Goal: Transaction & Acquisition: Purchase product/service

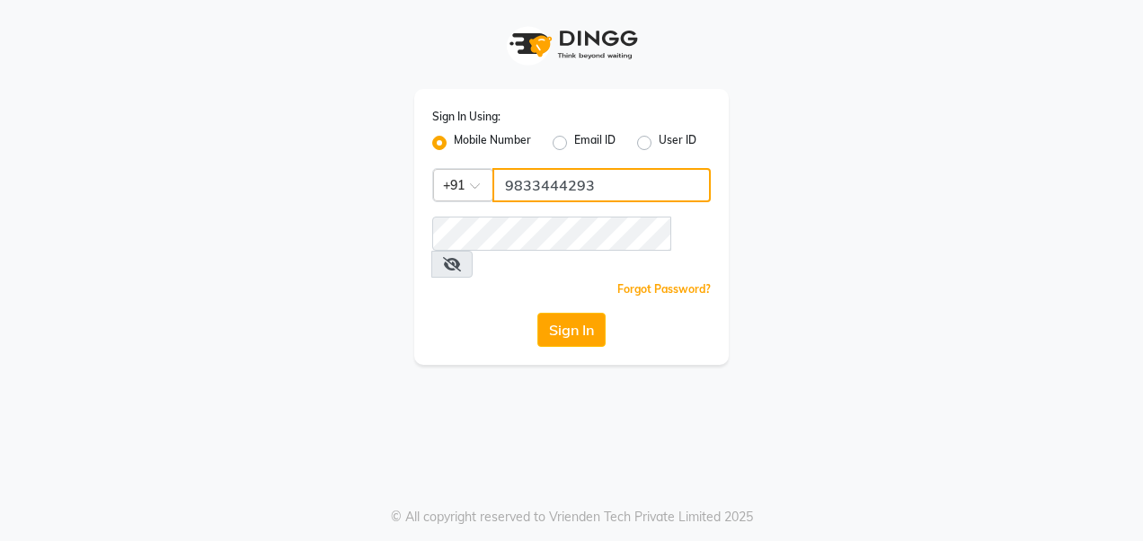
click at [618, 188] on input "9833444293" at bounding box center [601, 185] width 218 height 34
type input "9"
type input "8879795511"
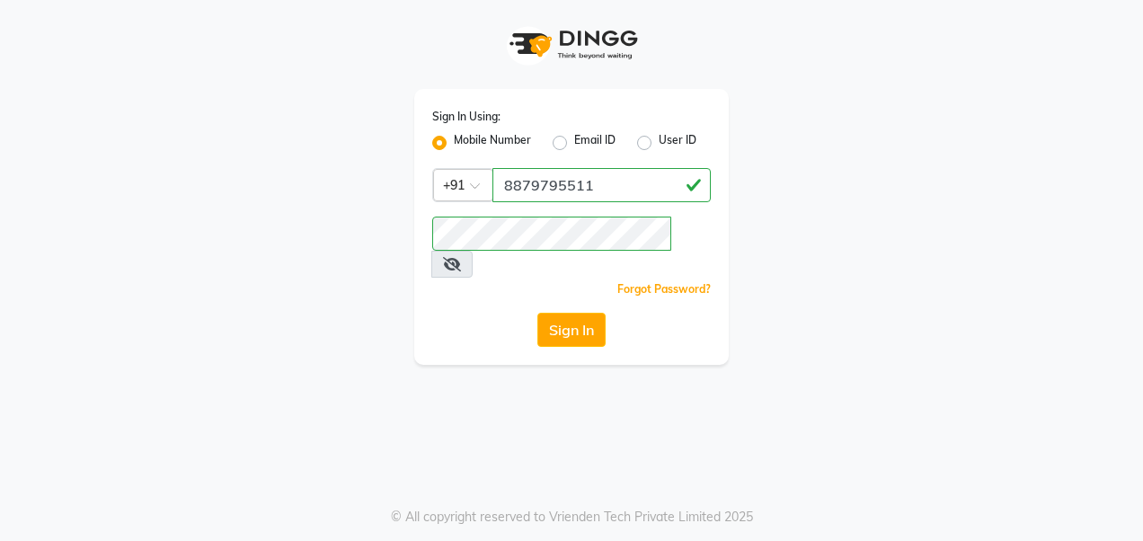
click at [473, 251] on span at bounding box center [451, 264] width 41 height 27
click at [461, 257] on icon at bounding box center [452, 264] width 18 height 14
click at [424, 286] on div "Sign In Using: Mobile Number Email ID User ID Country Code × +91 8879795511 Rem…" at bounding box center [571, 227] width 314 height 276
click at [564, 314] on button "Sign In" at bounding box center [571, 330] width 68 height 34
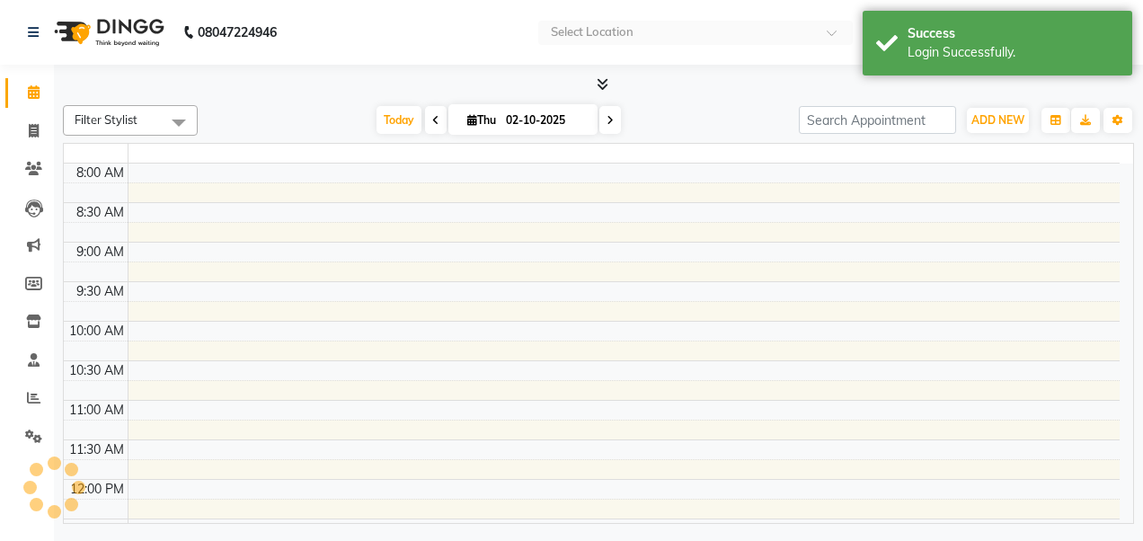
select select "en"
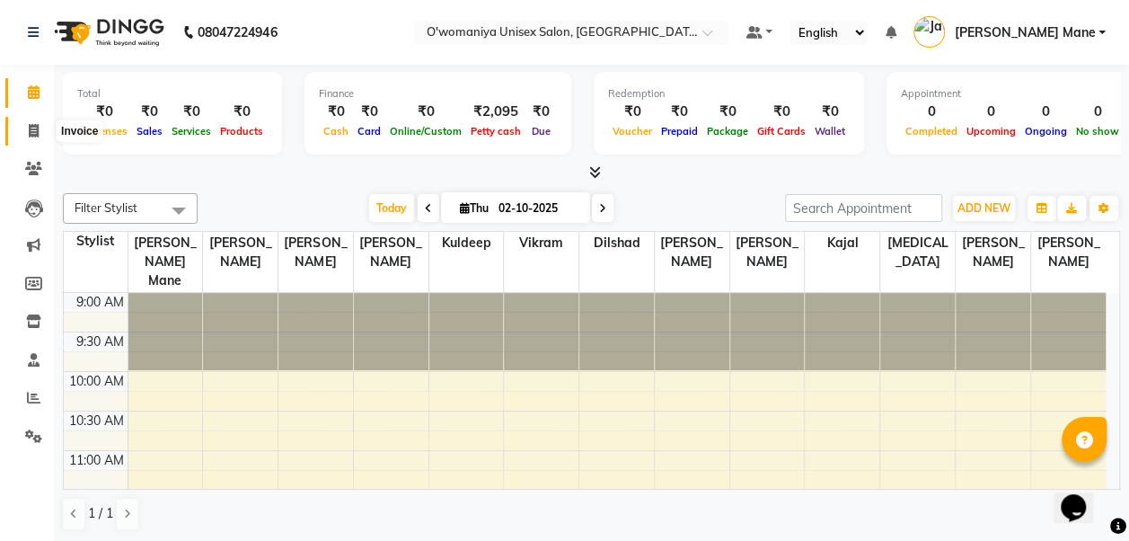
click at [36, 130] on icon at bounding box center [34, 130] width 10 height 13
select select "service"
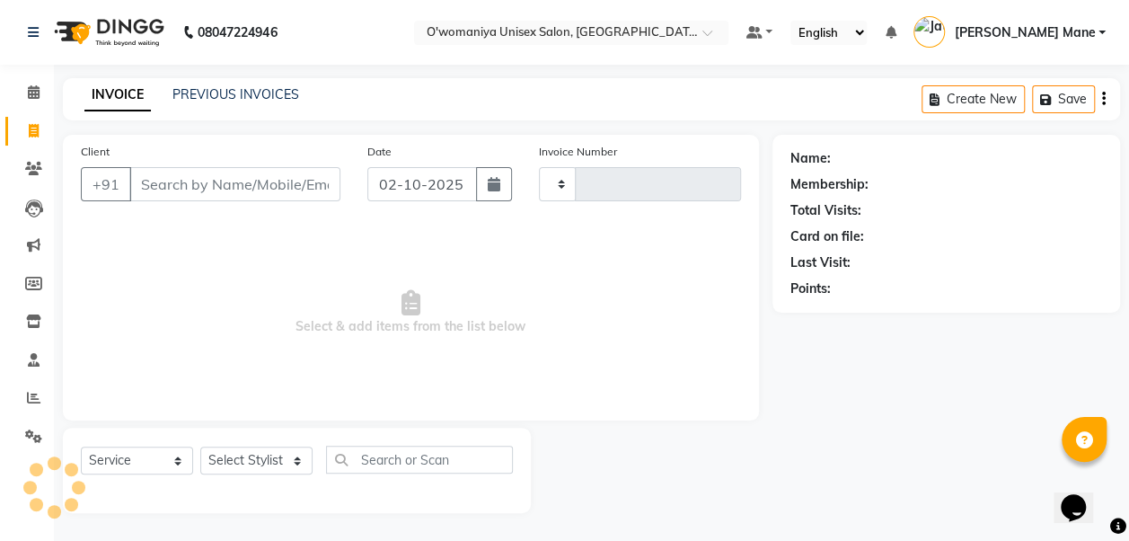
type input "0144"
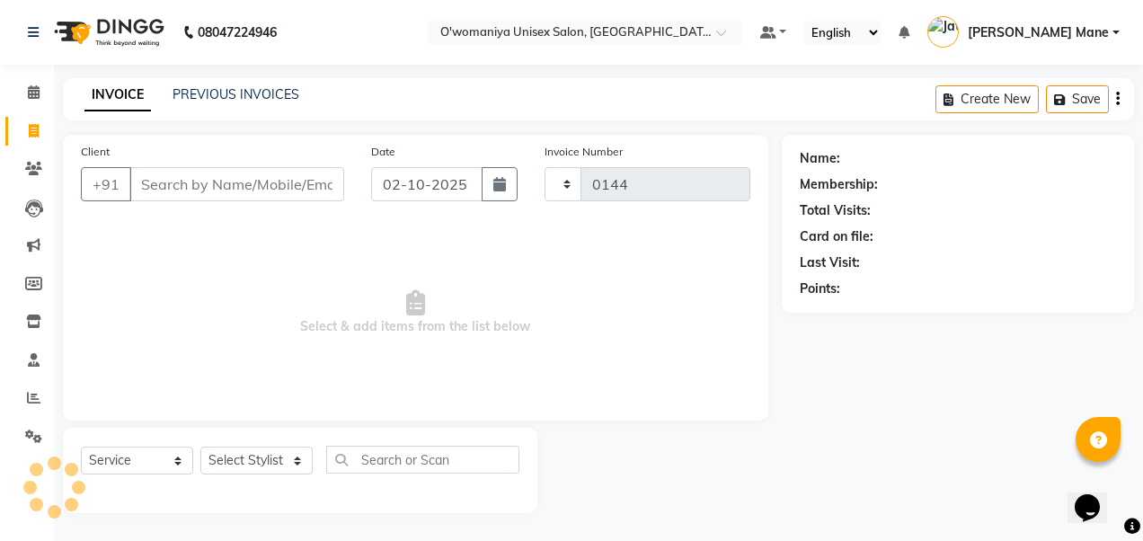
select select "6581"
click at [248, 110] on div "INVOICE PREVIOUS INVOICES Create New Save" at bounding box center [598, 99] width 1071 height 42
click at [248, 97] on link "PREVIOUS INVOICES" at bounding box center [235, 94] width 127 height 16
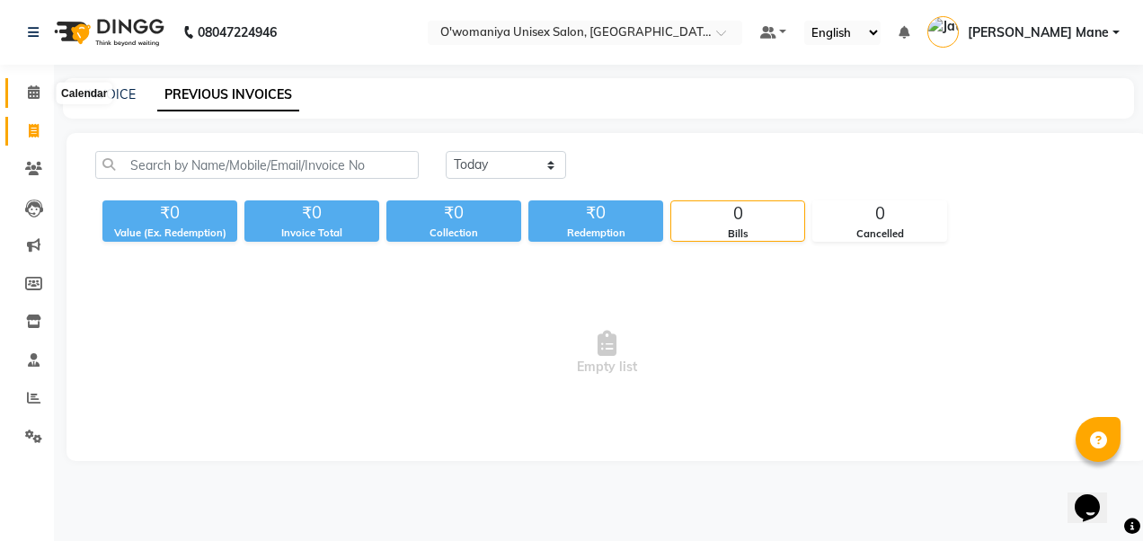
click at [29, 94] on icon at bounding box center [34, 91] width 12 height 13
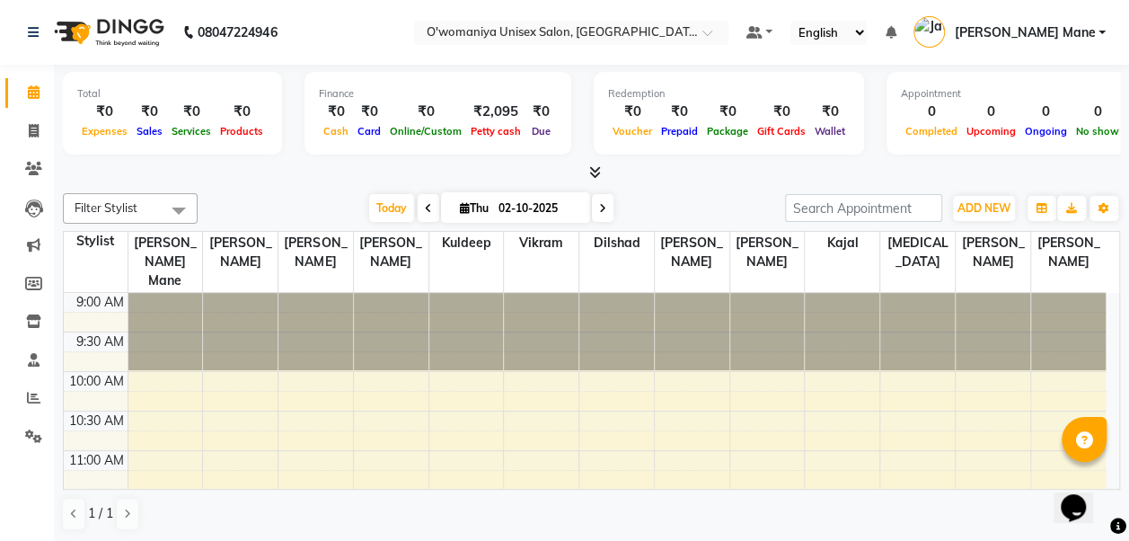
click at [429, 210] on span at bounding box center [429, 208] width 22 height 28
type input "01-10-2025"
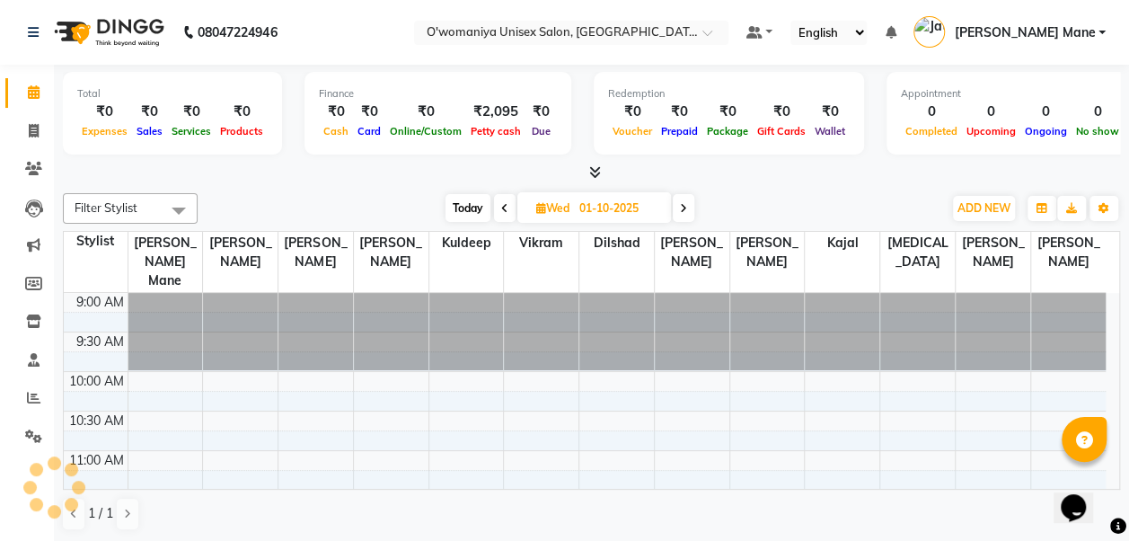
scroll to position [390, 0]
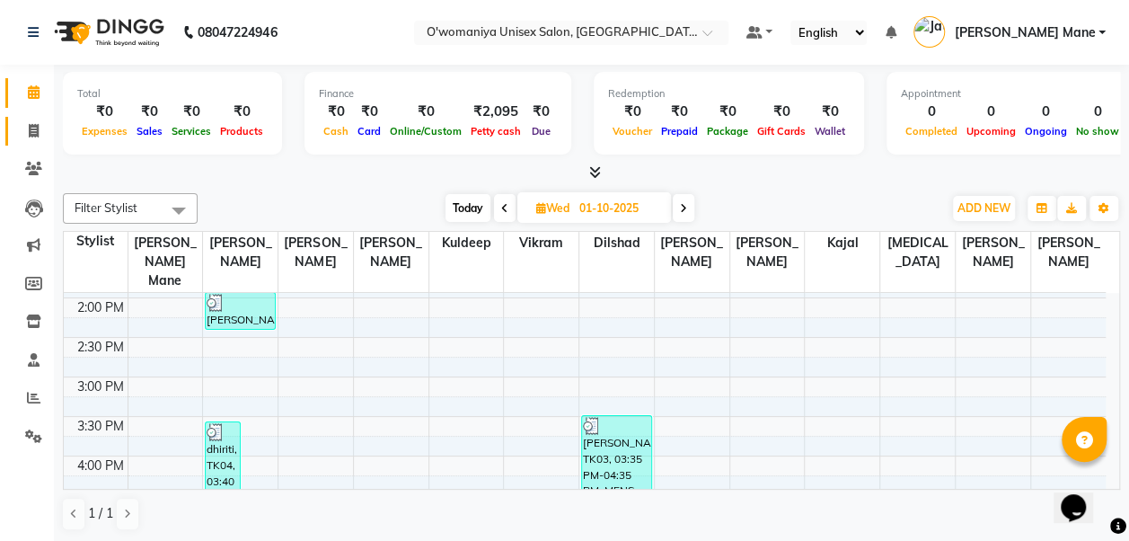
click at [35, 141] on link "Invoice" at bounding box center [26, 132] width 43 height 30
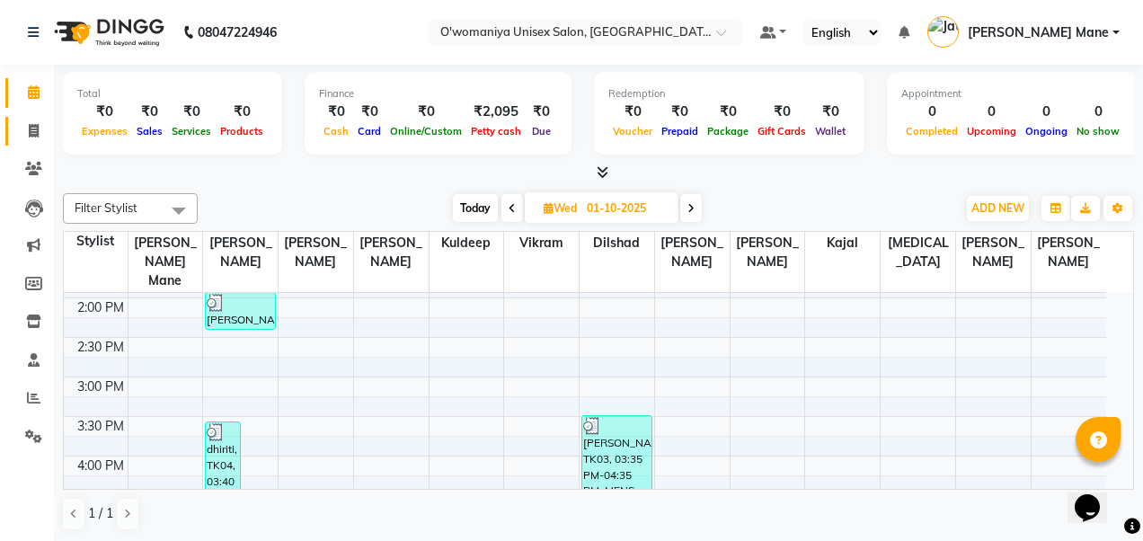
select select "service"
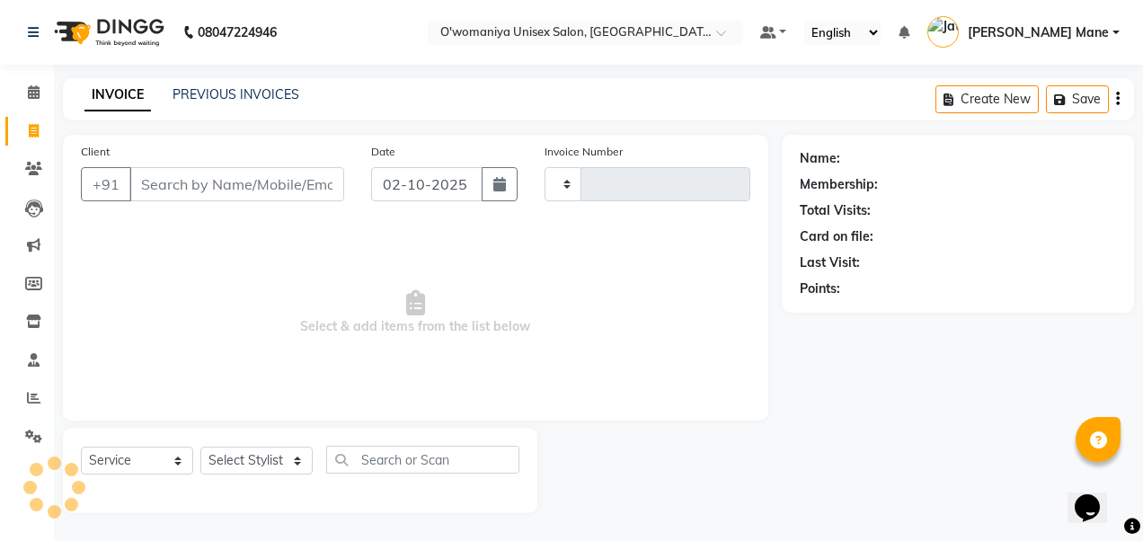
type input "0144"
select select "6581"
click at [225, 93] on link "PREVIOUS INVOICES" at bounding box center [235, 94] width 127 height 16
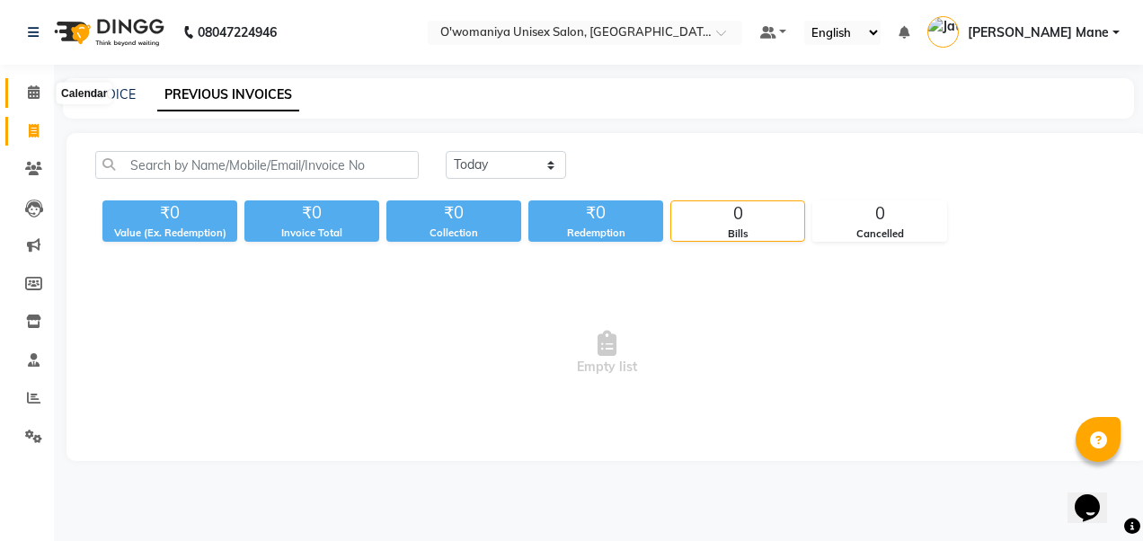
click at [41, 95] on span at bounding box center [33, 93] width 31 height 21
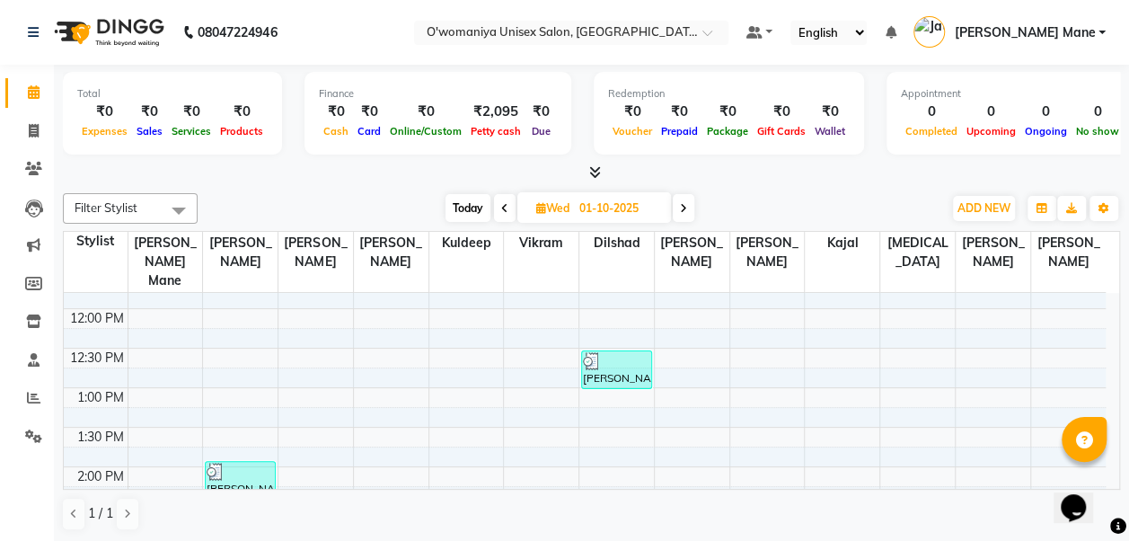
scroll to position [243, 0]
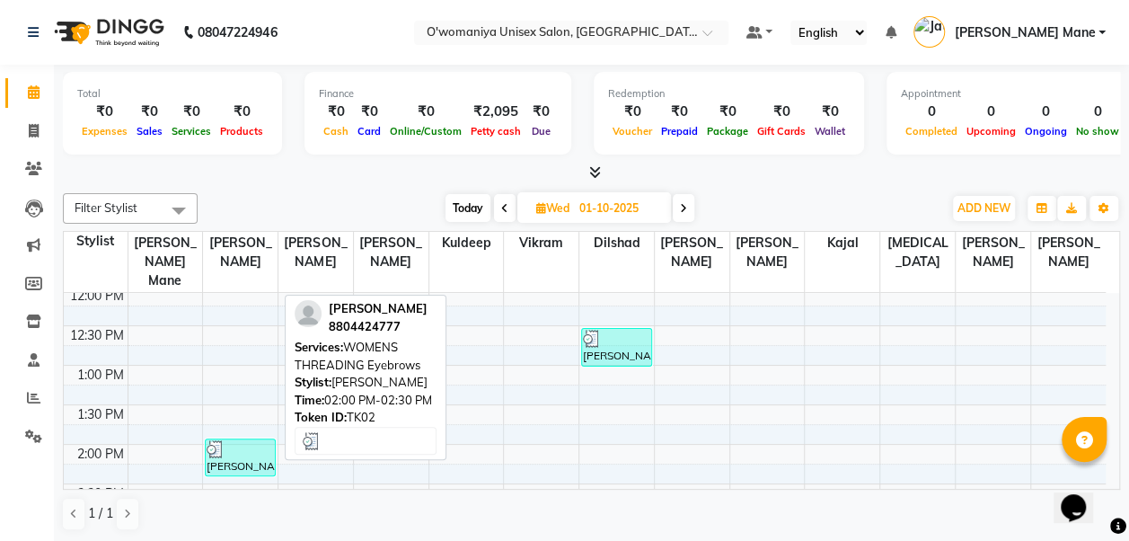
click at [208, 440] on img at bounding box center [216, 449] width 18 height 18
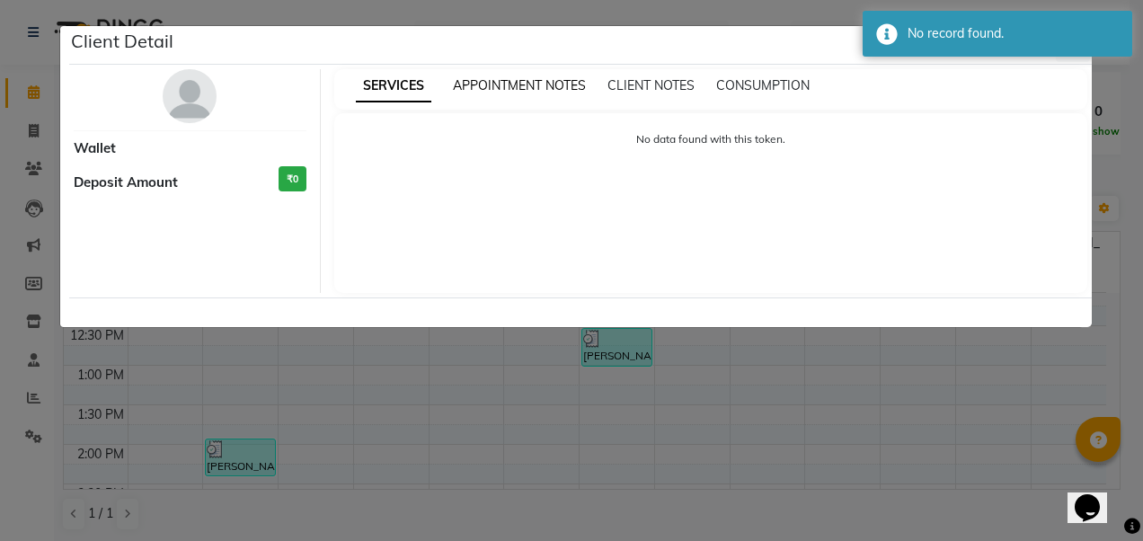
click at [525, 87] on span "APPOINTMENT NOTES" at bounding box center [519, 85] width 133 height 16
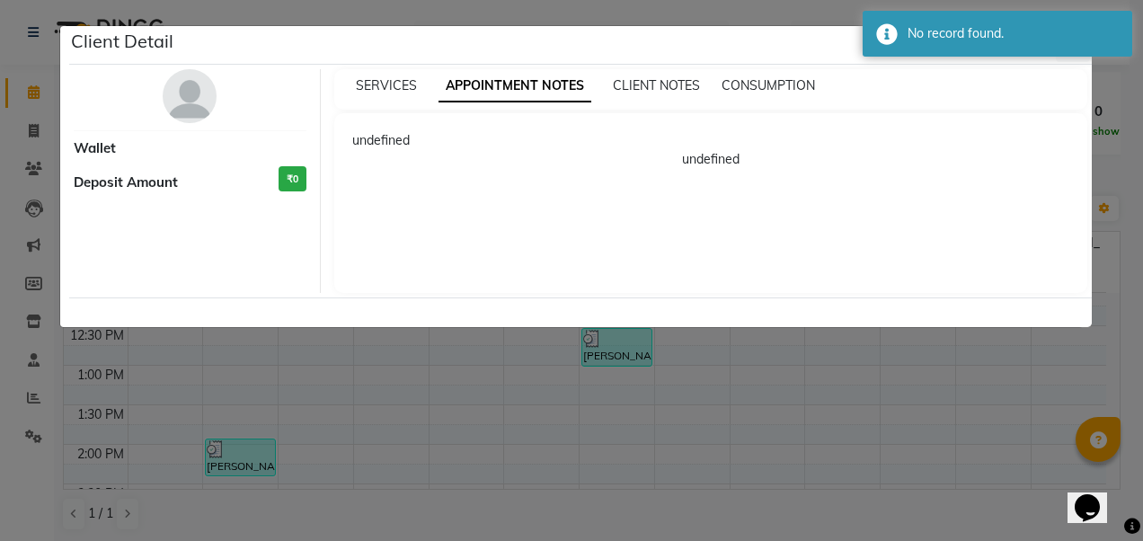
click at [674, 76] on div "CLIENT NOTES" at bounding box center [656, 85] width 87 height 19
click at [674, 88] on span "CLIENT NOTES" at bounding box center [656, 85] width 87 height 16
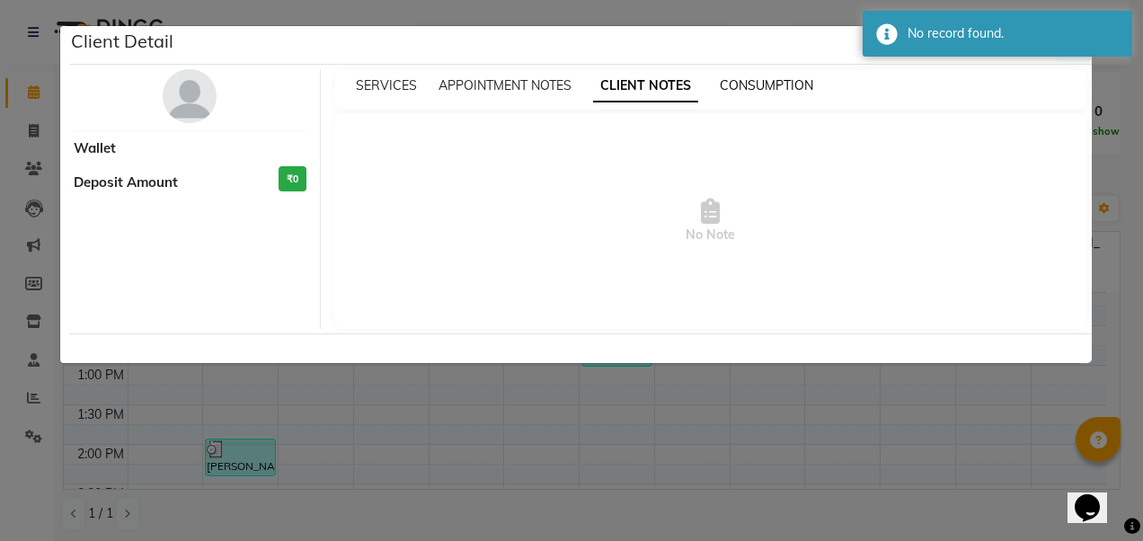
click at [747, 83] on span "CONSUMPTION" at bounding box center [766, 85] width 93 height 16
click at [385, 66] on div "Wallet Deposit Amount ₹0 SERVICES APPOINTMENT NOTES CLIENT NOTES CONSUMPTION No…" at bounding box center [580, 199] width 1022 height 269
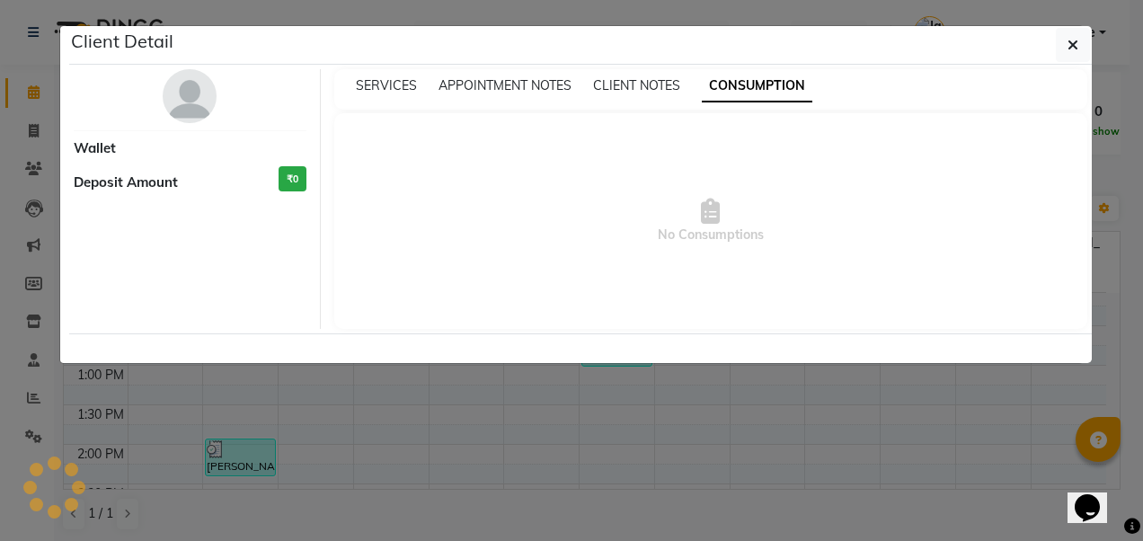
click at [383, 93] on div "SERVICES" at bounding box center [386, 85] width 61 height 19
click at [390, 77] on span "SERVICES" at bounding box center [386, 85] width 61 height 16
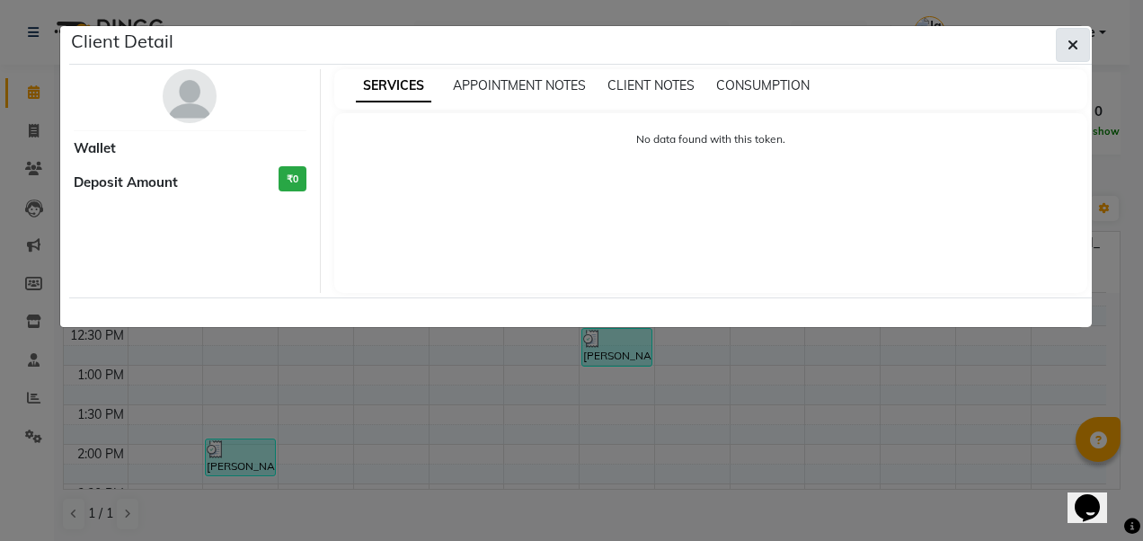
click at [1074, 39] on icon "button" at bounding box center [1072, 45] width 11 height 14
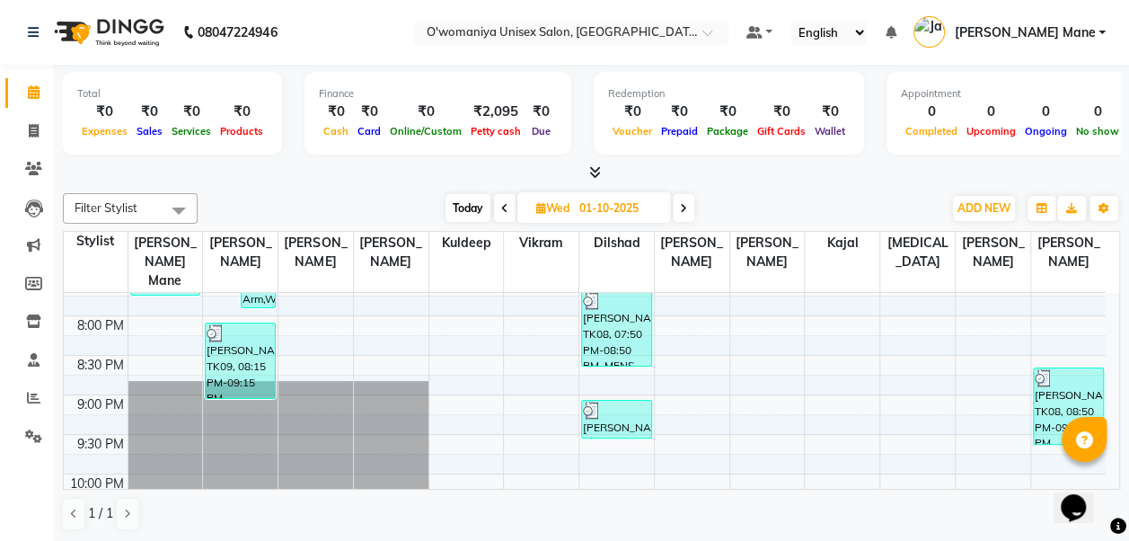
scroll to position [873, 0]
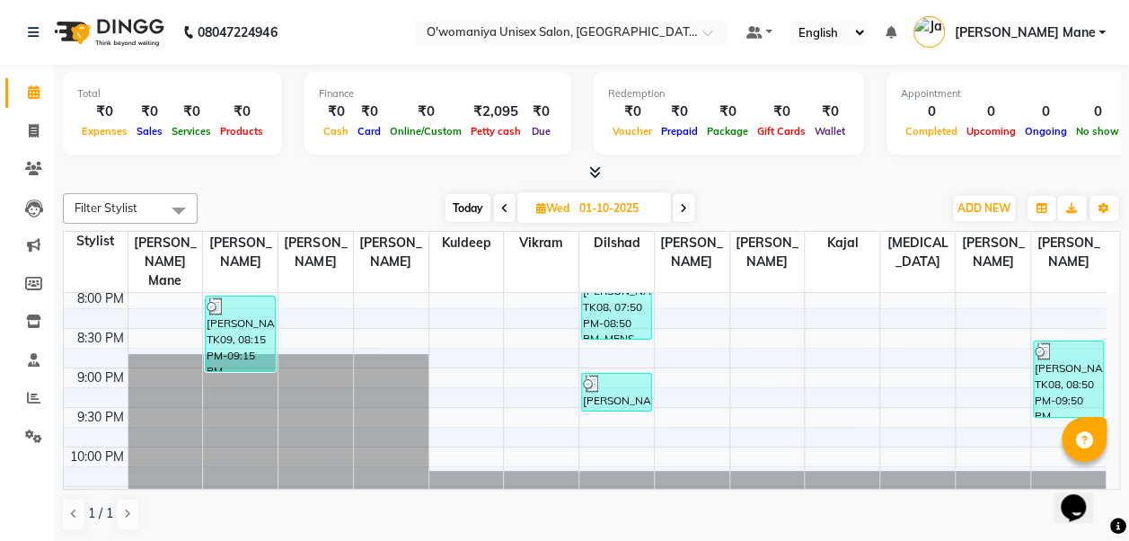
click at [182, 208] on span at bounding box center [179, 210] width 36 height 34
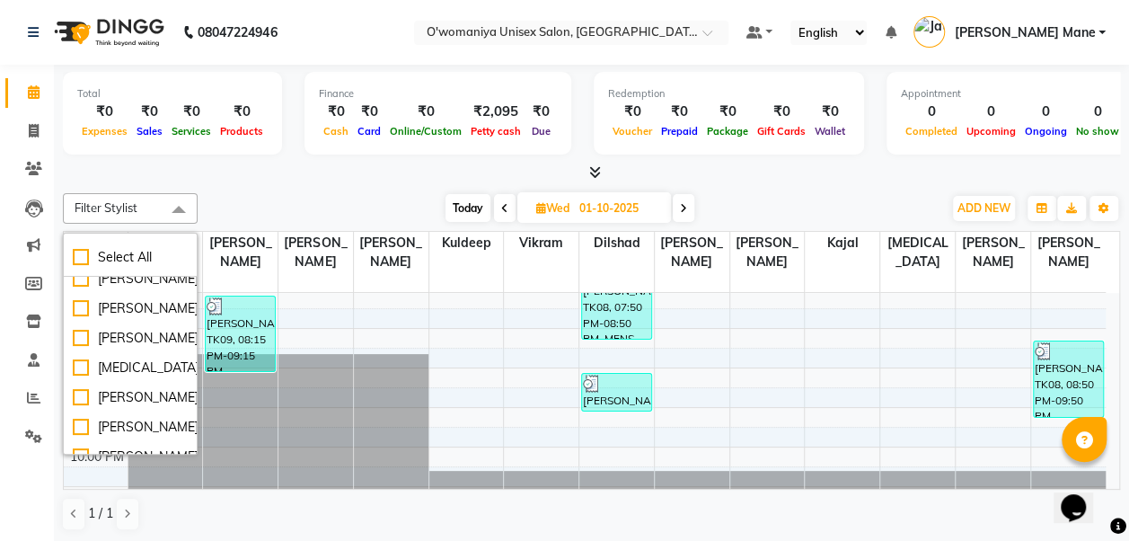
scroll to position [208, 0]
click at [133, 359] on div "[PERSON_NAME]" at bounding box center [130, 368] width 115 height 19
checkbox input "true"
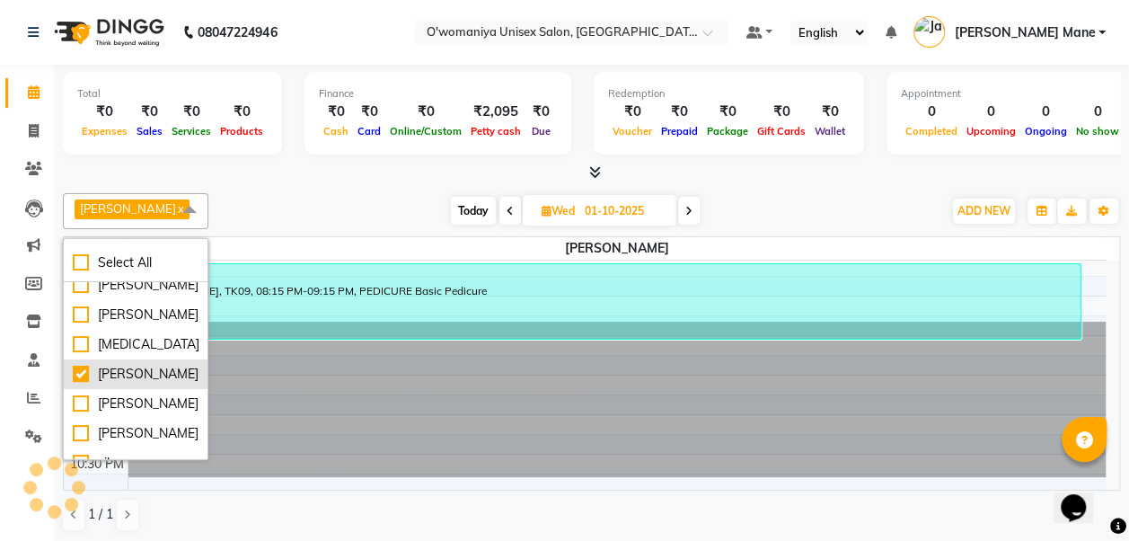
scroll to position [860, 0]
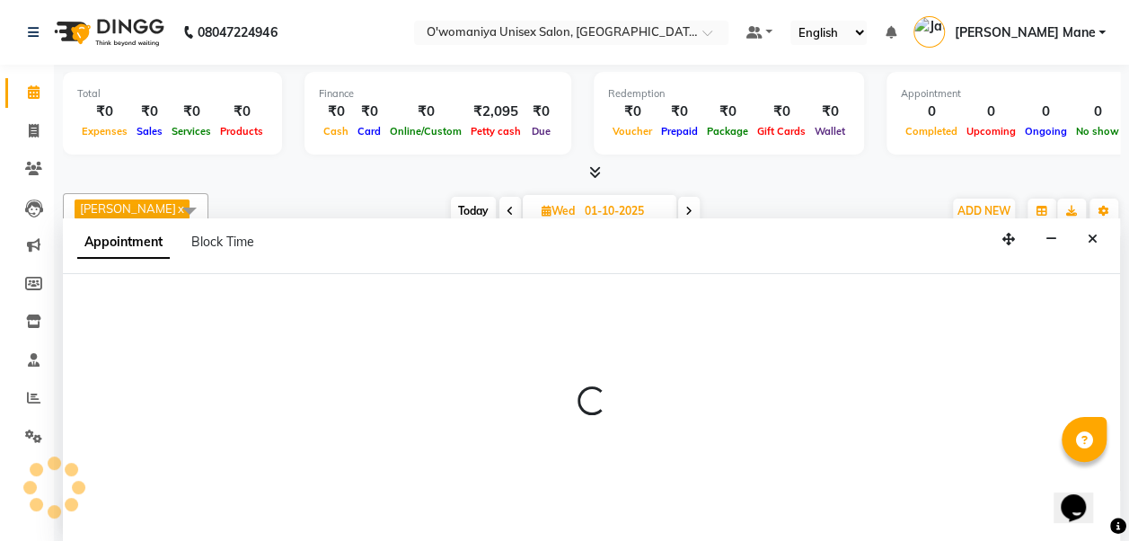
scroll to position [1, 0]
select select "53029"
select select "1275"
select select "tentative"
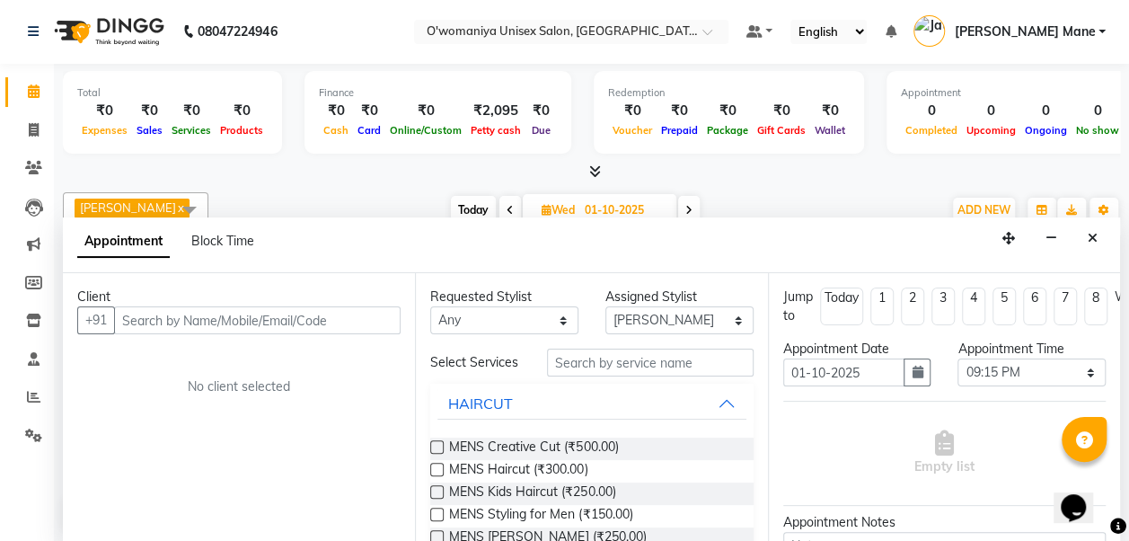
click at [1114, 514] on div at bounding box center [1118, 526] width 16 height 24
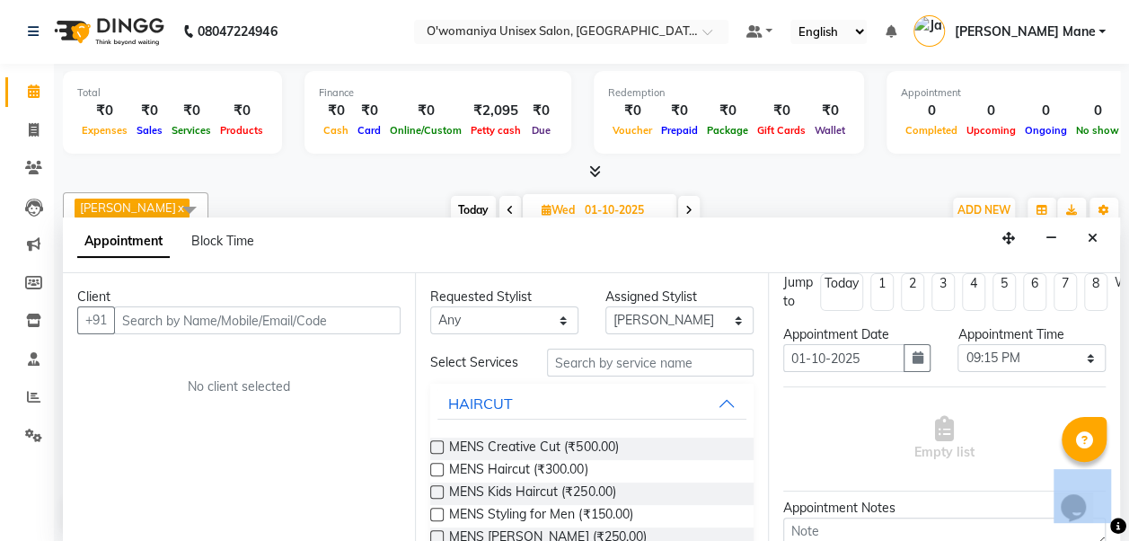
scroll to position [0, 0]
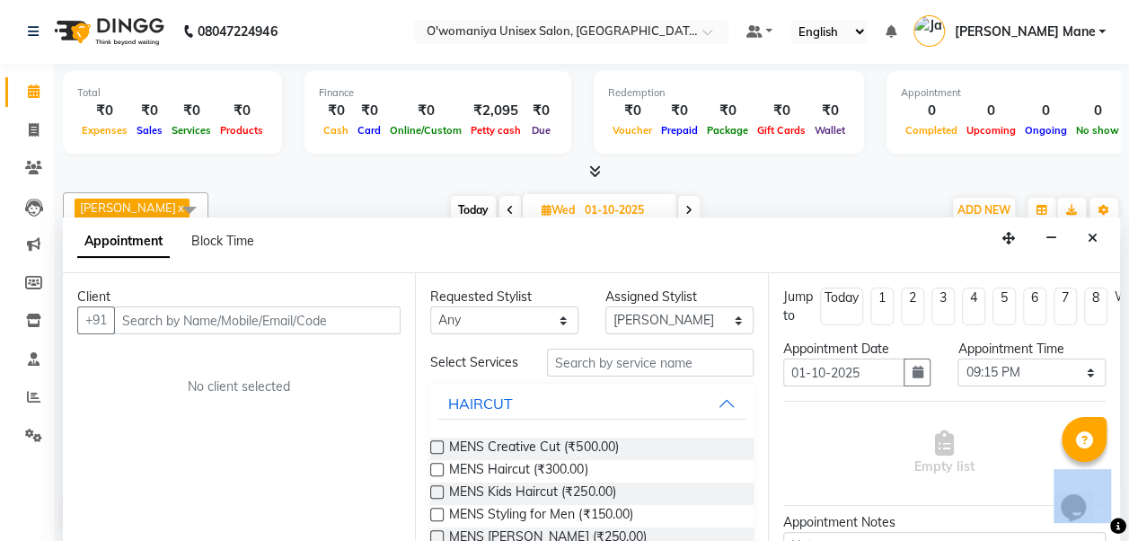
click at [372, 372] on div "Client +91 No client selected" at bounding box center [239, 407] width 352 height 269
click at [225, 239] on span "Block Time" at bounding box center [222, 241] width 63 height 16
select select "53029"
select select "1275"
select select "1290"
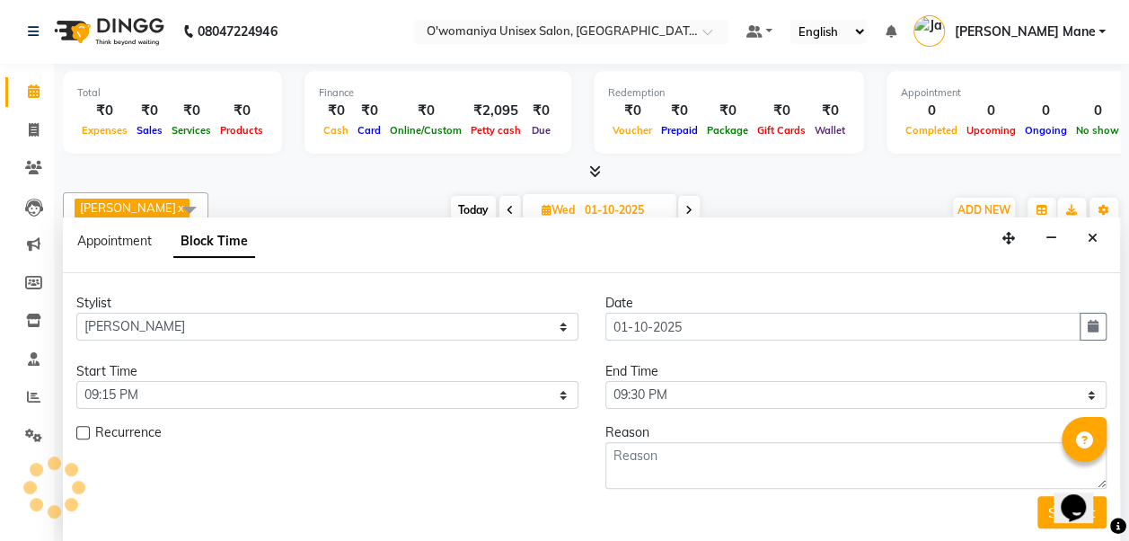
scroll to position [391, 0]
click at [146, 246] on span "Appointment" at bounding box center [114, 241] width 75 height 16
select select "tentative"
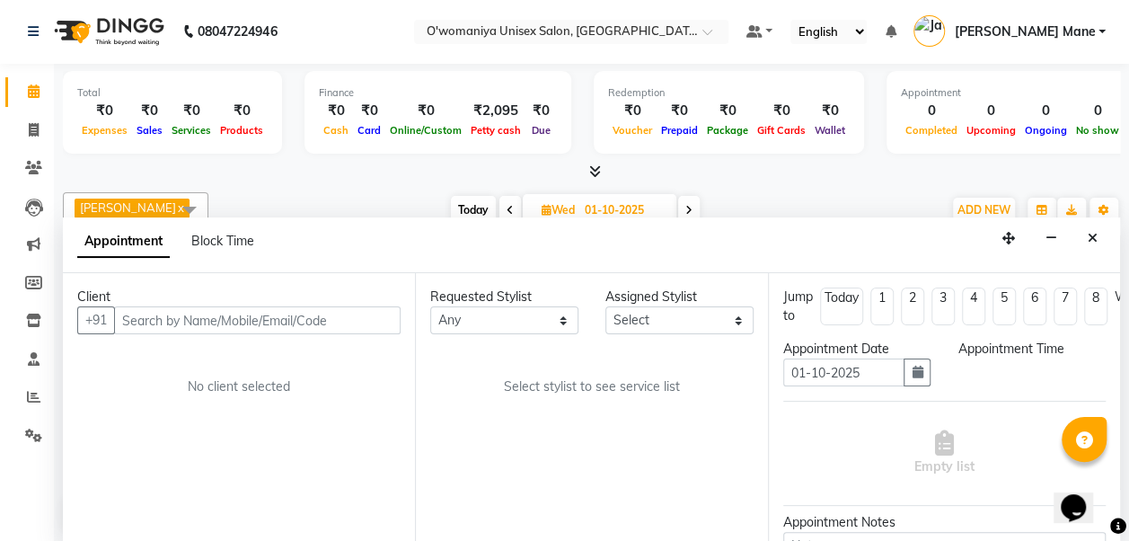
click at [173, 169] on div at bounding box center [591, 172] width 1057 height 19
click at [252, 187] on div "Parveen x Select All bhagyashree Dilshad Jateen Mane kajal kuldeep lavina mannu…" at bounding box center [591, 361] width 1057 height 353
click at [1091, 241] on icon "Close" at bounding box center [1093, 238] width 10 height 13
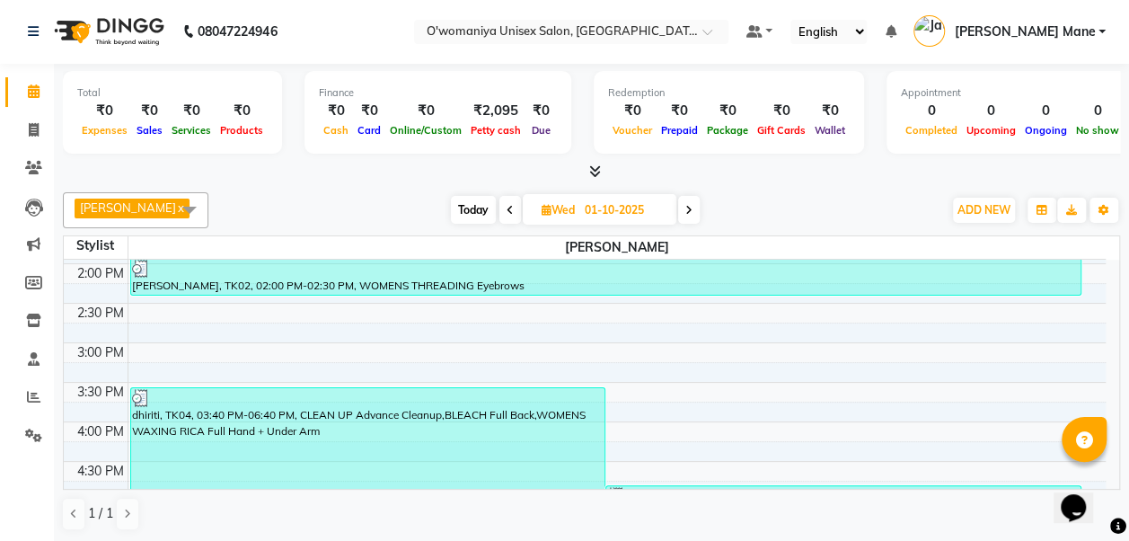
click at [920, 202] on div "Today Wed 01-10-2025" at bounding box center [575, 210] width 716 height 27
click at [31, 128] on icon at bounding box center [34, 129] width 10 height 13
select select "service"
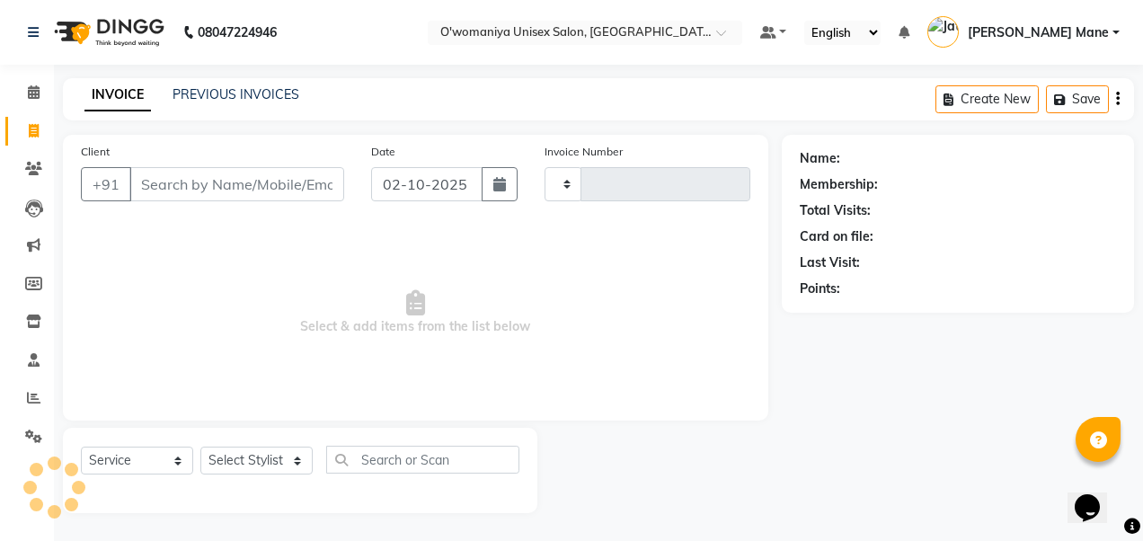
type input "0144"
select select "6581"
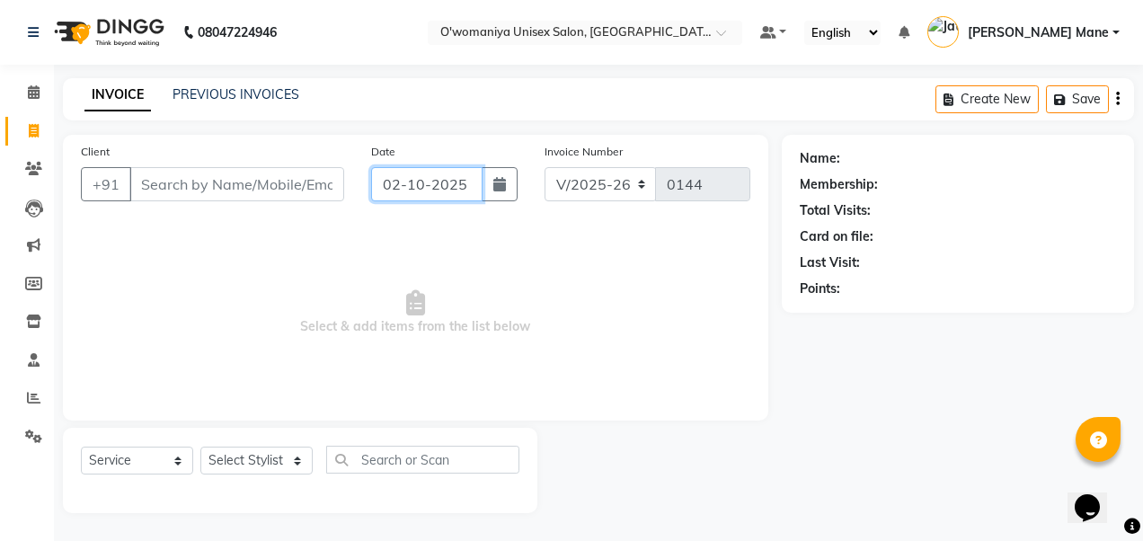
click at [397, 182] on input "02-10-2025" at bounding box center [427, 184] width 112 height 34
select select "10"
select select "2025"
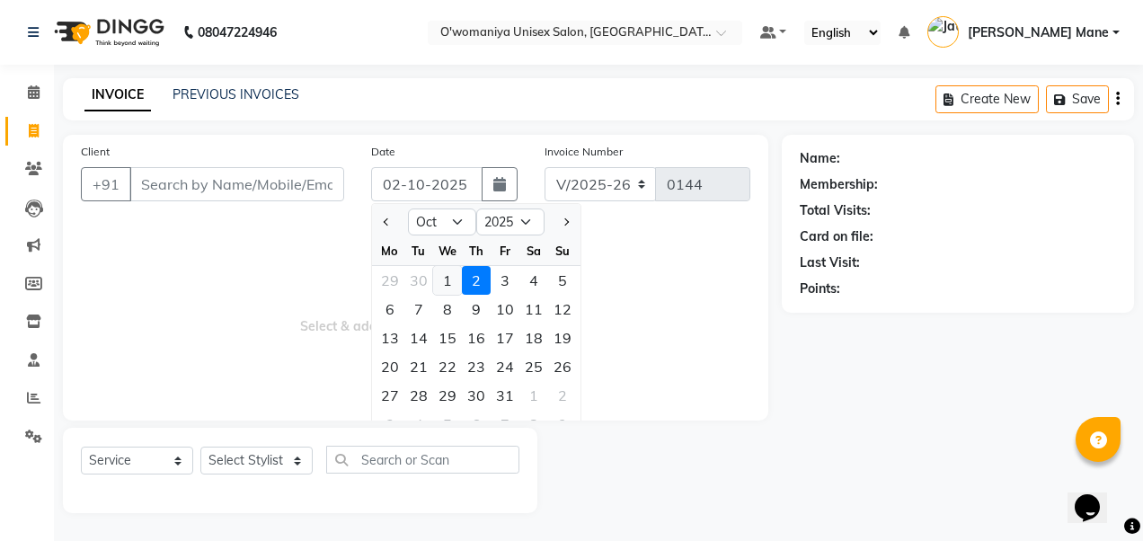
click at [453, 277] on div "1" at bounding box center [447, 280] width 29 height 29
type input "01-10-2025"
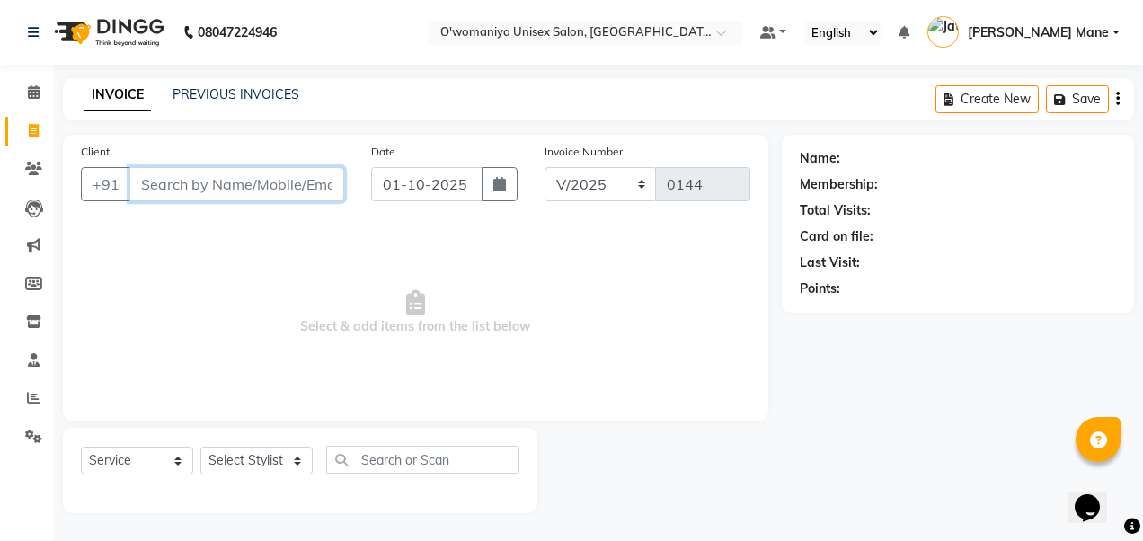
click at [194, 190] on input "Client" at bounding box center [236, 184] width 215 height 34
click at [192, 185] on input "Client" at bounding box center [236, 184] width 215 height 34
type input "7506295599"
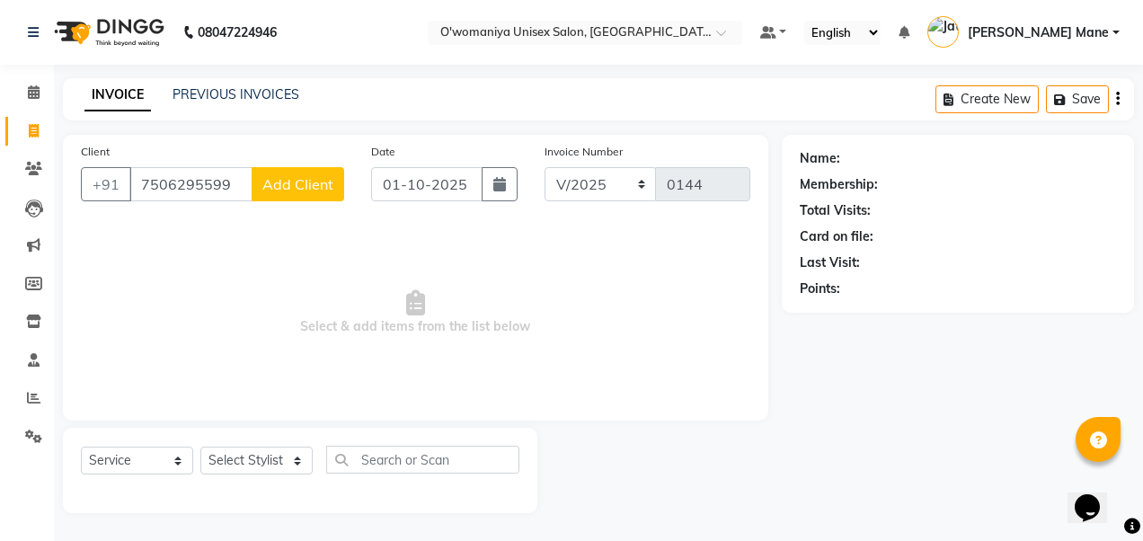
click at [282, 187] on span "Add Client" at bounding box center [297, 184] width 71 height 18
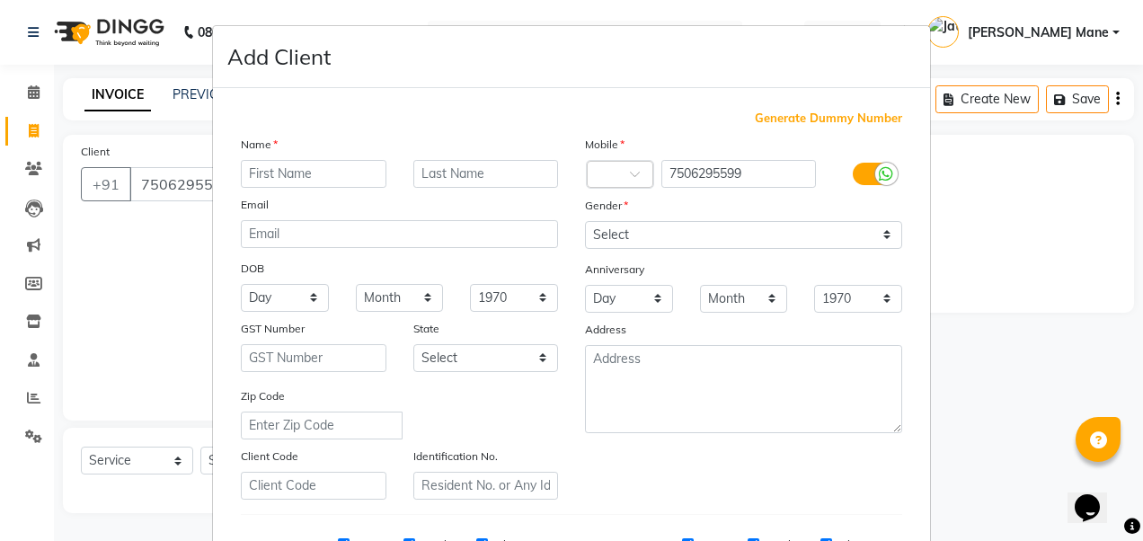
click at [326, 156] on div "Name" at bounding box center [399, 147] width 344 height 25
click at [326, 165] on input "text" at bounding box center [314, 174] width 146 height 28
type input "mukesh"
click at [610, 239] on select "Select Male Female Other Prefer Not To Say" at bounding box center [743, 235] width 317 height 28
select select "male"
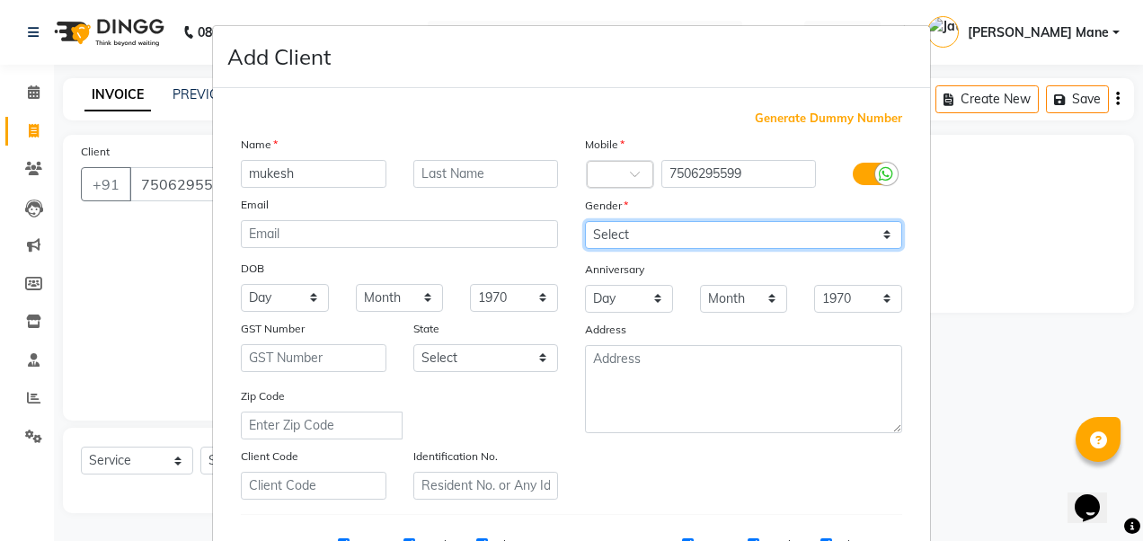
click at [585, 221] on select "Select Male Female Other Prefer Not To Say" at bounding box center [743, 235] width 317 height 28
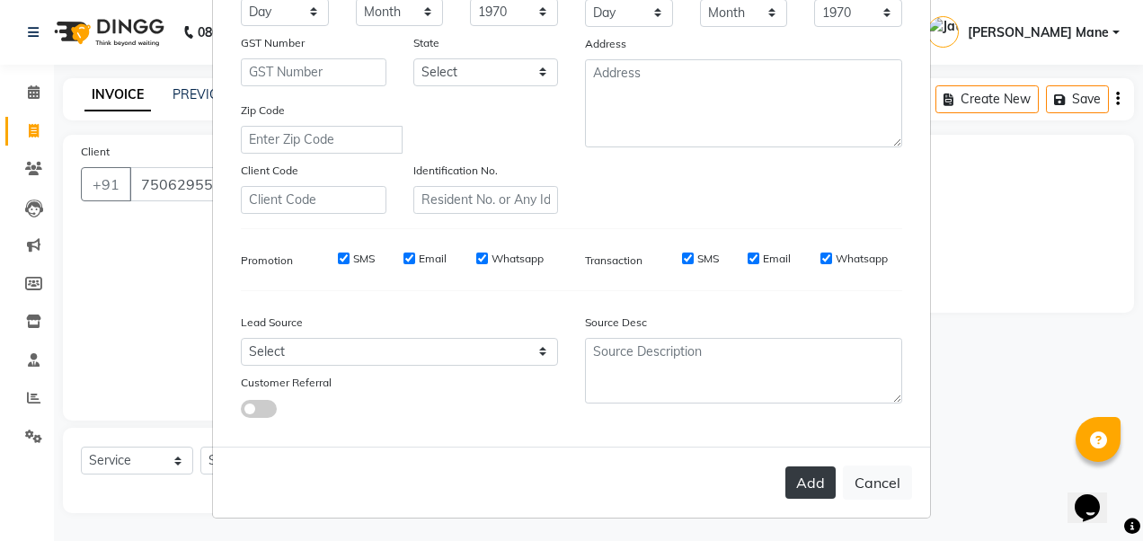
click at [797, 481] on button "Add" at bounding box center [810, 482] width 50 height 32
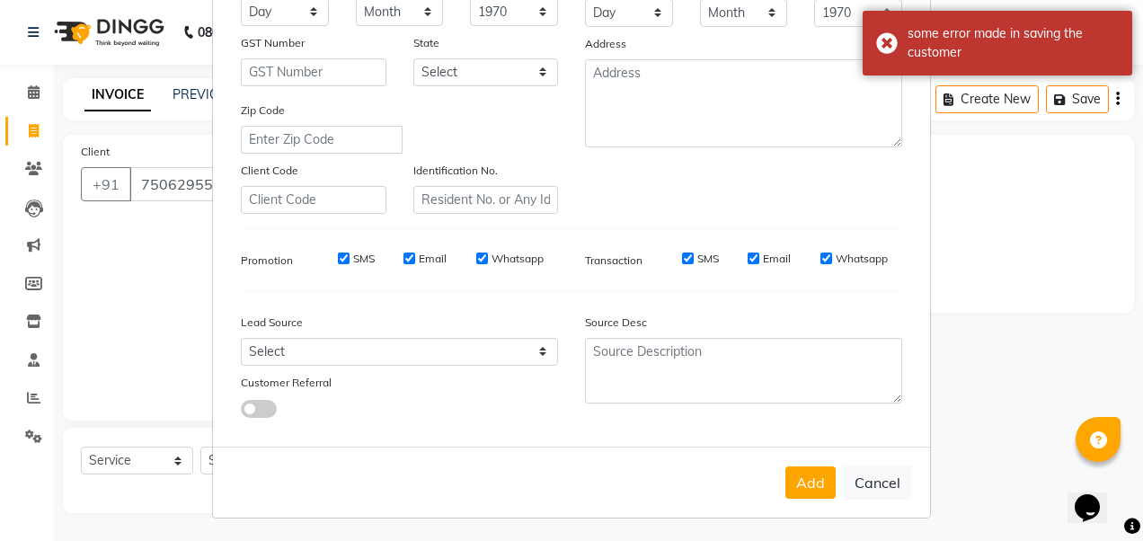
scroll to position [0, 0]
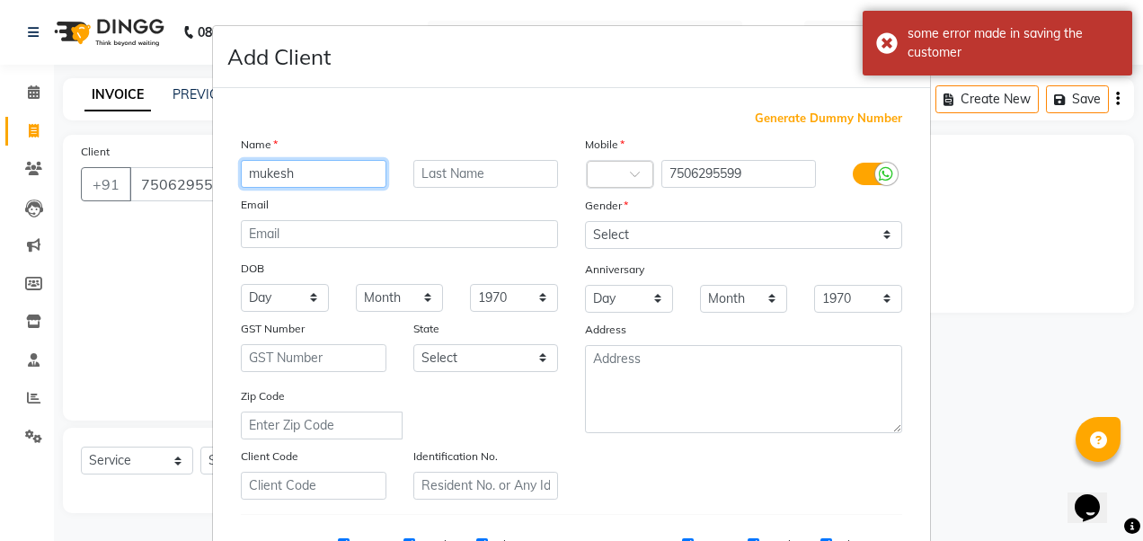
click at [340, 170] on input "mukesh" at bounding box center [314, 174] width 146 height 28
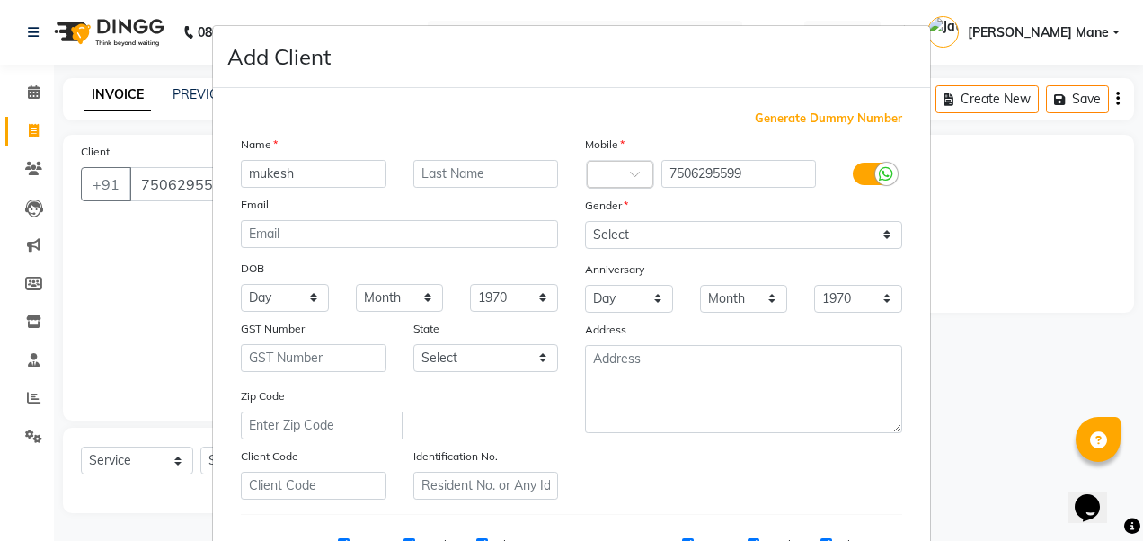
click at [632, 166] on div at bounding box center [620, 175] width 65 height 19
click at [630, 166] on div at bounding box center [620, 175] width 65 height 19
click at [630, 171] on span at bounding box center [641, 179] width 22 height 19
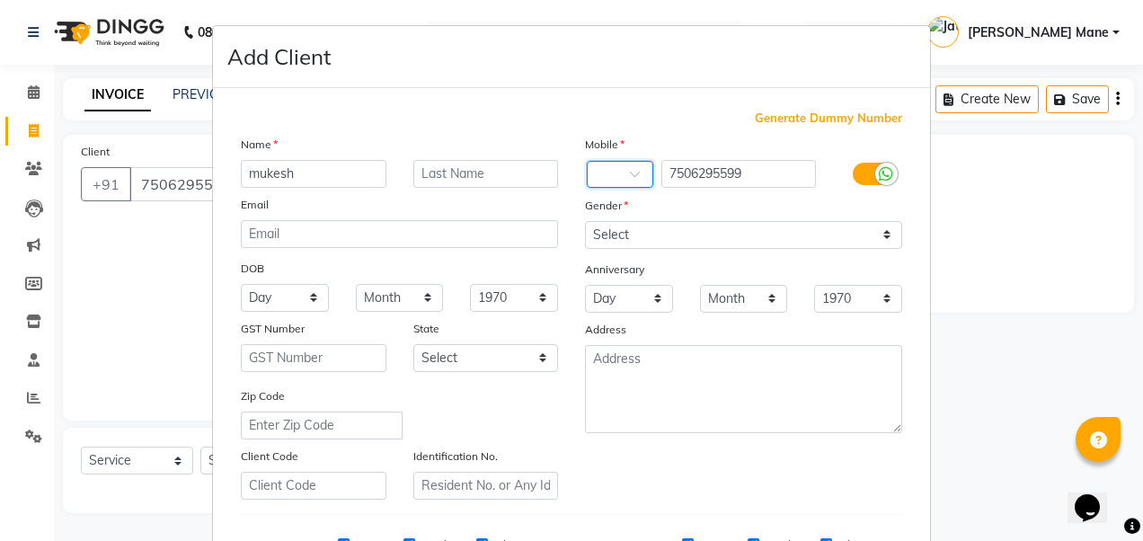
click at [606, 173] on div at bounding box center [620, 175] width 65 height 19
click at [554, 201] on div "Email" at bounding box center [399, 207] width 344 height 25
click at [886, 169] on div at bounding box center [886, 174] width 22 height 22
click at [0, 0] on input "checkbox" at bounding box center [0, 0] width 0 height 0
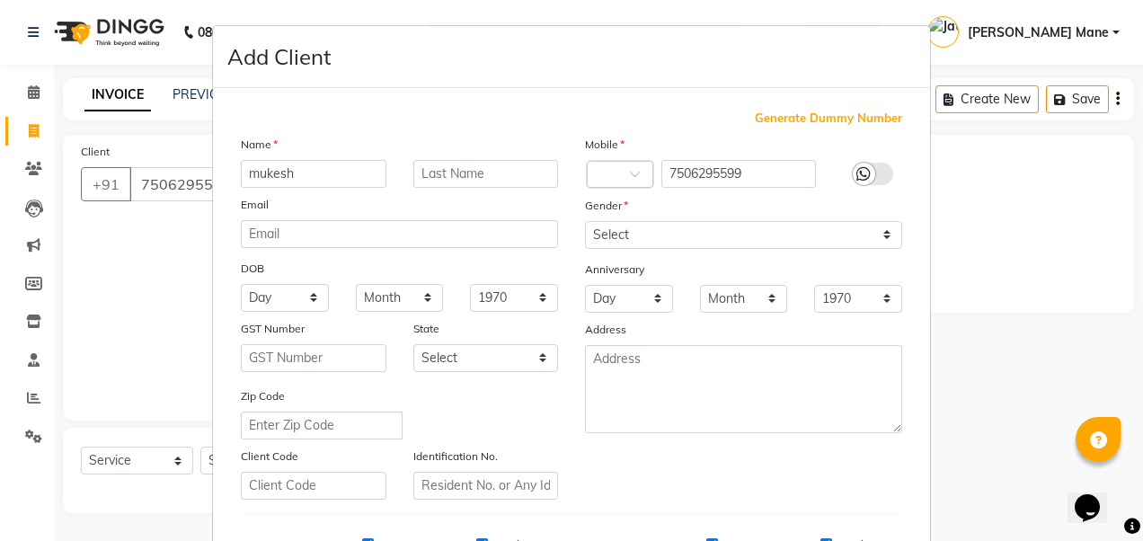
click at [853, 169] on div at bounding box center [864, 174] width 22 height 22
click at [0, 0] on input "checkbox" at bounding box center [0, 0] width 0 height 0
click at [602, 169] on div at bounding box center [620, 175] width 65 height 19
click at [1058, 356] on ngb-modal-window "Add Client Generate Dummy Number Name mukesh Email DOB Day 01 02 03 04 05 06 07…" at bounding box center [571, 270] width 1143 height 541
click at [1046, 252] on ngb-modal-window "Add Client Generate Dummy Number Name mukesh Email DOB Day 01 02 03 04 05 06 07…" at bounding box center [571, 270] width 1143 height 541
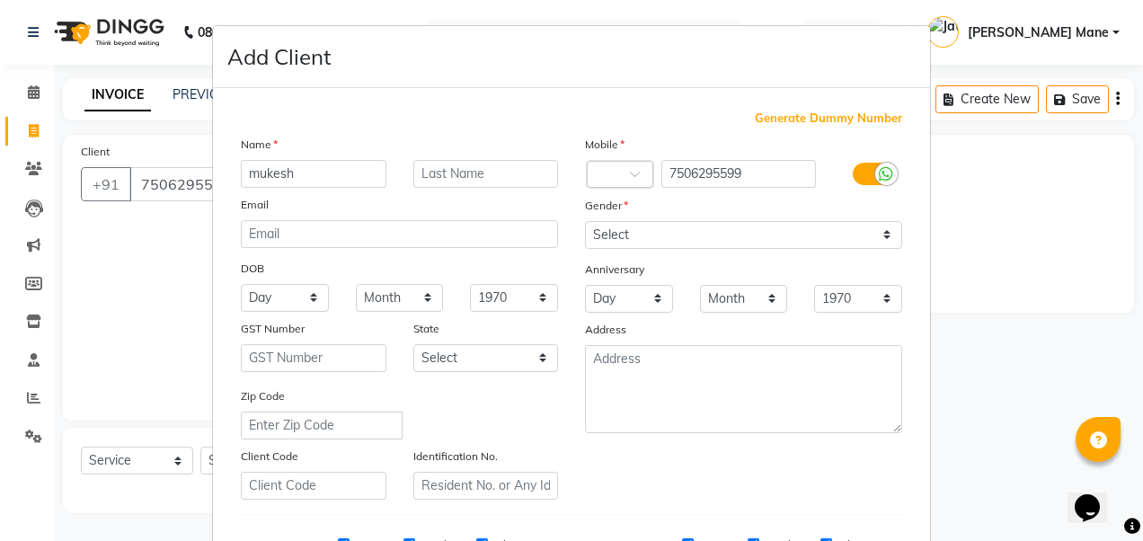
scroll to position [286, 0]
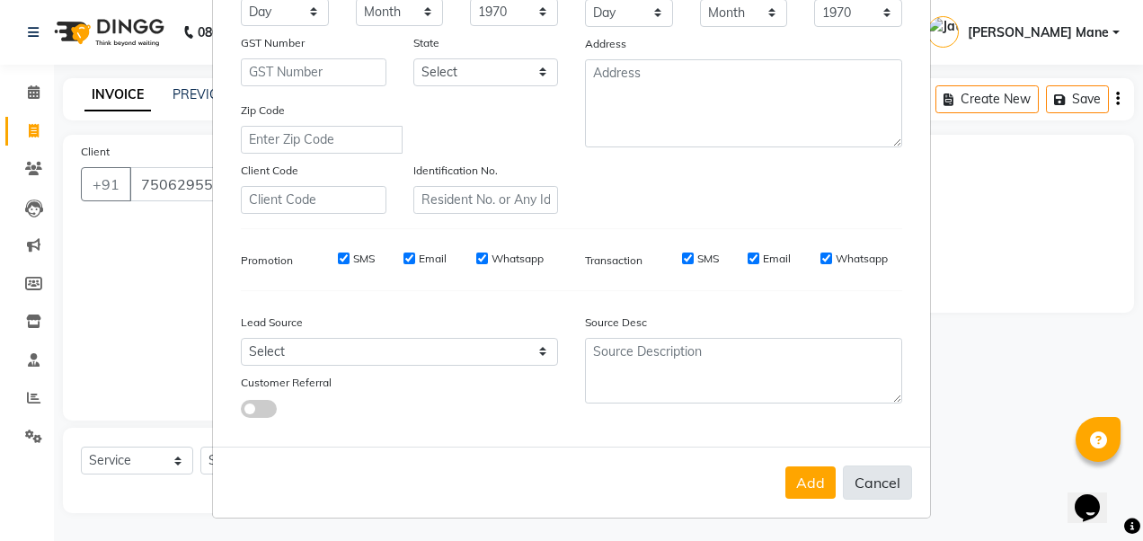
click at [891, 477] on button "Cancel" at bounding box center [877, 482] width 69 height 34
select select
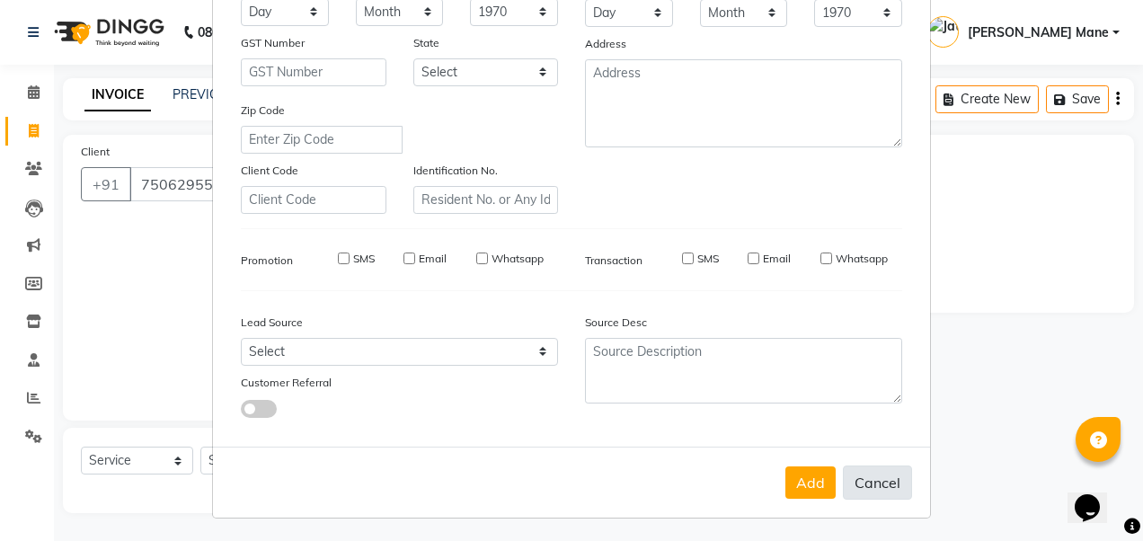
select select
checkbox input "false"
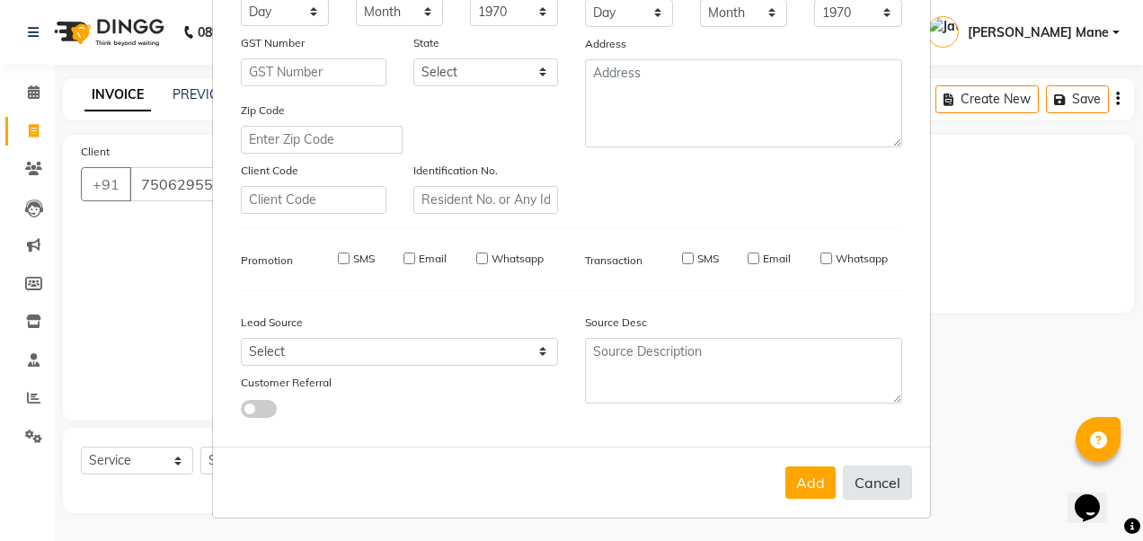
checkbox input "false"
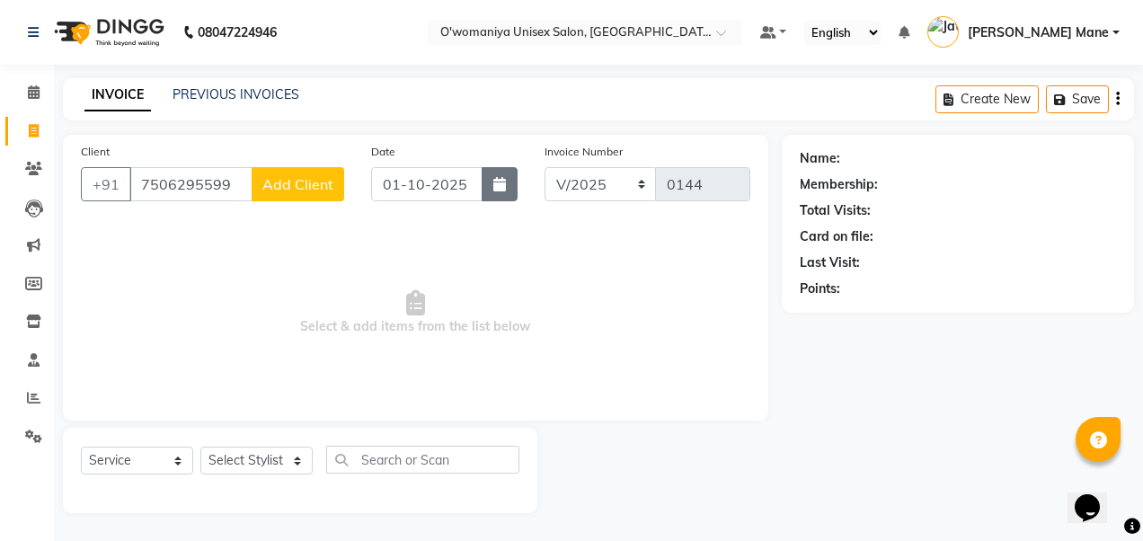
click at [505, 185] on icon "button" at bounding box center [499, 184] width 13 height 14
select select "10"
select select "2025"
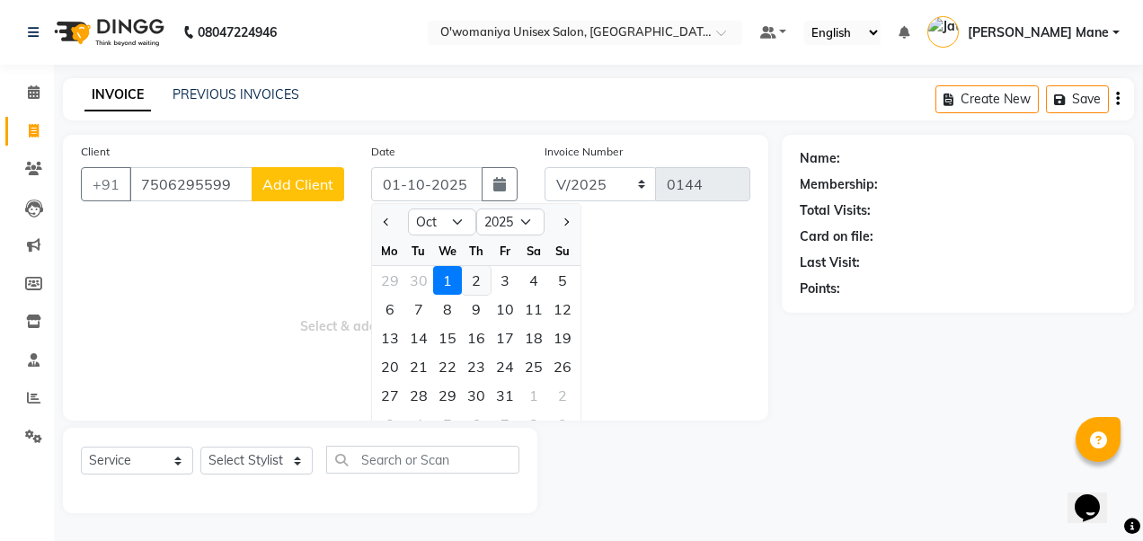
click at [473, 283] on div "2" at bounding box center [476, 280] width 29 height 29
type input "02-10-2025"
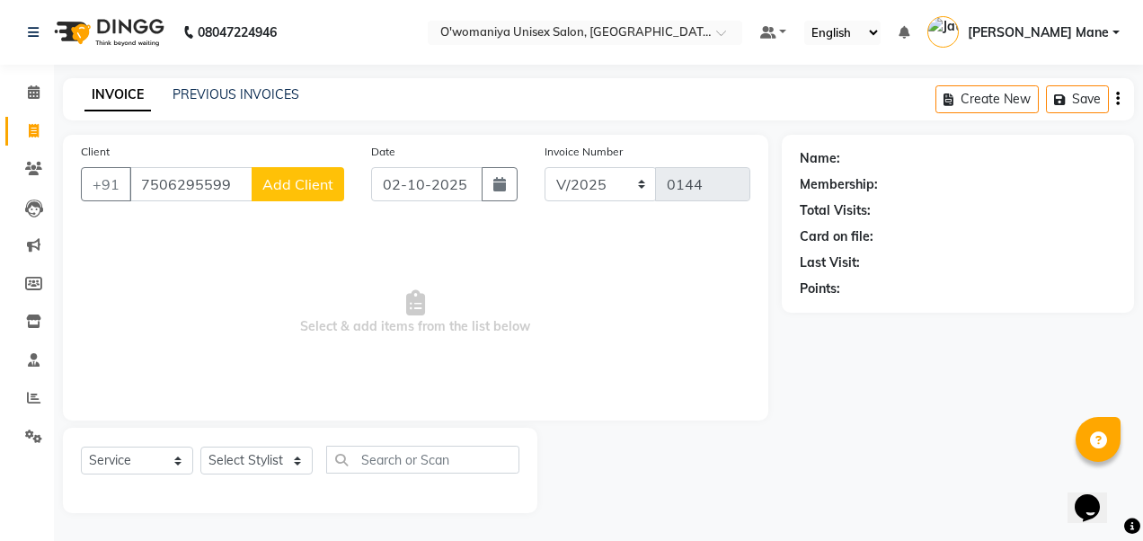
click at [311, 184] on span "Add Client" at bounding box center [297, 184] width 71 height 18
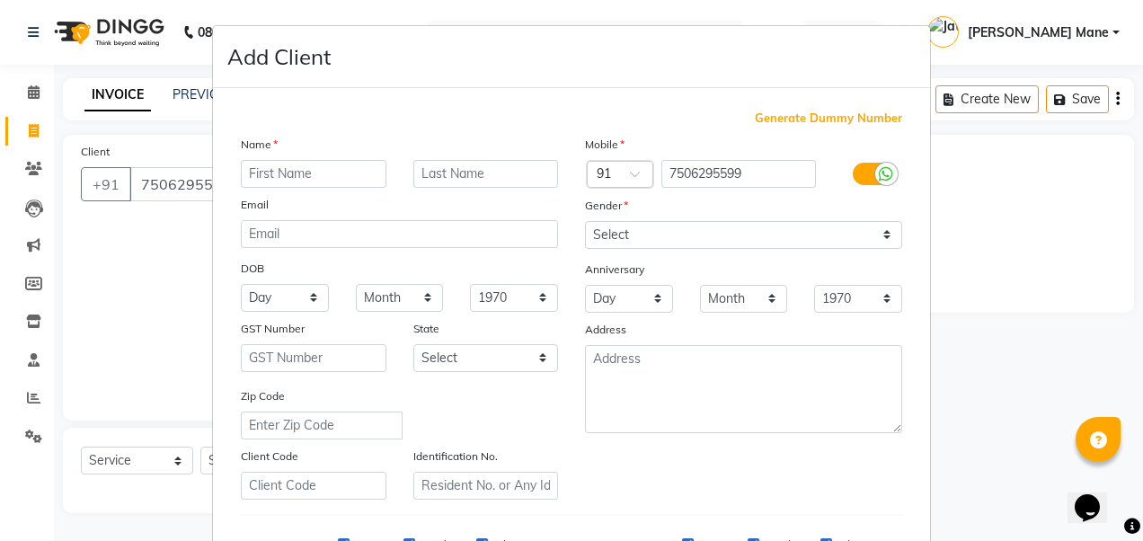
click at [358, 178] on input "text" at bounding box center [314, 174] width 146 height 28
type input "mukesh"
click at [742, 243] on select "Select Male Female Other Prefer Not To Say" at bounding box center [743, 235] width 317 height 28
select select "male"
click at [585, 221] on select "Select Male Female Other Prefer Not To Say" at bounding box center [743, 235] width 317 height 28
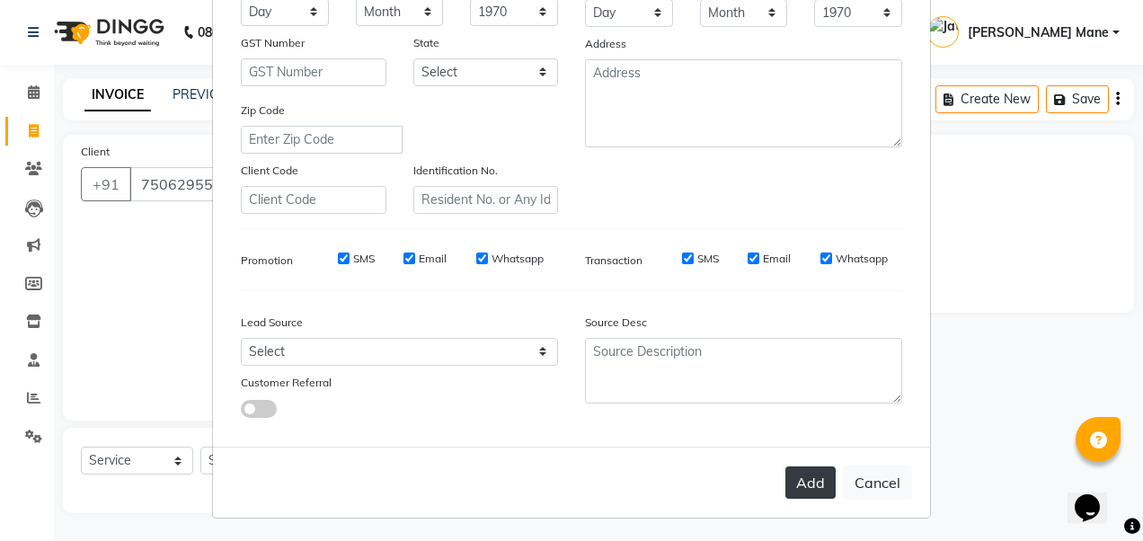
click at [803, 483] on button "Add" at bounding box center [810, 482] width 50 height 32
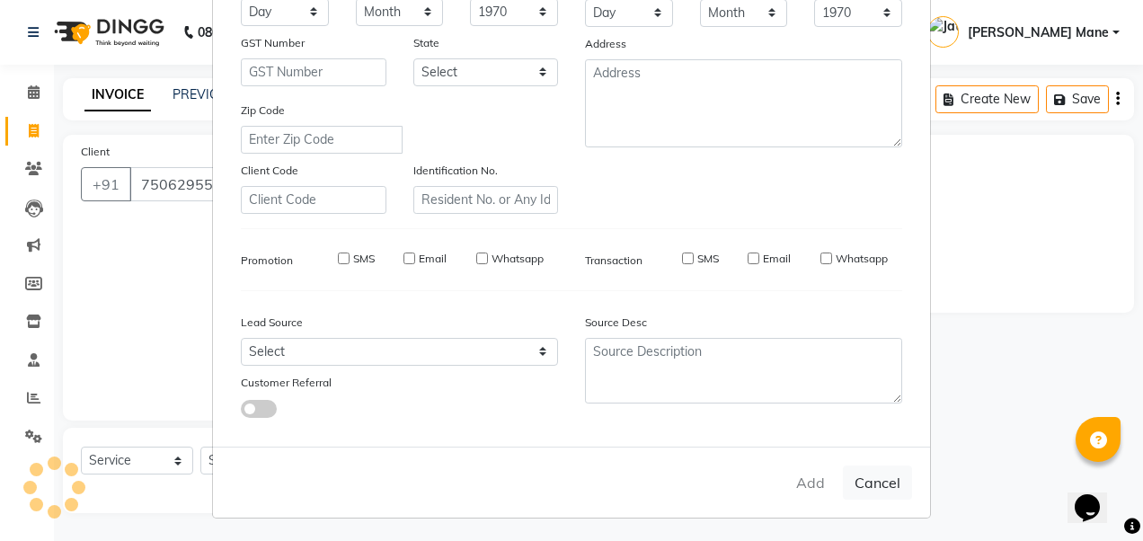
select select
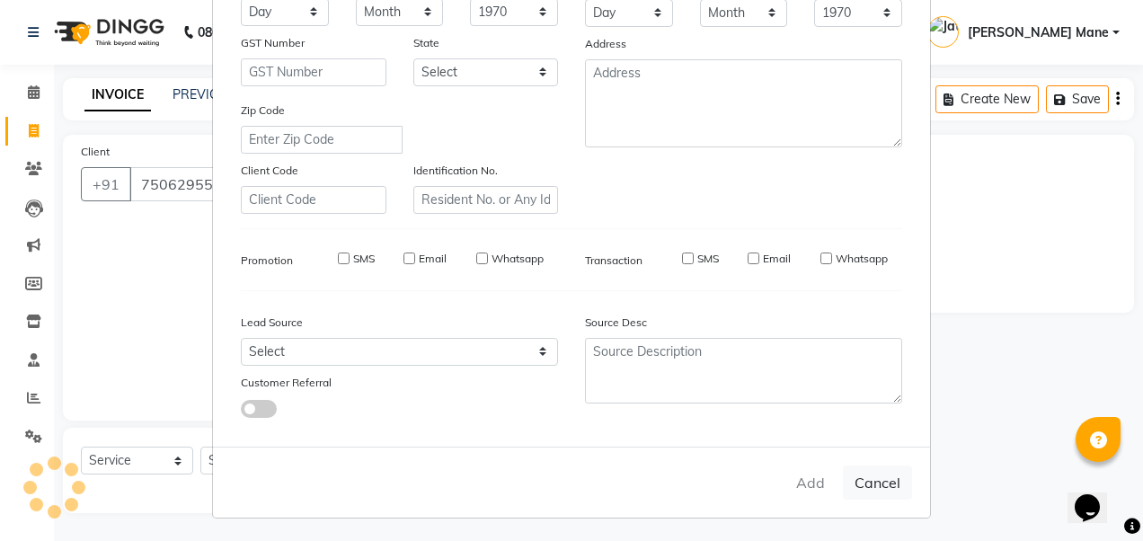
select select
checkbox input "false"
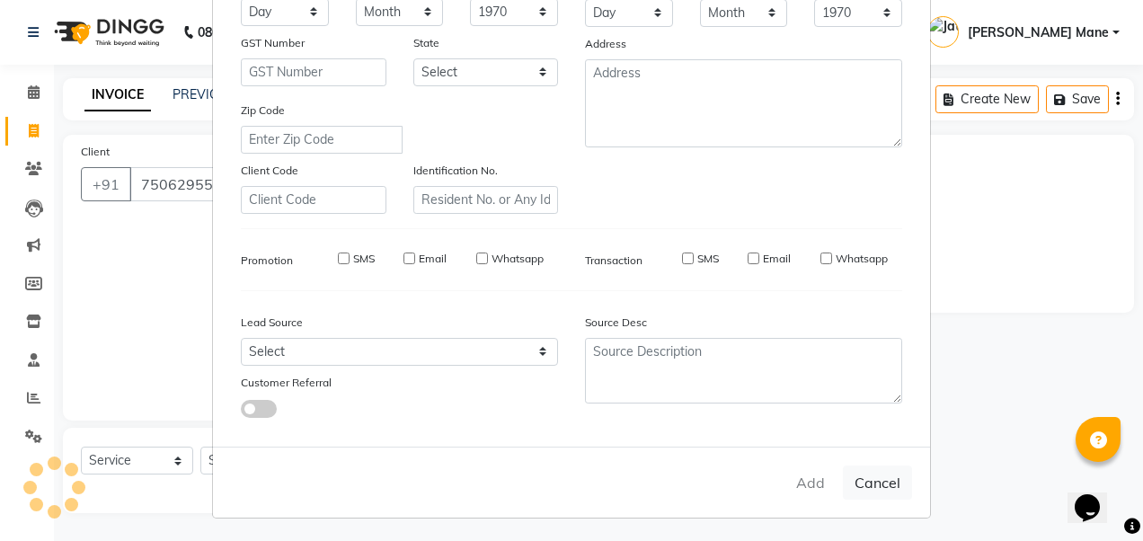
checkbox input "false"
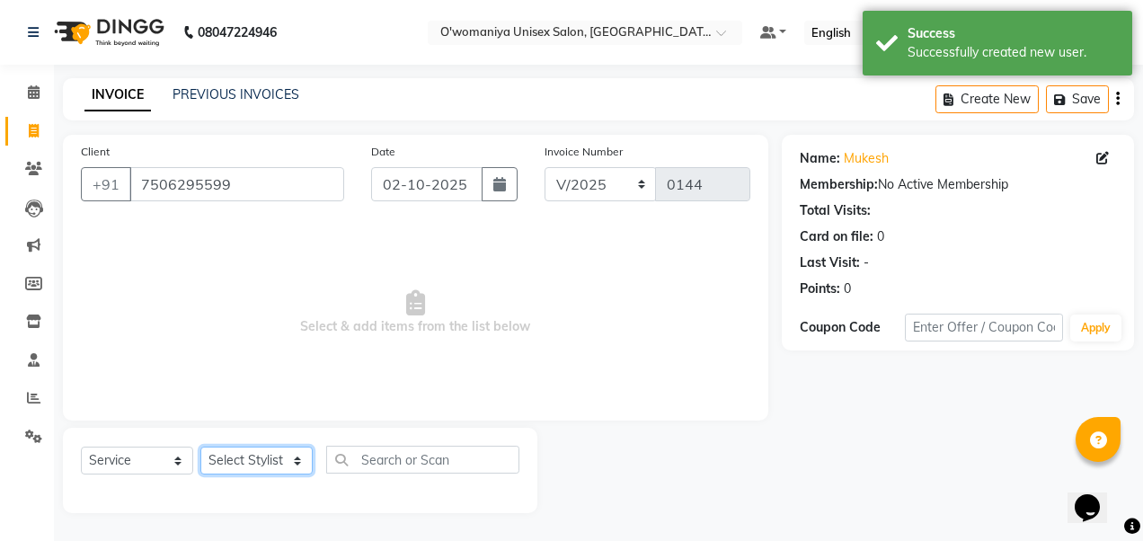
click at [276, 458] on select "Select Stylist bhagyashree Dilshad Jateen Mane kajal kuldeep lavina mannu Nehad…" at bounding box center [256, 460] width 112 height 28
select select "79444"
click at [200, 446] on select "Select Stylist bhagyashree Dilshad Jateen Mane kajal kuldeep lavina mannu Nehad…" at bounding box center [256, 460] width 112 height 28
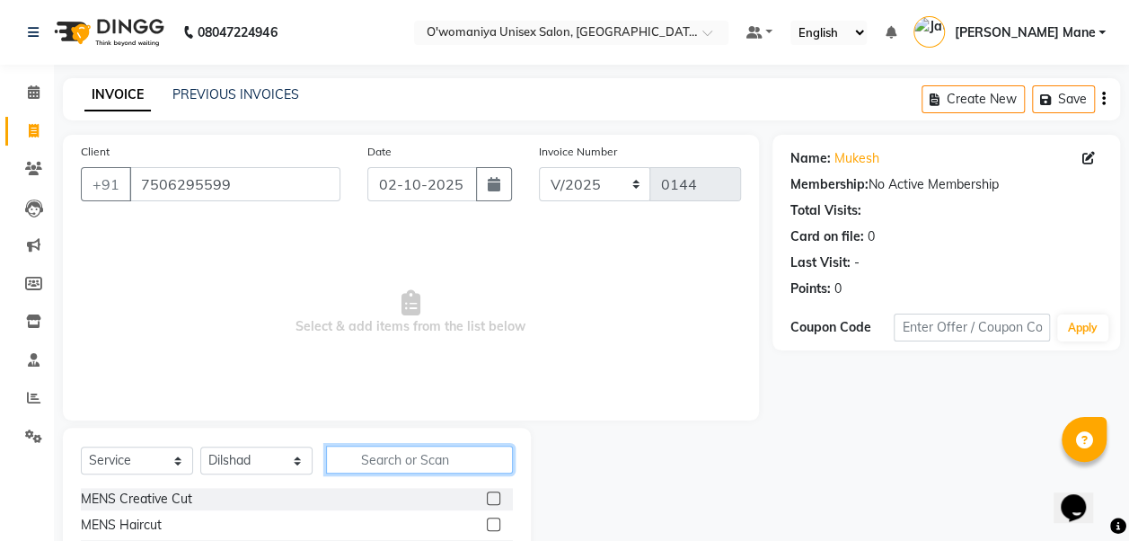
click at [368, 454] on input "text" at bounding box center [419, 460] width 187 height 28
click at [487, 526] on label at bounding box center [493, 523] width 13 height 13
click at [487, 526] on input "checkbox" at bounding box center [493, 525] width 12 height 12
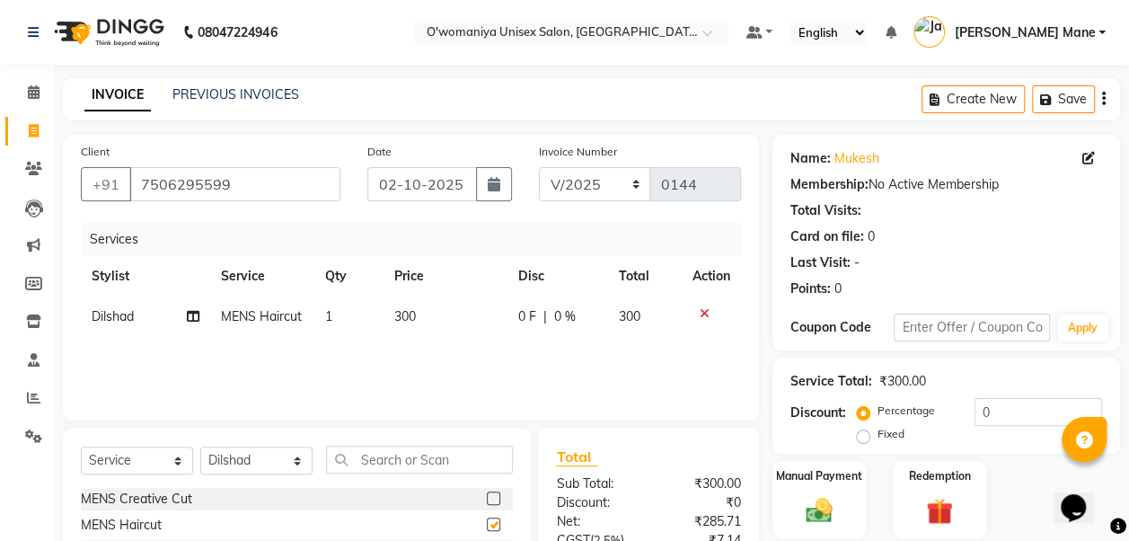
checkbox input "false"
click at [429, 460] on input "text" at bounding box center [419, 460] width 187 height 28
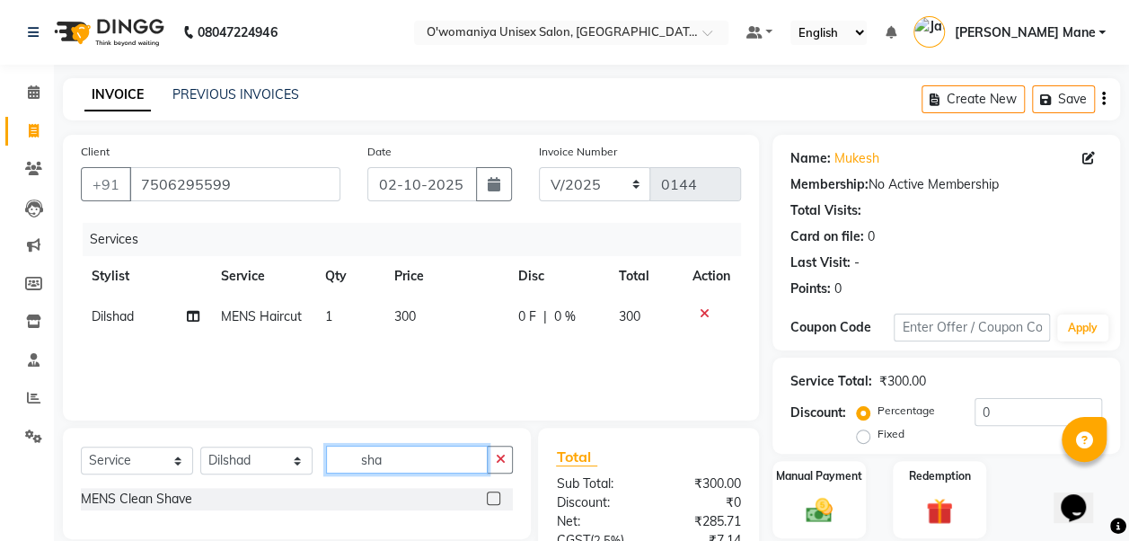
type input "sha"
click at [494, 500] on label at bounding box center [493, 497] width 13 height 13
click at [494, 500] on input "checkbox" at bounding box center [493, 499] width 12 height 12
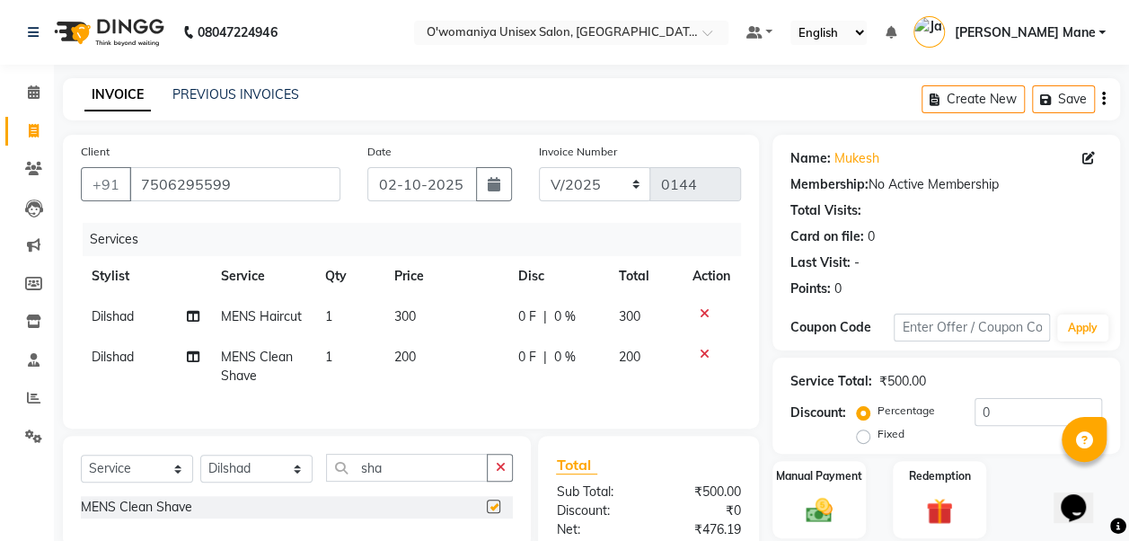
checkbox input "false"
click at [402, 354] on span "200" at bounding box center [405, 357] width 22 height 16
select select "79444"
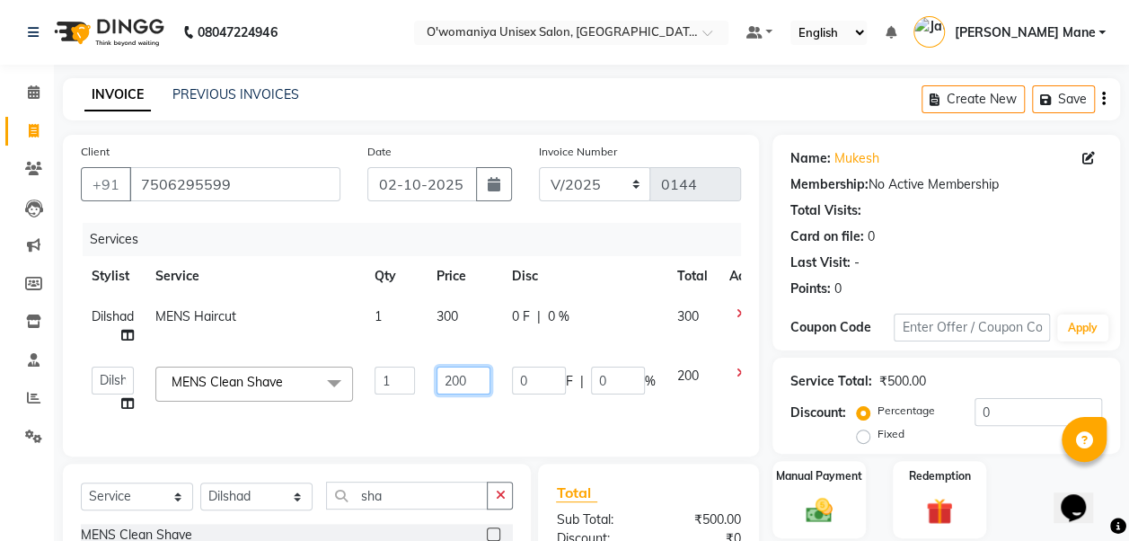
click at [457, 379] on input "200" at bounding box center [464, 381] width 54 height 28
click at [454, 378] on input "200" at bounding box center [464, 381] width 54 height 28
click at [458, 375] on input "200" at bounding box center [464, 381] width 54 height 28
type input "250"
click at [577, 437] on div "Client +91 7506295599 Date 02-10-2025 Invoice Number V/2025 V/2025-26 0144 Serv…" at bounding box center [411, 296] width 696 height 322
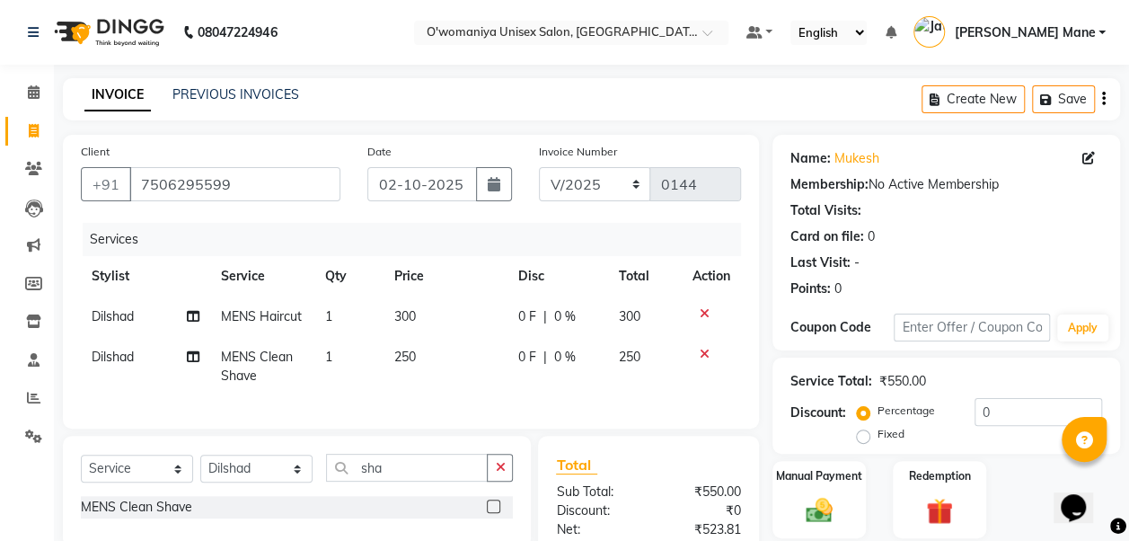
scroll to position [199, 0]
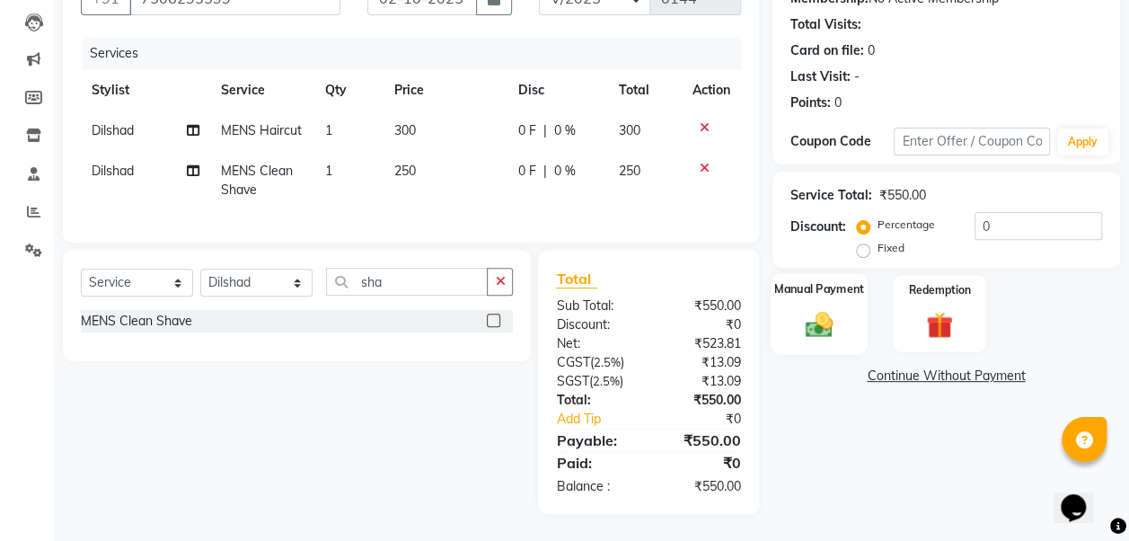
click at [852, 289] on div "Manual Payment" at bounding box center [820, 313] width 98 height 81
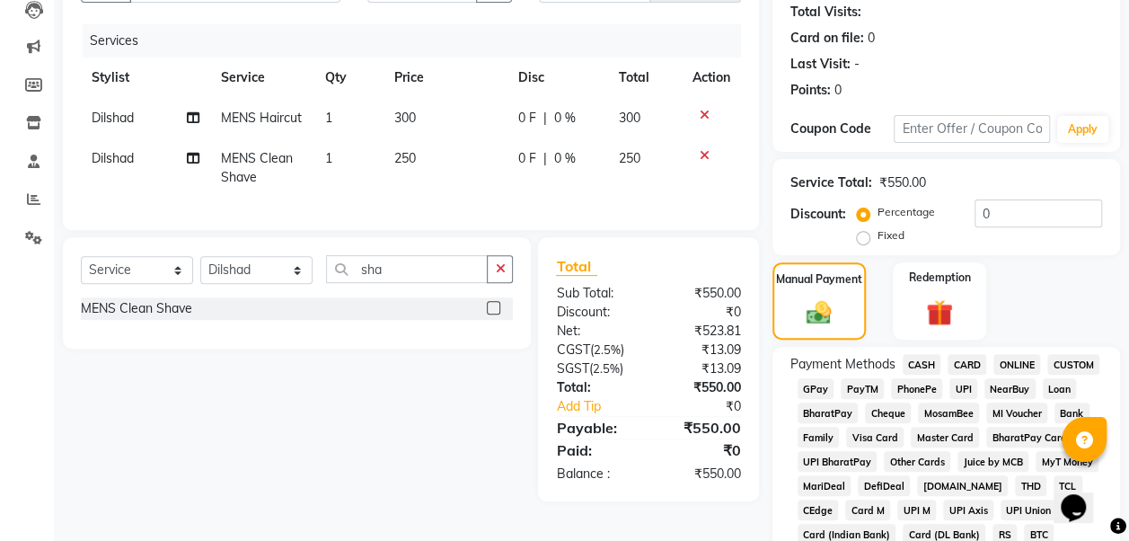
click at [820, 379] on span "GPay" at bounding box center [816, 388] width 37 height 21
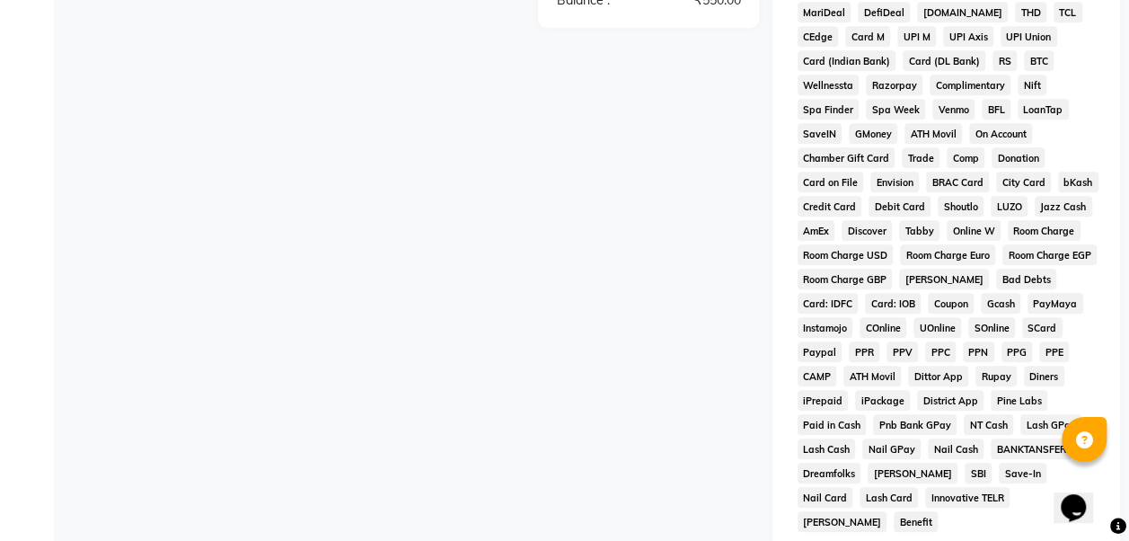
scroll to position [882, 0]
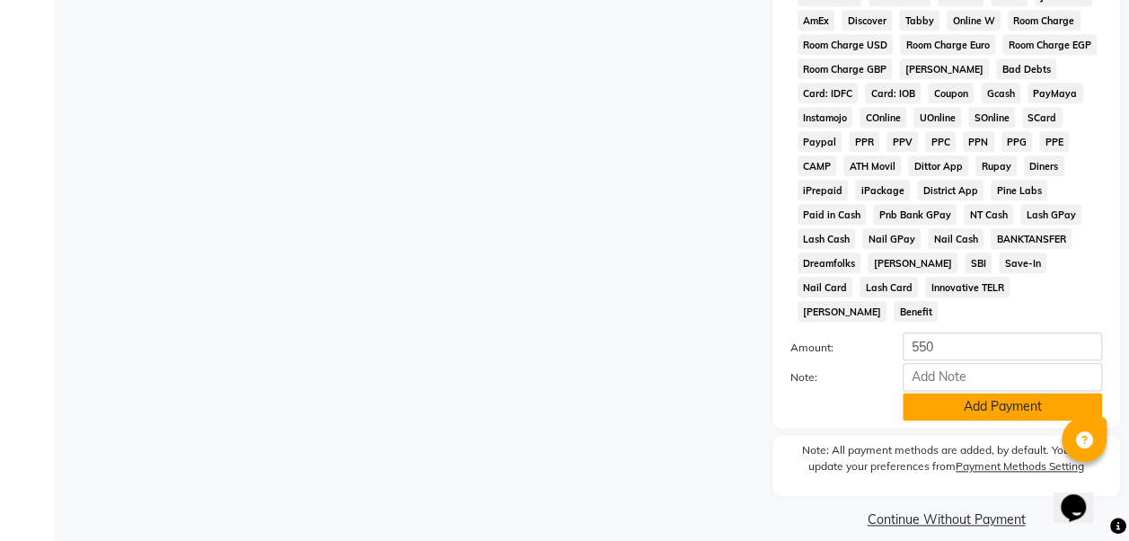
click at [1010, 393] on button "Add Payment" at bounding box center [1002, 407] width 199 height 28
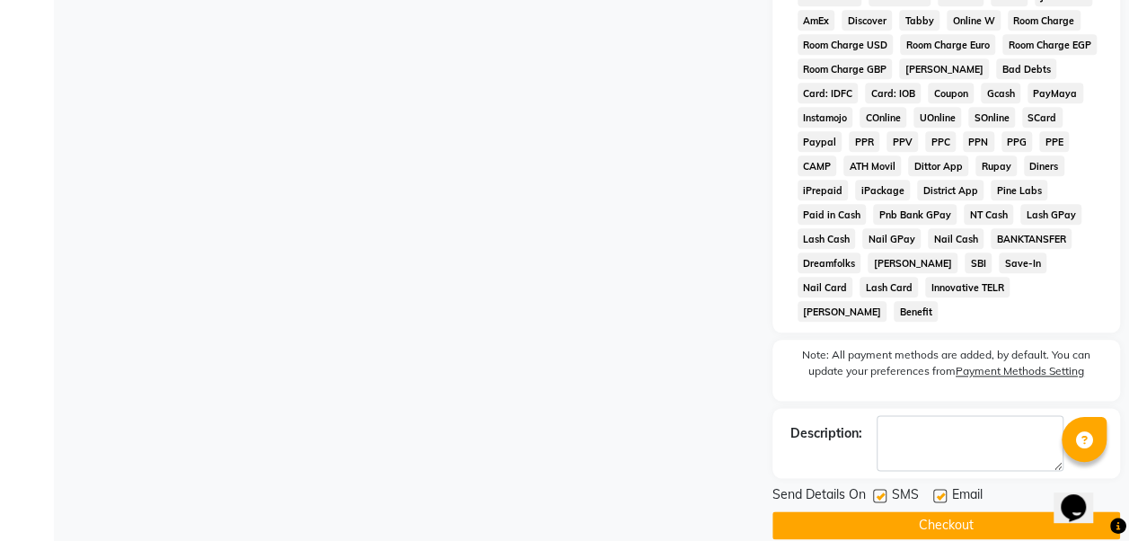
click at [984, 511] on button "Checkout" at bounding box center [947, 525] width 348 height 28
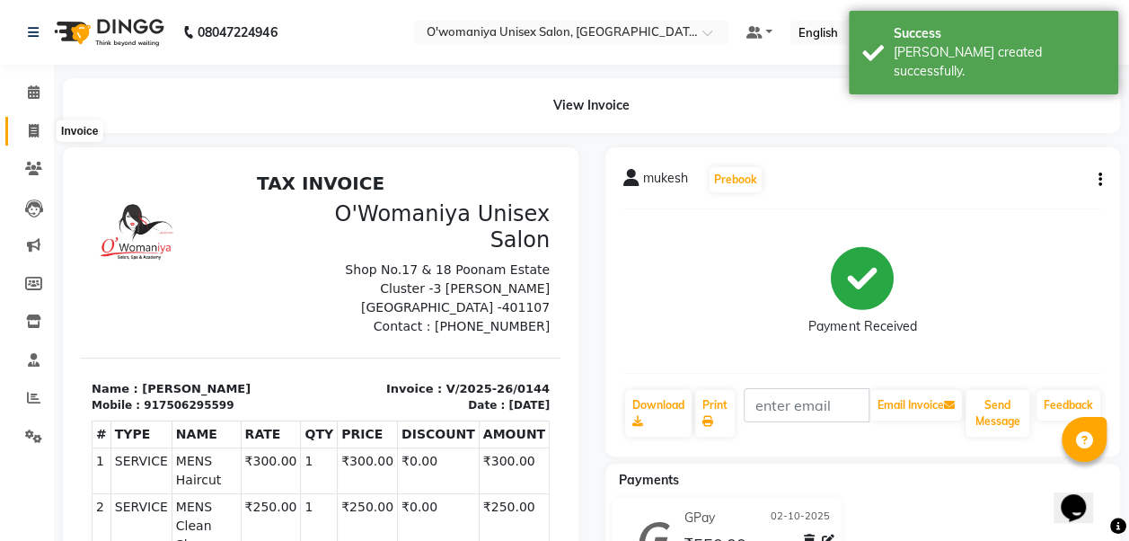
click at [25, 133] on span at bounding box center [33, 131] width 31 height 21
select select "service"
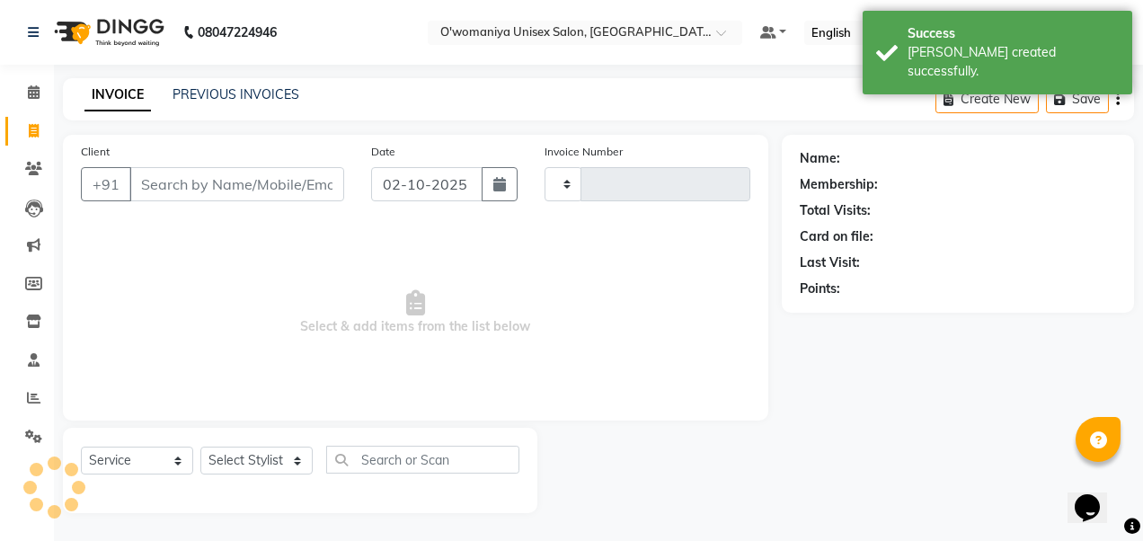
type input "0145"
select select "6581"
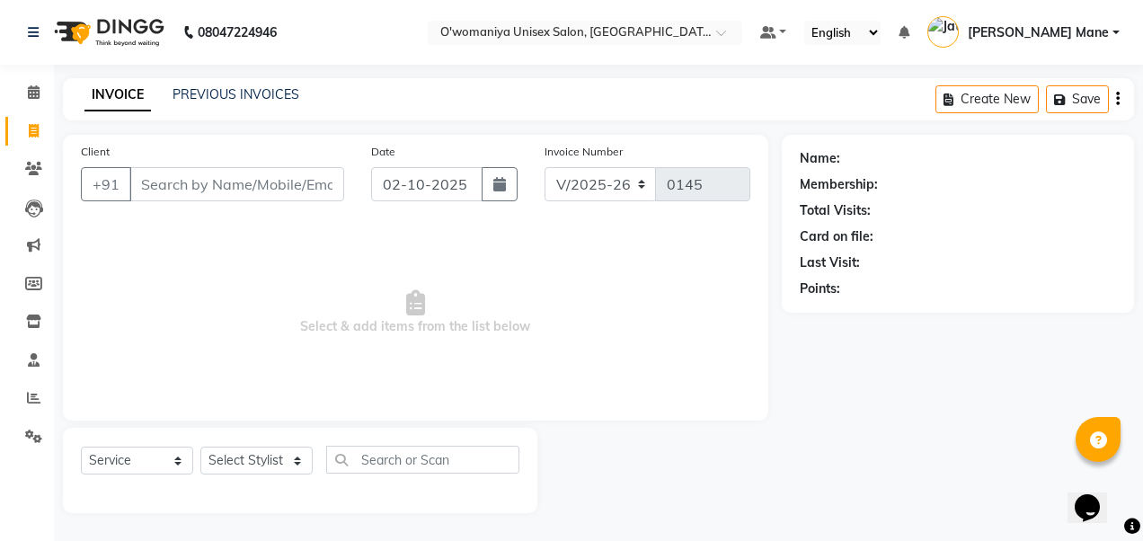
click at [272, 103] on div "PREVIOUS INVOICES" at bounding box center [235, 94] width 127 height 19
click at [264, 96] on link "PREVIOUS INVOICES" at bounding box center [235, 94] width 127 height 16
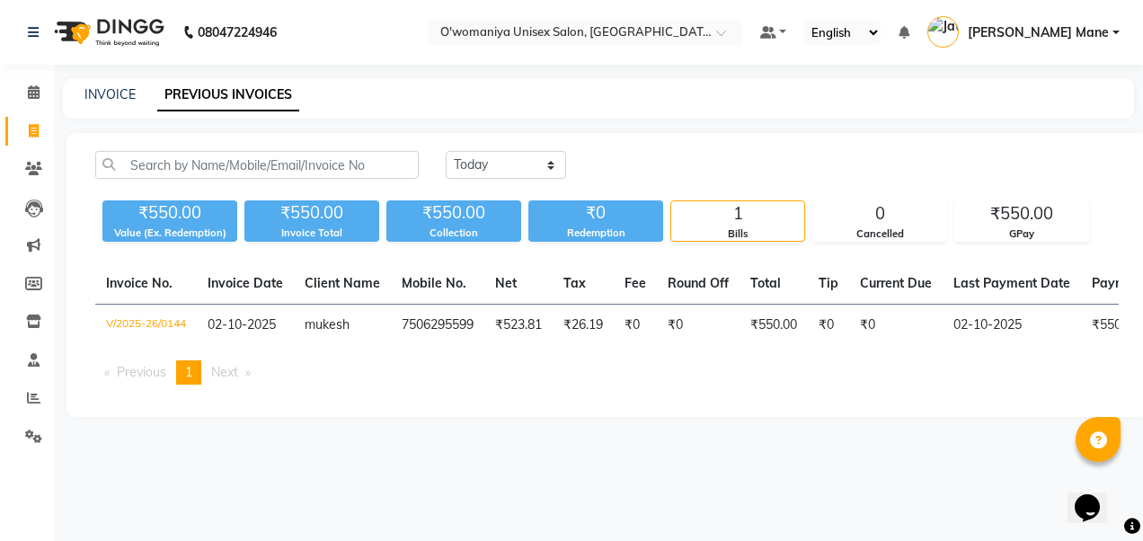
click at [338, 98] on div "INVOICE PREVIOUS INVOICES" at bounding box center [587, 94] width 1049 height 19
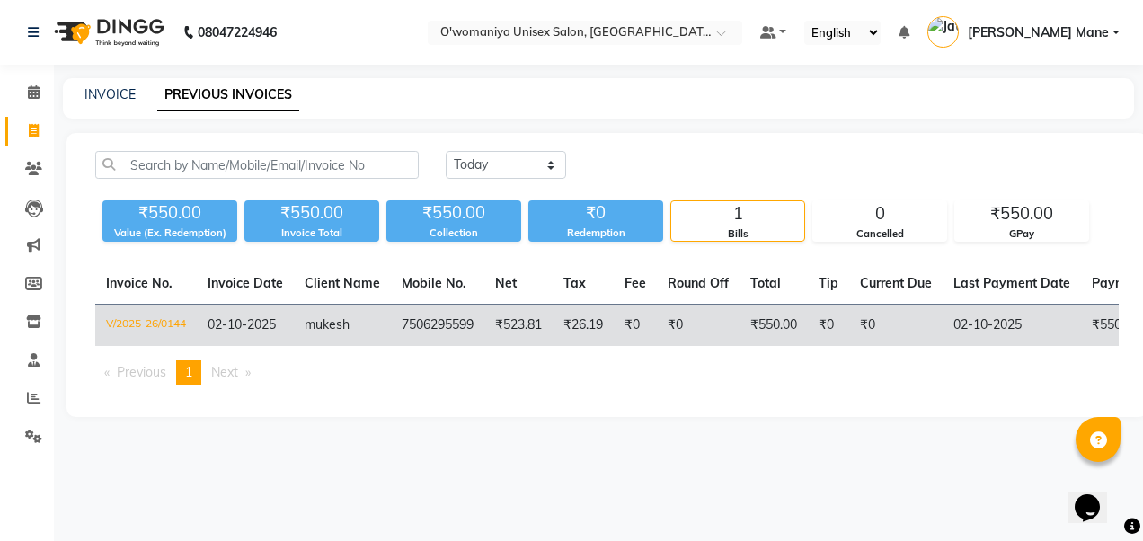
click at [287, 317] on td "02-10-2025" at bounding box center [245, 326] width 97 height 42
click at [240, 322] on span "02-10-2025" at bounding box center [242, 324] width 68 height 16
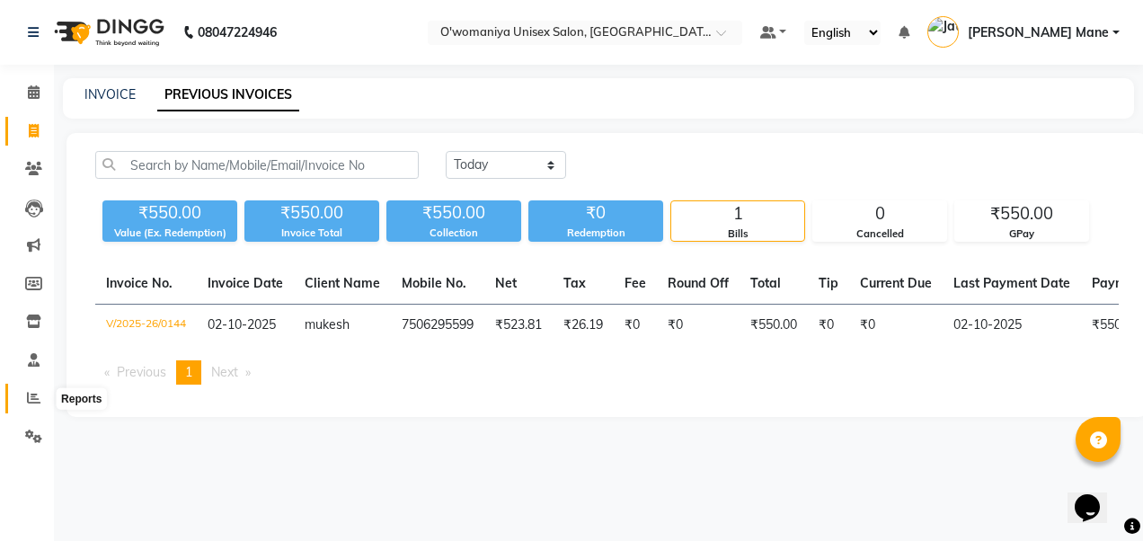
click at [32, 402] on icon at bounding box center [33, 397] width 13 height 13
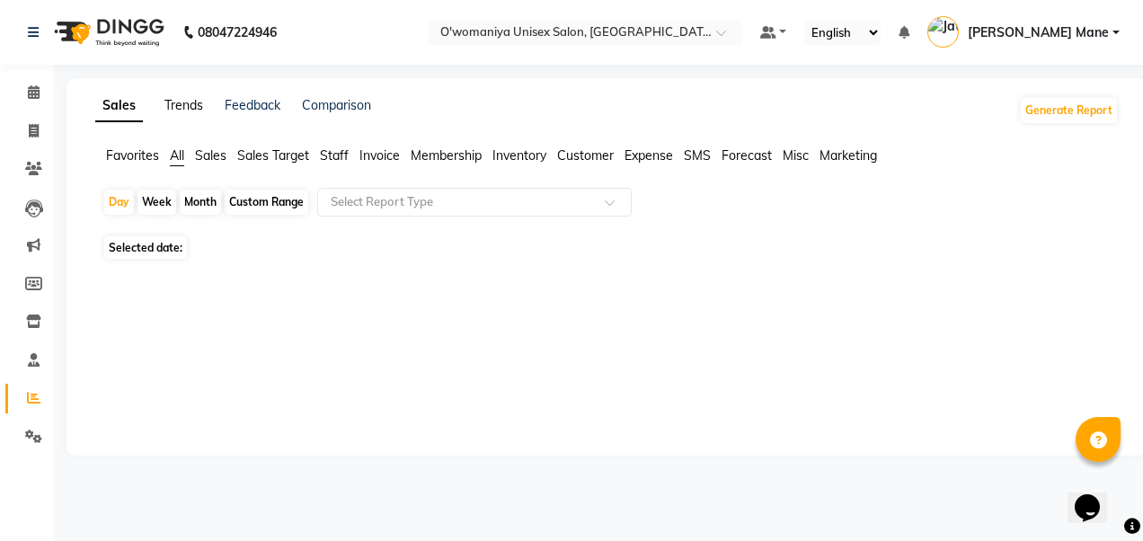
click at [181, 101] on link "Trends" at bounding box center [183, 105] width 39 height 16
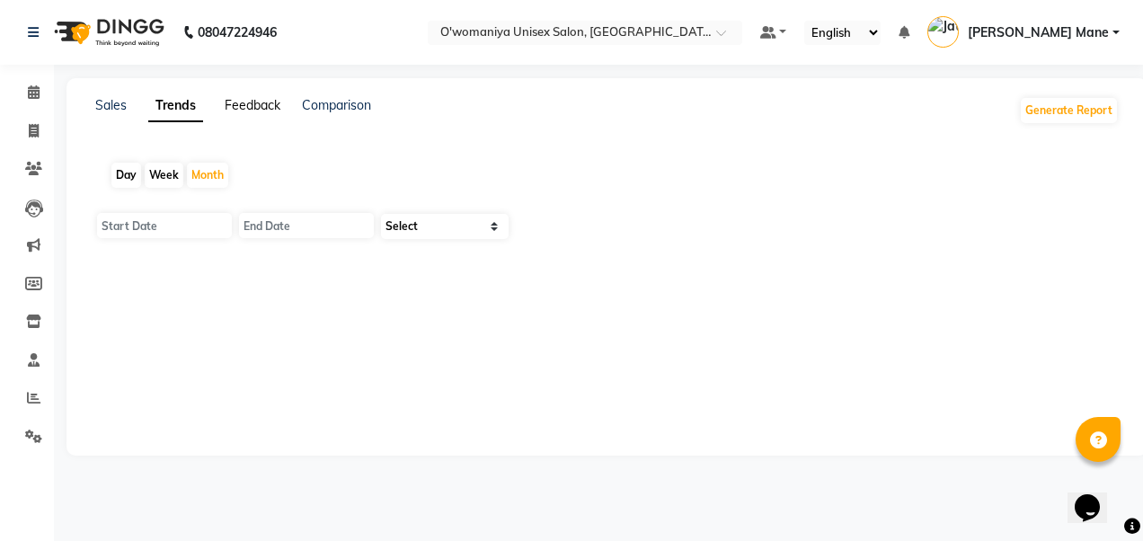
click at [234, 107] on link "Feedback" at bounding box center [253, 105] width 56 height 16
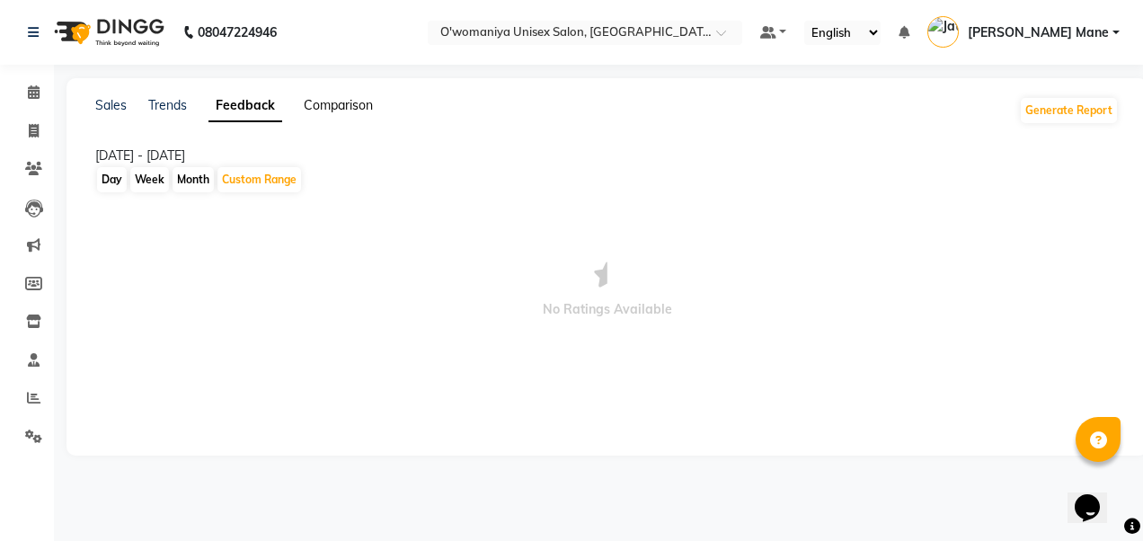
click at [321, 106] on link "Comparison" at bounding box center [338, 105] width 69 height 16
select select "single_date"
select select "single_date_dash"
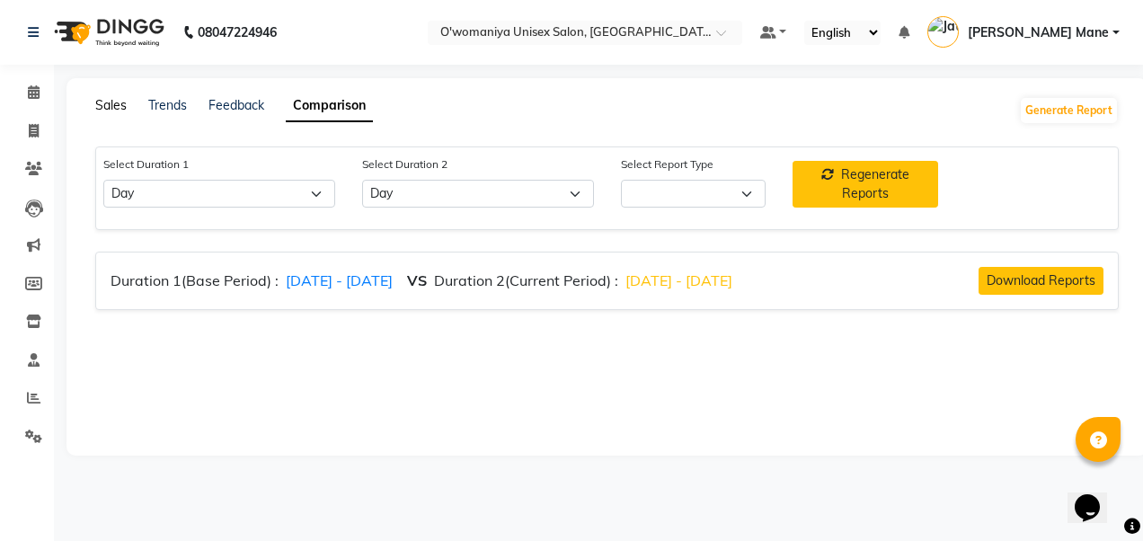
click at [103, 107] on link "Sales" at bounding box center [110, 105] width 31 height 16
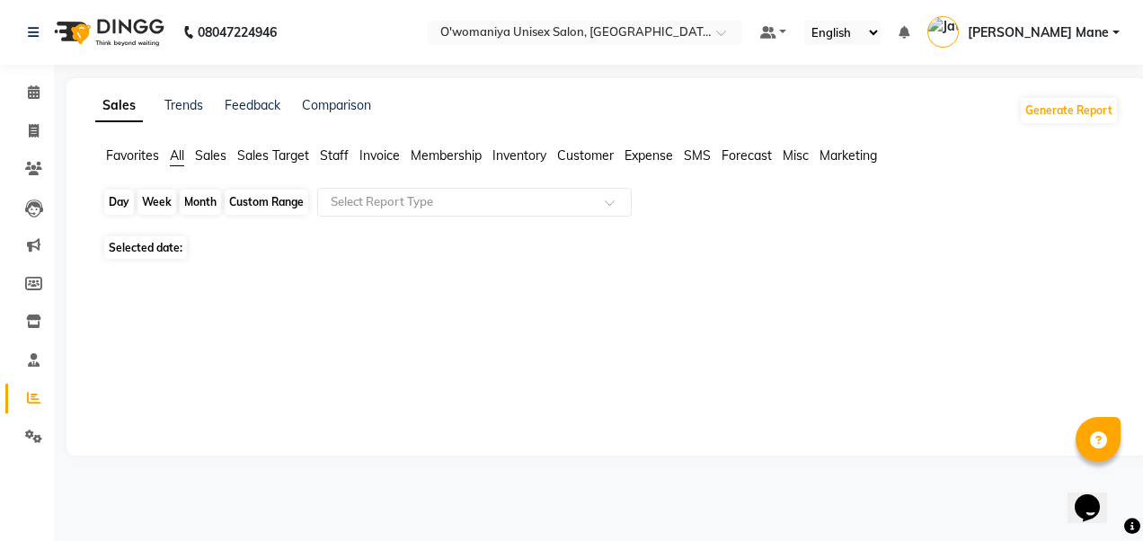
click at [126, 199] on div "Day" at bounding box center [119, 202] width 30 height 25
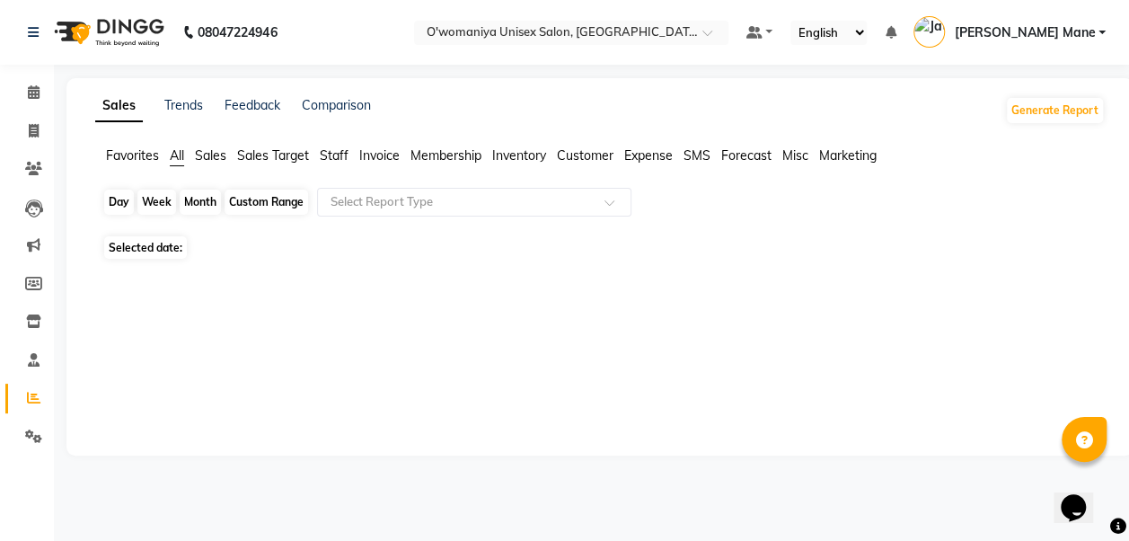
select select "10"
select select "2025"
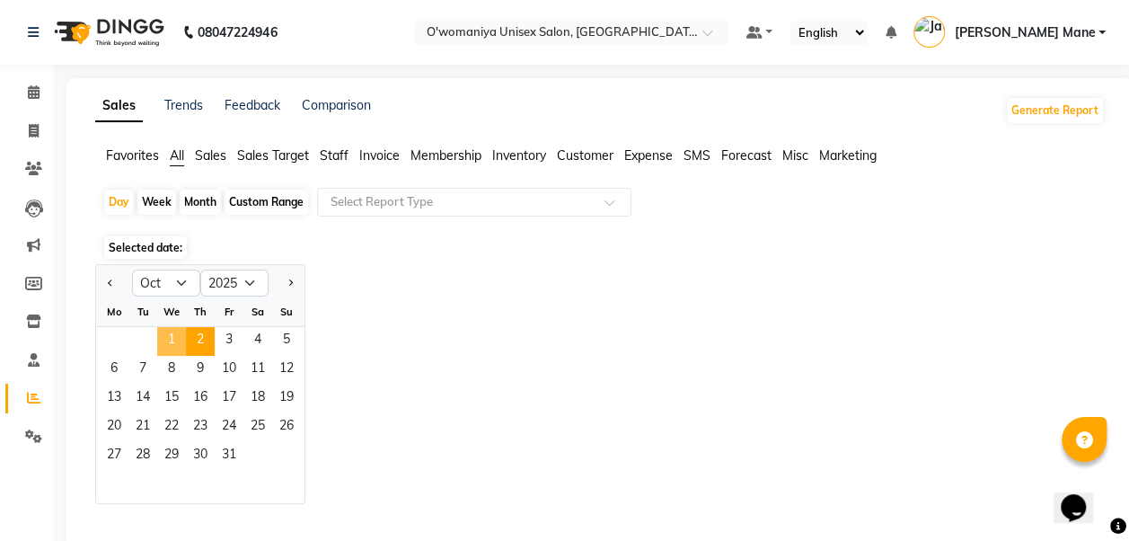
click at [172, 328] on span "1" at bounding box center [171, 341] width 29 height 29
click at [172, 335] on span "1" at bounding box center [171, 341] width 29 height 29
click at [610, 199] on span at bounding box center [616, 208] width 22 height 18
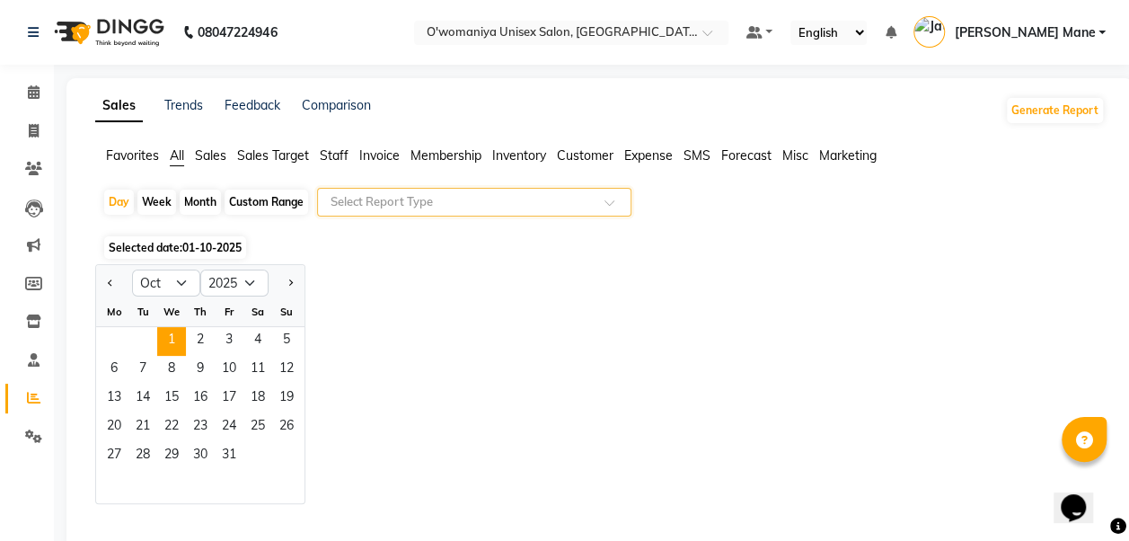
click at [208, 155] on span "Sales" at bounding box center [210, 155] width 31 height 16
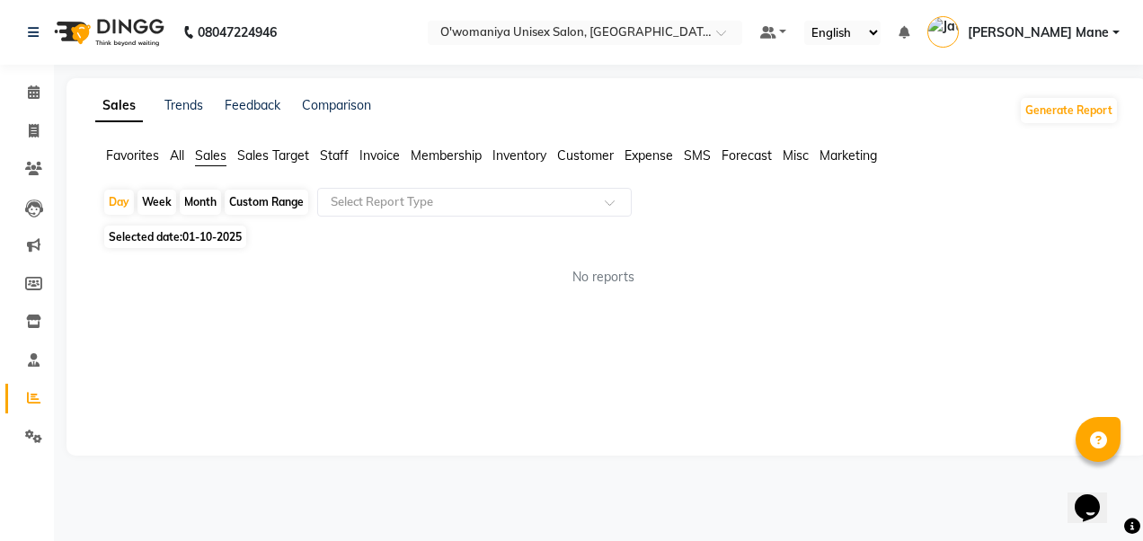
click at [174, 162] on span "All" at bounding box center [177, 155] width 14 height 16
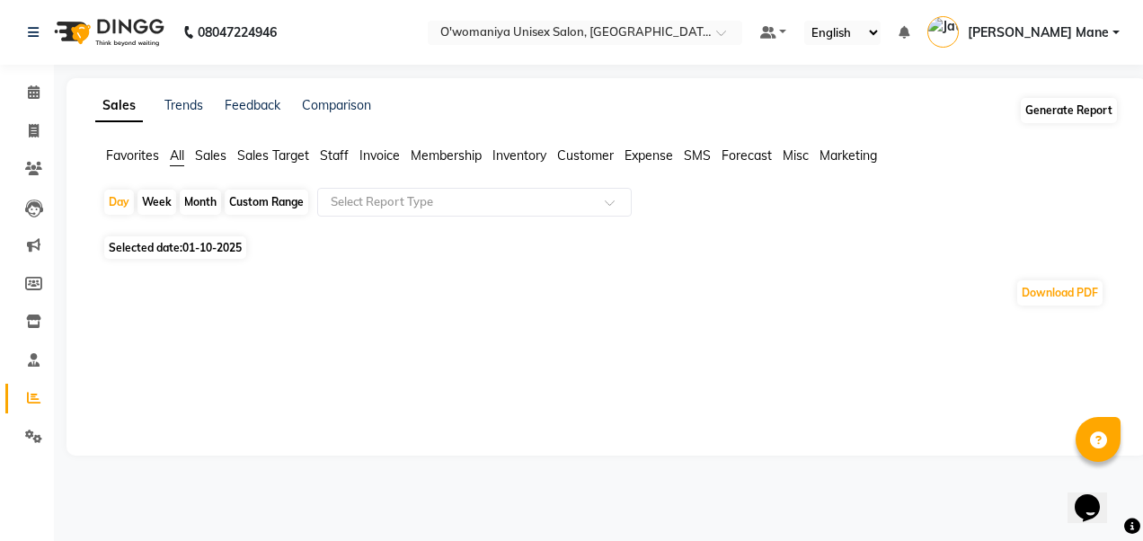
click at [1065, 120] on button "Generate Report" at bounding box center [1069, 110] width 96 height 25
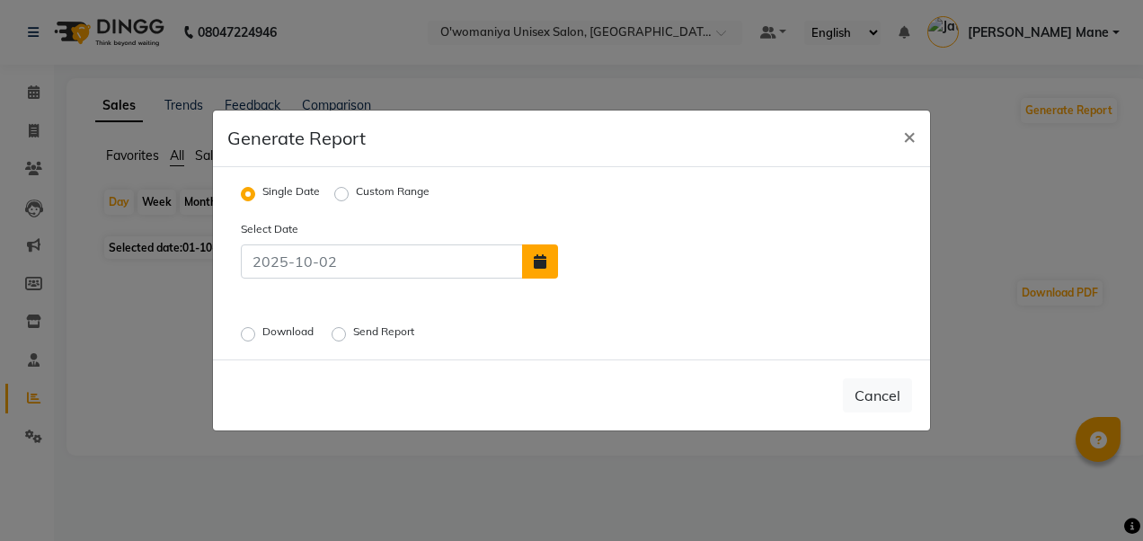
click at [530, 271] on button "button" at bounding box center [540, 261] width 36 height 34
select select "10"
select select "2025"
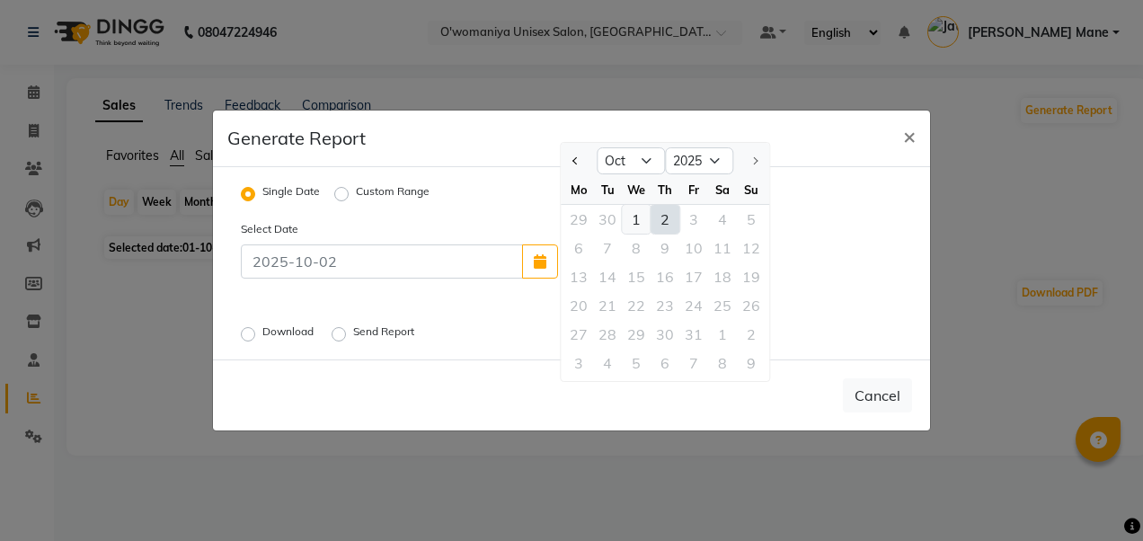
click at [637, 227] on div "1" at bounding box center [636, 219] width 29 height 29
type input "01-10-2025"
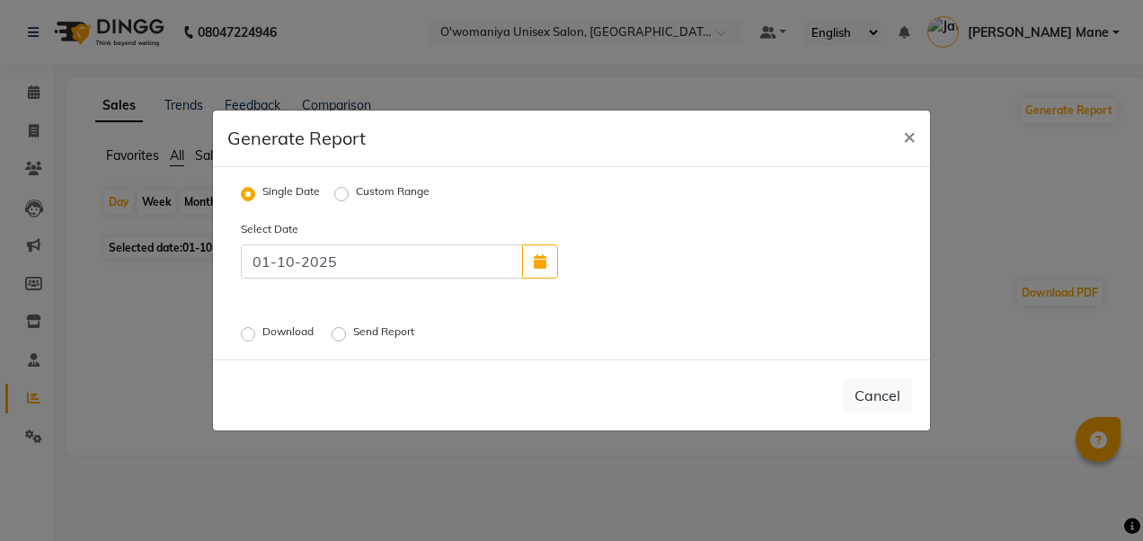
click at [256, 334] on div "Download" at bounding box center [279, 334] width 76 height 22
click at [262, 336] on label "Download" at bounding box center [289, 334] width 55 height 22
click at [248, 336] on input "Download" at bounding box center [250, 334] width 13 height 13
radio input "true"
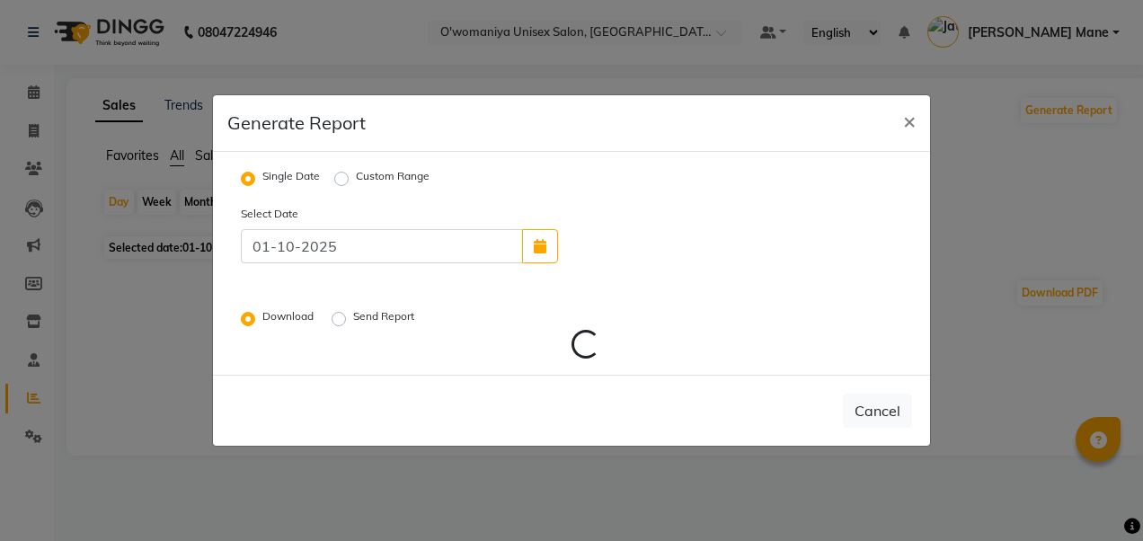
click at [356, 178] on label "Custom Range" at bounding box center [393, 179] width 74 height 22
click at [341, 178] on input "Custom Range" at bounding box center [344, 178] width 13 height 13
radio input "true"
select select "10"
select select "2025"
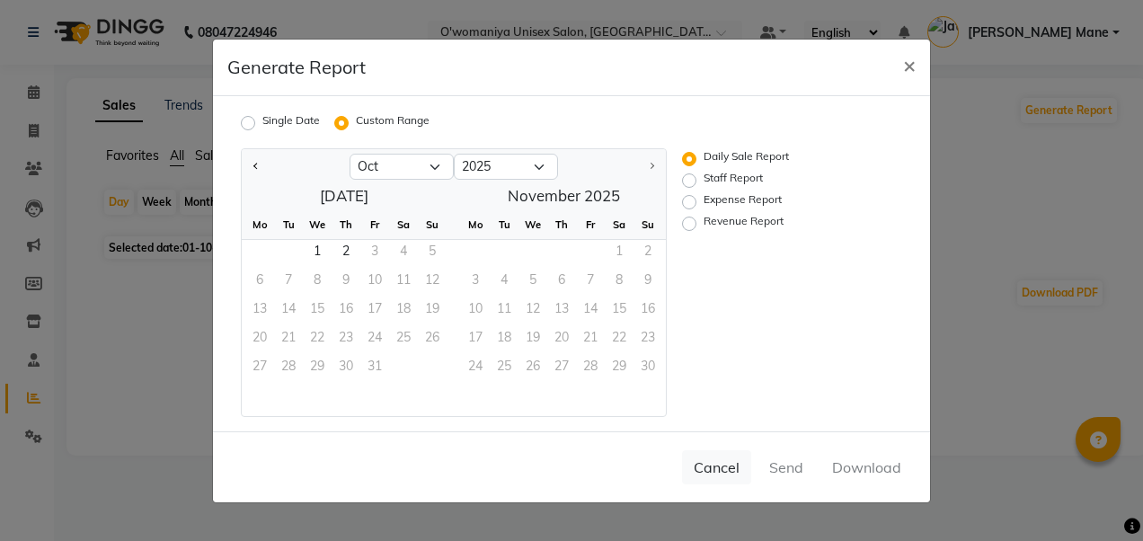
click at [262, 127] on label "Single Date" at bounding box center [290, 123] width 57 height 22
click at [249, 127] on input "Single Date" at bounding box center [250, 122] width 13 height 13
radio input "true"
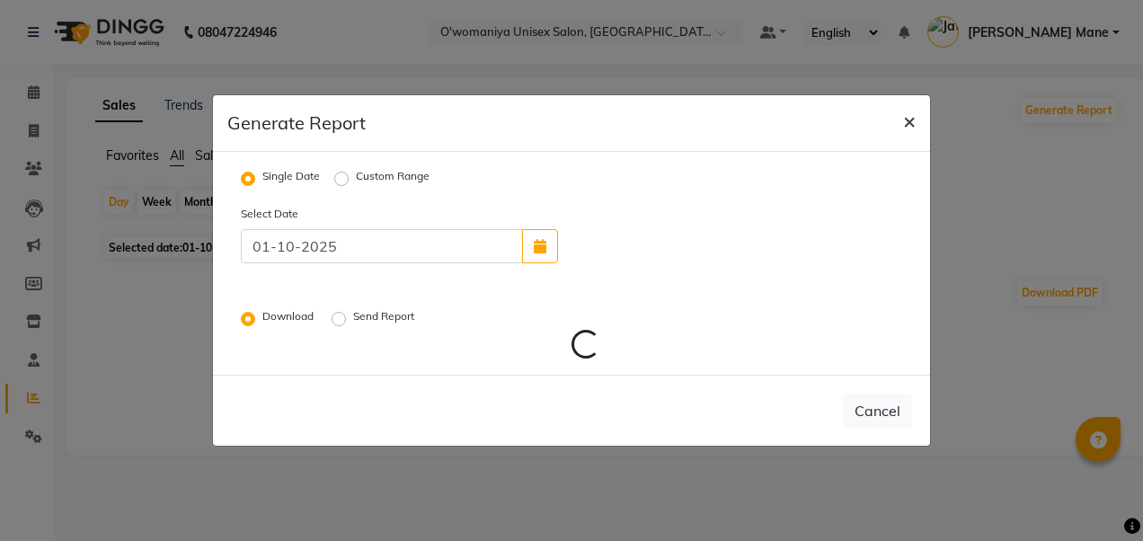
click at [914, 128] on span "×" at bounding box center [909, 120] width 13 height 27
radio input "false"
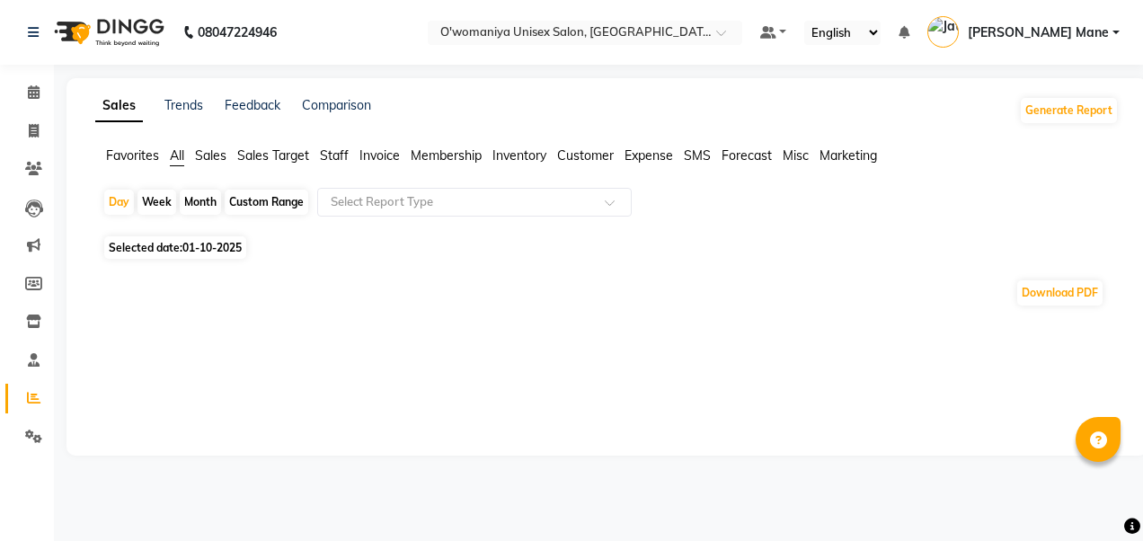
click at [783, 75] on div "08047224946 Select Location × O'womaniya Unisex Salon, Mira Road Default Panel …" at bounding box center [571, 270] width 1143 height 541
click at [1047, 107] on button "Generate Report" at bounding box center [1069, 110] width 96 height 25
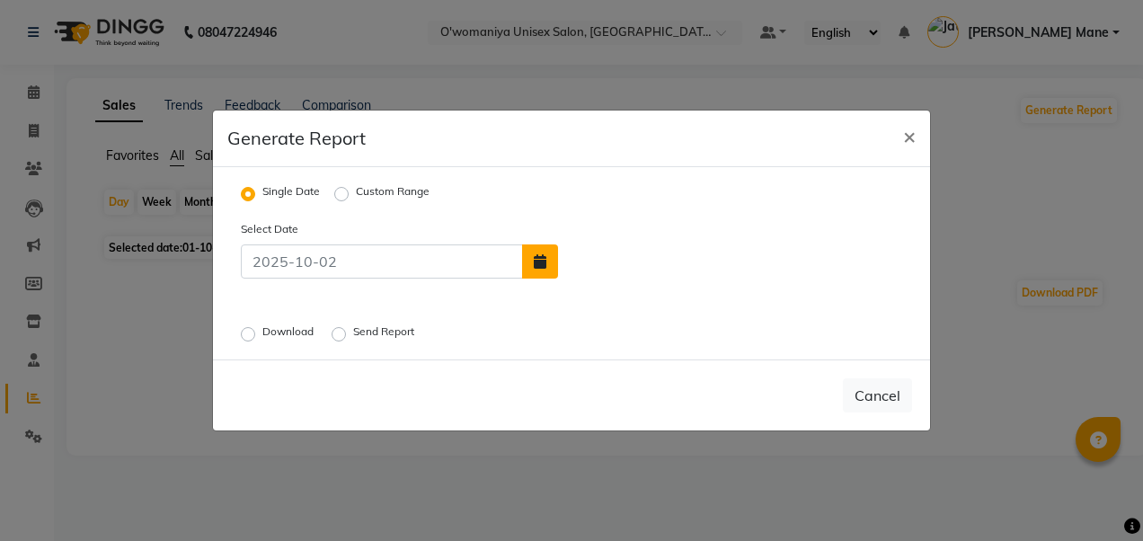
click at [542, 269] on icon "button" at bounding box center [540, 261] width 13 height 14
select select "10"
select select "2025"
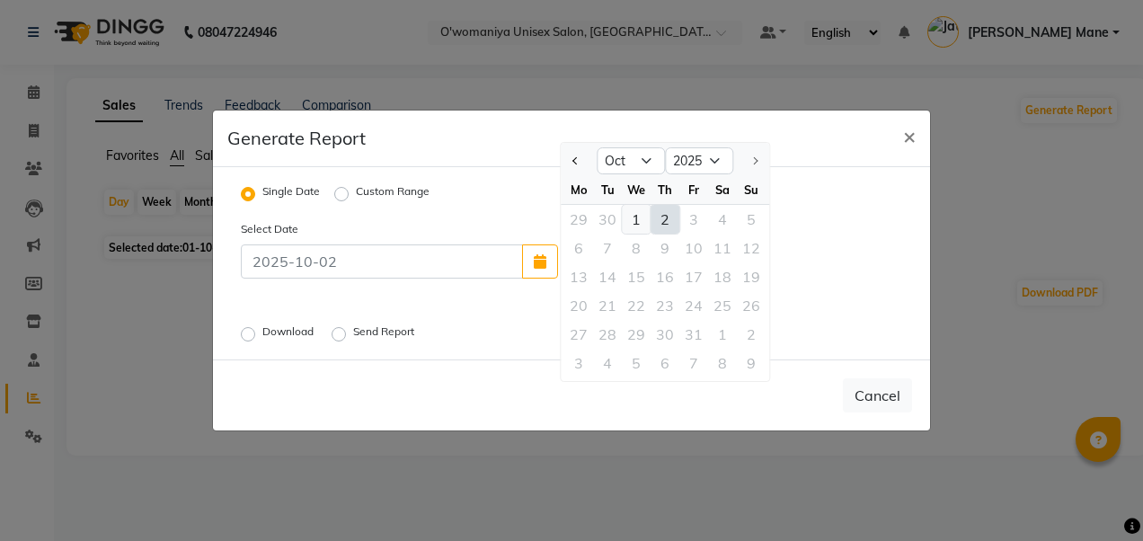
click at [641, 222] on div "1" at bounding box center [636, 219] width 29 height 29
type input "01-10-2025"
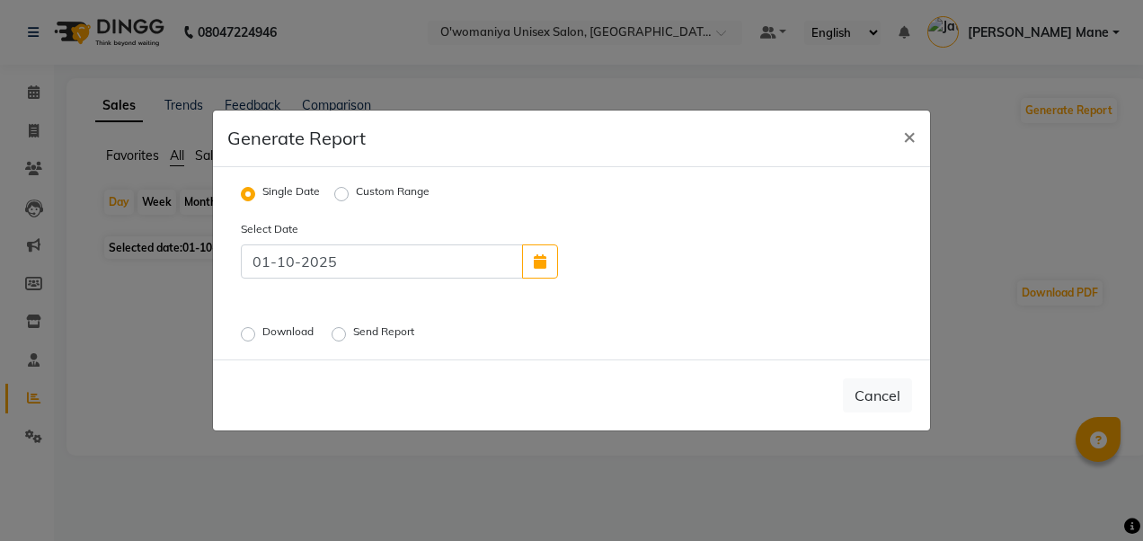
click at [268, 332] on label "Download" at bounding box center [289, 334] width 55 height 22
click at [257, 332] on input "Download" at bounding box center [250, 334] width 13 height 13
radio input "true"
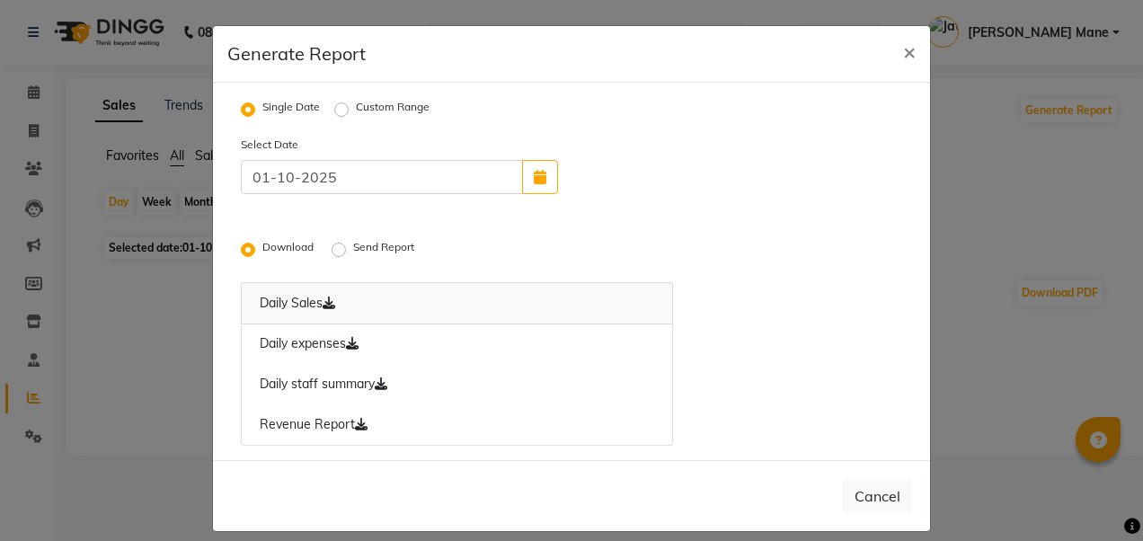
click at [279, 296] on link "Daily Sales" at bounding box center [457, 303] width 432 height 42
click at [903, 51] on span "×" at bounding box center [909, 51] width 13 height 27
radio input "false"
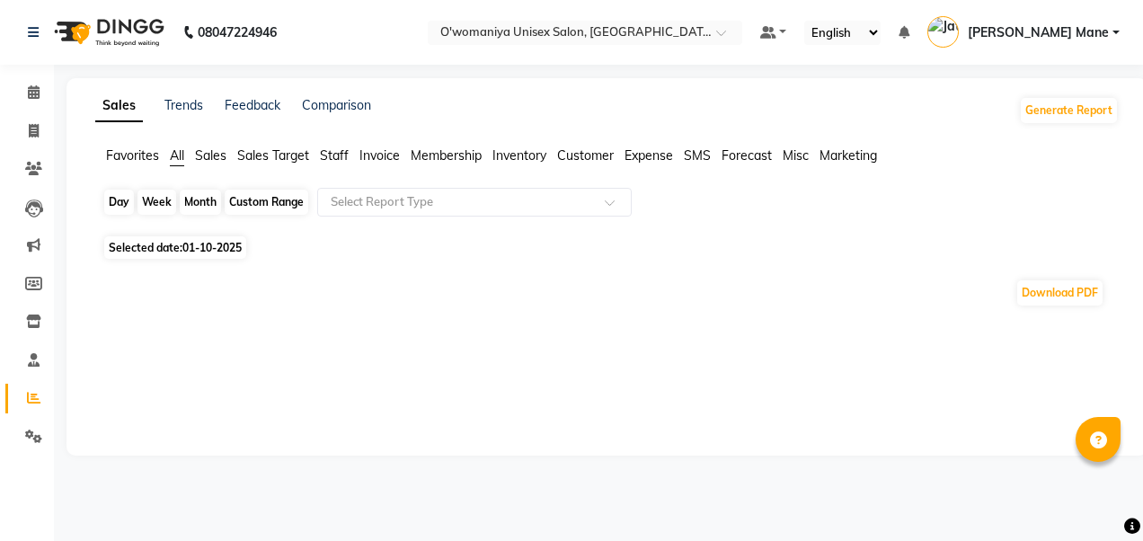
click at [119, 205] on div "Day" at bounding box center [119, 202] width 30 height 25
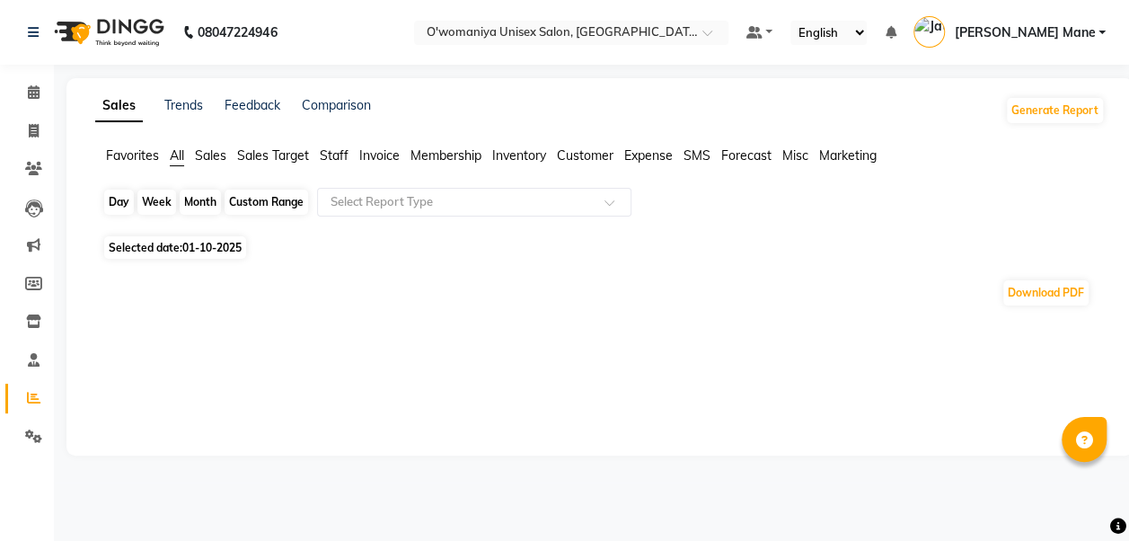
select select "10"
select select "2025"
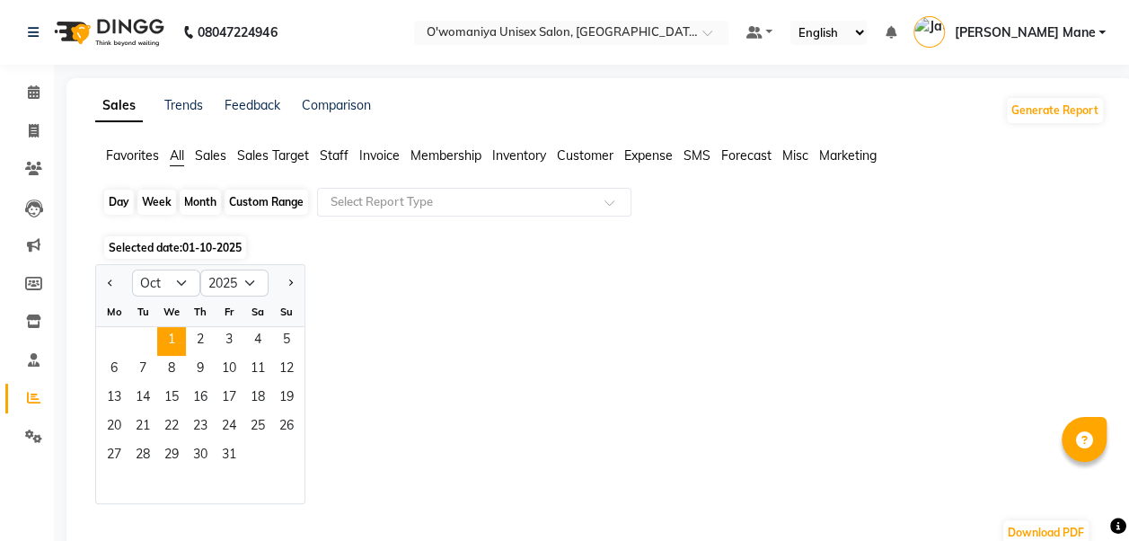
click at [124, 205] on div "Day" at bounding box center [119, 202] width 30 height 25
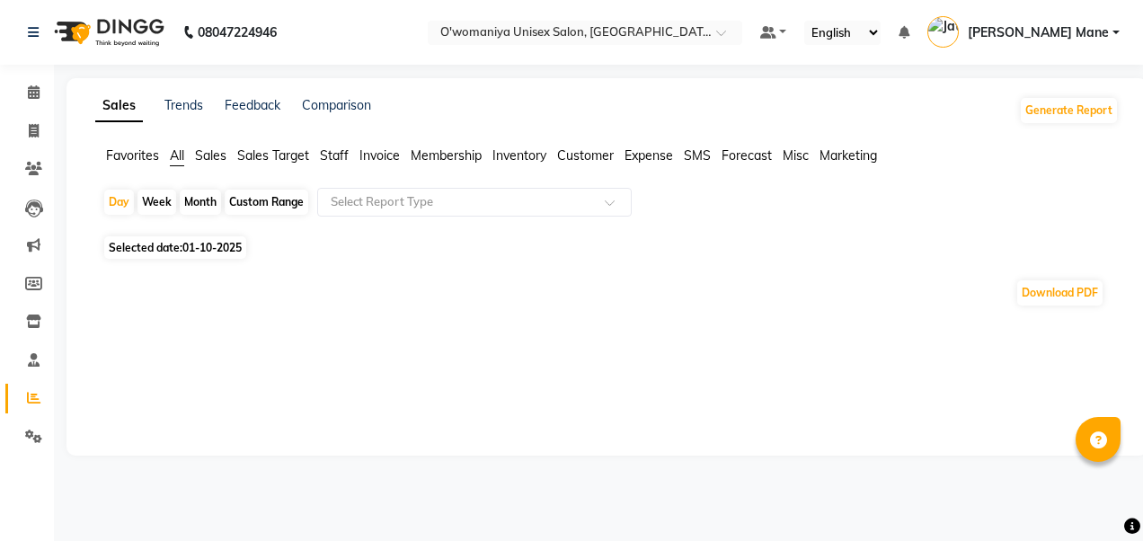
click at [198, 127] on div "Sales Trends Feedback Comparison Generate Report Favorites All Sales Sales Targ…" at bounding box center [606, 266] width 1081 height 377
click at [207, 151] on span "Sales" at bounding box center [210, 155] width 31 height 16
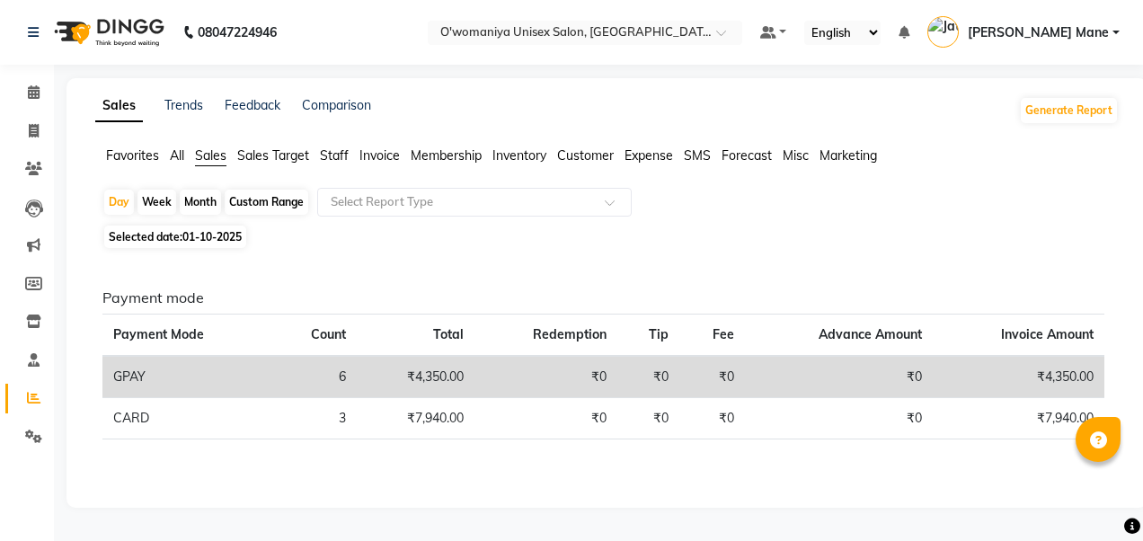
click at [293, 163] on li "Sales Target" at bounding box center [273, 155] width 72 height 19
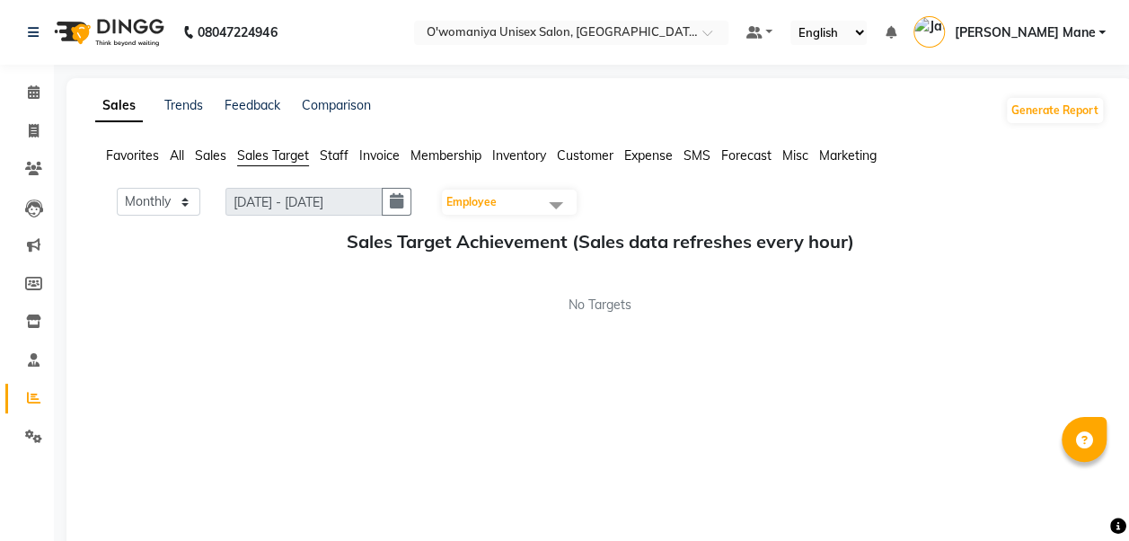
click at [337, 160] on span "Staff" at bounding box center [334, 155] width 29 height 16
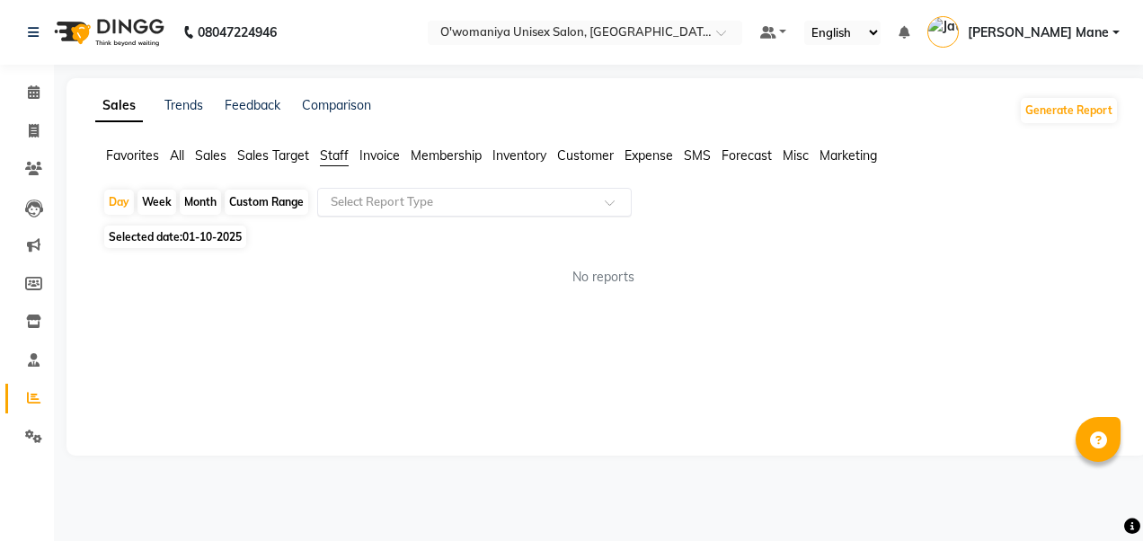
click at [386, 207] on input "text" at bounding box center [456, 202] width 259 height 18
click at [372, 200] on input "text" at bounding box center [456, 202] width 259 height 18
click at [331, 320] on div "Sales Trends Feedback Comparison Generate Report Favorites All Sales Sales Targ…" at bounding box center [606, 266] width 1081 height 377
click at [208, 246] on span "Selected date: 01-10-2025" at bounding box center [175, 236] width 142 height 22
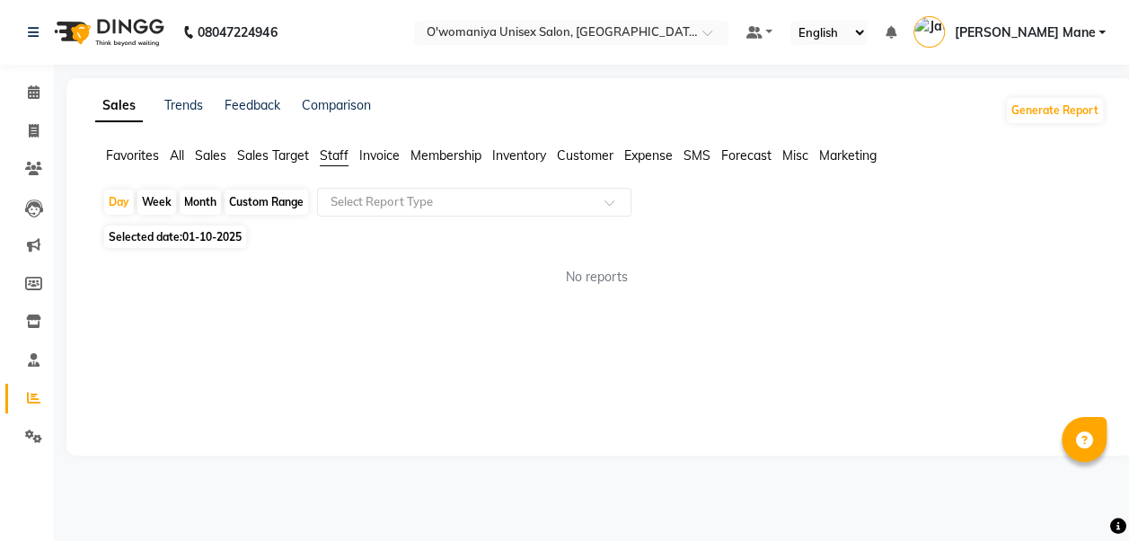
select select "10"
select select "2025"
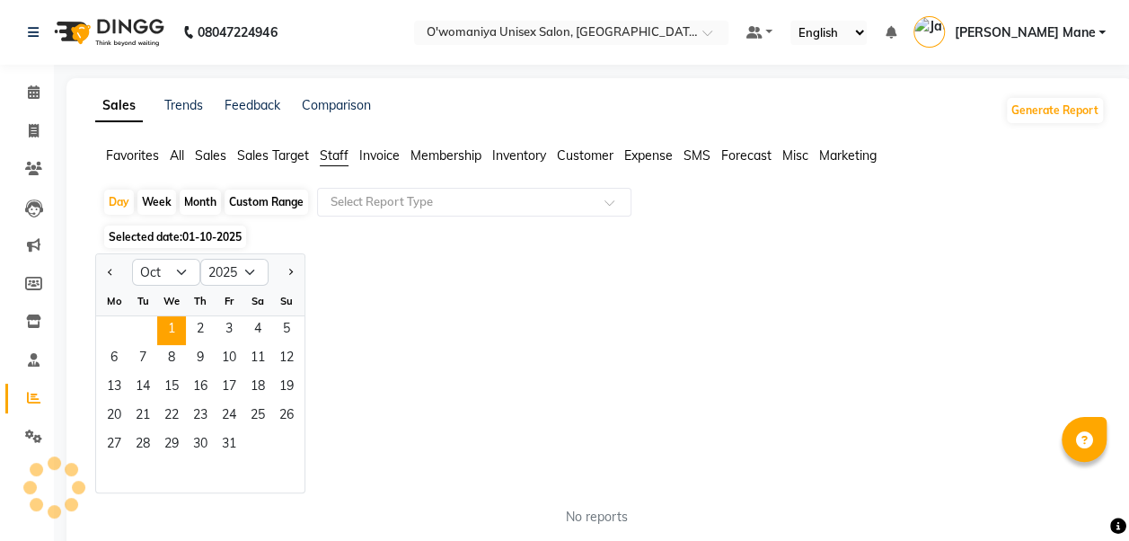
click at [208, 246] on span "Selected date: 01-10-2025" at bounding box center [175, 236] width 142 height 22
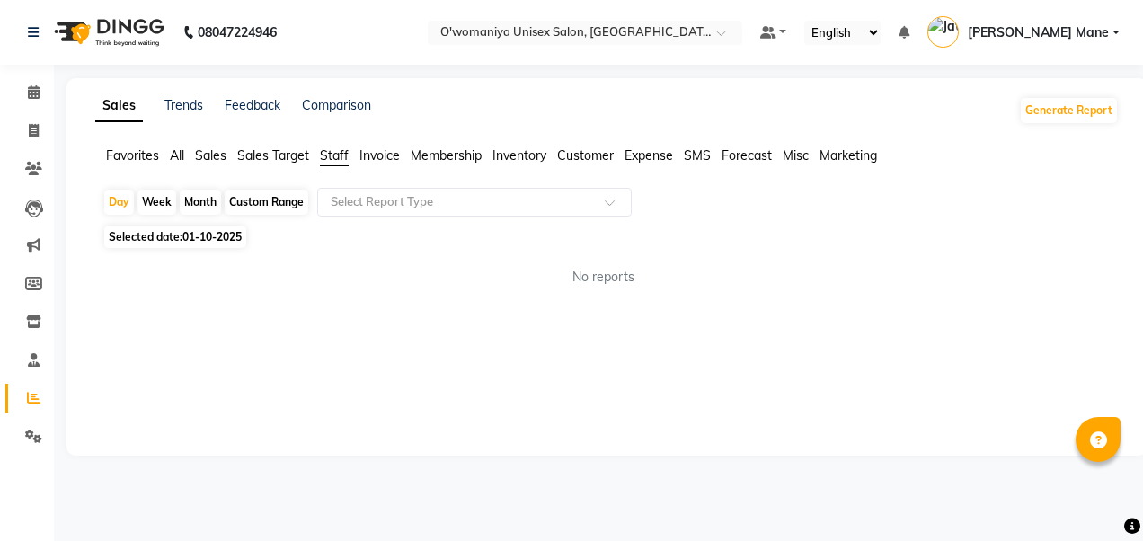
click at [338, 157] on span "Staff" at bounding box center [334, 155] width 29 height 16
click at [30, 365] on icon at bounding box center [34, 359] width 12 height 13
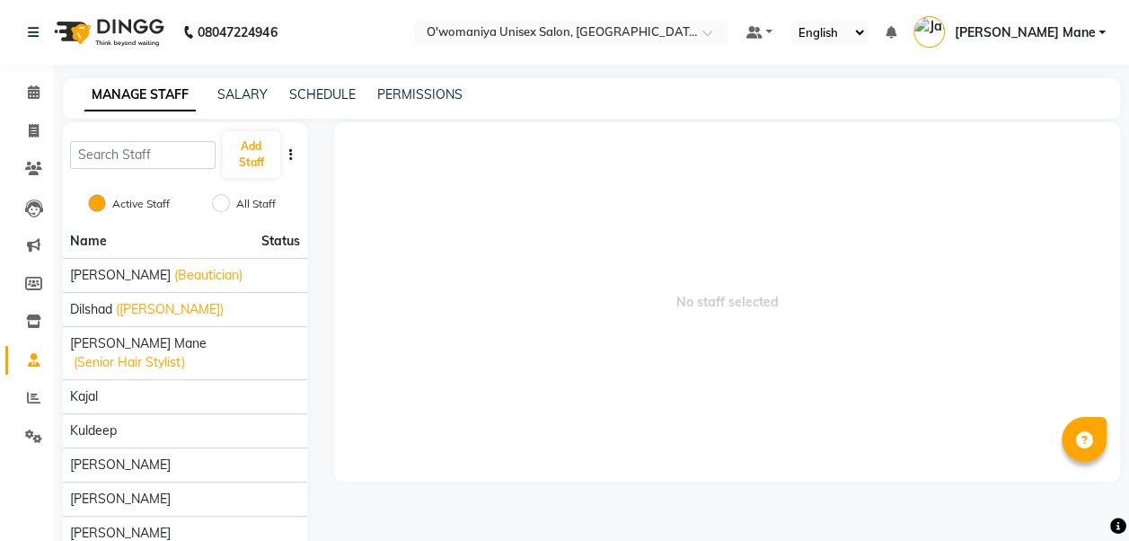
scroll to position [135, 0]
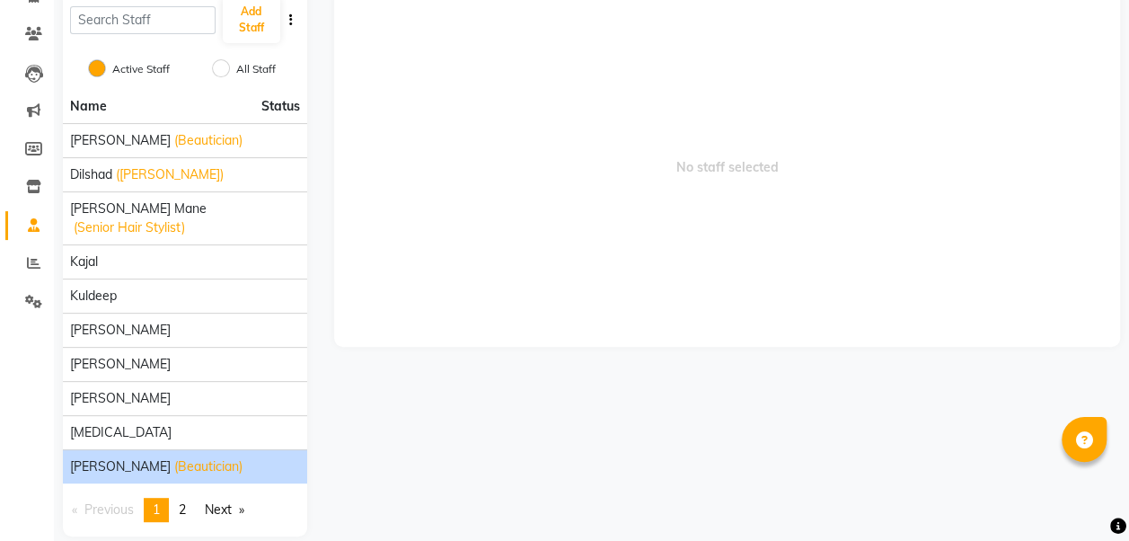
click at [192, 457] on div "Parveen (Beautician)" at bounding box center [185, 466] width 230 height 19
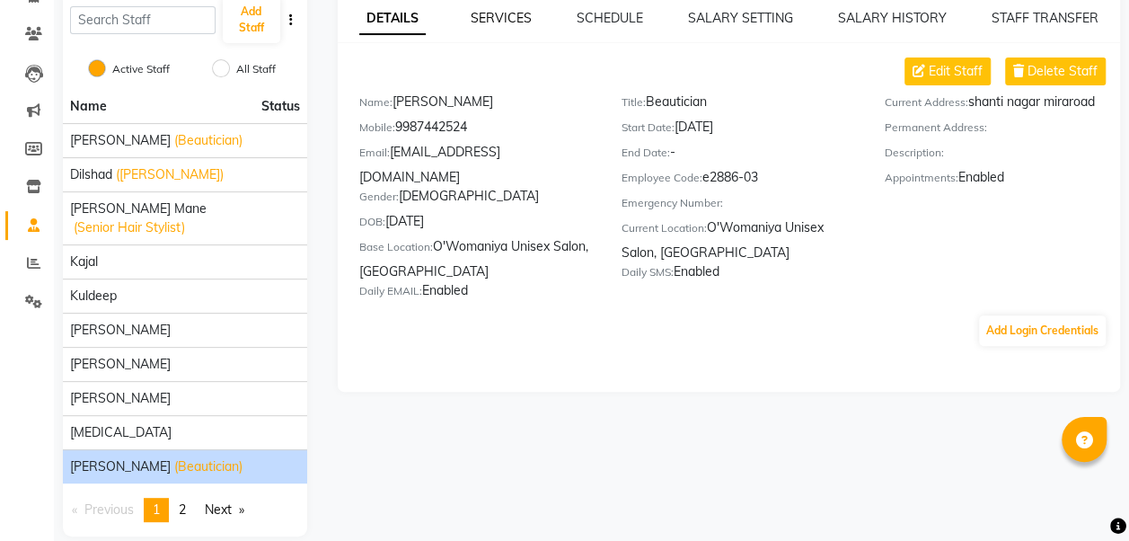
click at [508, 20] on link "SERVICES" at bounding box center [501, 18] width 61 height 16
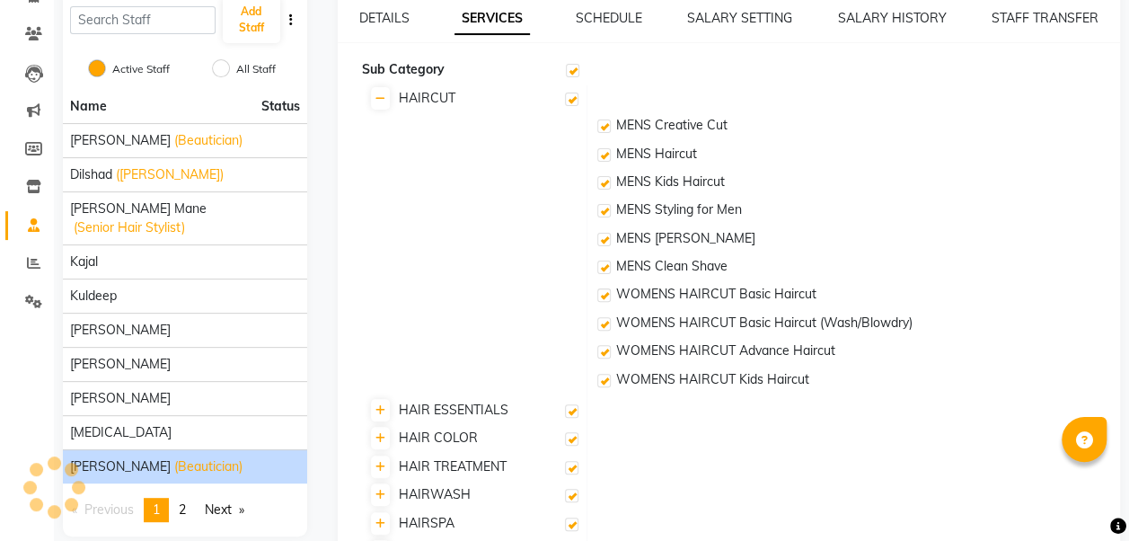
checkbox input "true"
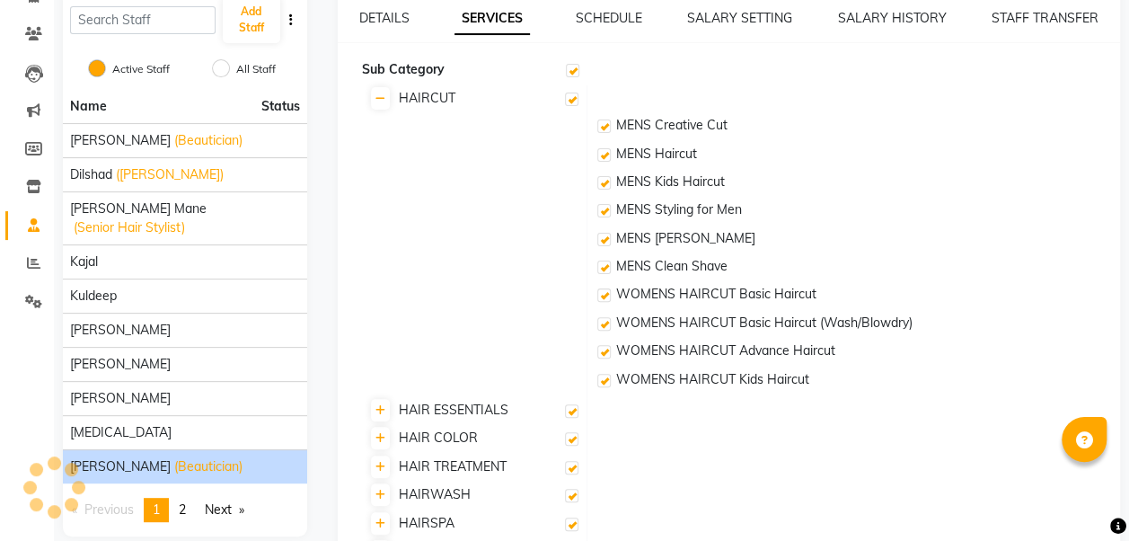
checkbox input "true"
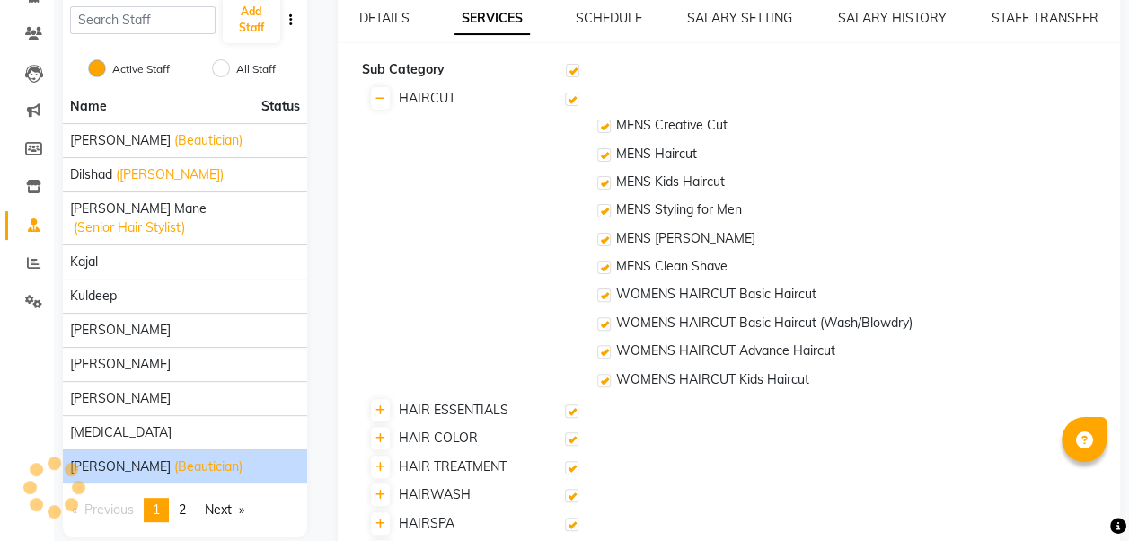
checkbox input "true"
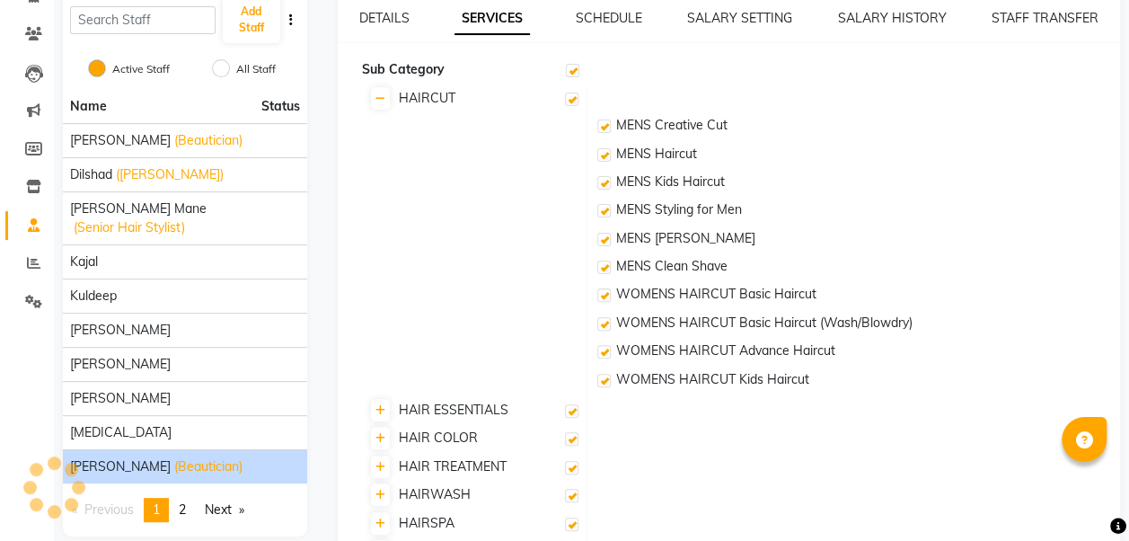
checkbox input "true"
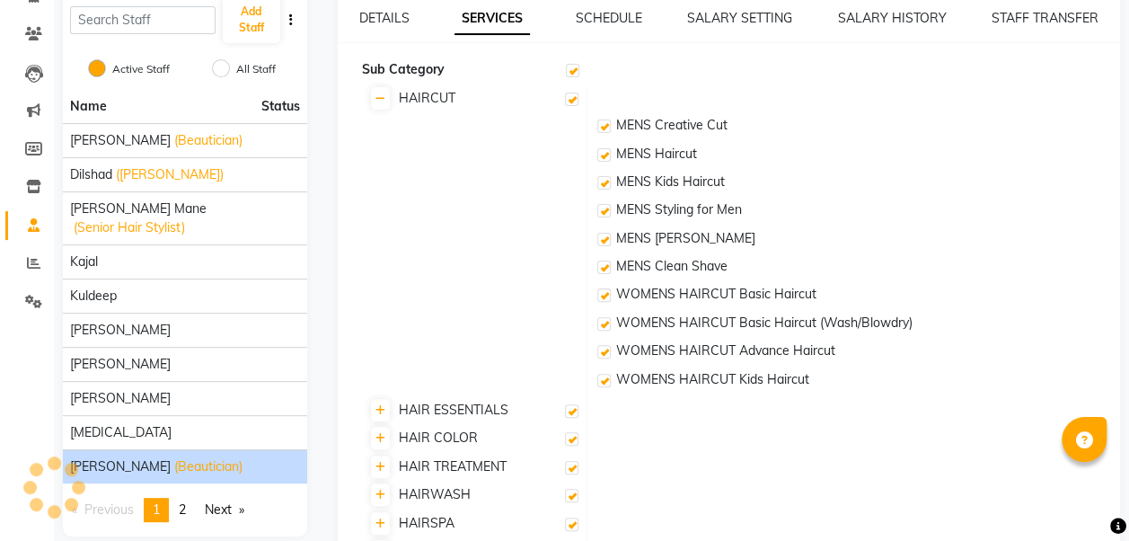
checkbox input "true"
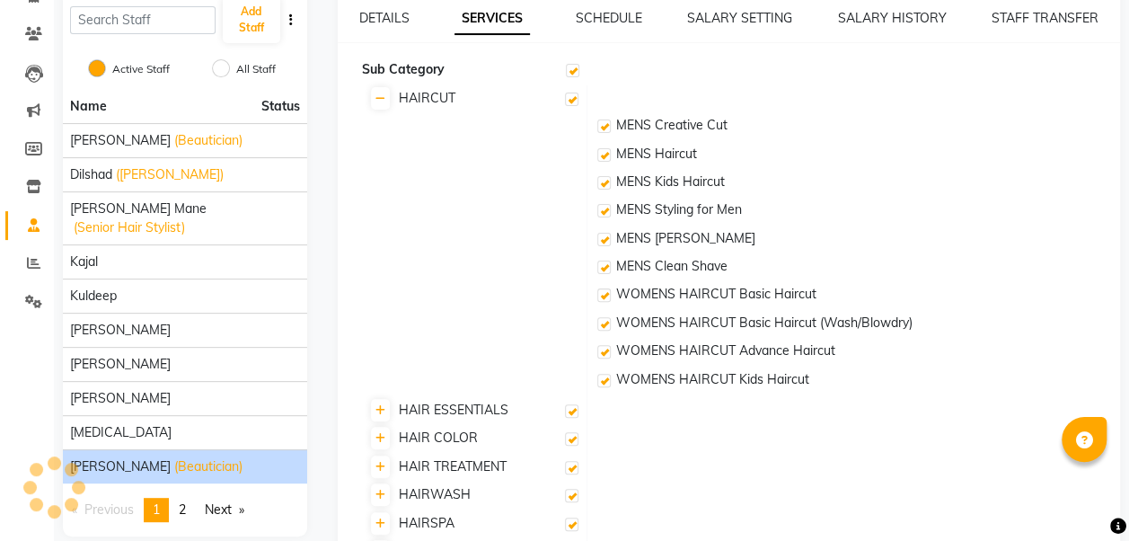
checkbox input "true"
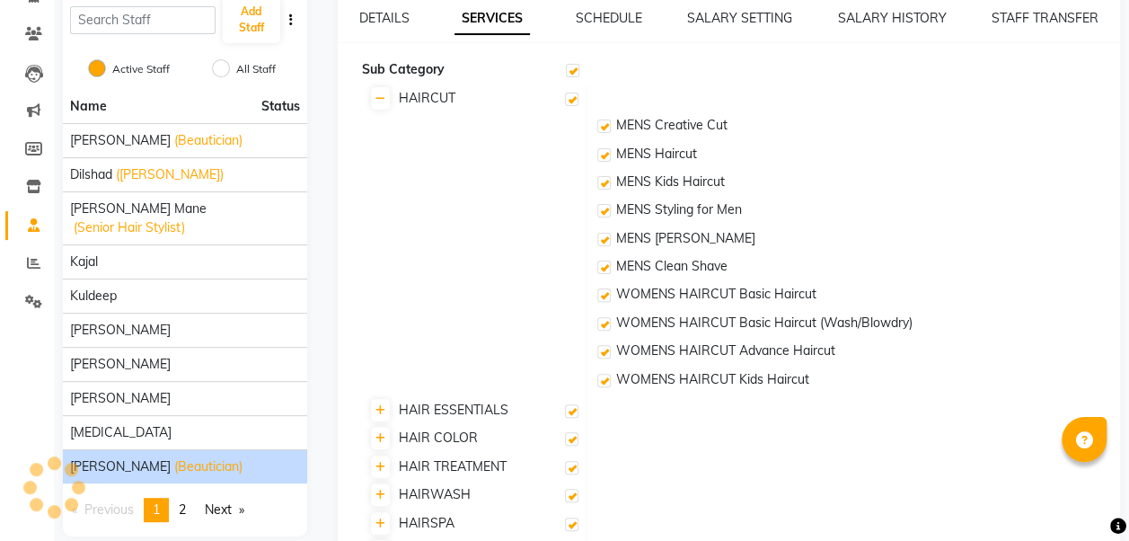
checkbox input "true"
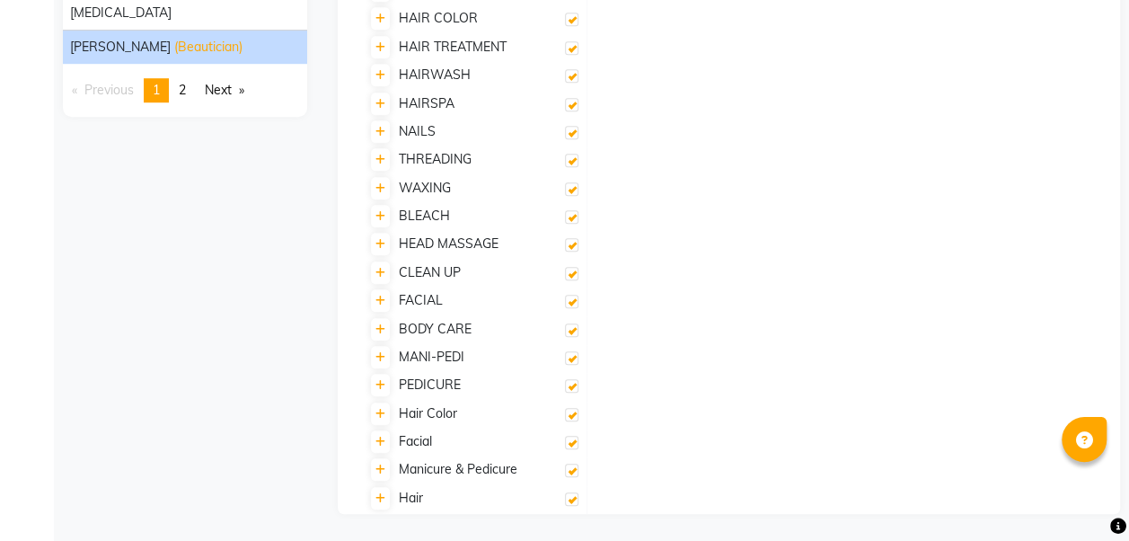
scroll to position [81, 0]
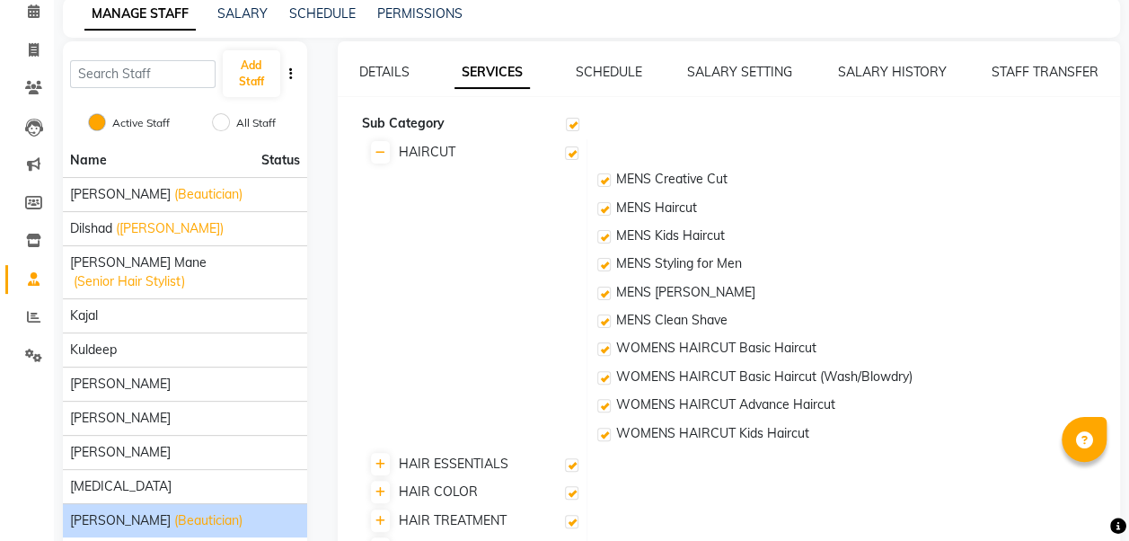
click at [165, 95] on div "Add Staff" at bounding box center [185, 73] width 244 height 65
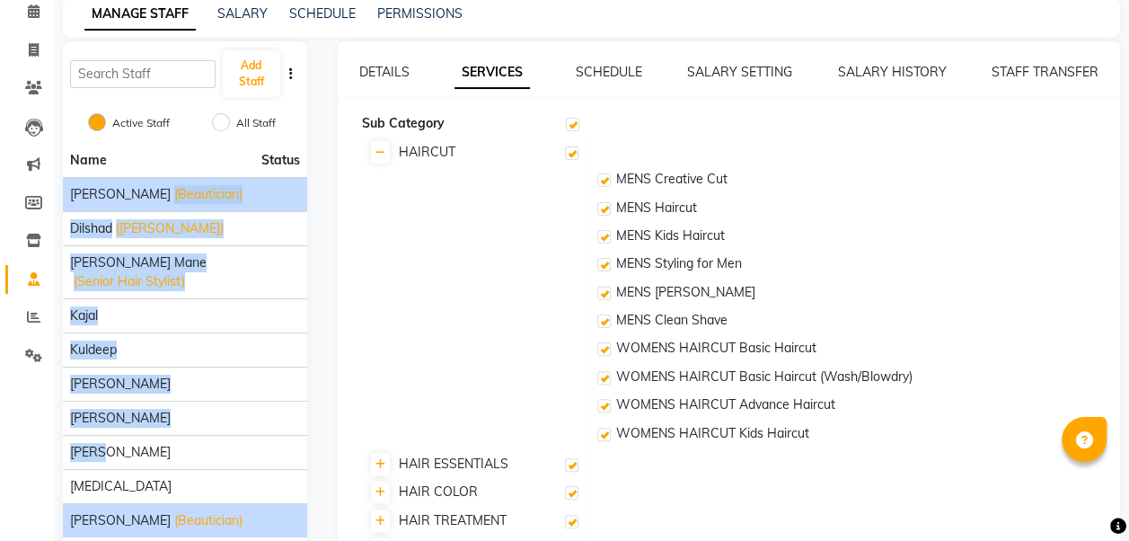
drag, startPoint x: 183, startPoint y: 429, endPoint x: 146, endPoint y: 206, distance: 226.7
click at [146, 206] on ul "Name Status bhagyashree (Beautician) Dilshad (Barber) Jateen Mane (Senior Hair …" at bounding box center [185, 340] width 244 height 393
click at [77, 114] on div "Active Staff All Staff" at bounding box center [185, 125] width 244 height 38
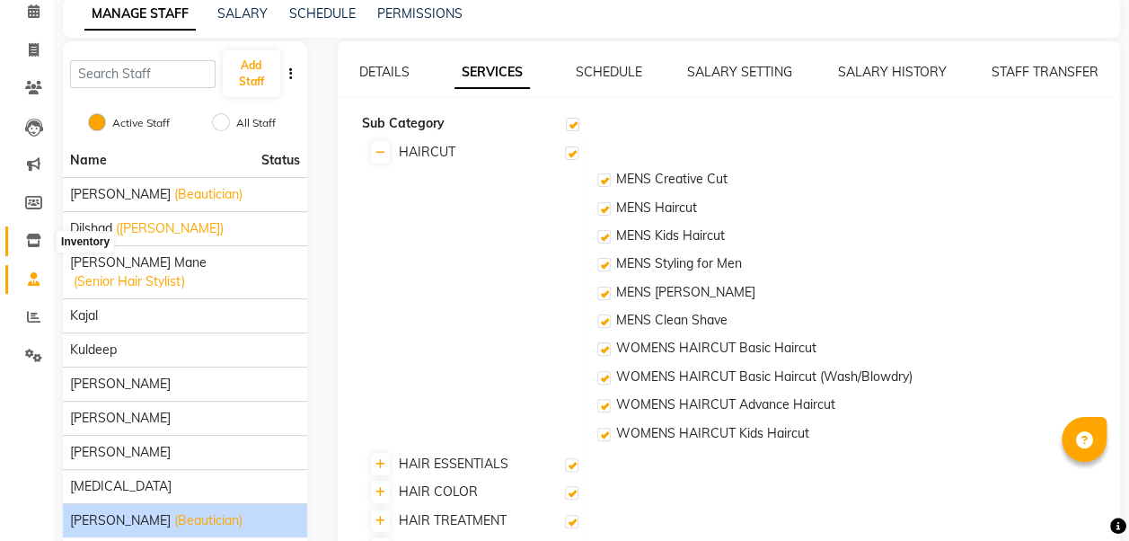
click at [32, 240] on icon at bounding box center [33, 240] width 15 height 13
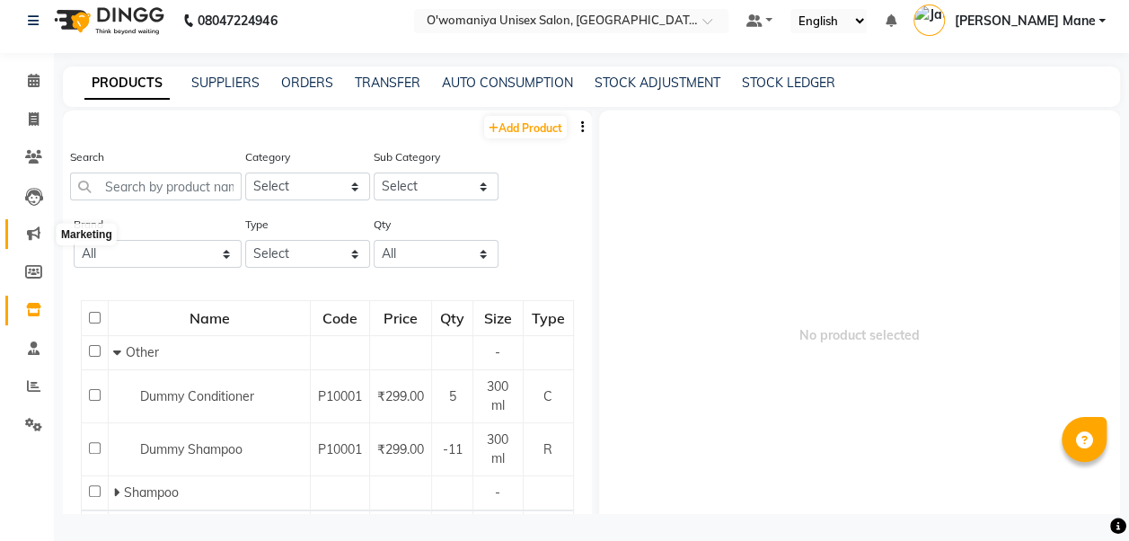
scroll to position [12, 0]
click at [36, 241] on span at bounding box center [33, 234] width 31 height 21
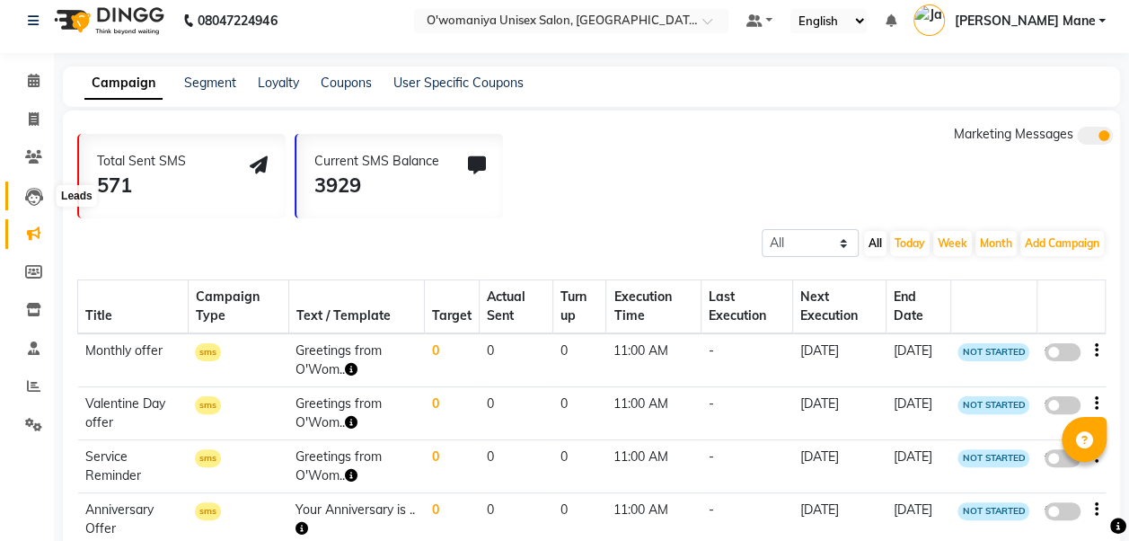
click at [36, 205] on icon at bounding box center [34, 197] width 18 height 18
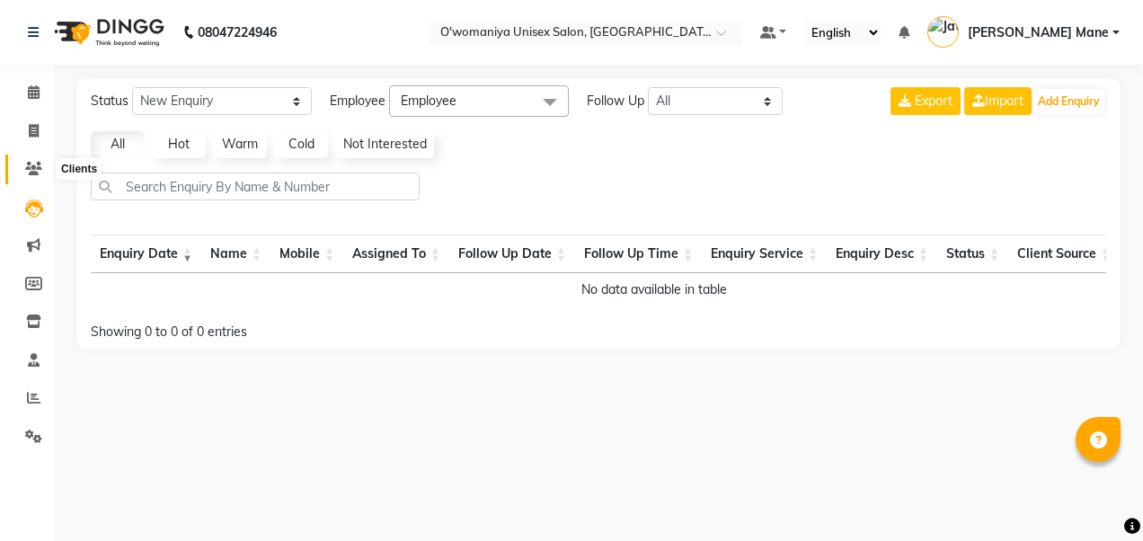
click at [34, 169] on icon at bounding box center [33, 168] width 17 height 13
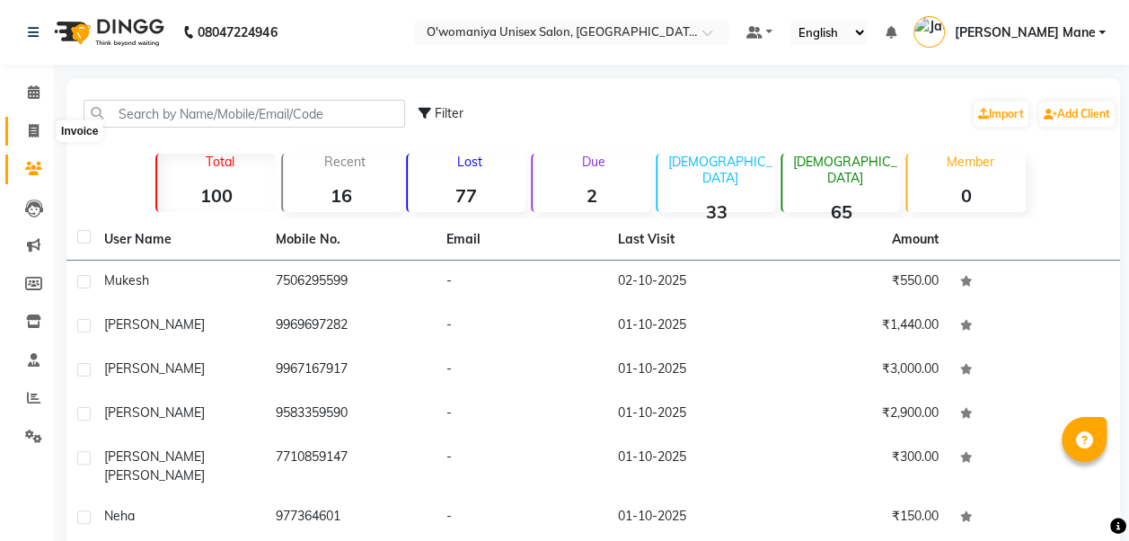
click at [38, 131] on icon at bounding box center [34, 130] width 10 height 13
select select "service"
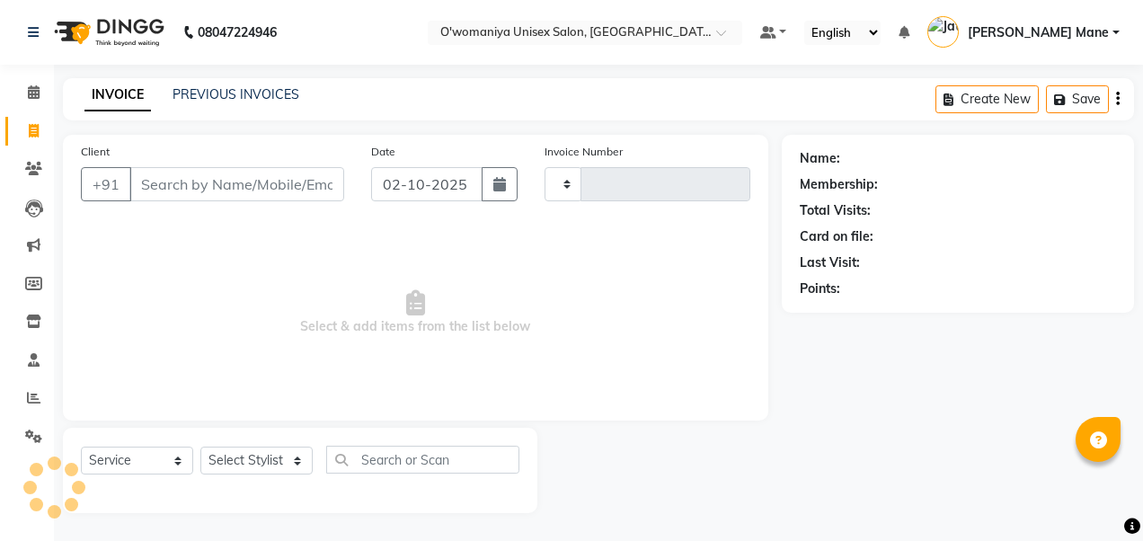
type input "0145"
select select "6581"
click at [231, 95] on link "PREVIOUS INVOICES" at bounding box center [235, 94] width 127 height 16
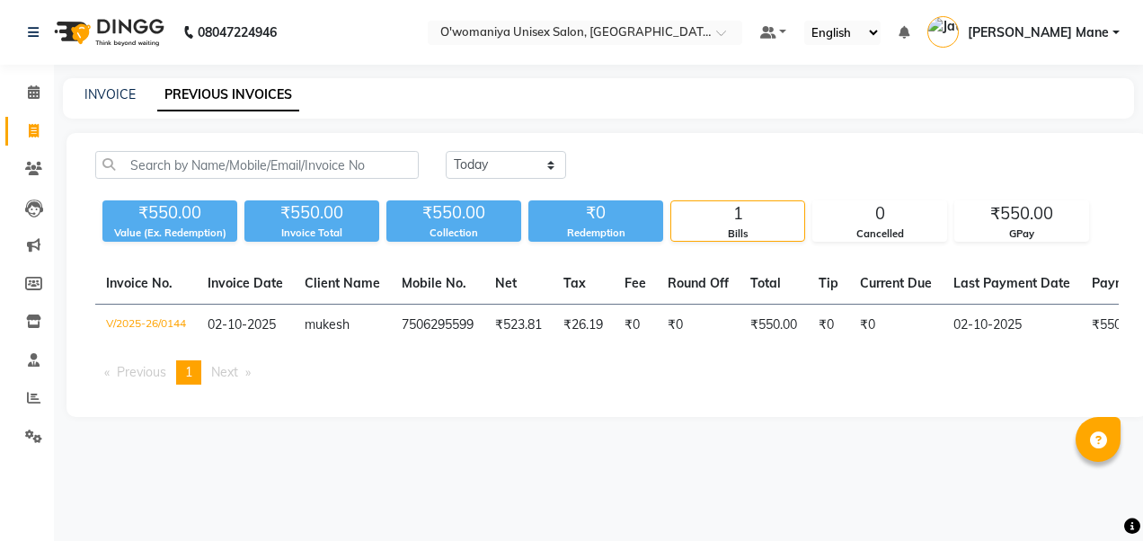
click at [147, 94] on div "INVOICE PREVIOUS INVOICES" at bounding box center [587, 94] width 1049 height 19
click at [117, 94] on link "INVOICE" at bounding box center [109, 94] width 51 height 16
select select "6581"
select select "service"
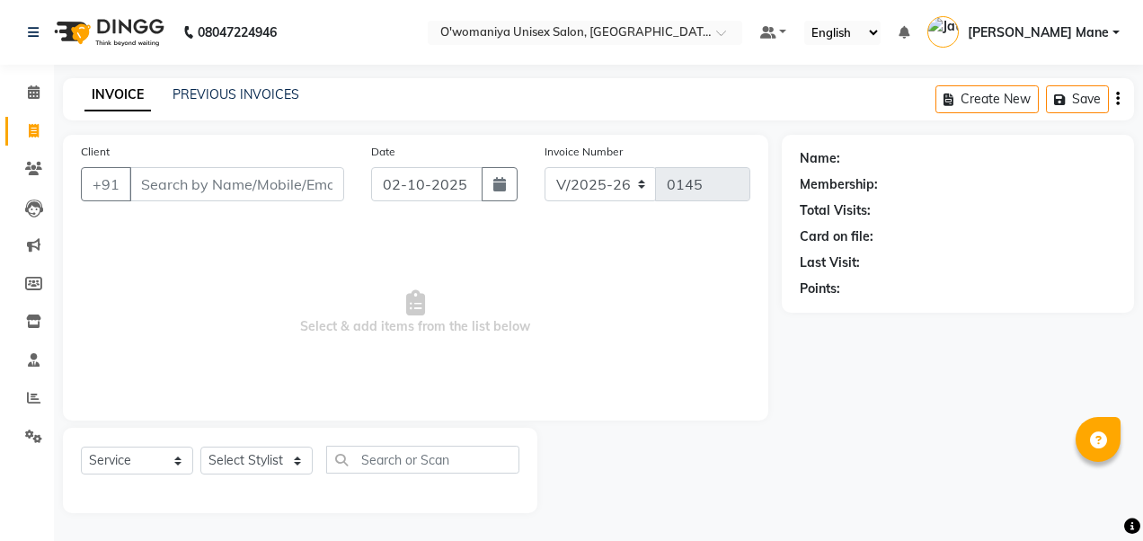
click at [275, 102] on div "PREVIOUS INVOICES" at bounding box center [235, 94] width 127 height 19
click at [263, 95] on link "PREVIOUS INVOICES" at bounding box center [235, 94] width 127 height 16
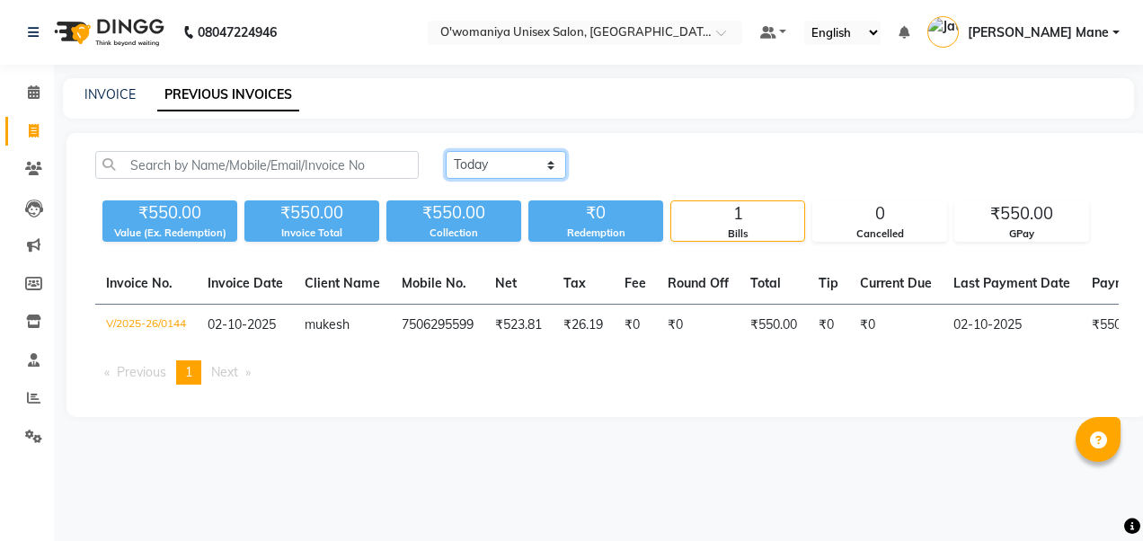
click at [552, 161] on select "Today Yesterday Custom Range" at bounding box center [506, 165] width 120 height 28
select select "yesterday"
click at [446, 151] on select "Today Yesterday Custom Range" at bounding box center [506, 165] width 120 height 28
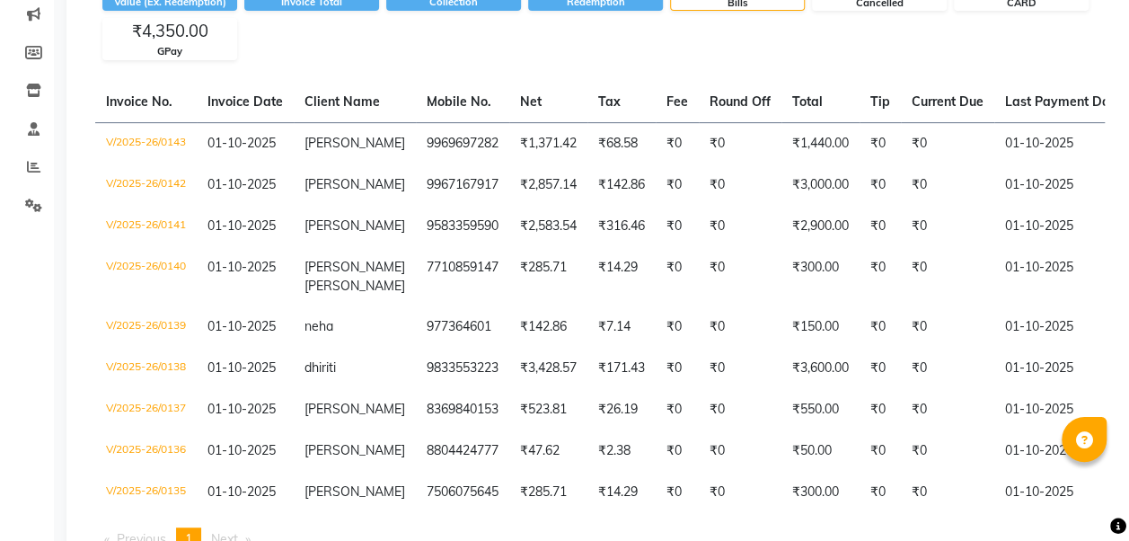
scroll to position [232, 0]
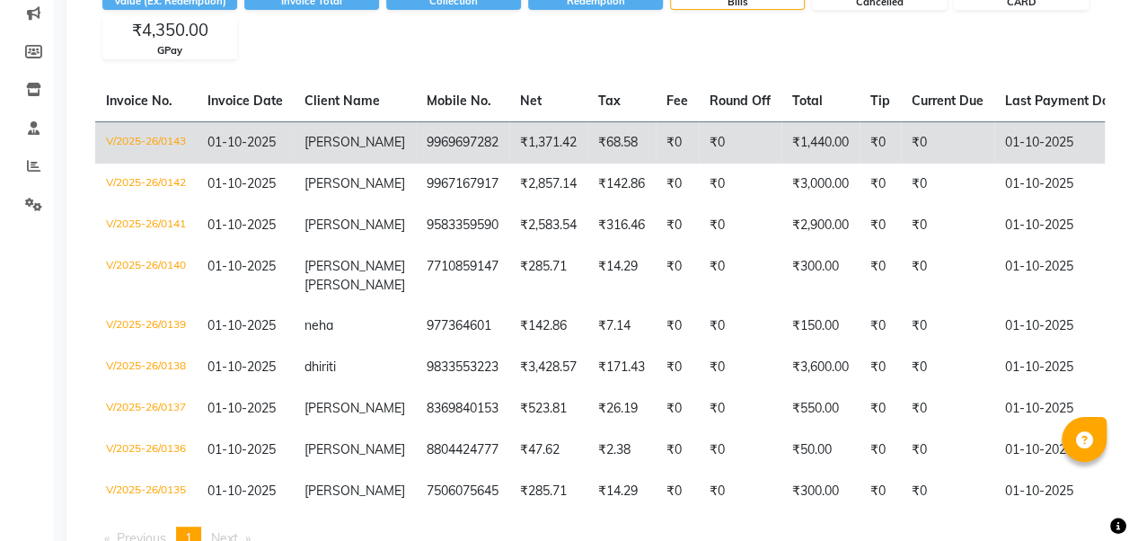
click at [447, 146] on td "9969697282" at bounding box center [462, 142] width 93 height 42
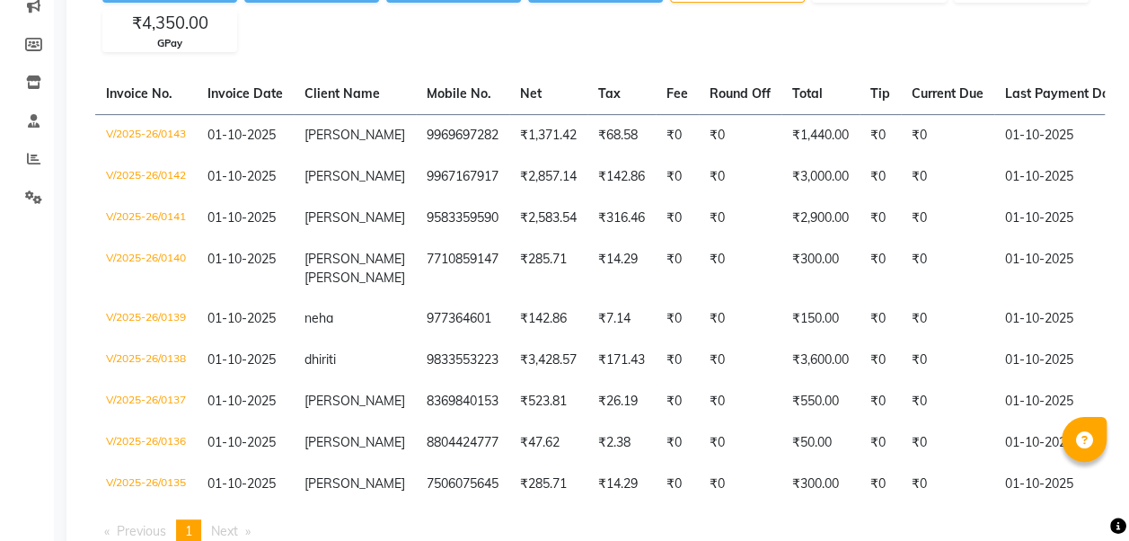
scroll to position [247, 0]
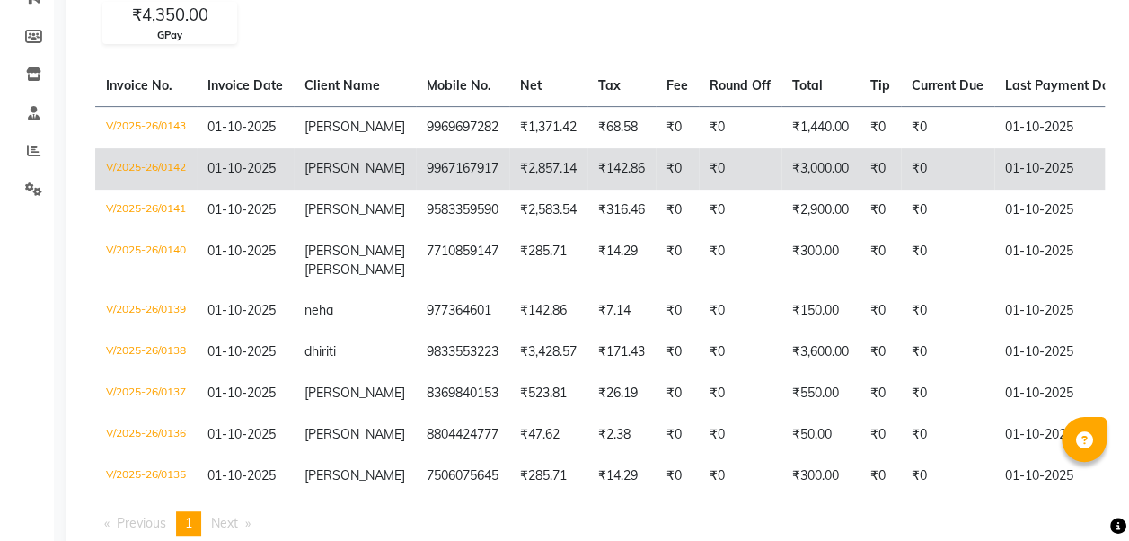
click at [349, 171] on td "bhavya" at bounding box center [355, 168] width 122 height 41
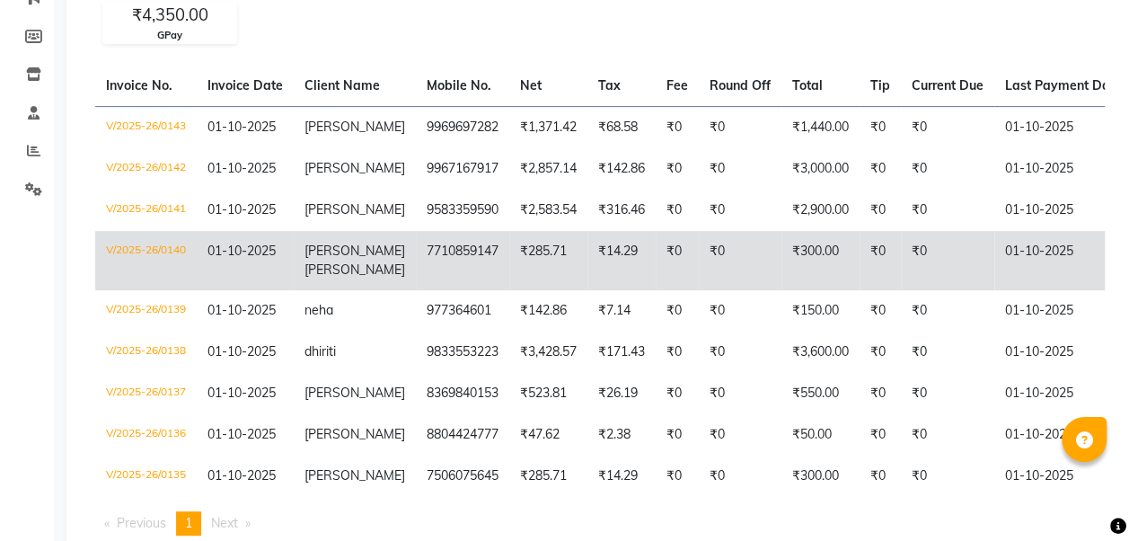
click at [355, 283] on td "hrishikesh waikar" at bounding box center [355, 260] width 122 height 59
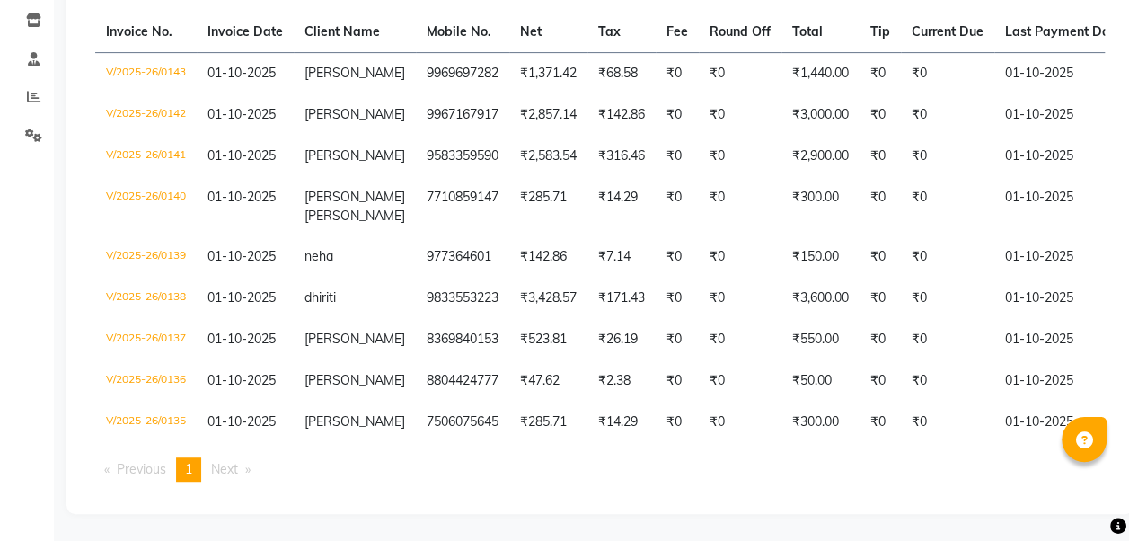
scroll to position [311, 0]
click at [234, 462] on span "Next page" at bounding box center [224, 469] width 27 height 16
click at [232, 470] on span "Next page" at bounding box center [224, 469] width 27 height 16
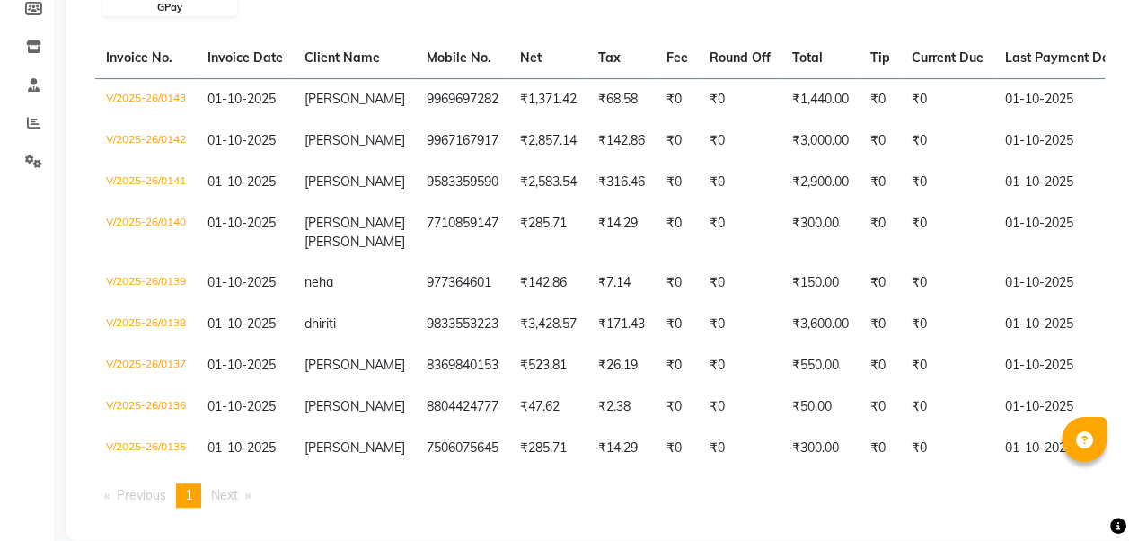
scroll to position [239, 0]
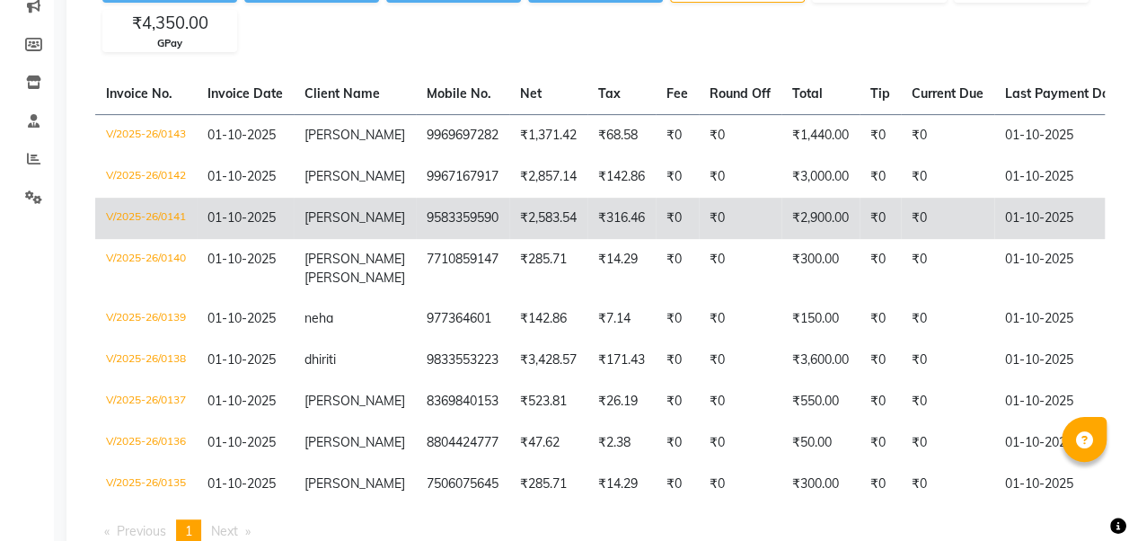
click at [826, 208] on td "₹2,900.00" at bounding box center [821, 218] width 78 height 41
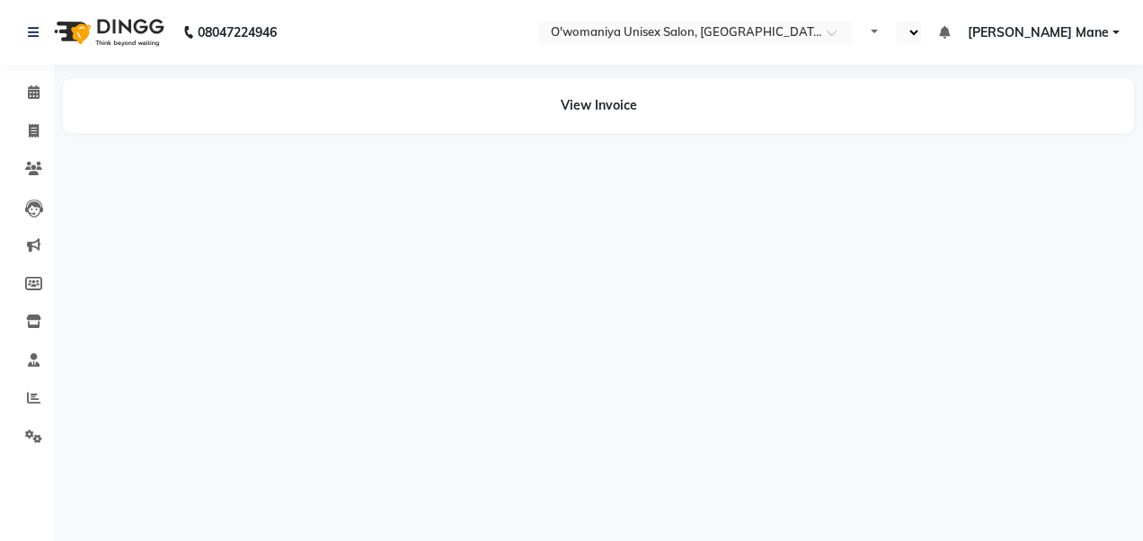
select select "en"
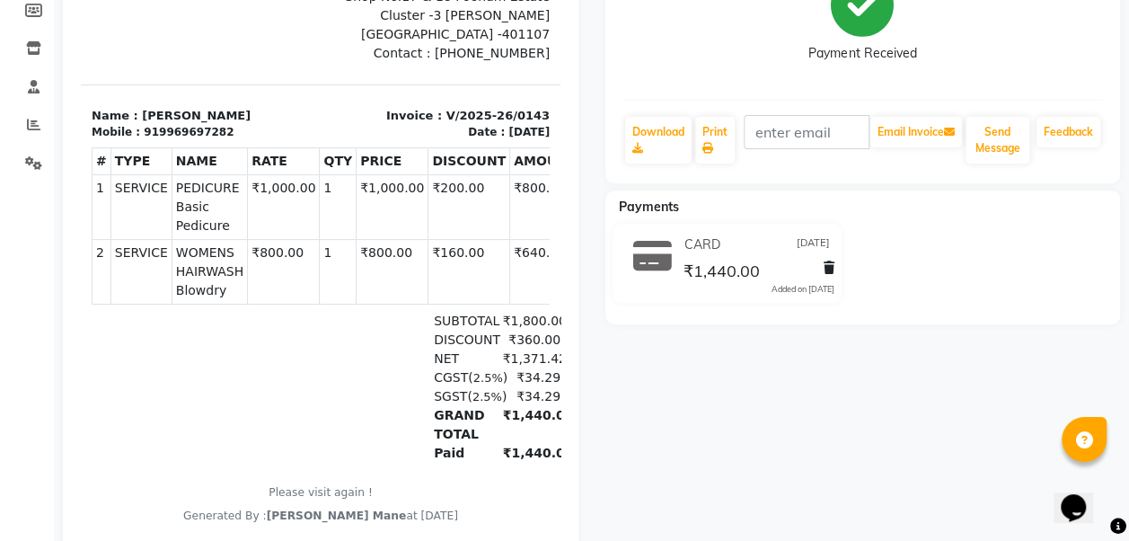
scroll to position [275, 0]
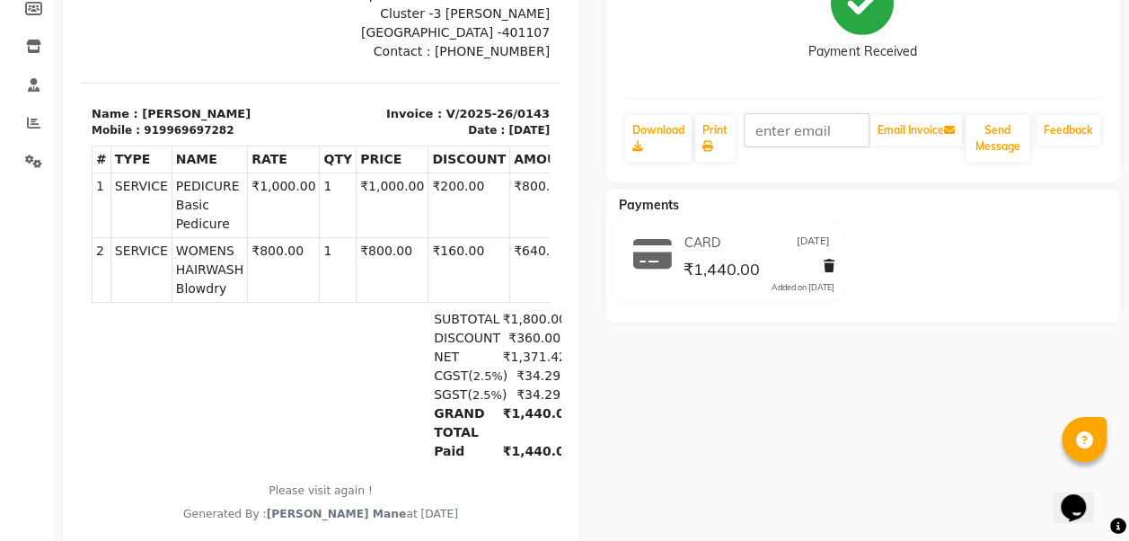
click at [207, 231] on span "PEDICURE Basic Pedicure" at bounding box center [209, 205] width 67 height 57
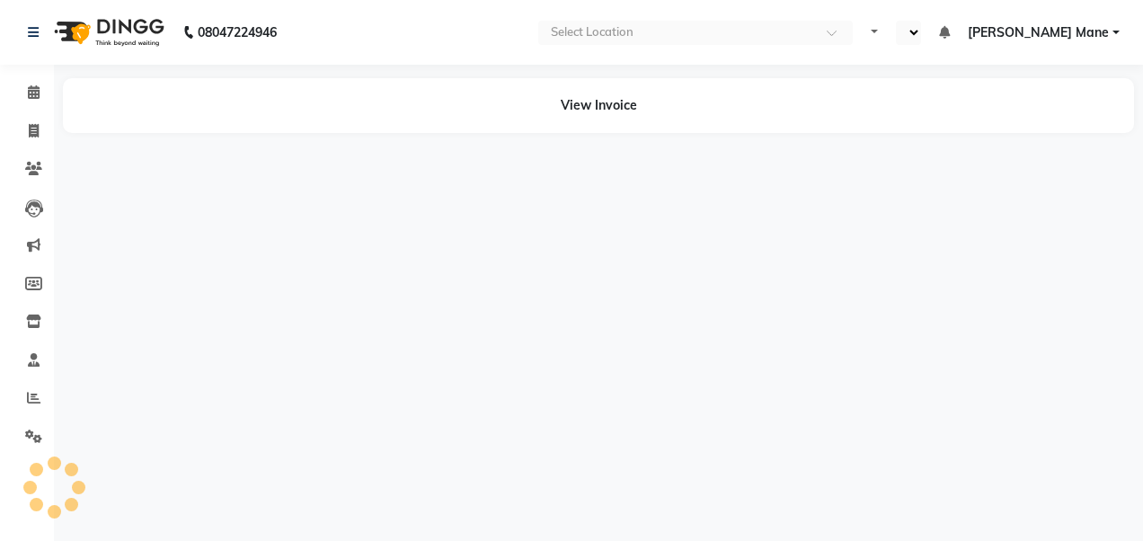
select select "en"
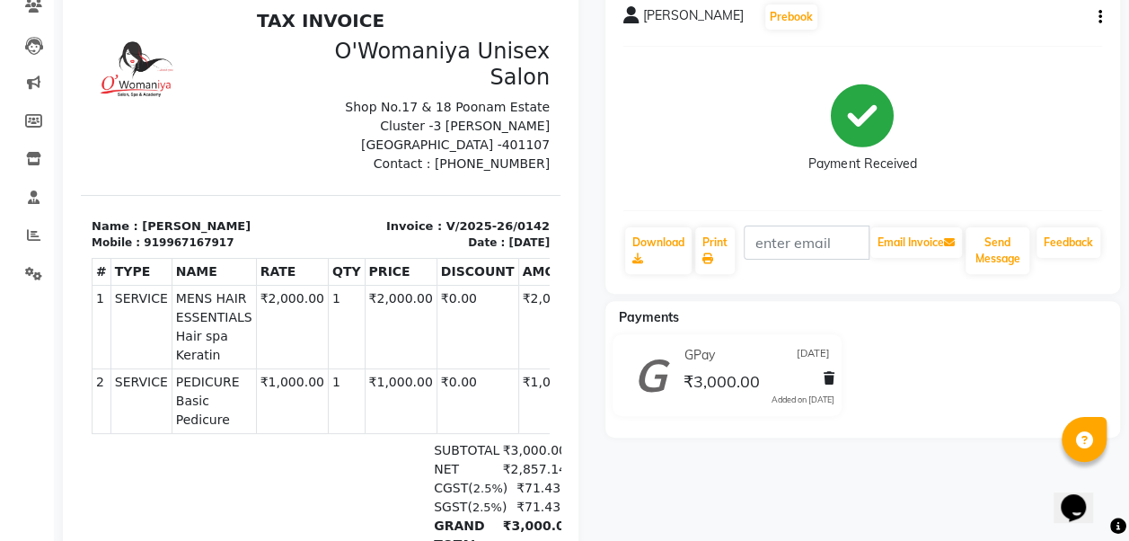
scroll to position [180, 0]
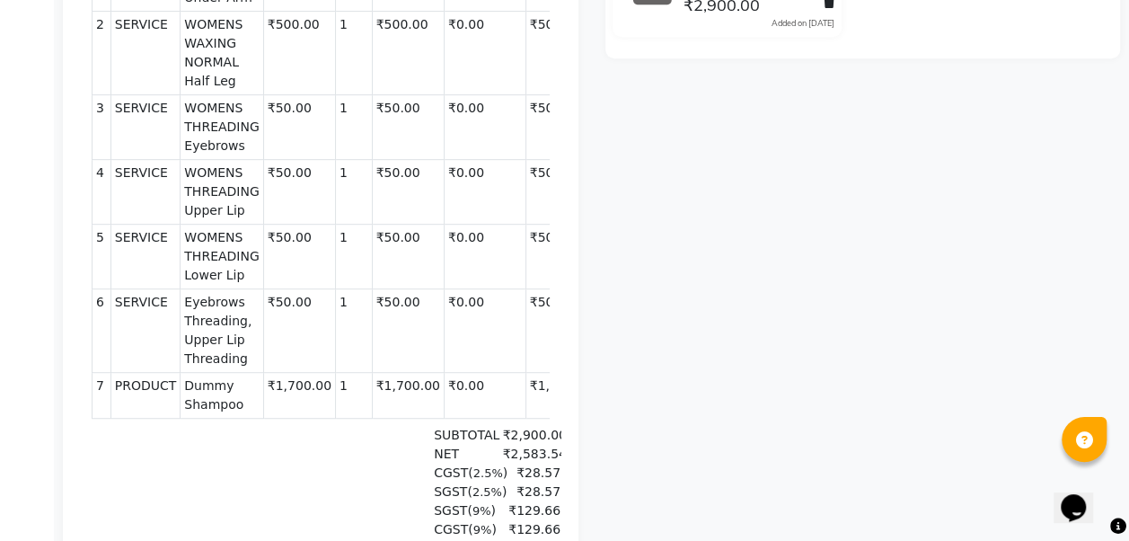
scroll to position [575, 0]
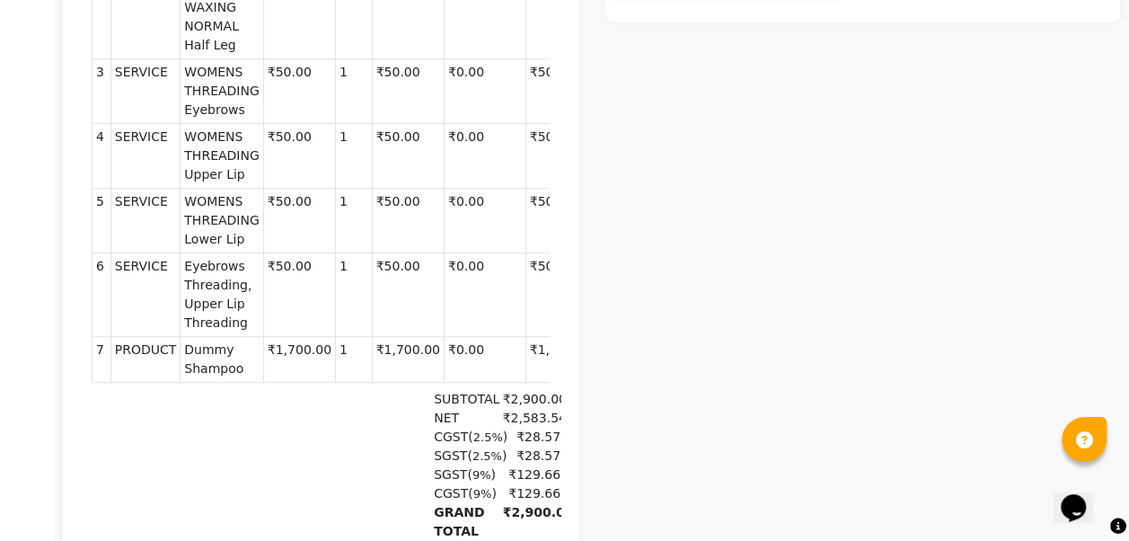
click at [391, 367] on td "₹1,700.00" at bounding box center [408, 360] width 72 height 46
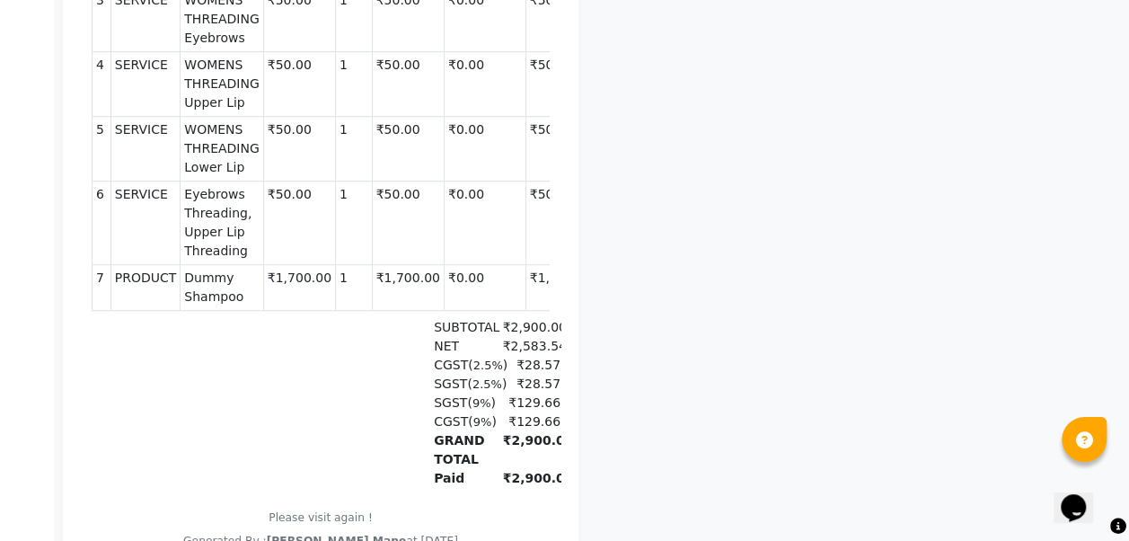
scroll to position [719, 0]
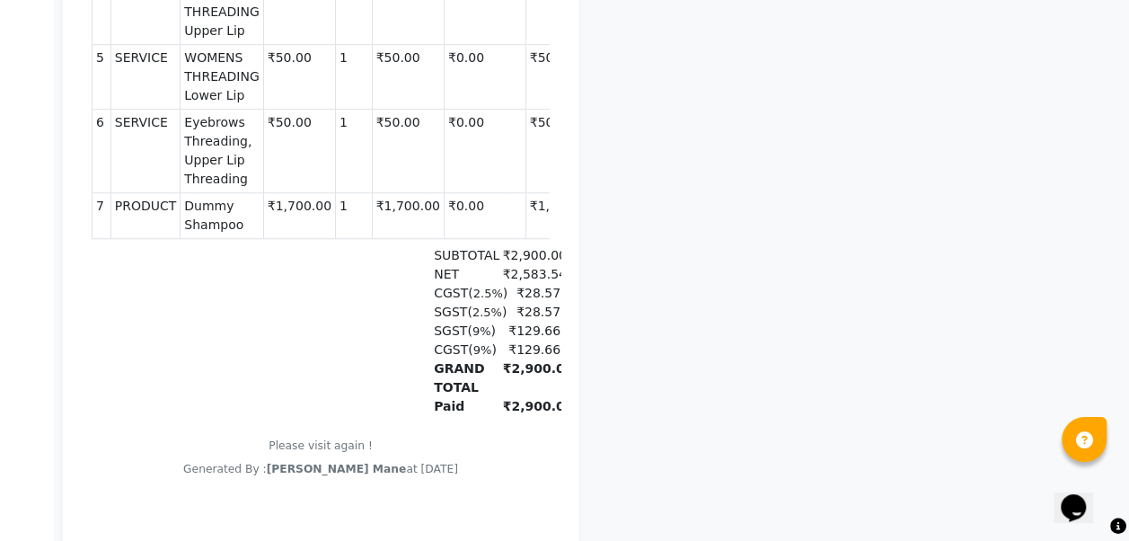
click at [444, 236] on td "₹0.00" at bounding box center [485, 216] width 82 height 46
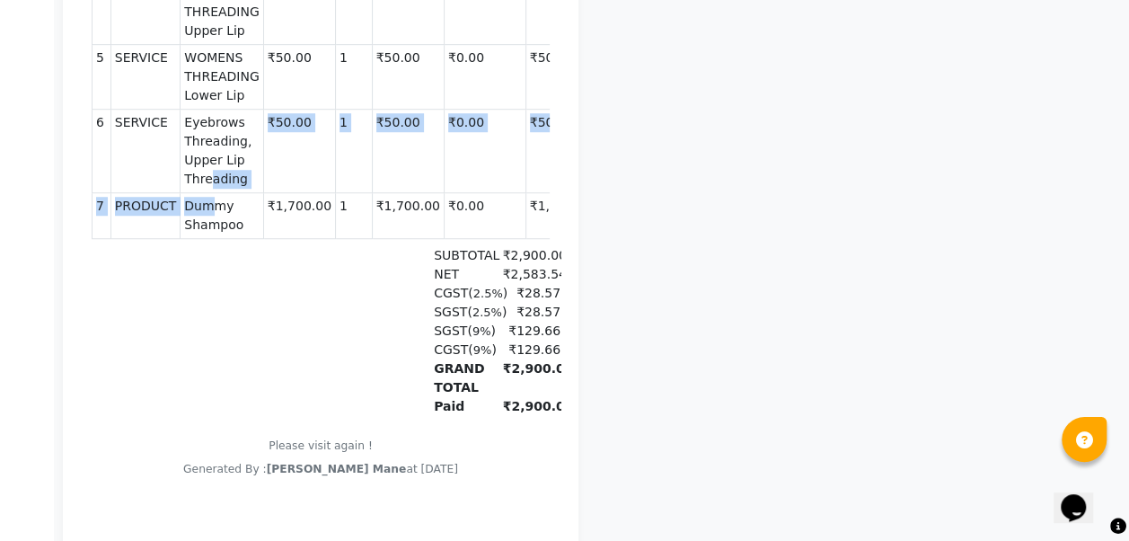
drag, startPoint x: 197, startPoint y: 207, endPoint x: 199, endPoint y: 226, distance: 19.8
click at [199, 226] on span "Dummy Shampoo" at bounding box center [221, 216] width 75 height 38
click at [272, 239] on td "₹1,700.00" at bounding box center [299, 216] width 72 height 46
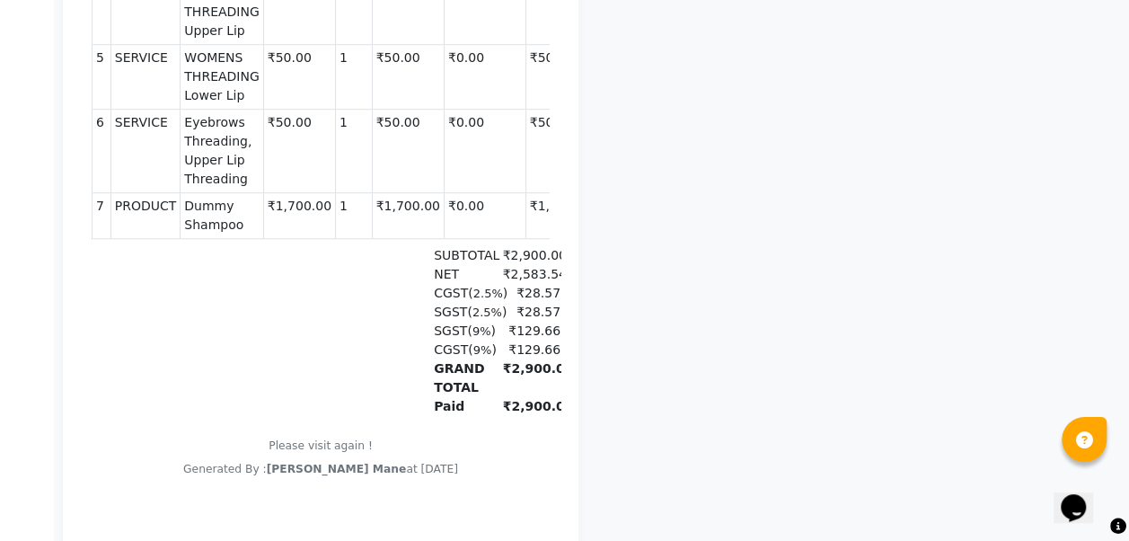
click at [281, 303] on div "CGST ( 2.5% ) ₹28.57" at bounding box center [397, 293] width 327 height 19
click at [275, 234] on td "₹1,700.00" at bounding box center [299, 216] width 72 height 46
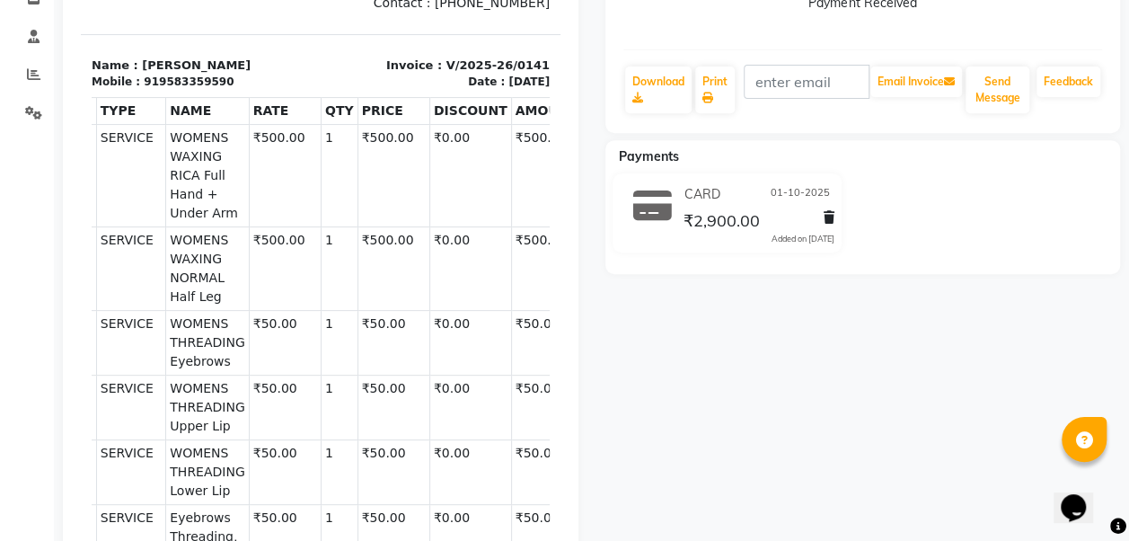
scroll to position [252, 0]
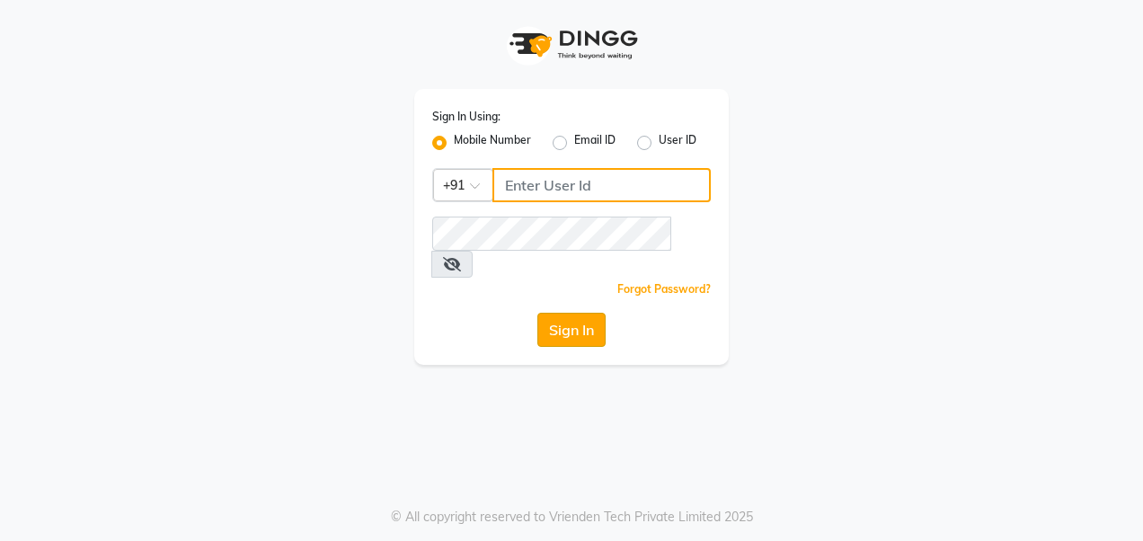
type input "8879795511"
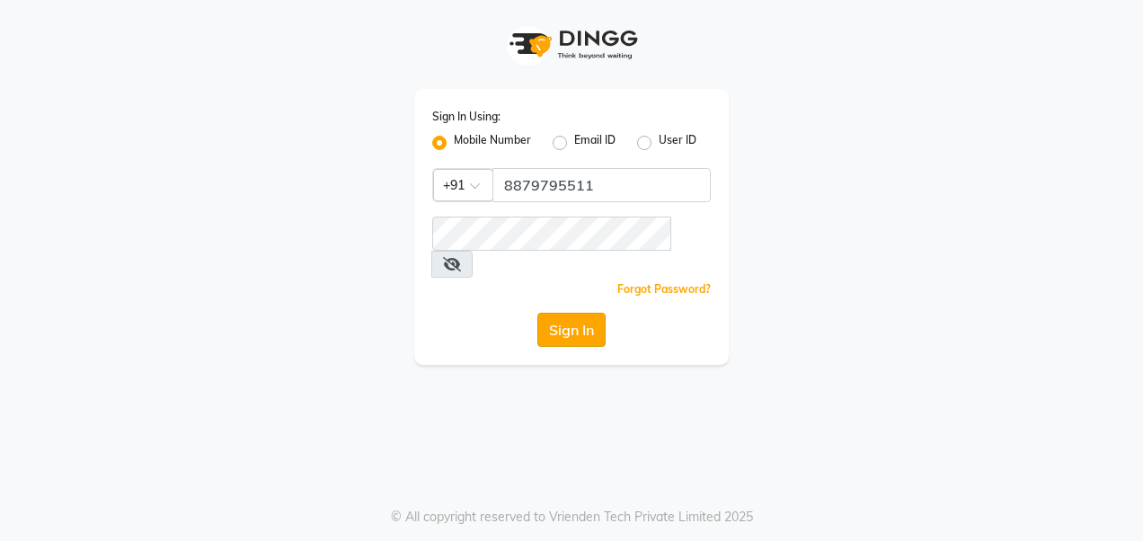
click at [429, 182] on button "Sign In" at bounding box center [571, 330] width 68 height 34
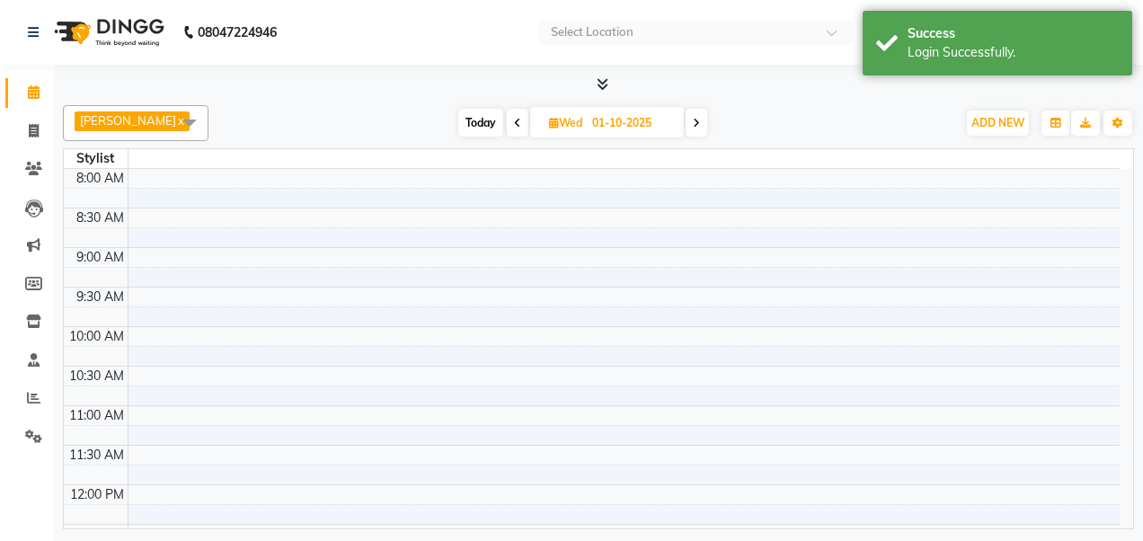
select select "en"
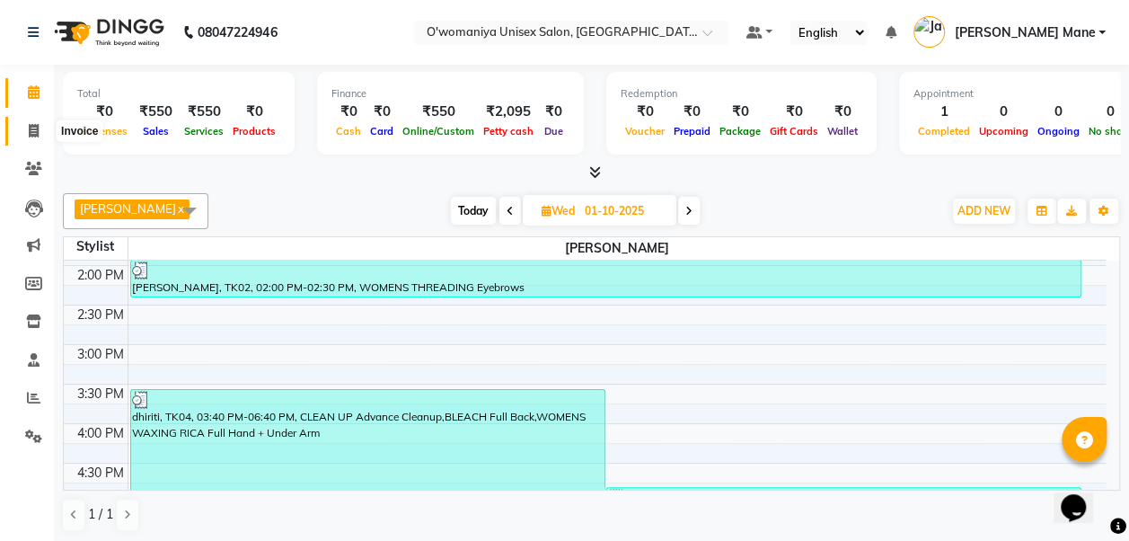
click at [34, 126] on icon at bounding box center [34, 130] width 10 height 13
select select "service"
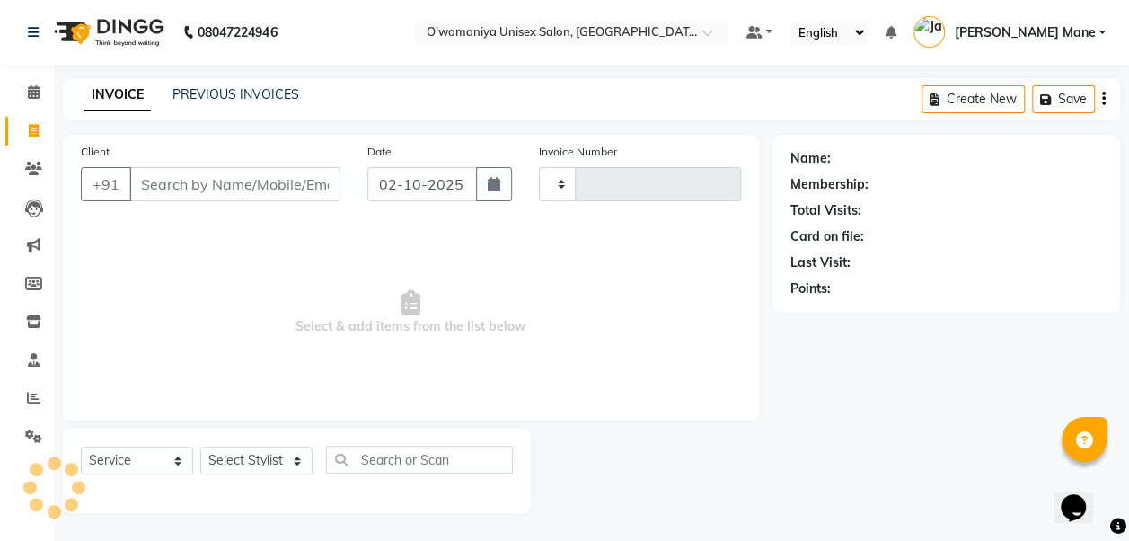
type input "0145"
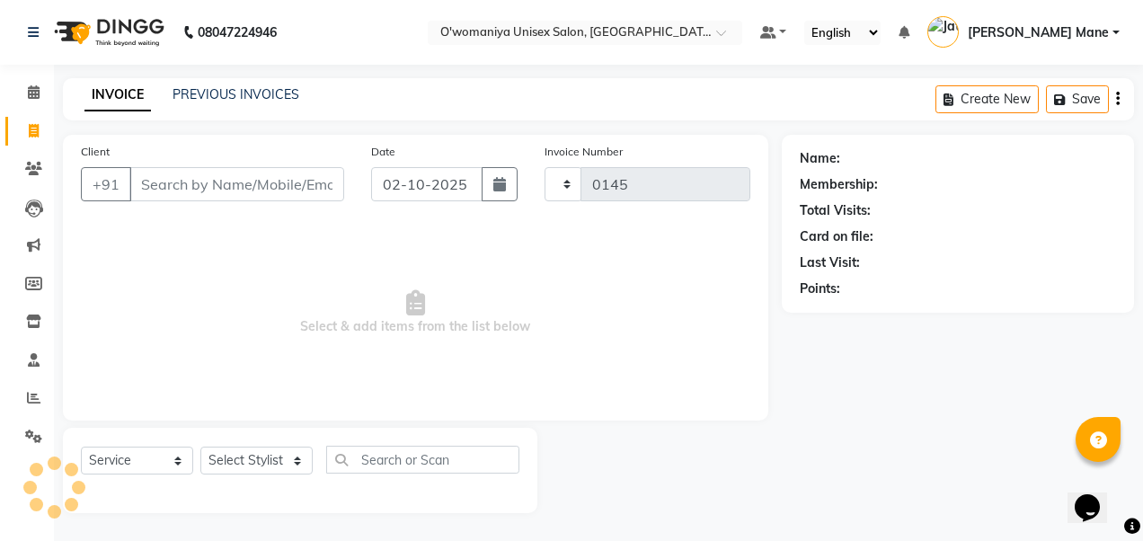
select select "6581"
click at [26, 133] on span at bounding box center [33, 131] width 31 height 21
select select "service"
type input "0145"
select select "6581"
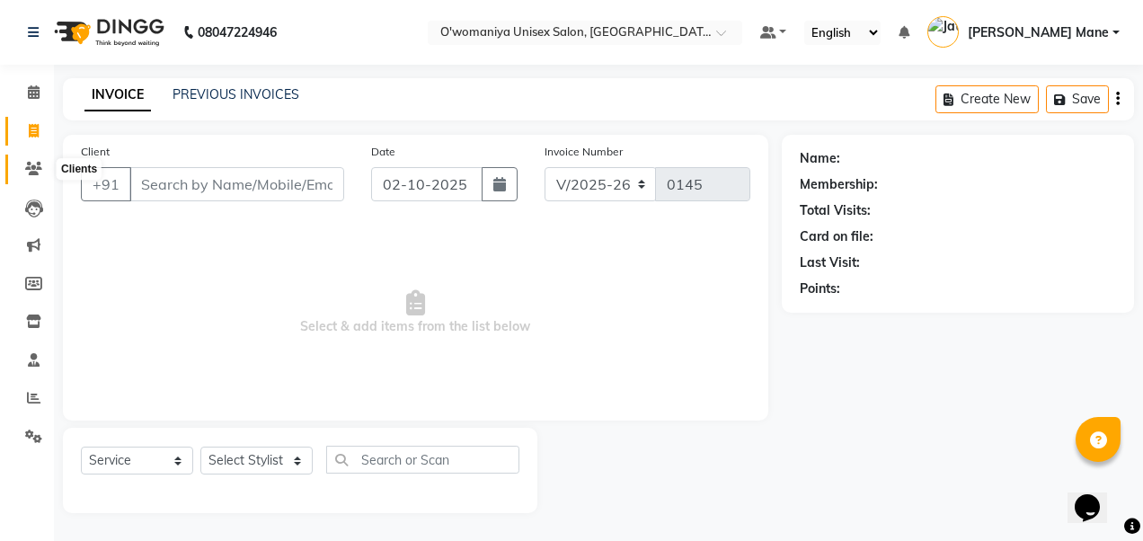
click at [28, 161] on span at bounding box center [33, 169] width 31 height 21
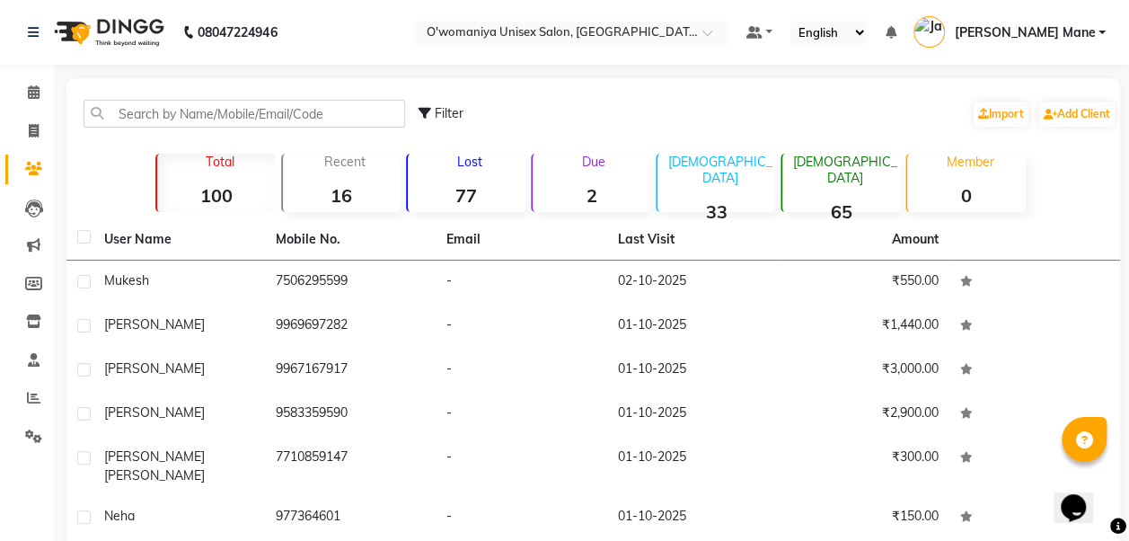
click at [23, 182] on li "Leads" at bounding box center [27, 208] width 54 height 39
click at [37, 182] on icon at bounding box center [34, 359] width 12 height 13
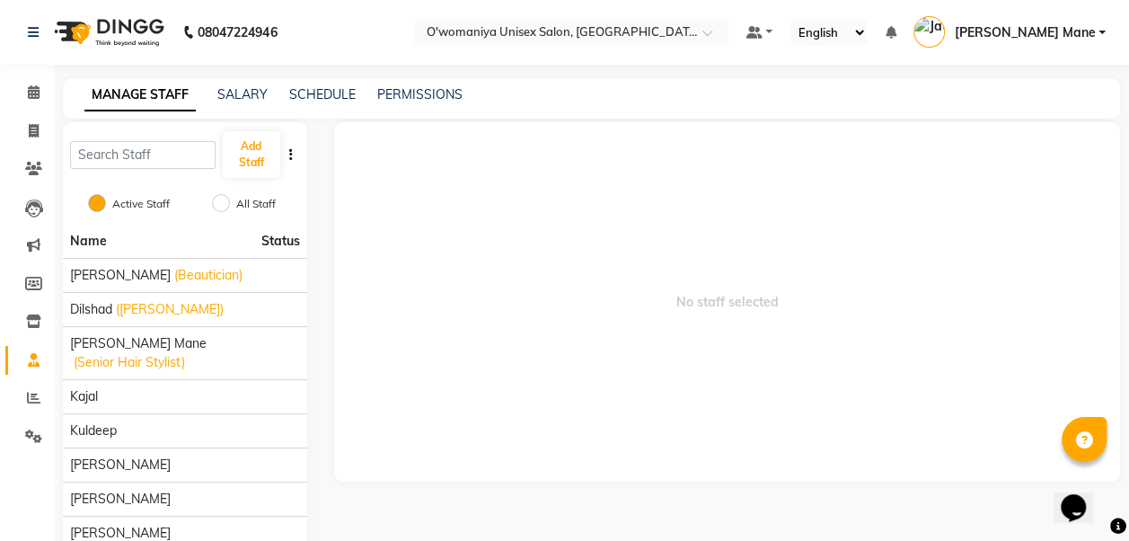
drag, startPoint x: 327, startPoint y: 384, endPoint x: 322, endPoint y: 463, distance: 78.3
click at [322, 182] on div "No staff selected" at bounding box center [727, 396] width 813 height 549
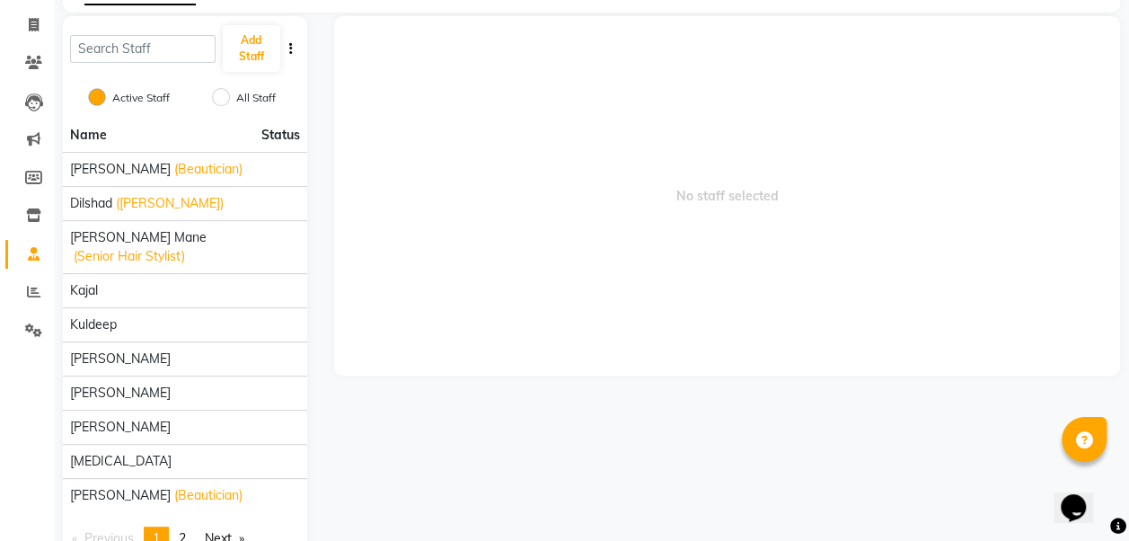
scroll to position [108, 0]
click at [185, 182] on span "2" at bounding box center [182, 536] width 7 height 16
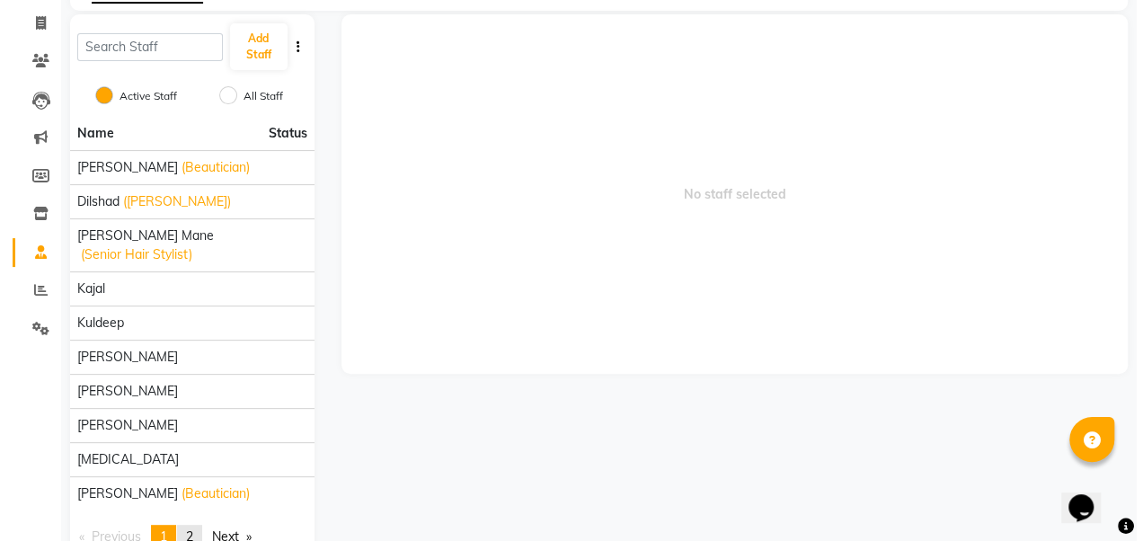
scroll to position [0, 0]
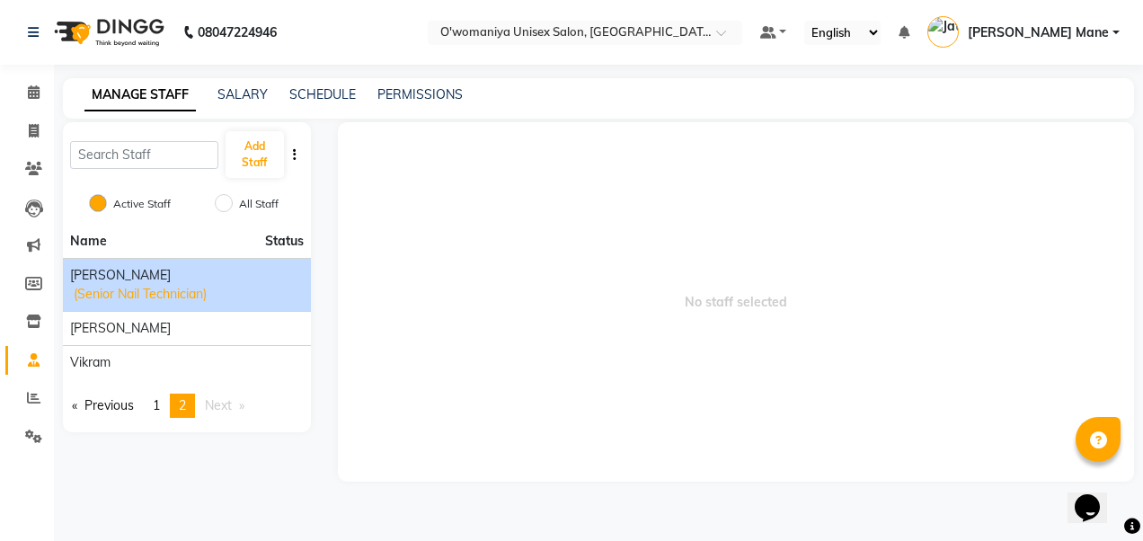
click at [131, 182] on span "(Senior Nail Technician)" at bounding box center [140, 294] width 133 height 19
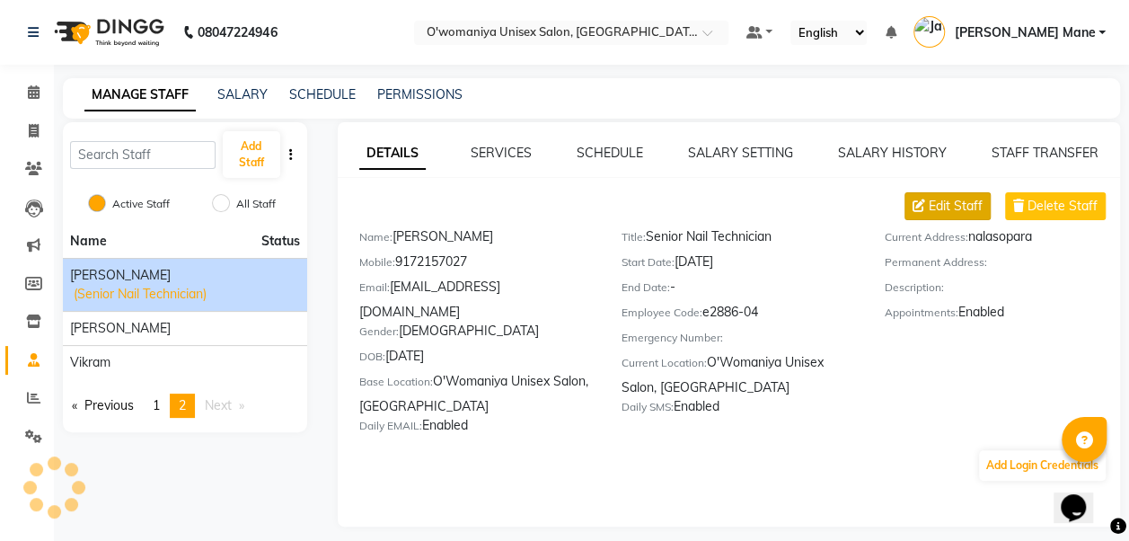
click at [429, 182] on span "Edit Staff" at bounding box center [956, 206] width 54 height 19
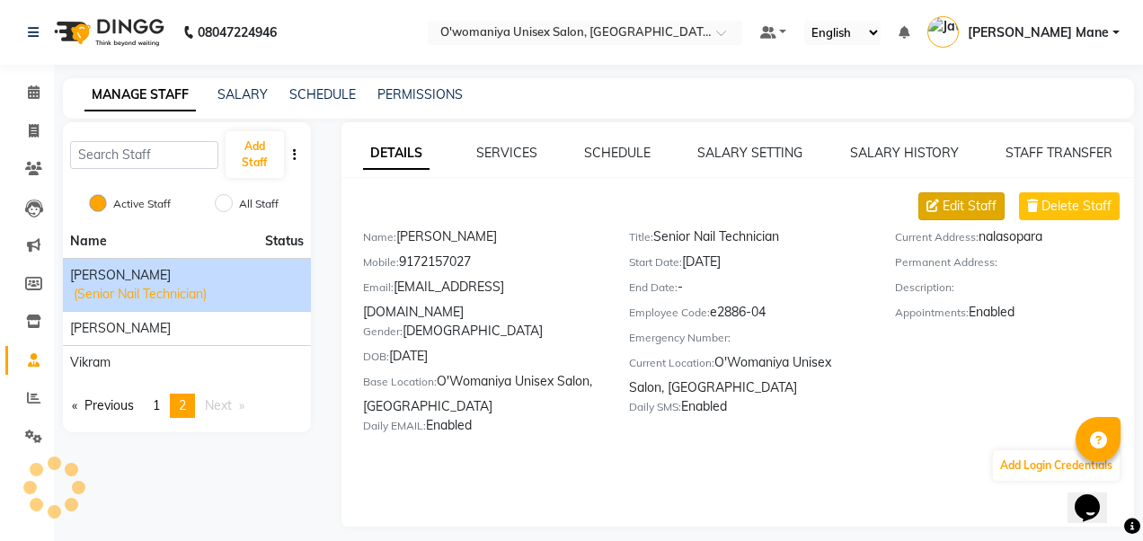
select select "female"
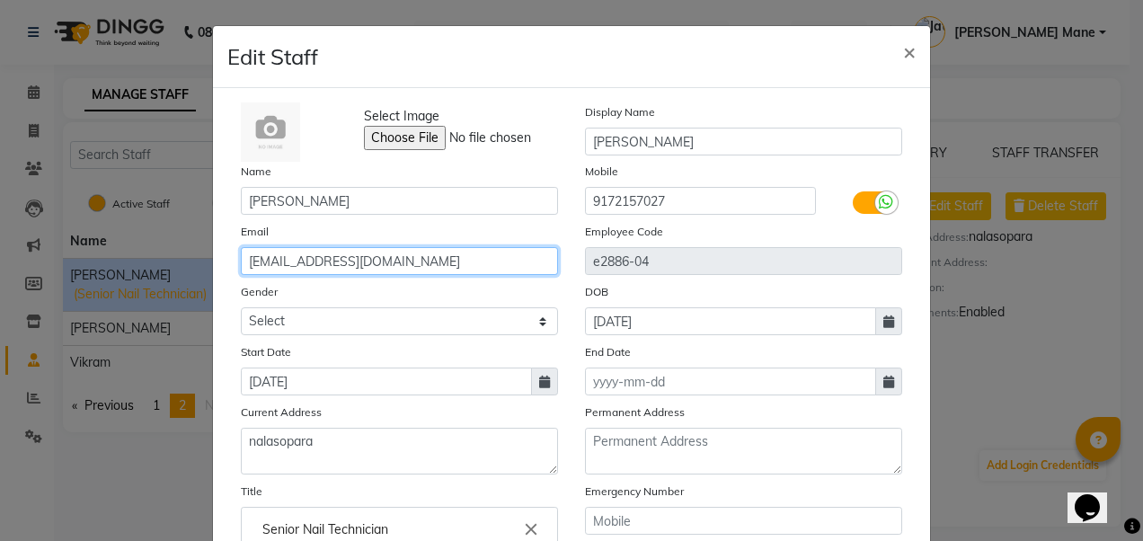
click at [404, 182] on input "sanayaa286@gmail.com" at bounding box center [399, 261] width 317 height 28
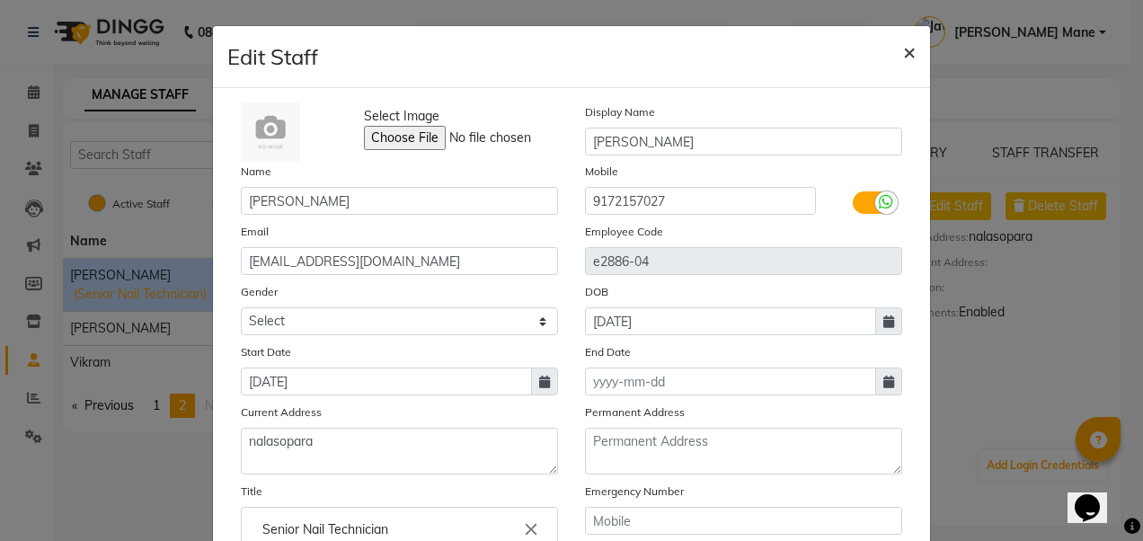
click at [429, 48] on span "×" at bounding box center [909, 51] width 13 height 27
select select
checkbox input "false"
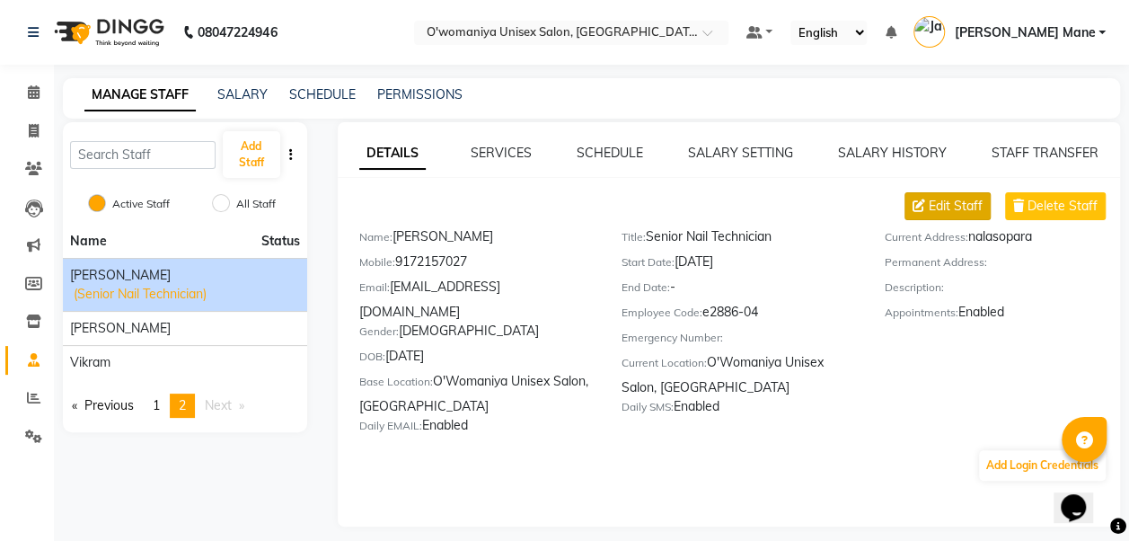
click at [429, 182] on span "Edit Staff" at bounding box center [956, 206] width 54 height 19
select select "female"
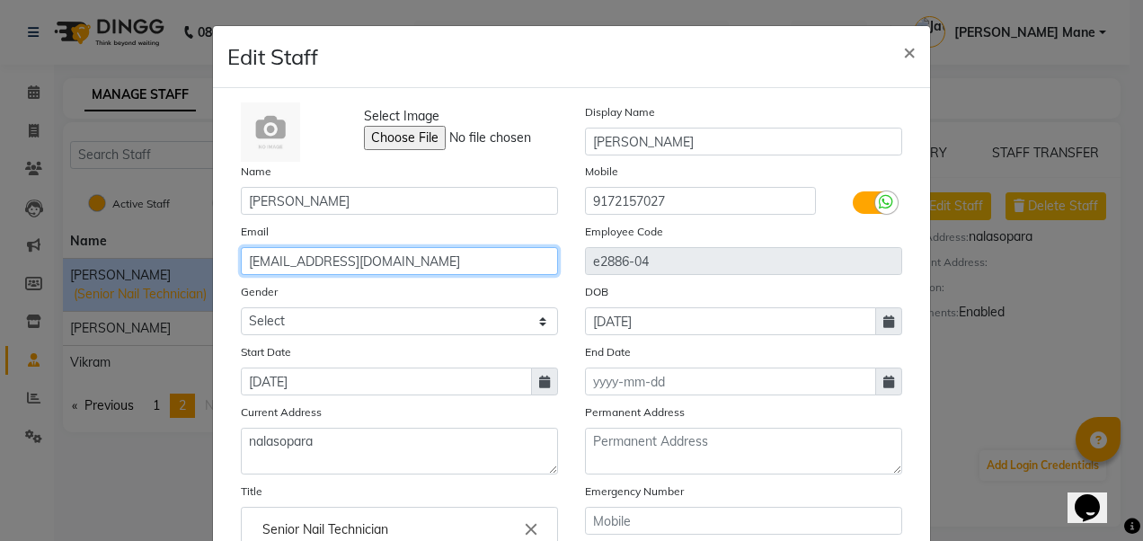
click at [429, 182] on input "sanayaa286@gmail.com" at bounding box center [399, 261] width 317 height 28
type input "sanayaagrawal98@icloud.com"
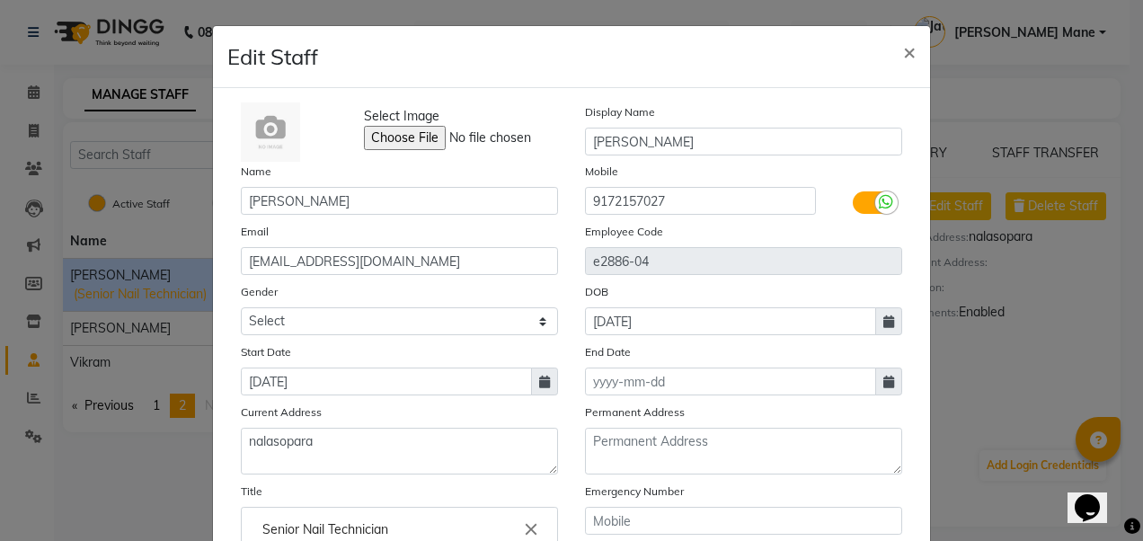
click at [429, 182] on div "Employee Code e2886-04" at bounding box center [743, 248] width 344 height 53
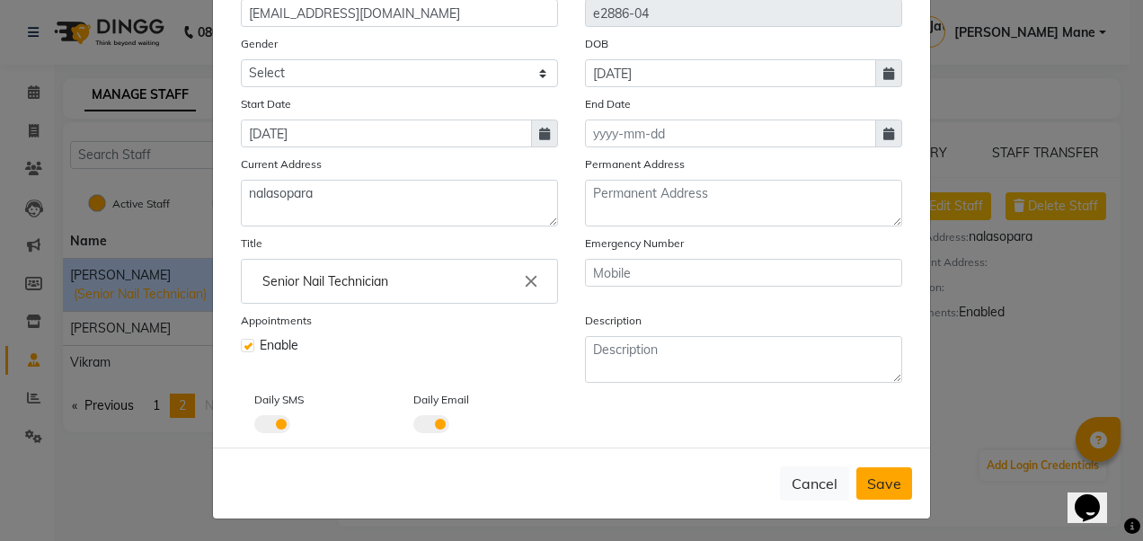
click at [429, 182] on span "Save" at bounding box center [884, 483] width 34 height 18
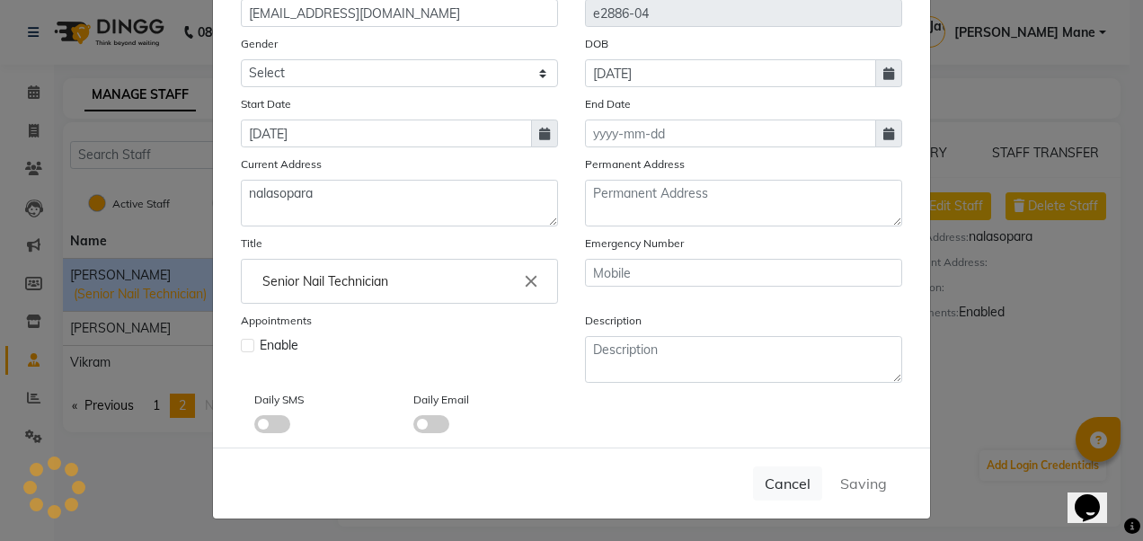
select select
checkbox input "false"
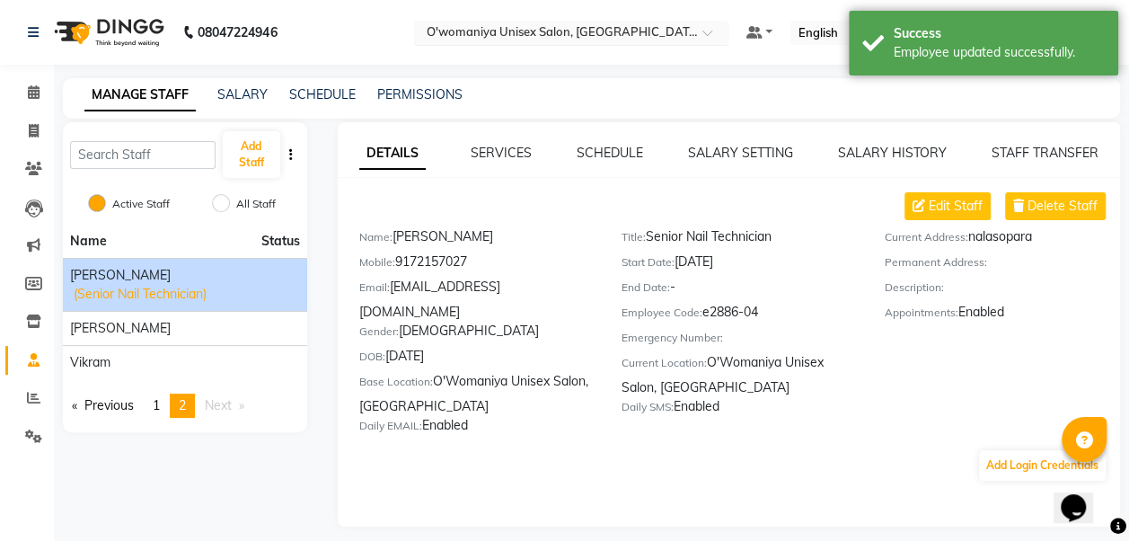
click at [429, 34] on div at bounding box center [571, 34] width 314 height 18
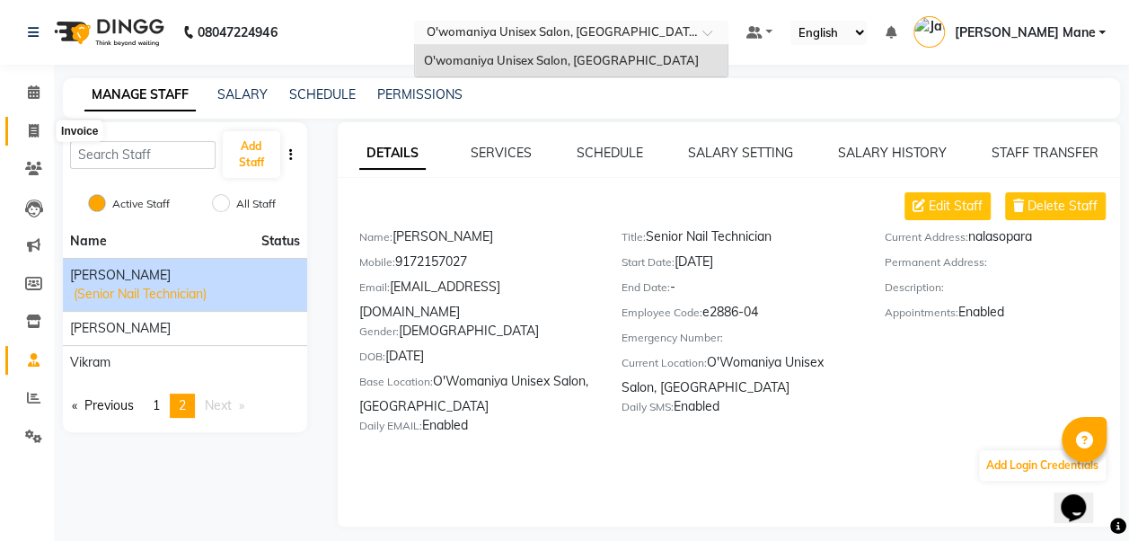
click at [34, 126] on icon at bounding box center [34, 130] width 10 height 13
select select "service"
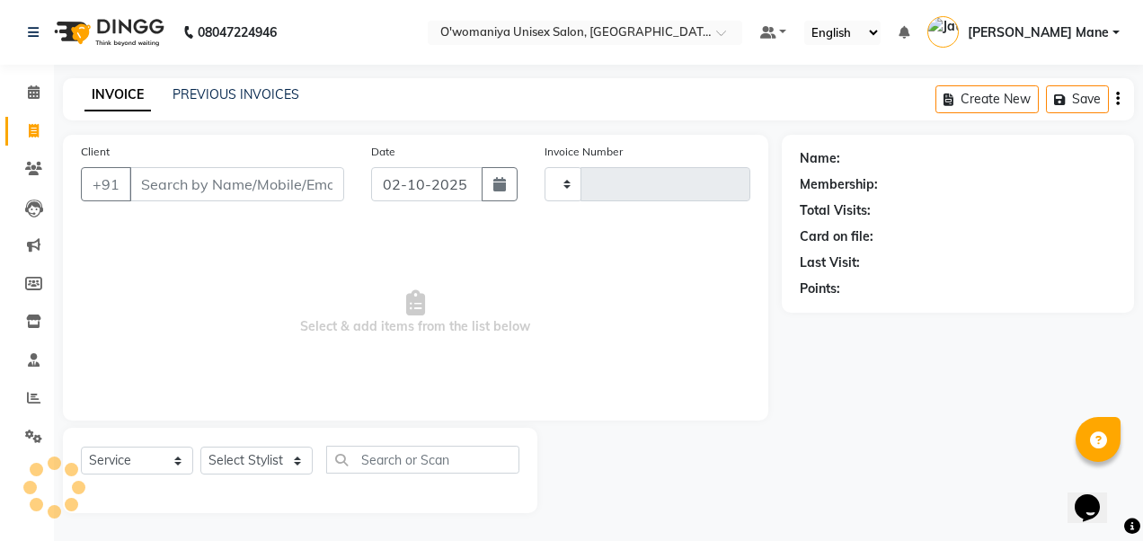
type input "0145"
select select "6581"
click at [34, 182] on icon at bounding box center [33, 435] width 17 height 13
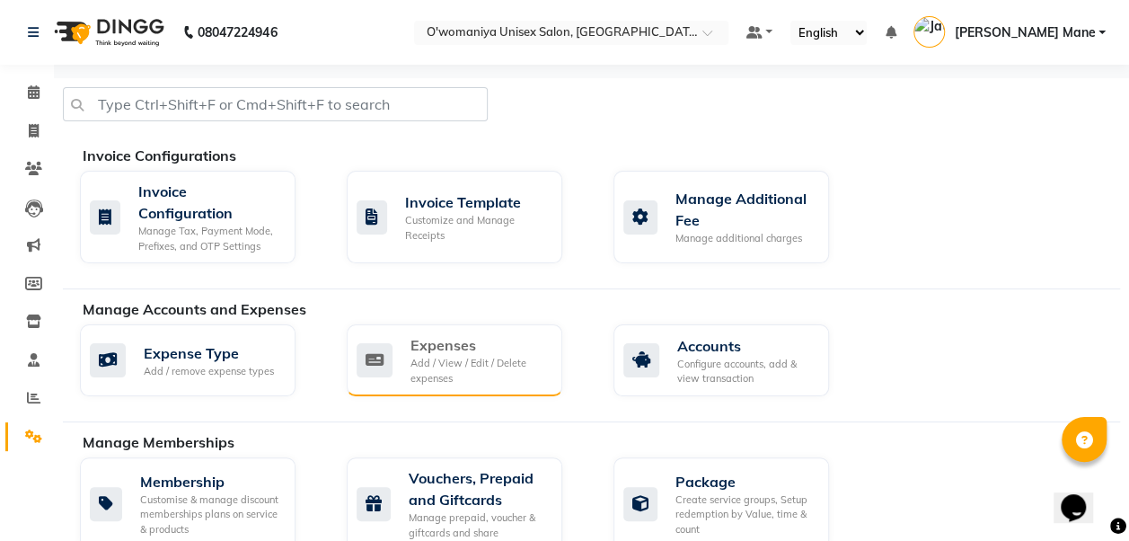
click at [386, 182] on div "Expenses Add / View / Edit / Delete expenses" at bounding box center [455, 360] width 216 height 72
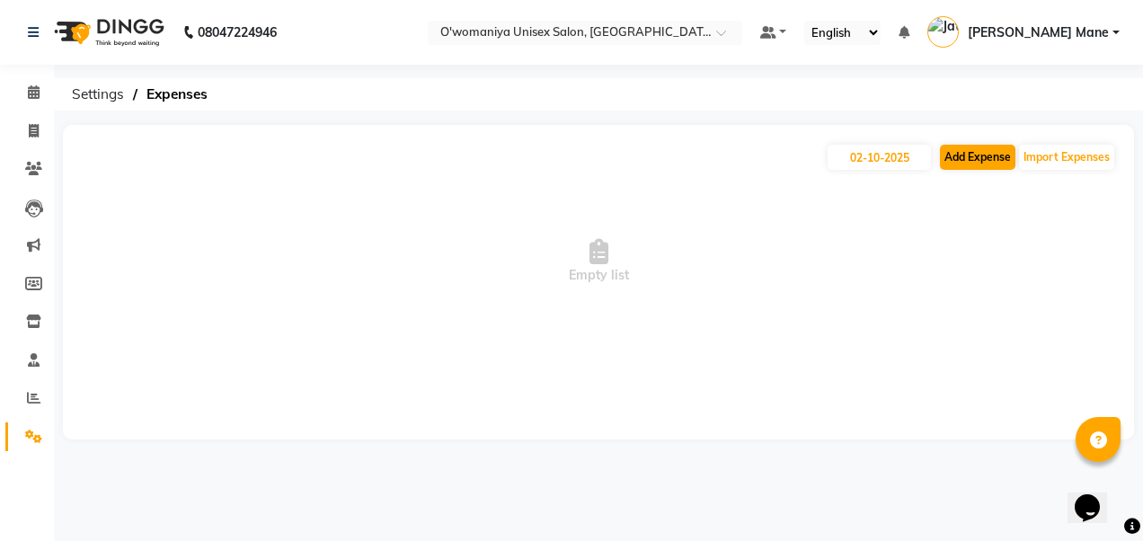
drag, startPoint x: 963, startPoint y: 172, endPoint x: 970, endPoint y: 151, distance: 22.7
click at [429, 151] on div "02-10-2025 Add Expense Import Expenses Empty list" at bounding box center [598, 282] width 1071 height 314
click at [429, 151] on button "Add Expense" at bounding box center [977, 157] width 75 height 25
select select "1"
select select "5614"
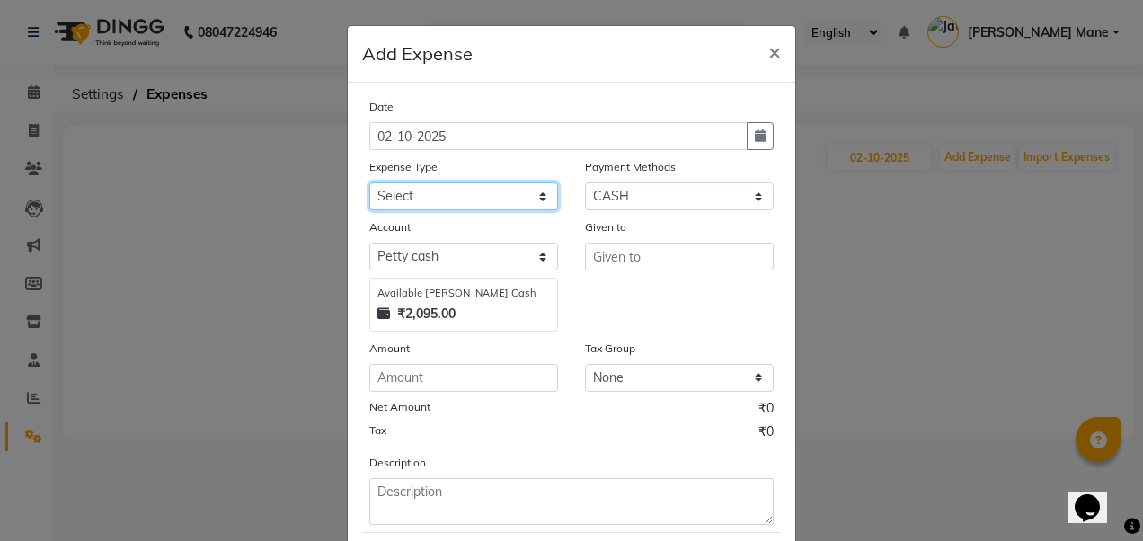
click at [429, 182] on select "Select Advance Salary Bank charges Car maintenance cash give to mam Cash transf…" at bounding box center [463, 196] width 189 height 28
select select "19110"
click at [369, 182] on select "Select Advance Salary Bank charges Car maintenance cash give to mam Cash transf…" at bounding box center [463, 196] width 189 height 28
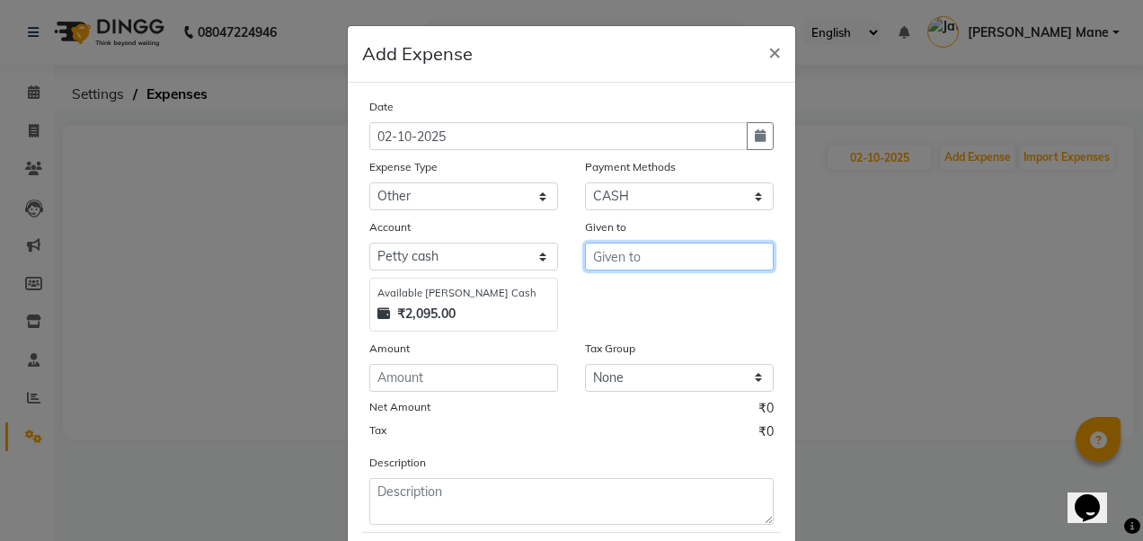
click at [429, 182] on input "text" at bounding box center [679, 257] width 189 height 28
type input "durga"
click at [429, 182] on div "Account Select Petty cash Default account Available Petty Cash ₹2,095.00" at bounding box center [464, 274] width 216 height 114
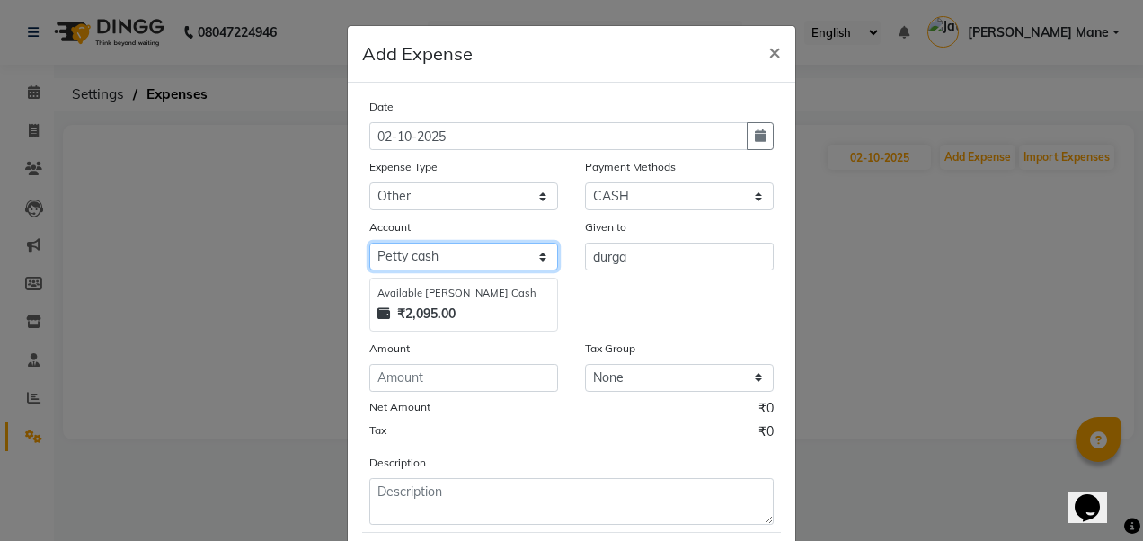
click at [429, 182] on select "Select Petty cash Default account" at bounding box center [463, 257] width 189 height 28
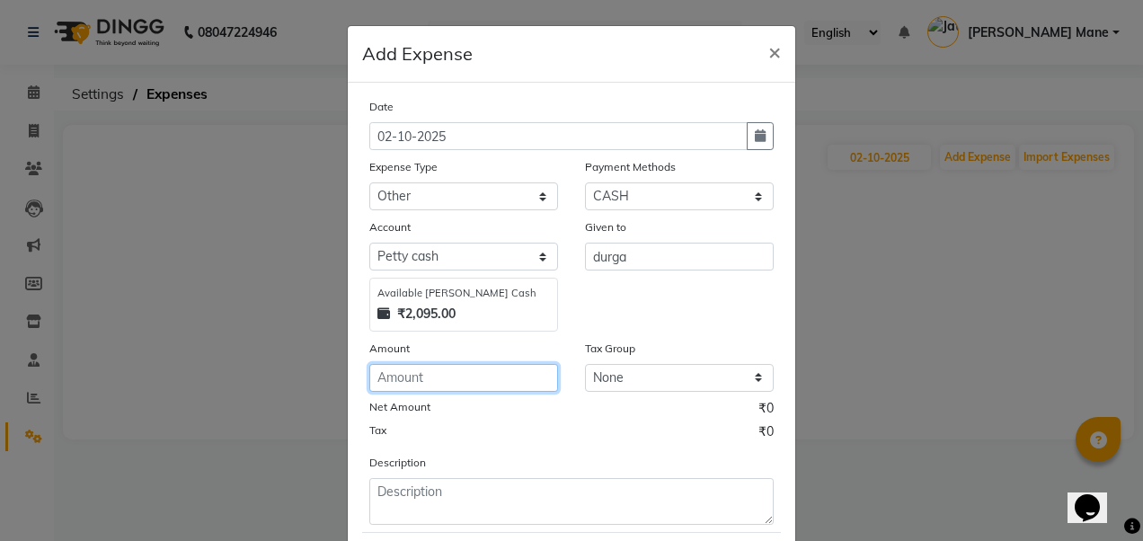
click at [429, 182] on input "number" at bounding box center [463, 378] width 189 height 28
type input "112"
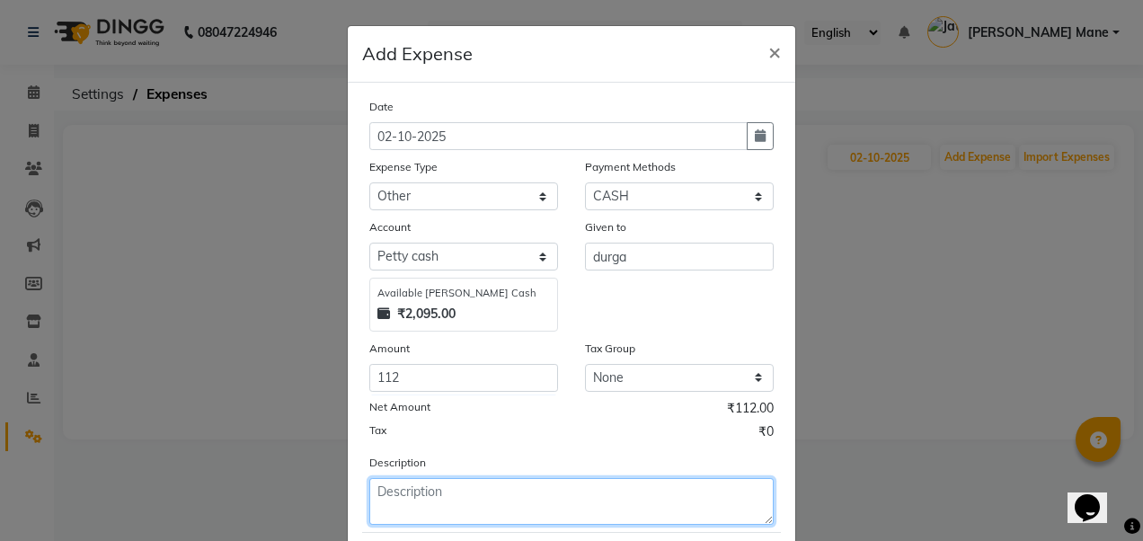
click at [429, 182] on textarea at bounding box center [571, 501] width 404 height 47
type textarea "s"
type textarea "cluster3 to solt travling"
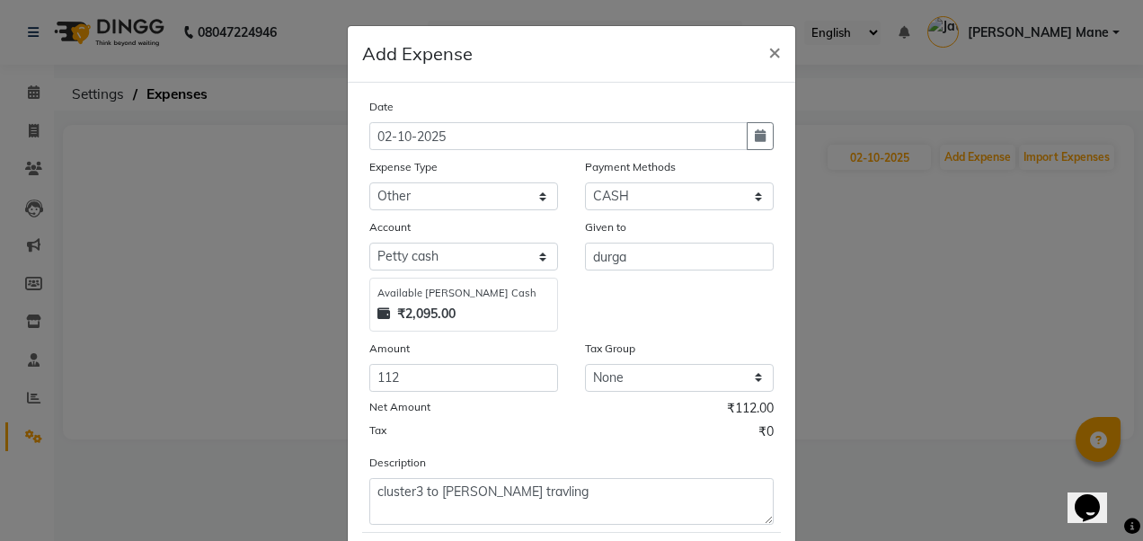
click at [429, 182] on div "Date 02-10-2025 Expense Type Select Advance Salary Bank charges Car maintenance…" at bounding box center [571, 311] width 404 height 428
click at [429, 182] on ngb-modal-window "Add Expense × Date 02-10-2025 Expense Type Select Advance Salary Bank charges C…" at bounding box center [571, 270] width 1143 height 541
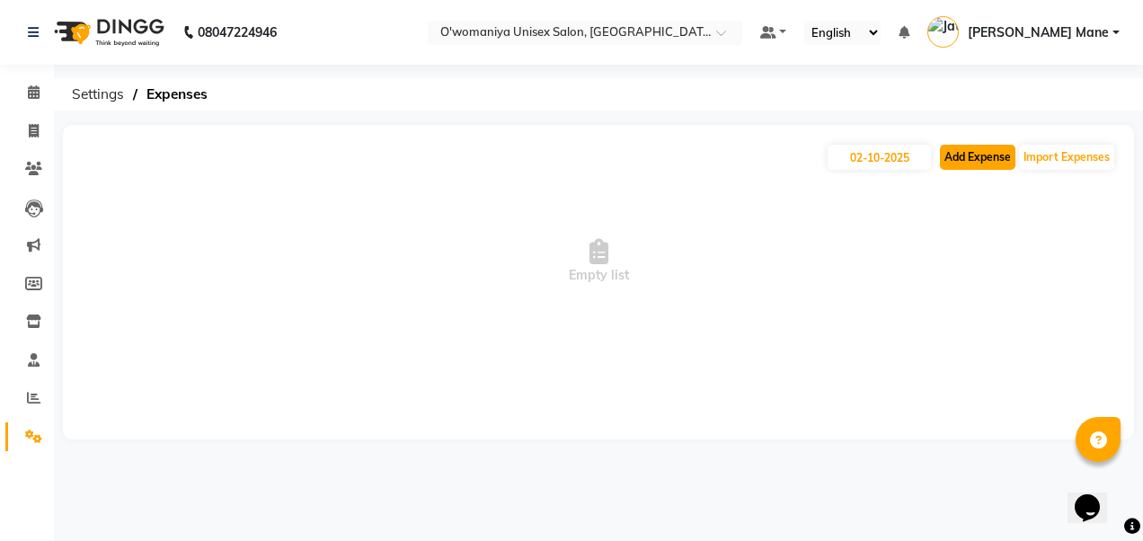
click at [429, 163] on button "Add Expense" at bounding box center [977, 157] width 75 height 25
select select "1"
select select "5614"
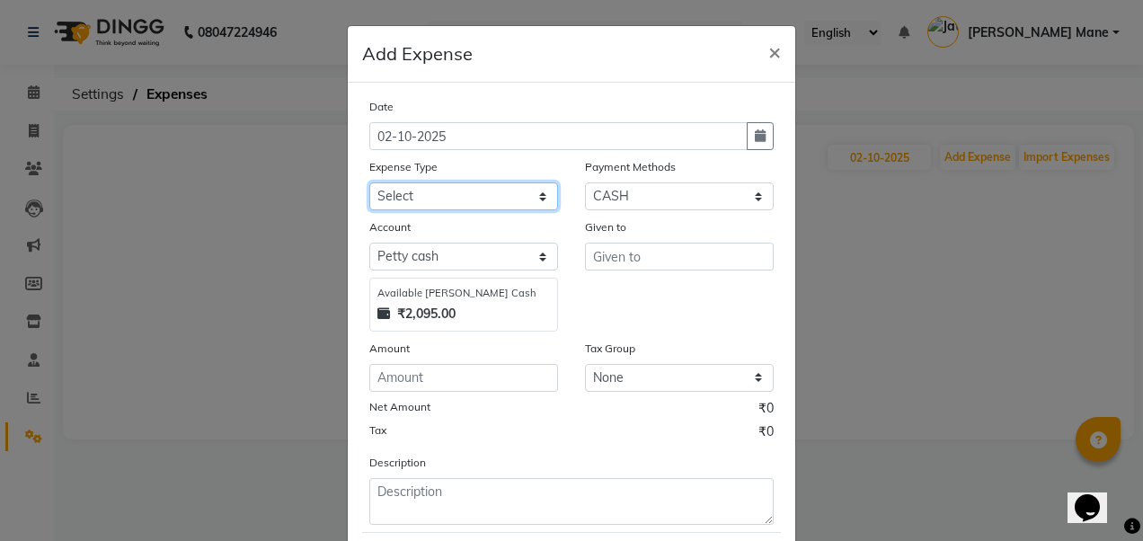
click at [429, 182] on select "Select Advance Salary Bank charges Car maintenance cash give to mam Cash transf…" at bounding box center [463, 196] width 189 height 28
select select "19110"
click at [369, 182] on select "Select Advance Salary Bank charges Car maintenance cash give to mam Cash transf…" at bounding box center [463, 196] width 189 height 28
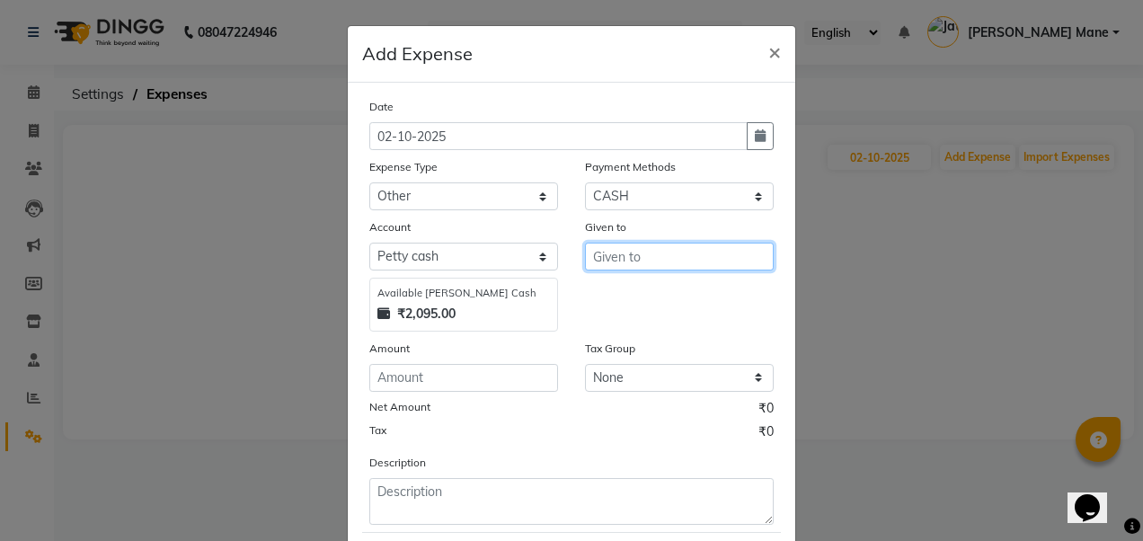
click at [429, 182] on input "text" at bounding box center [679, 257] width 189 height 28
type input "durga"
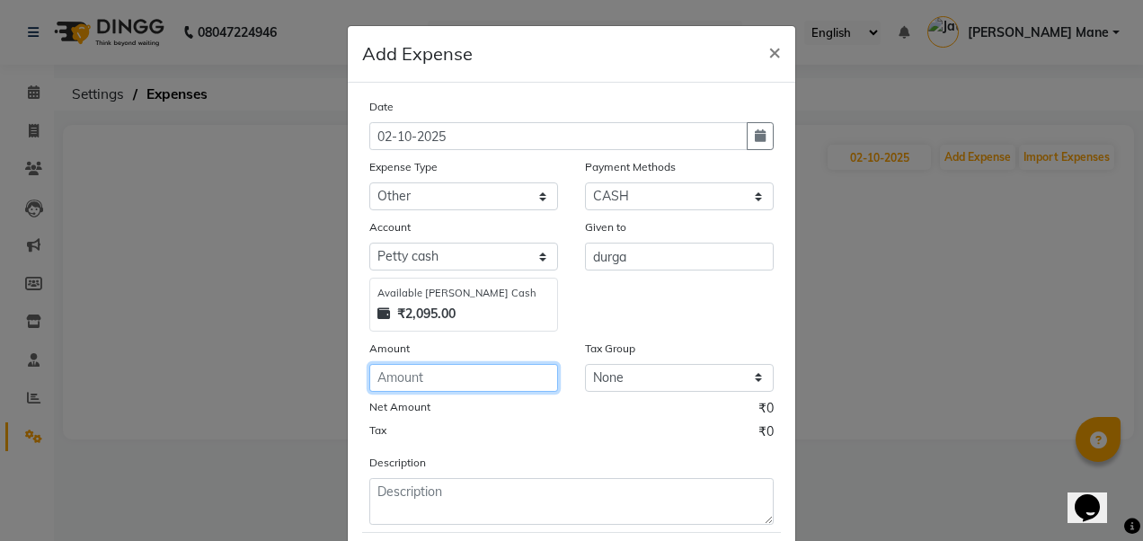
click at [429, 182] on input "number" at bounding box center [463, 378] width 189 height 28
type input "112"
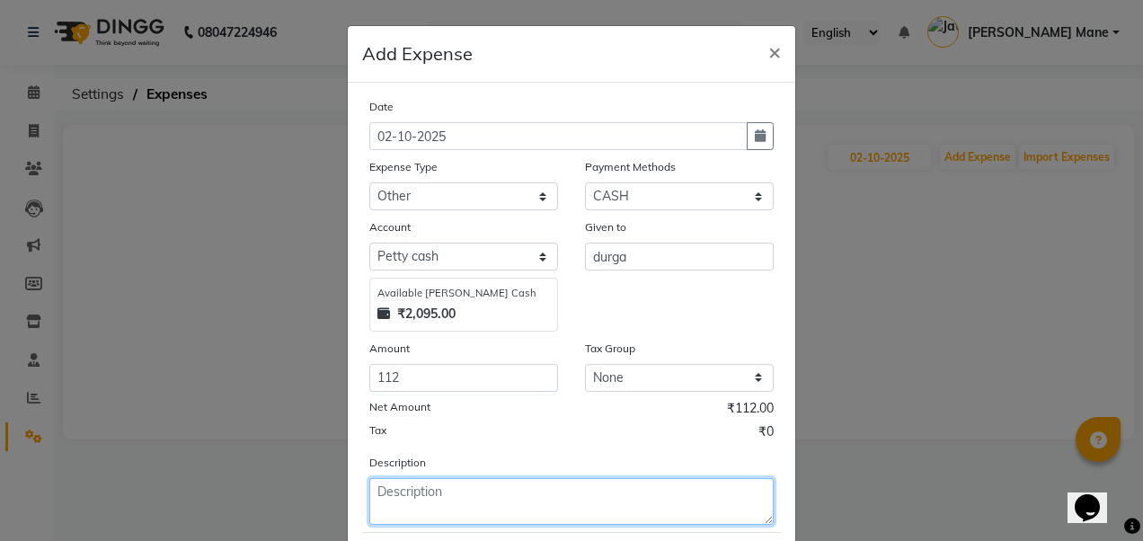
click at [410, 182] on textarea at bounding box center [571, 501] width 404 height 47
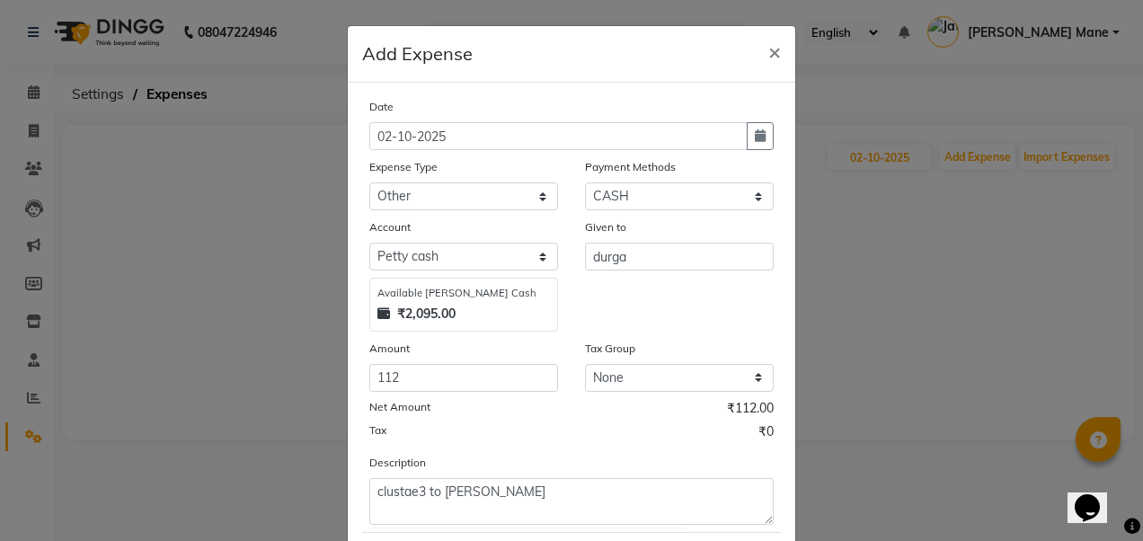
click at [429, 182] on div "Description clustae3 to solt traval" at bounding box center [571, 489] width 431 height 72
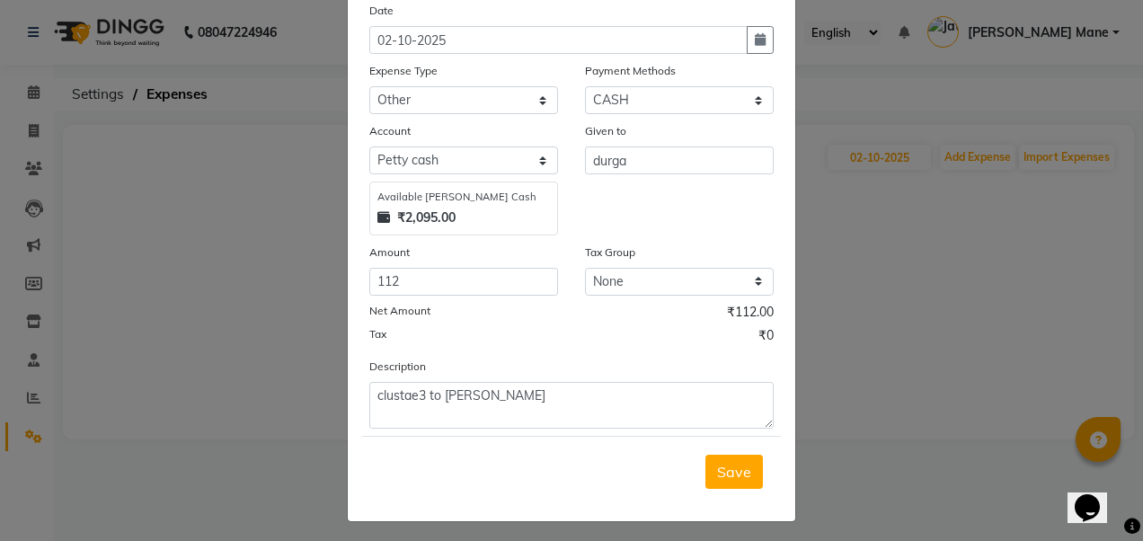
scroll to position [99, 0]
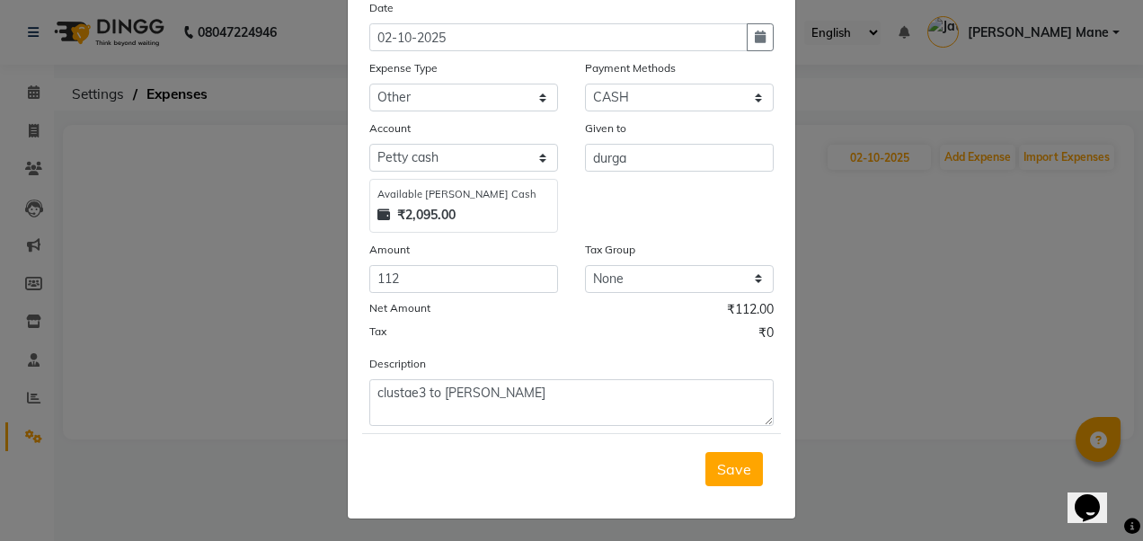
click at [429, 182] on div "Save" at bounding box center [571, 468] width 419 height 71
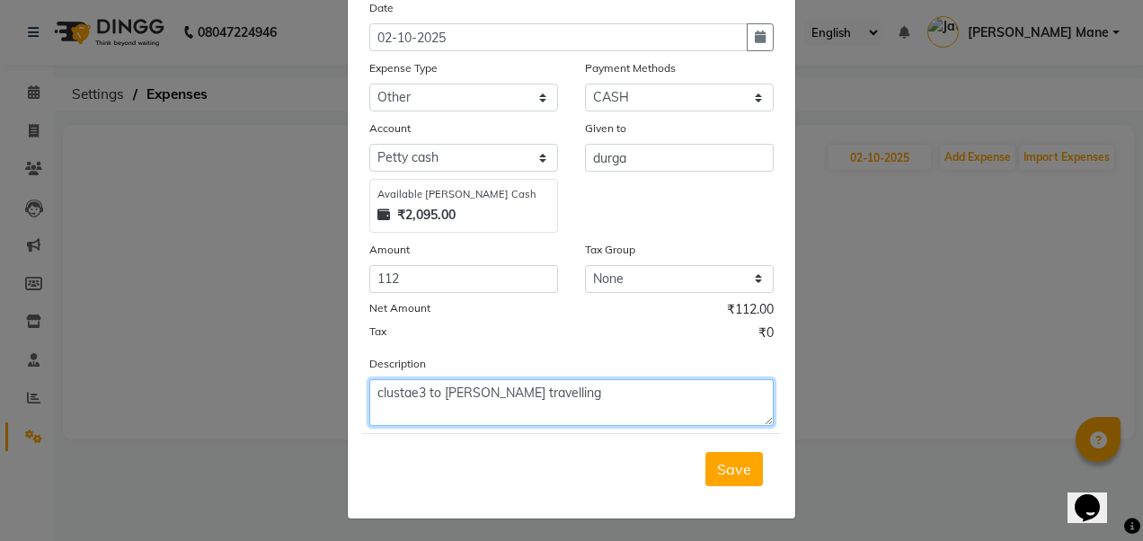
click at [429, 182] on textarea "clustae3 to solt travelling" at bounding box center [571, 402] width 404 height 47
type textarea "clustae3 to solt travelling"
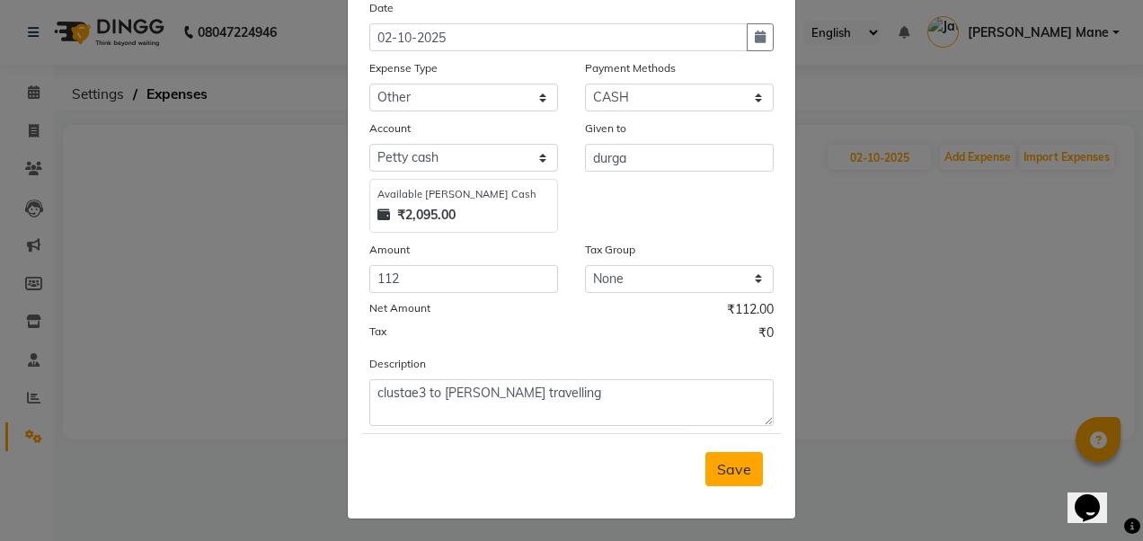
click at [429, 182] on span "Save" at bounding box center [734, 469] width 34 height 18
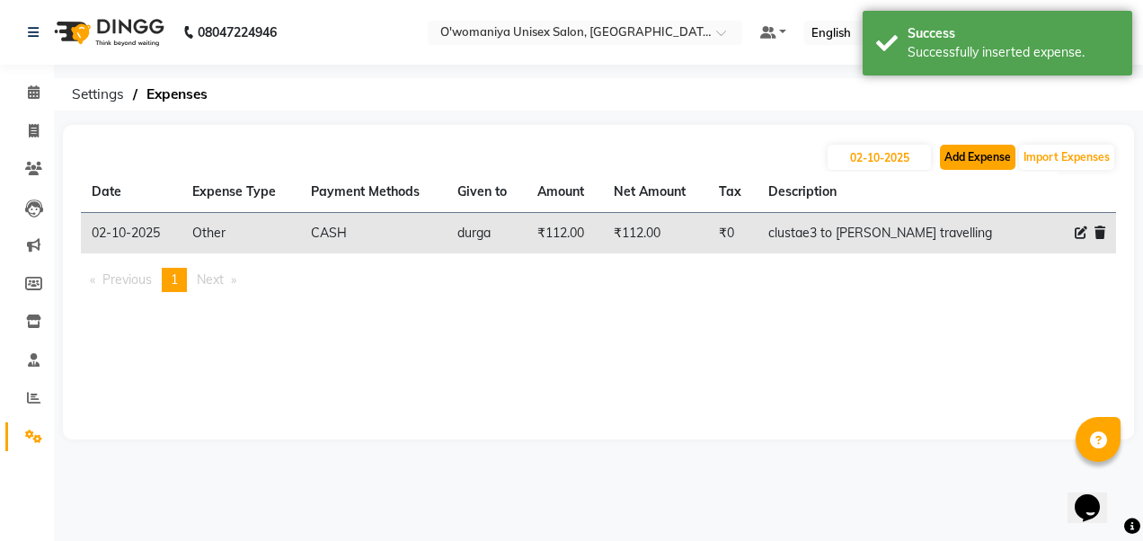
click at [429, 156] on button "Add Expense" at bounding box center [977, 157] width 75 height 25
select select "1"
select select "5614"
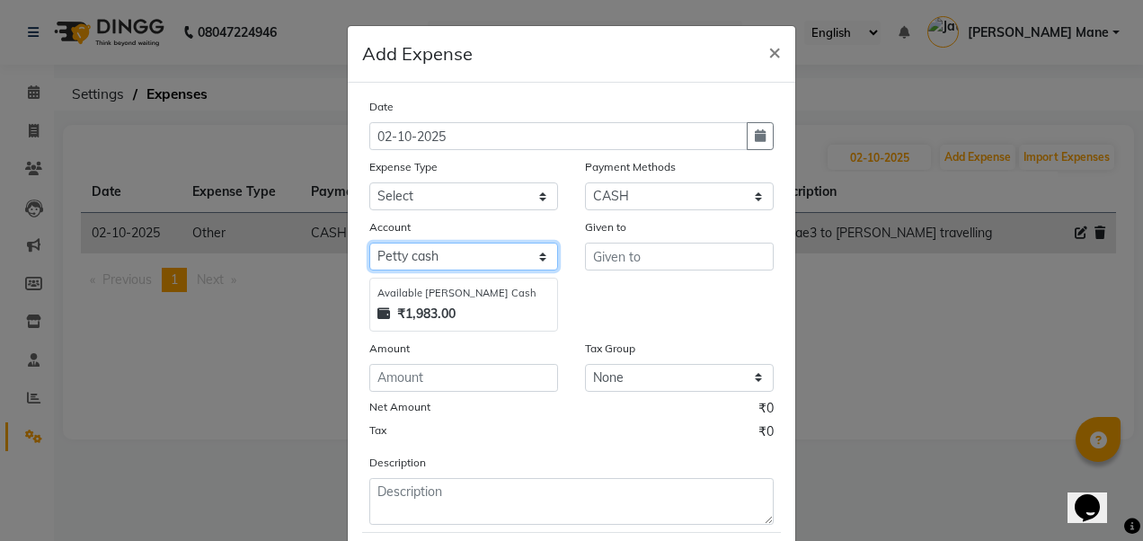
click at [429, 182] on select "Select Petty cash Default account" at bounding box center [463, 257] width 189 height 28
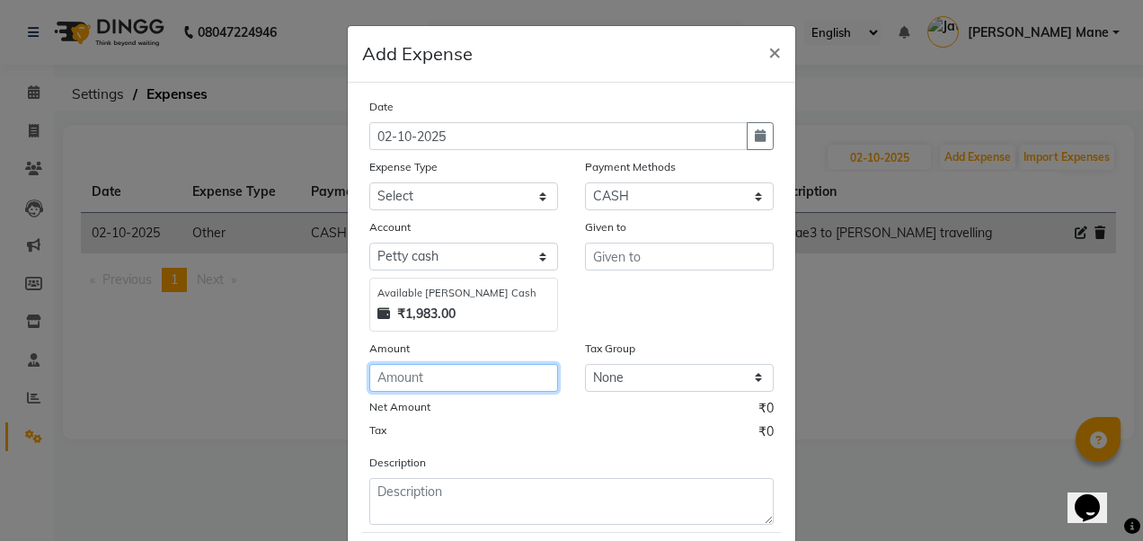
click at [429, 182] on input "number" at bounding box center [463, 378] width 189 height 28
type input "510"
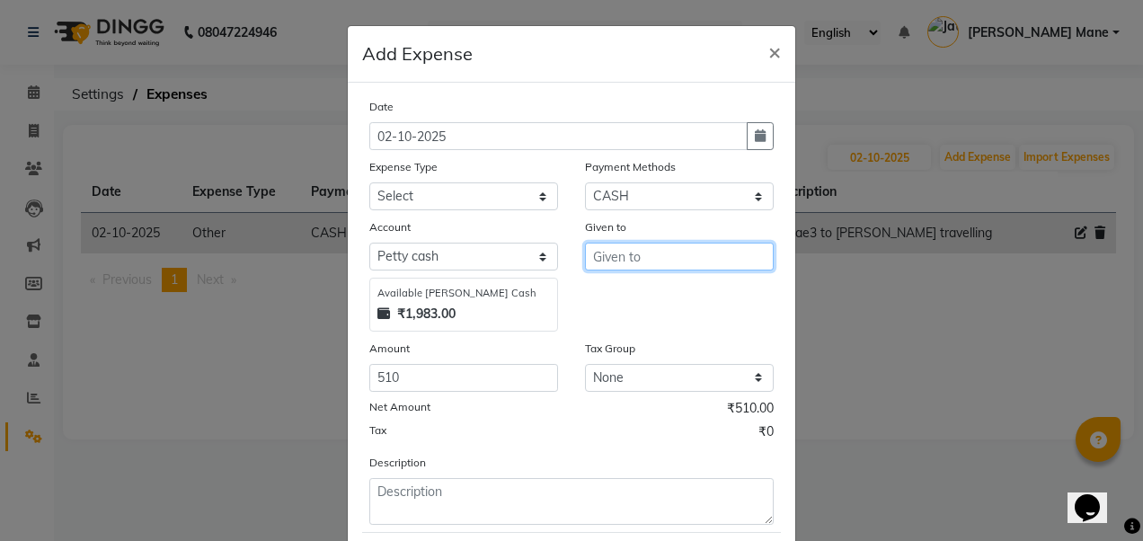
click at [429, 182] on input "text" at bounding box center [679, 257] width 189 height 28
click at [429, 182] on button "Dilsha d" at bounding box center [657, 294] width 142 height 29
type input "Dilshad"
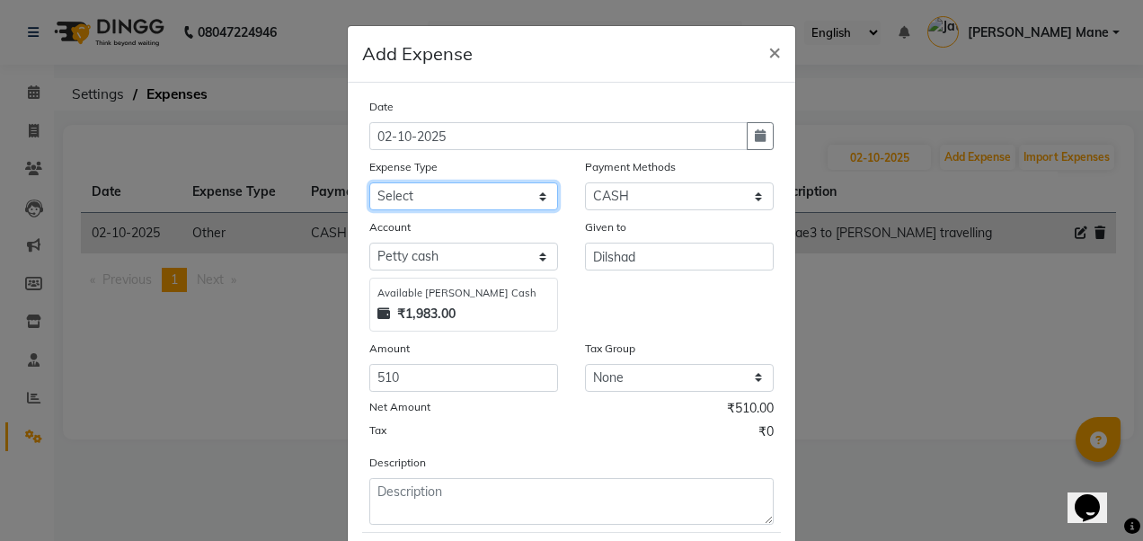
click at [429, 182] on select "Select Advance Salary Bank charges Car maintenance cash give to mam Cash transf…" at bounding box center [463, 196] width 189 height 28
select select "19110"
click at [369, 182] on select "Select Advance Salary Bank charges Car maintenance cash give to mam Cash transf…" at bounding box center [463, 196] width 189 height 28
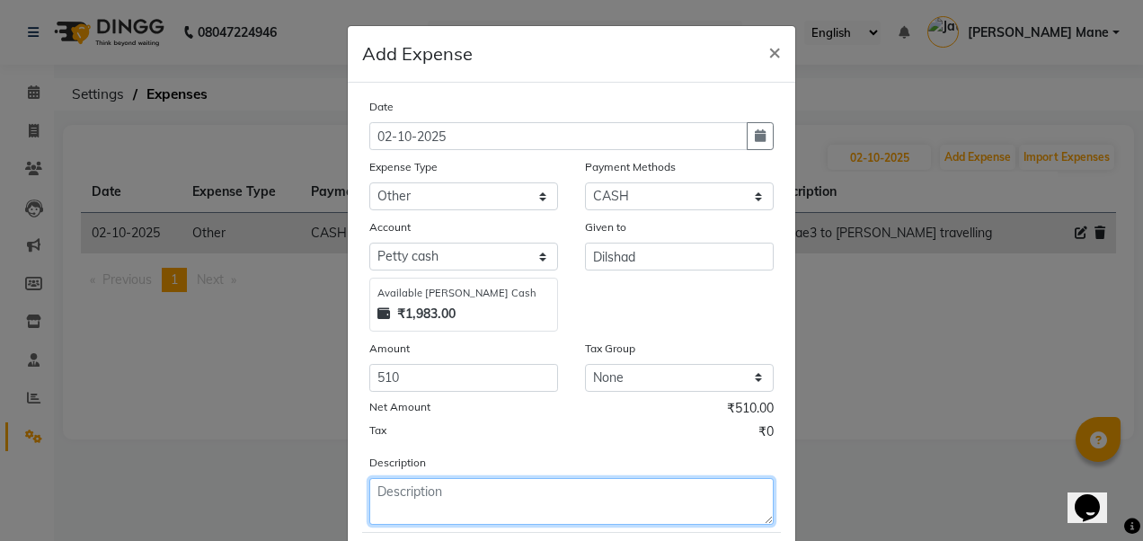
click at [429, 182] on textarea at bounding box center [571, 501] width 404 height 47
type textarea "f"
type textarea "nashta & phool"
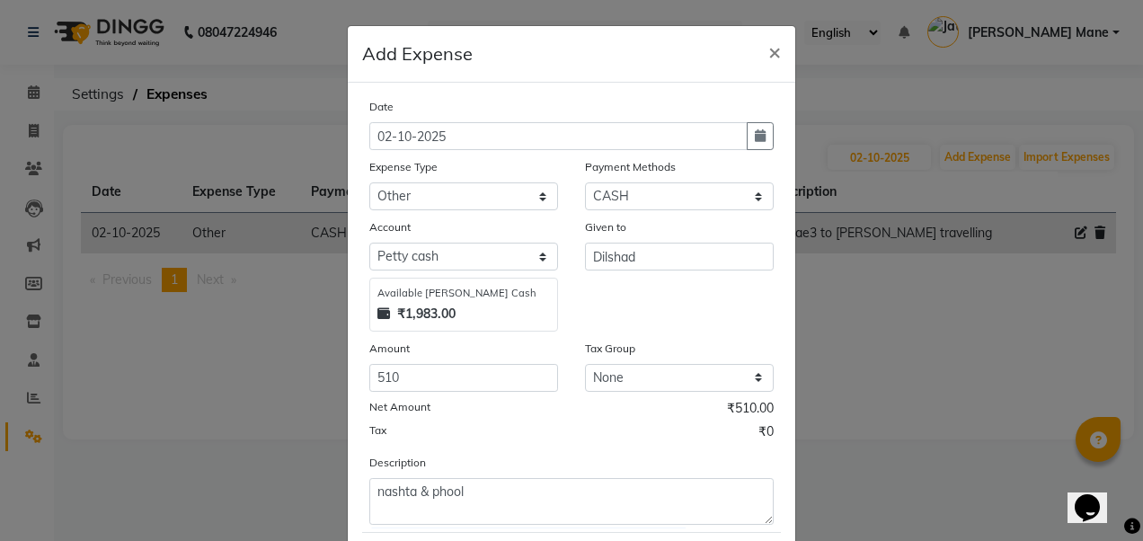
click at [429, 182] on form "Date 02-10-2025 Expense Type Select Advance Salary Bank charges Car maintenance…" at bounding box center [571, 350] width 419 height 506
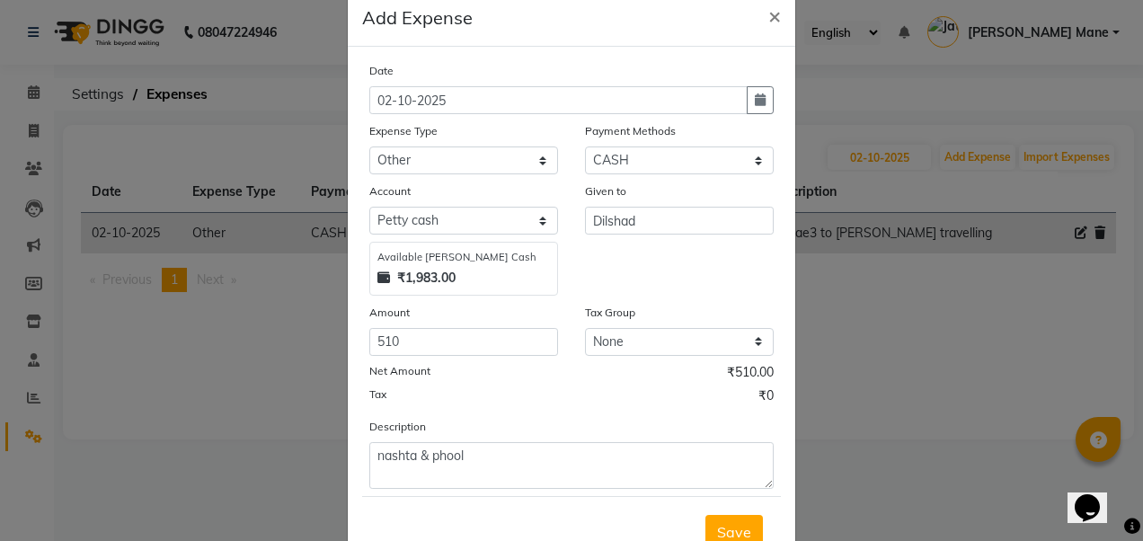
scroll to position [72, 0]
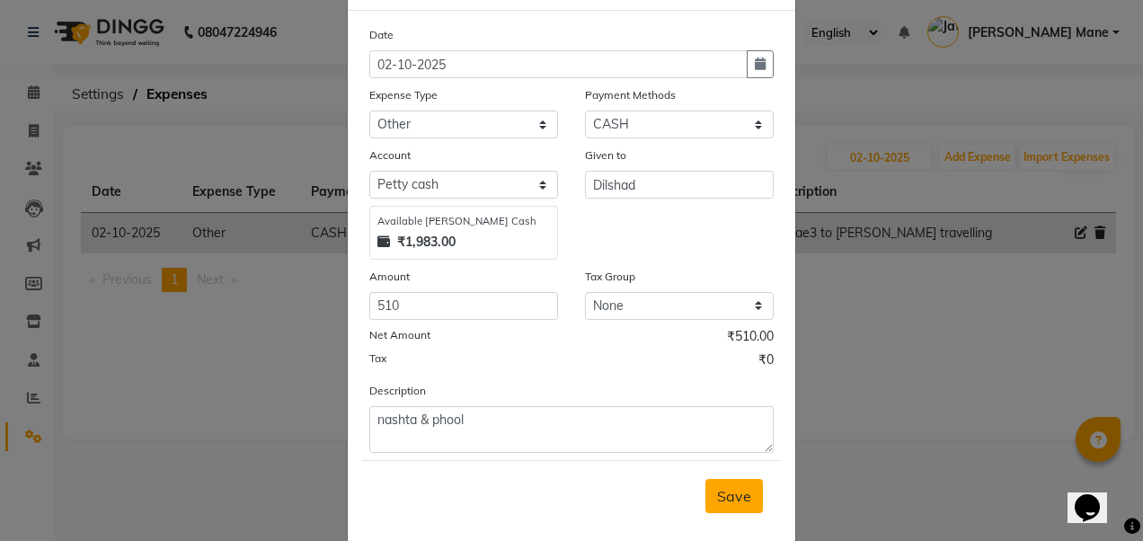
click at [429, 182] on span "Save" at bounding box center [734, 496] width 34 height 18
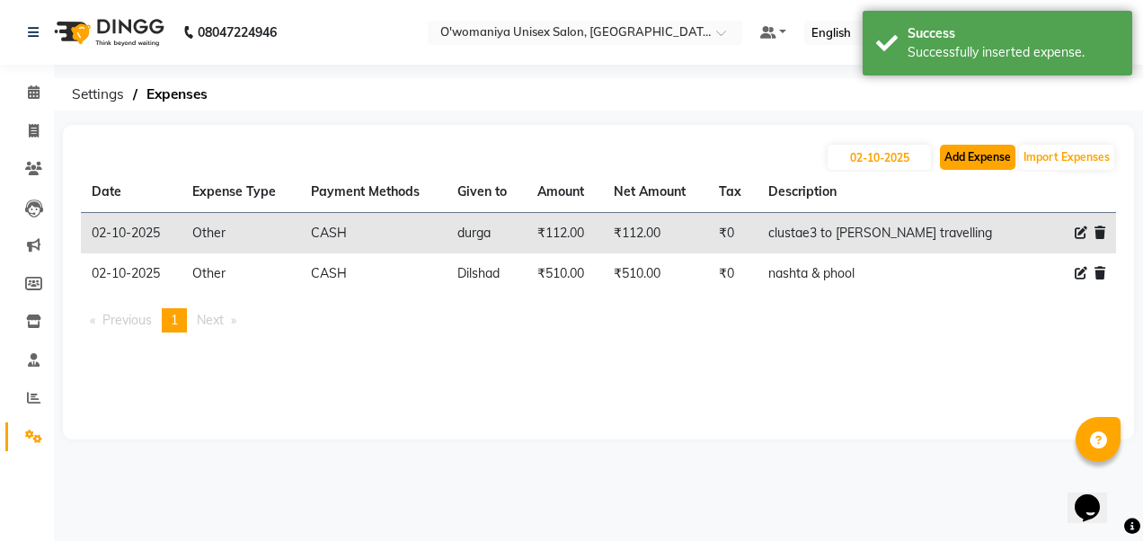
click at [429, 160] on button "Add Expense" at bounding box center [977, 157] width 75 height 25
select select "1"
select select "5614"
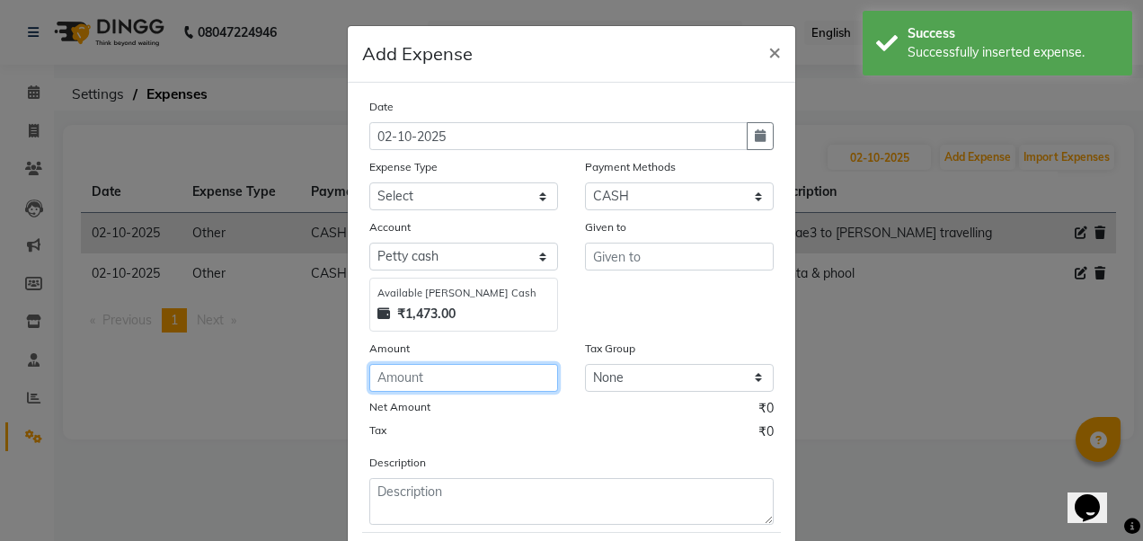
click at [429, 182] on input "number" at bounding box center [463, 378] width 189 height 28
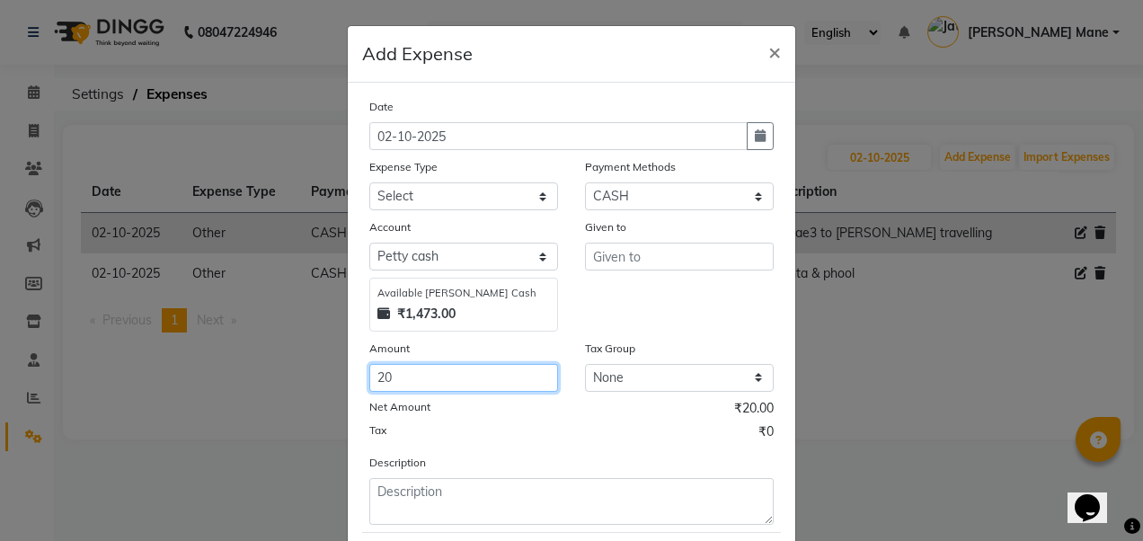
type input "20"
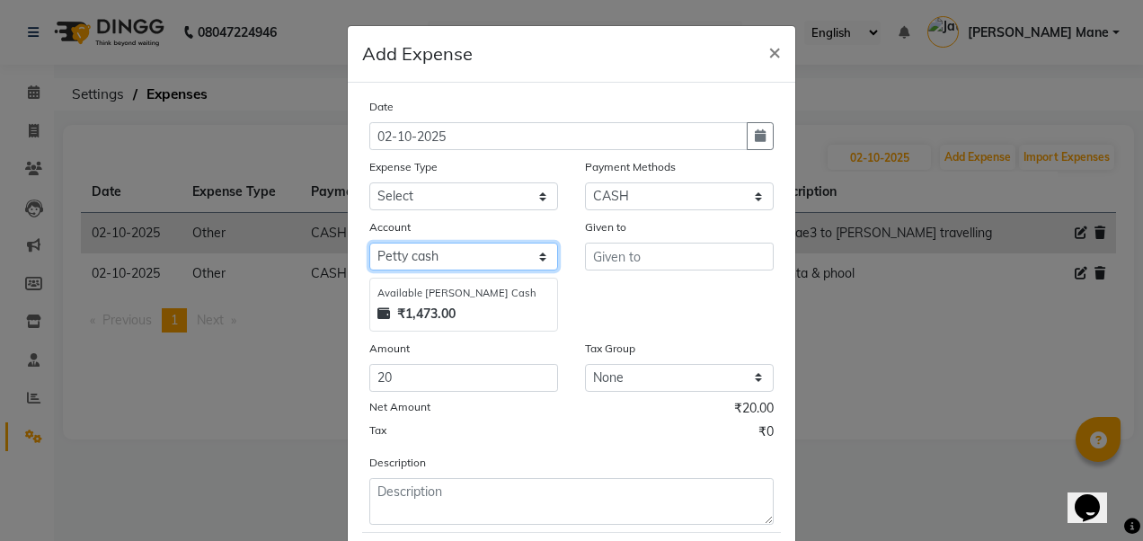
click at [429, 182] on select "Select Petty cash Default account" at bounding box center [463, 257] width 189 height 28
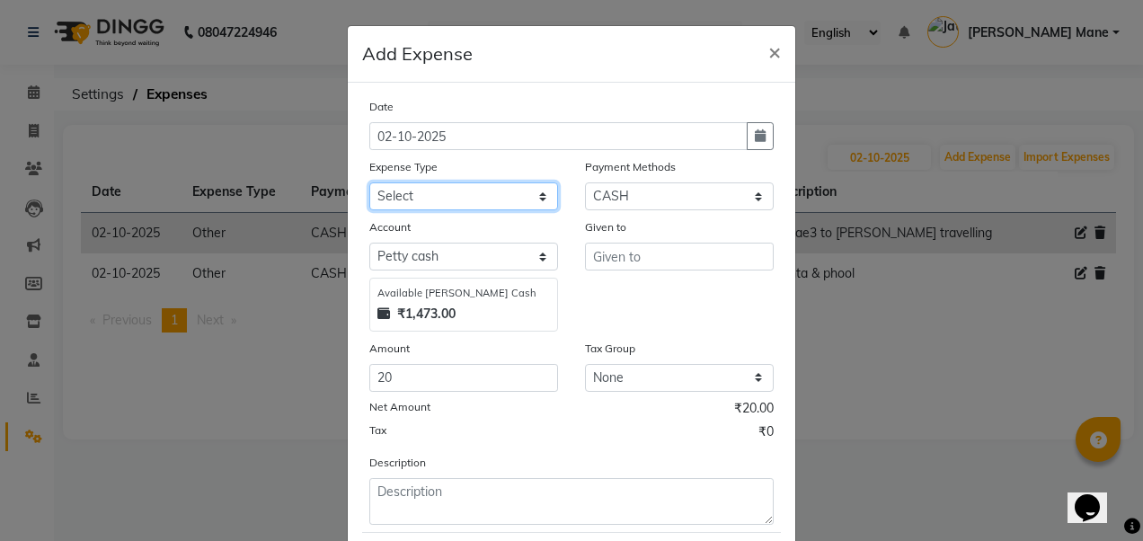
click at [429, 182] on select "Select Advance Salary Bank charges Car maintenance cash give to mam Cash transf…" at bounding box center [463, 196] width 189 height 28
select select "19110"
click at [369, 182] on select "Select Advance Salary Bank charges Car maintenance cash give to mam Cash transf…" at bounding box center [463, 196] width 189 height 28
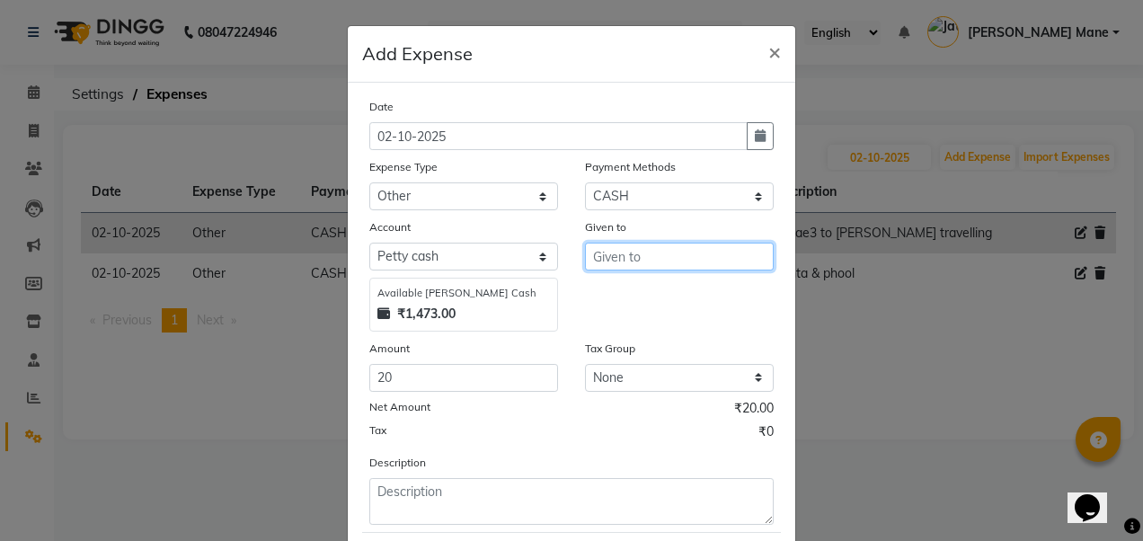
click at [429, 182] on input "text" at bounding box center [679, 257] width 189 height 28
type input "durga"
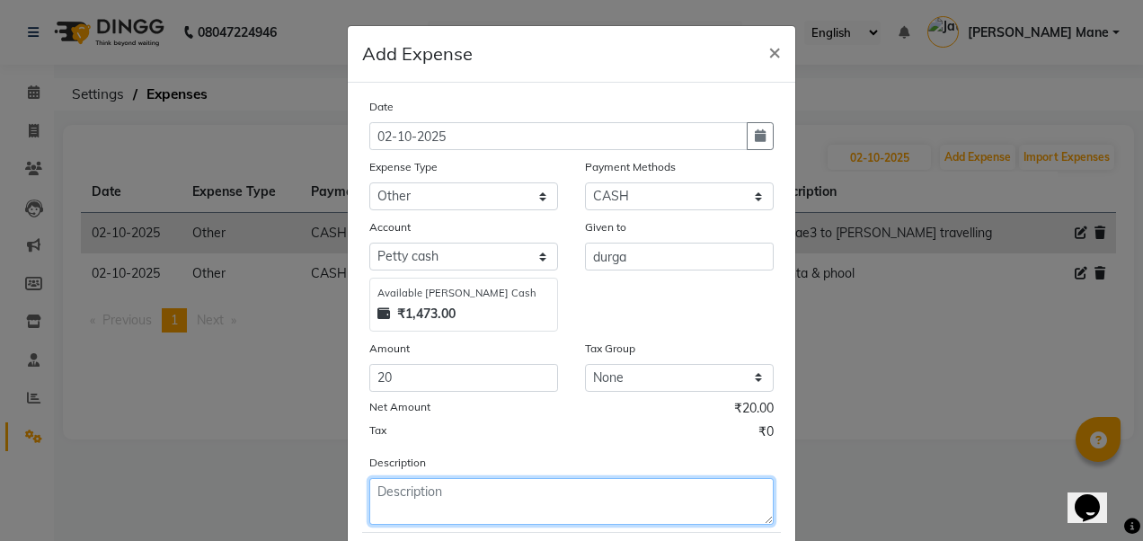
click at [429, 182] on textarea at bounding box center [571, 501] width 404 height 47
type textarea "fanta for clint"
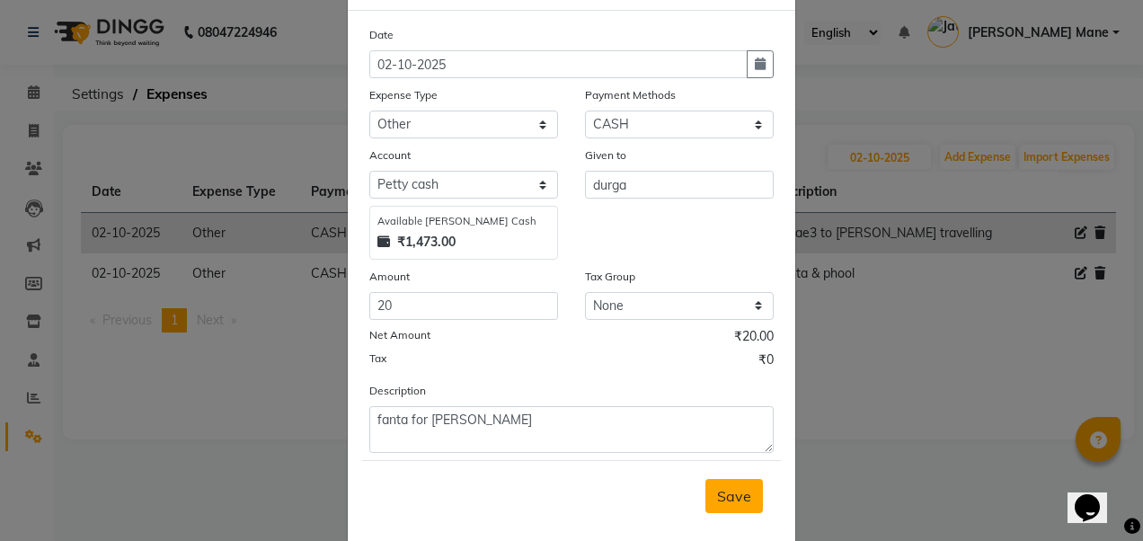
click at [429, 182] on span "Save" at bounding box center [734, 496] width 34 height 18
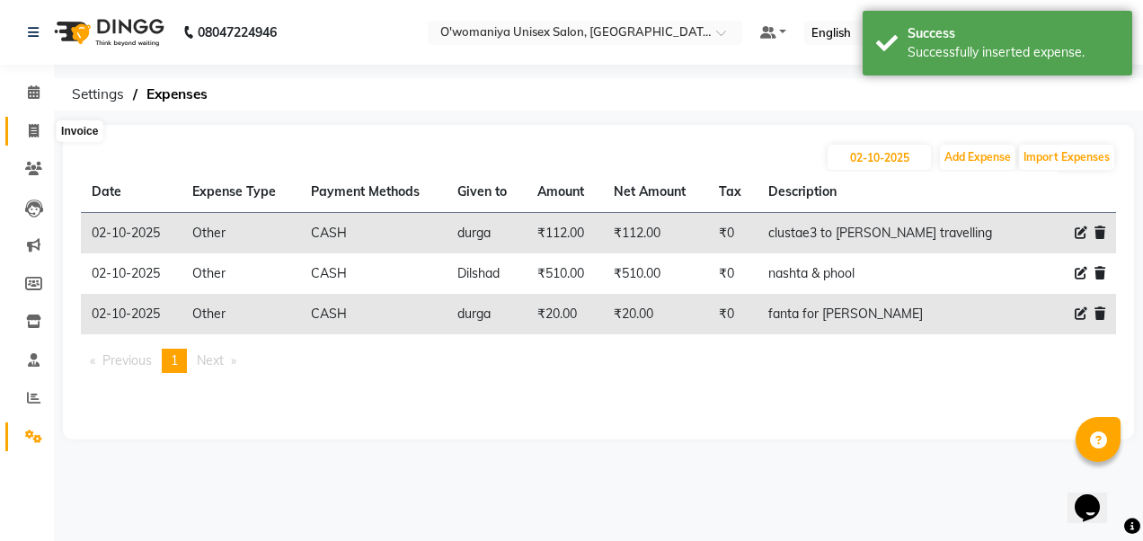
click at [42, 125] on span at bounding box center [33, 131] width 31 height 21
select select "service"
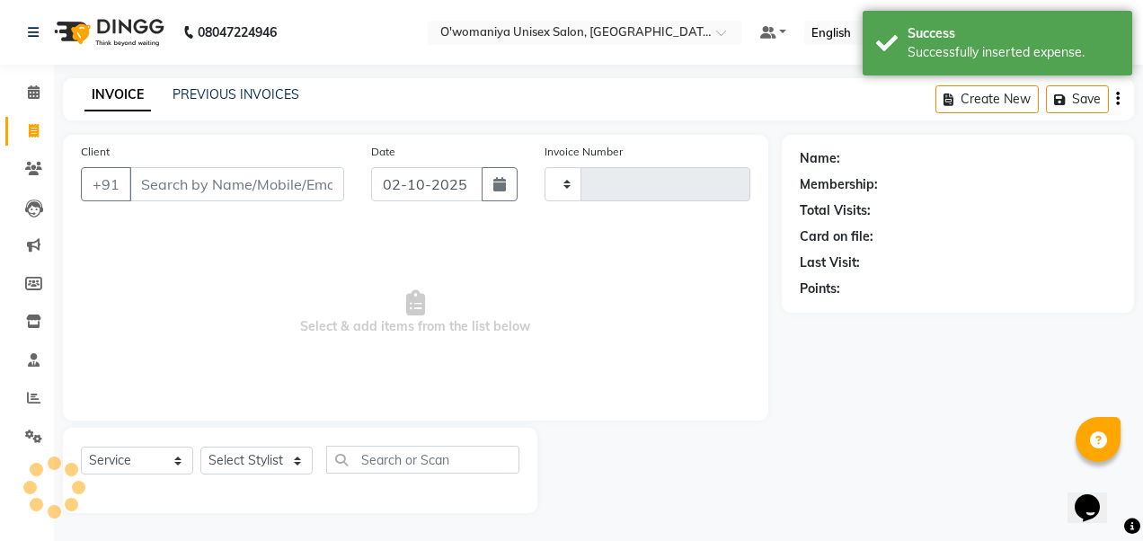
type input "0145"
select select "6581"
click at [36, 82] on link "Calendar" at bounding box center [26, 93] width 43 height 30
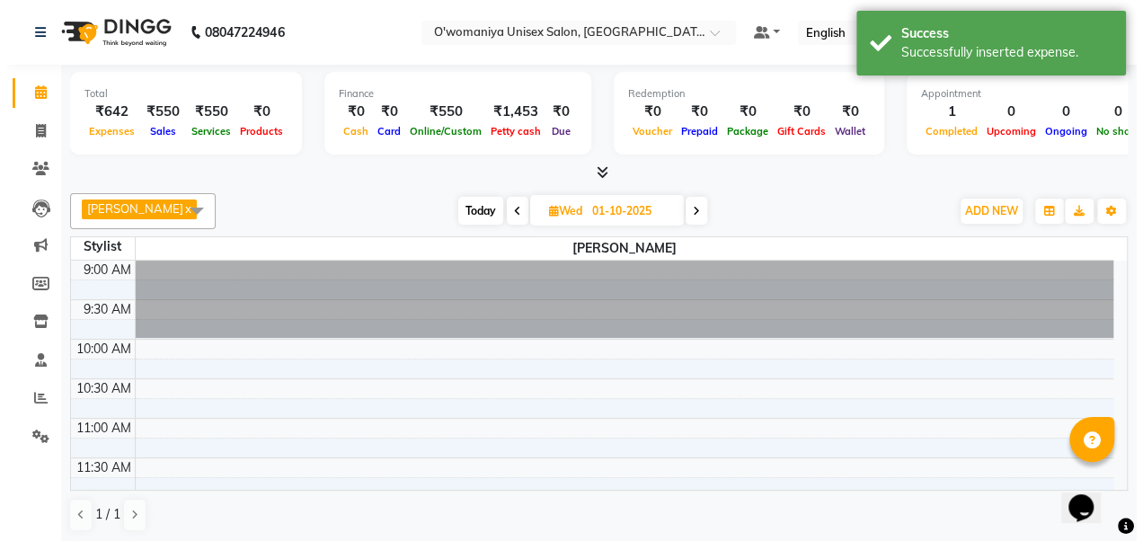
scroll to position [390, 0]
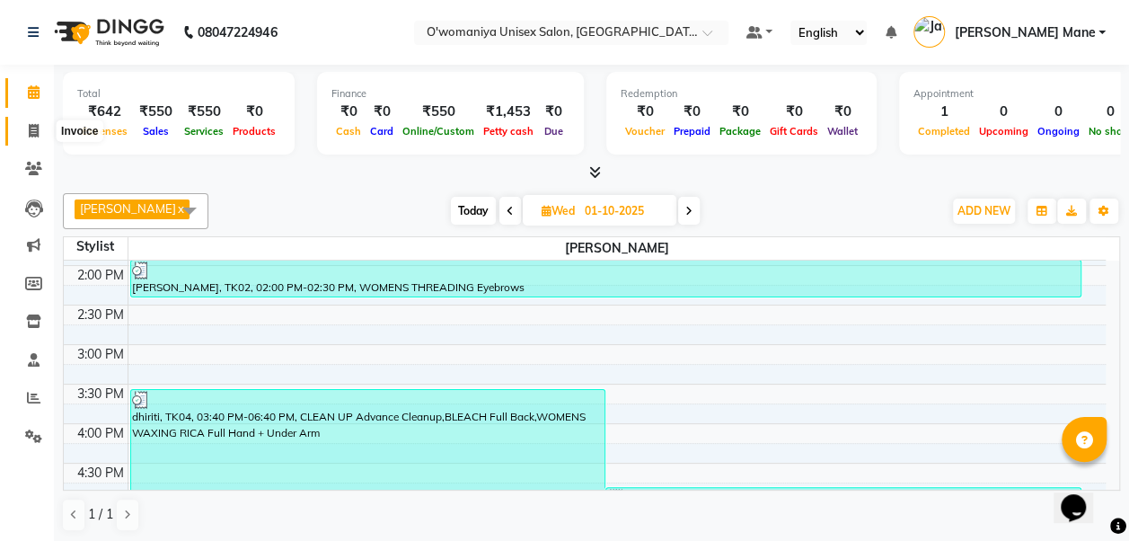
click at [33, 124] on icon at bounding box center [34, 130] width 10 height 13
select select "service"
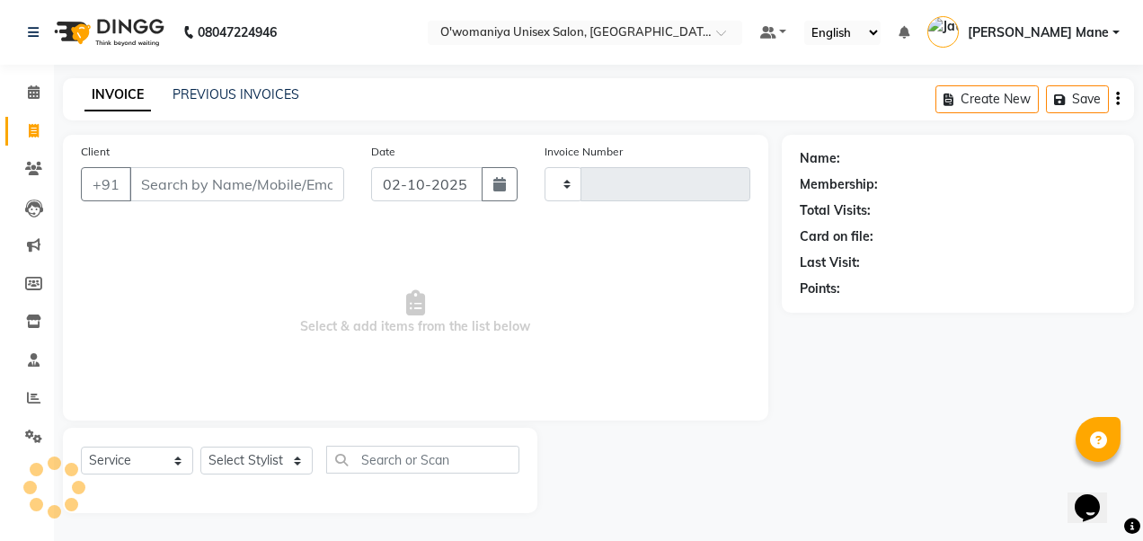
type input "0145"
select select "6581"
click at [162, 180] on input "Client" at bounding box center [236, 184] width 215 height 34
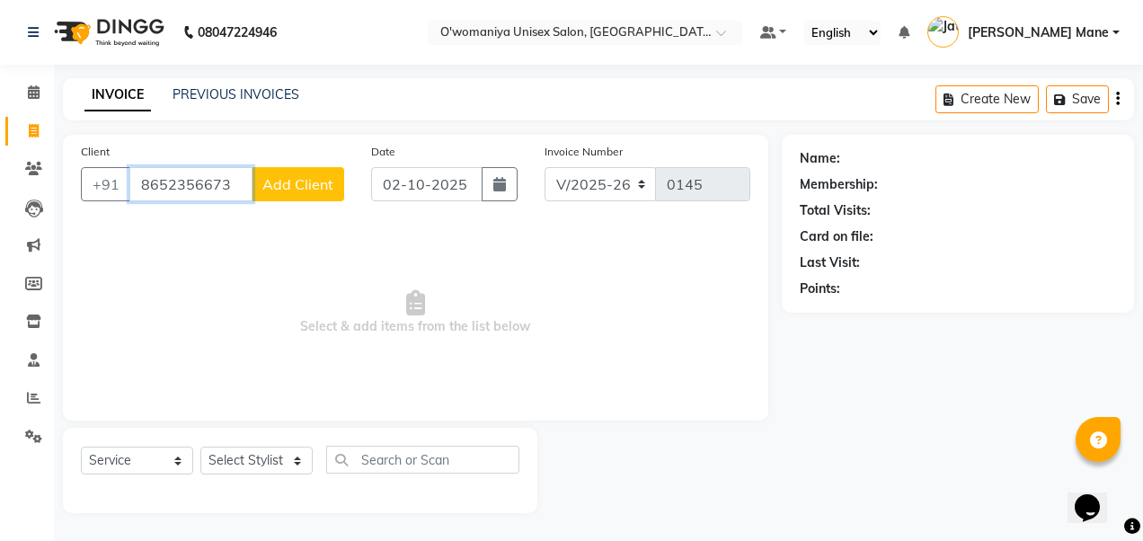
type input "8652356673"
click at [291, 182] on span "Add Client" at bounding box center [297, 184] width 71 height 18
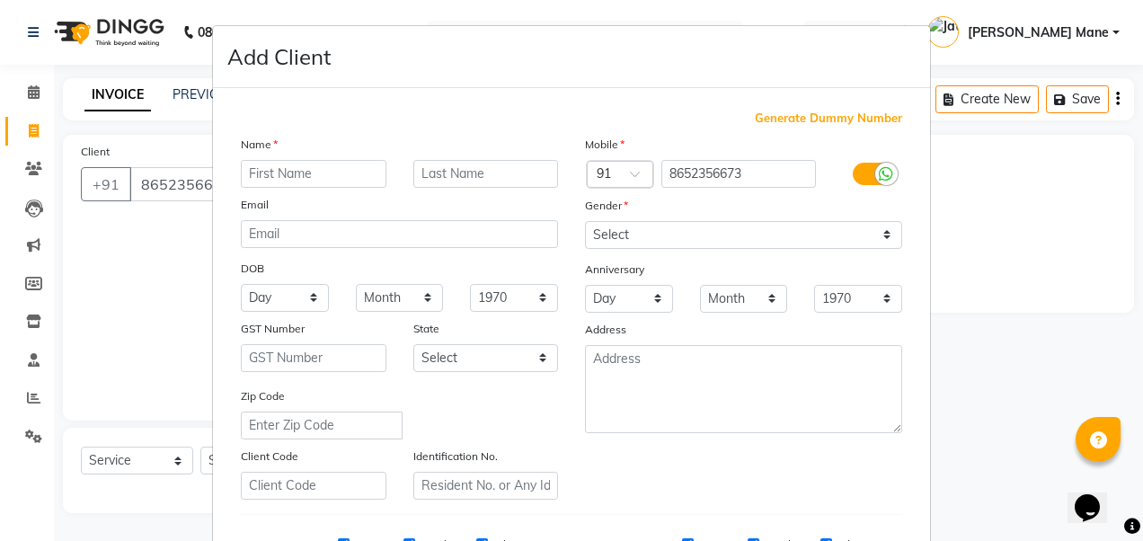
click at [356, 174] on input "text" at bounding box center [314, 174] width 146 height 28
type input "gauri"
click at [422, 174] on input "text" at bounding box center [486, 174] width 146 height 28
type input "shinde"
click at [429, 182] on div "DOB" at bounding box center [399, 269] width 344 height 29
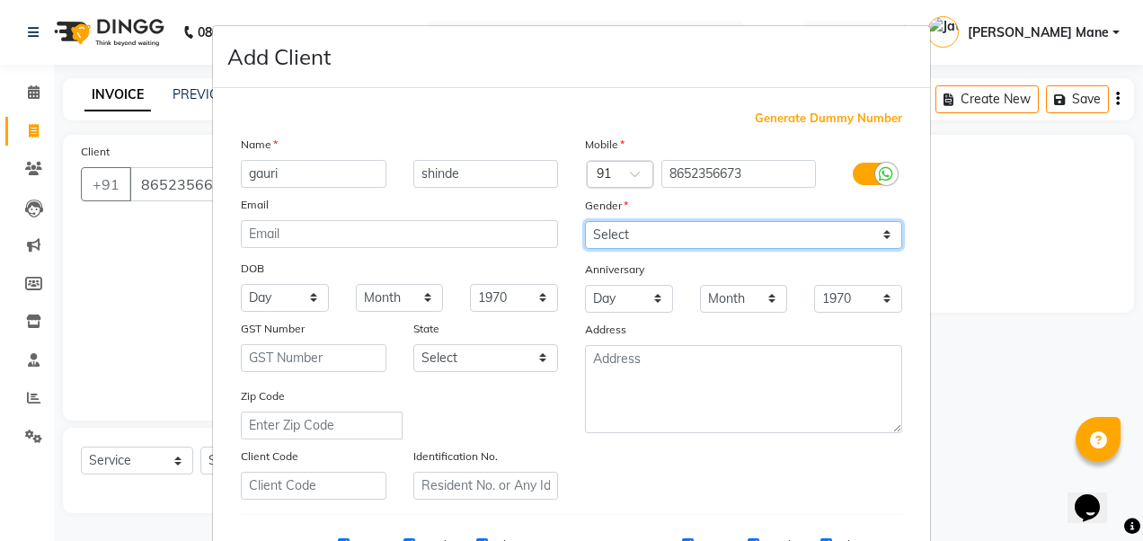
click at [429, 182] on select "Select Male Female Other Prefer Not To Say" at bounding box center [743, 235] width 317 height 28
select select "female"
click at [429, 182] on select "Select Male Female Other Prefer Not To Say" at bounding box center [743, 235] width 317 height 28
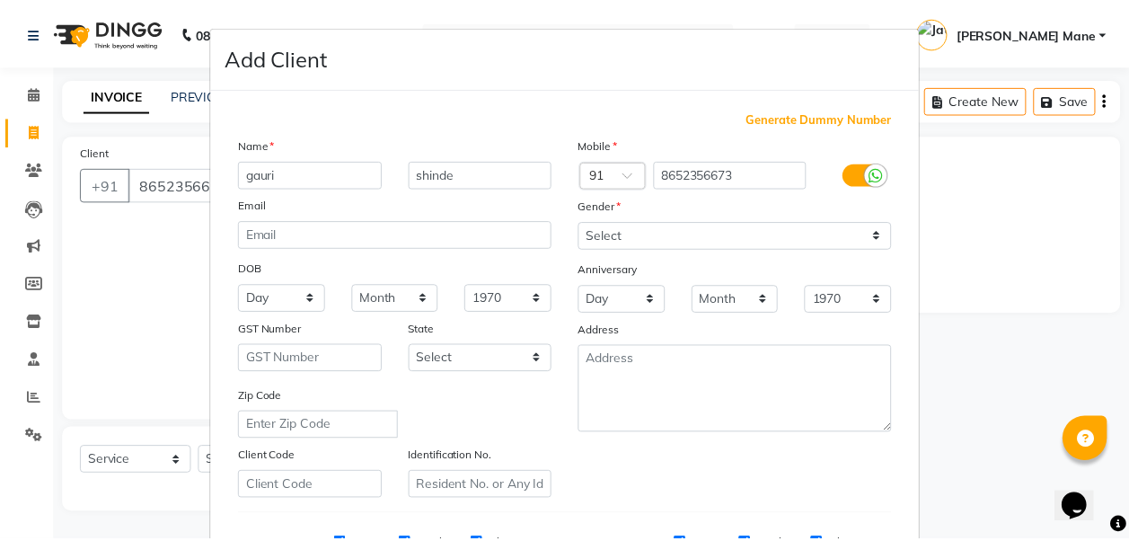
scroll to position [286, 0]
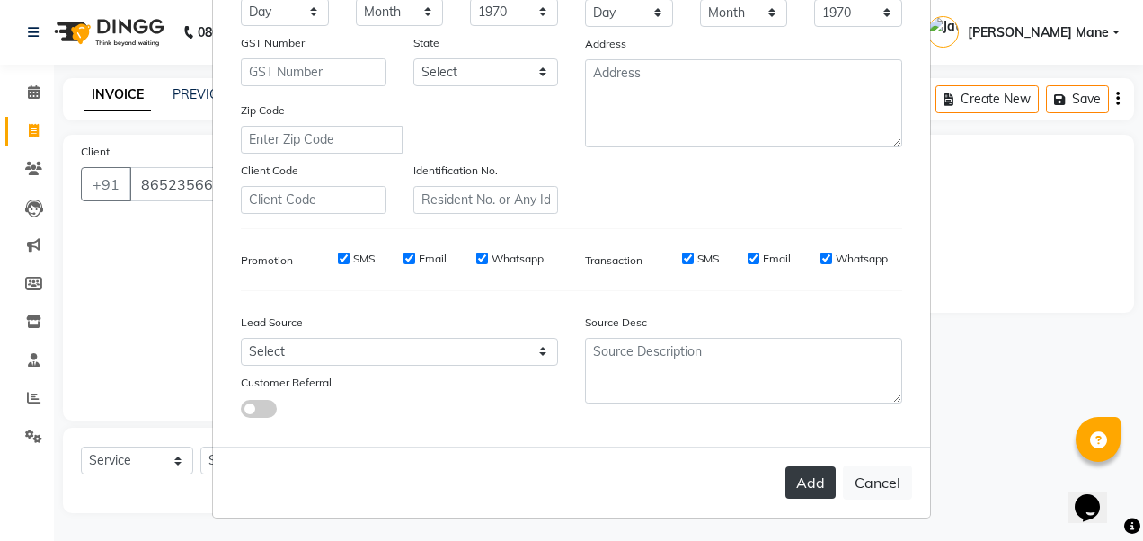
click at [429, 182] on button "Add" at bounding box center [810, 482] width 50 height 32
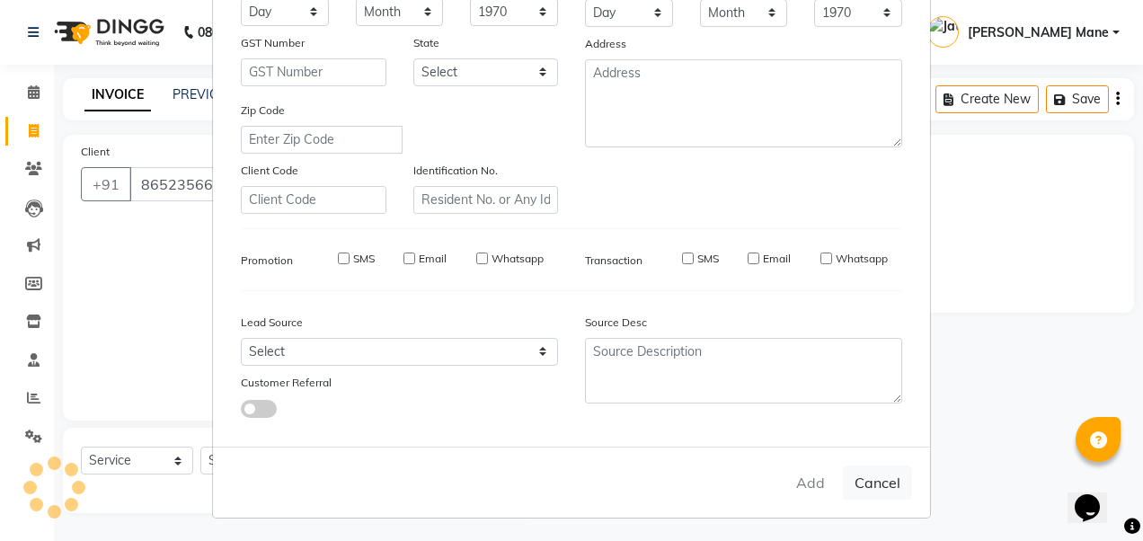
select select
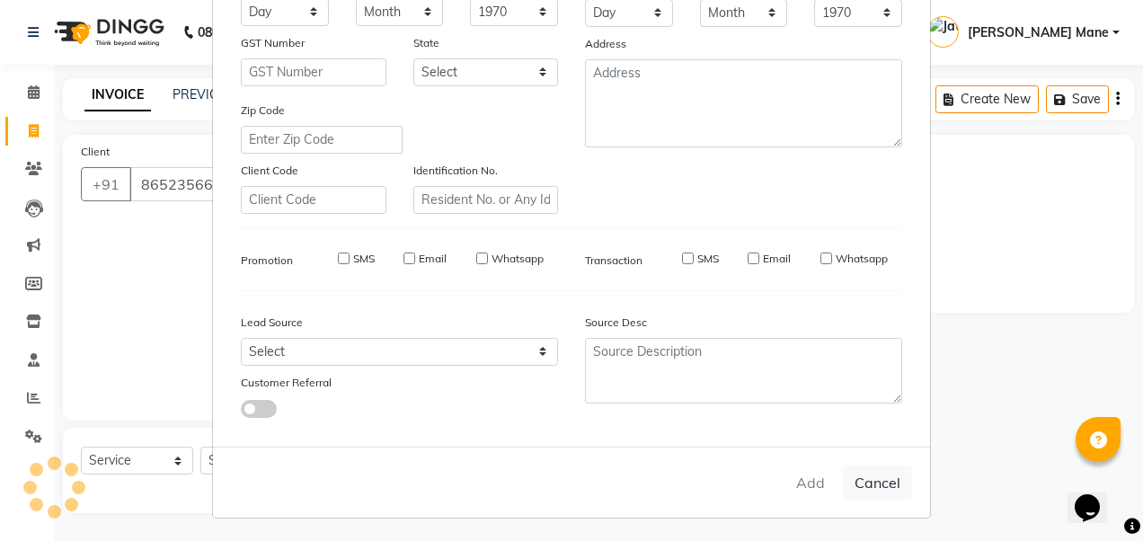
select select
checkbox input "false"
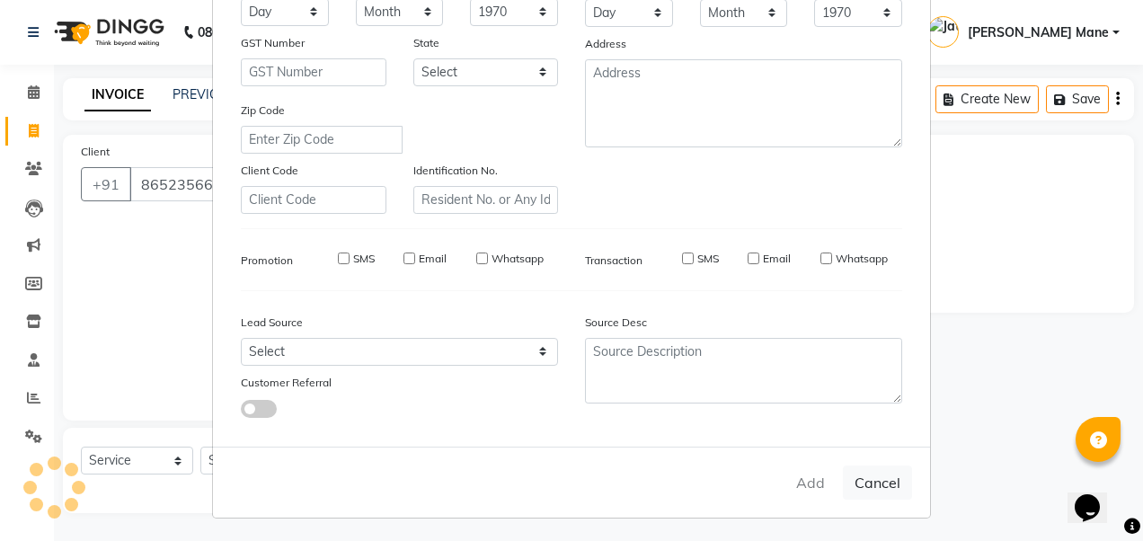
checkbox input "false"
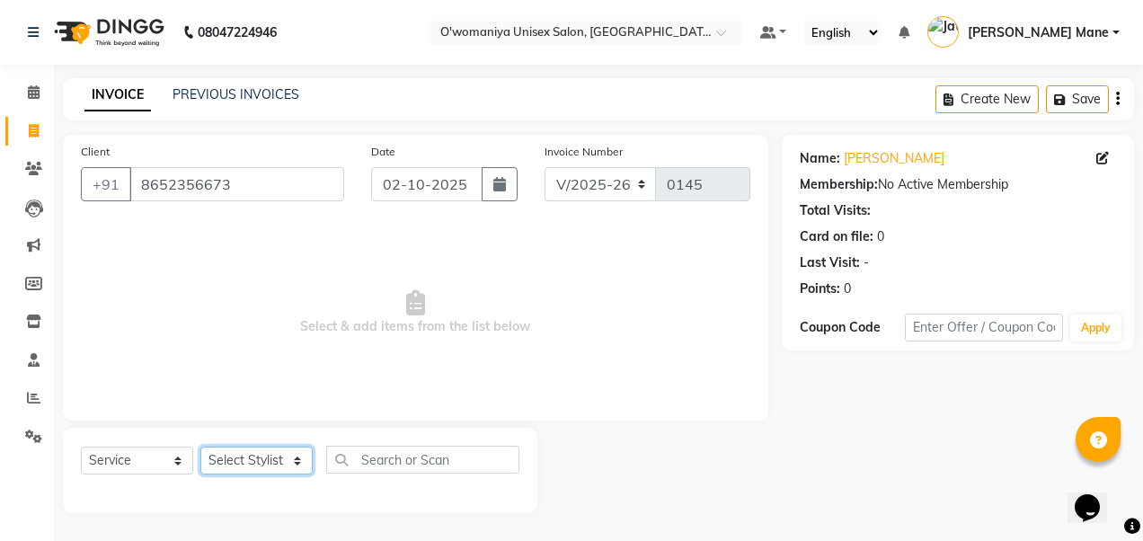
click at [240, 182] on select "Select Stylist bhagyashree Dilshad Jateen Mane kajal kuldeep lavina mannu Nehad…" at bounding box center [256, 460] width 112 height 28
select select "53030"
click at [200, 182] on select "Select Stylist bhagyashree Dilshad Jateen Mane kajal kuldeep lavina mannu Nehad…" at bounding box center [256, 460] width 112 height 28
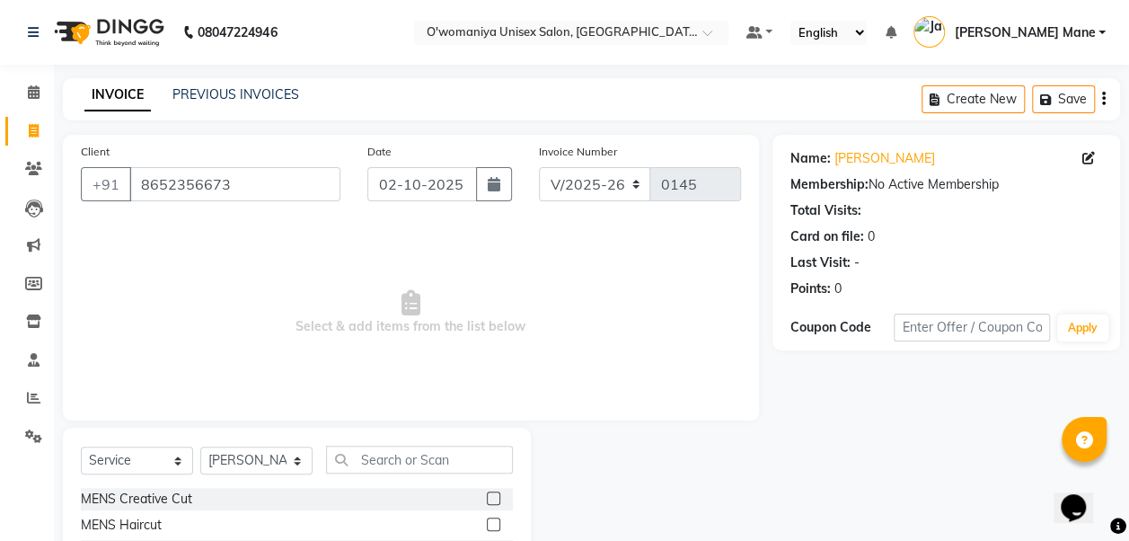
click at [374, 182] on div "Select Service Product Membership Package Voucher Prepaid Gift Card Select Styl…" at bounding box center [297, 467] width 432 height 42
click at [381, 182] on input "text" at bounding box center [419, 460] width 187 height 28
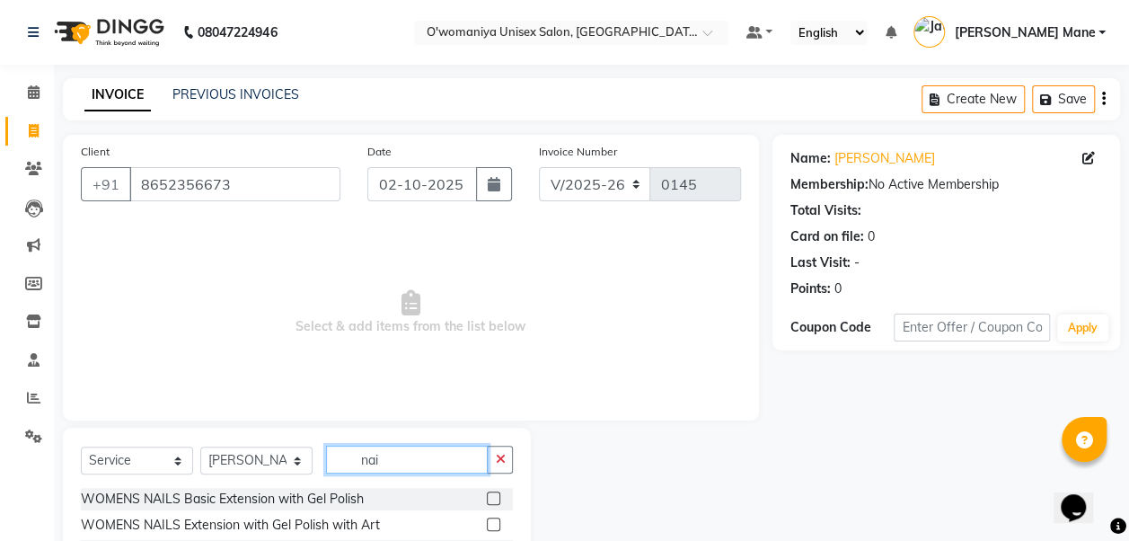
type input "nai"
click at [429, 182] on label at bounding box center [493, 497] width 13 height 13
click at [429, 182] on input "checkbox" at bounding box center [493, 499] width 12 height 12
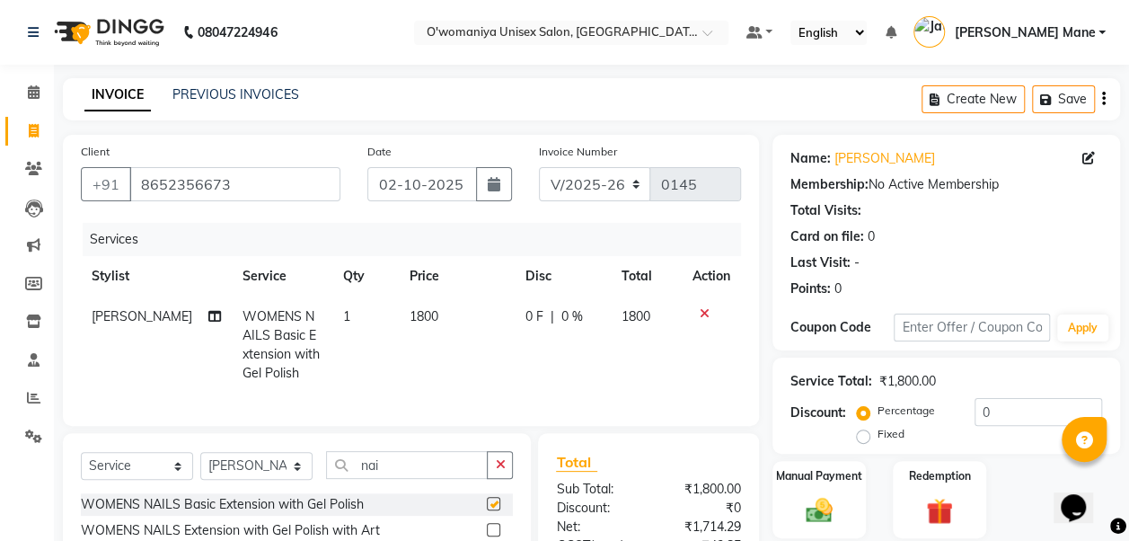
checkbox input "false"
click at [429, 182] on span "0 %" at bounding box center [572, 316] width 22 height 19
select select "53030"
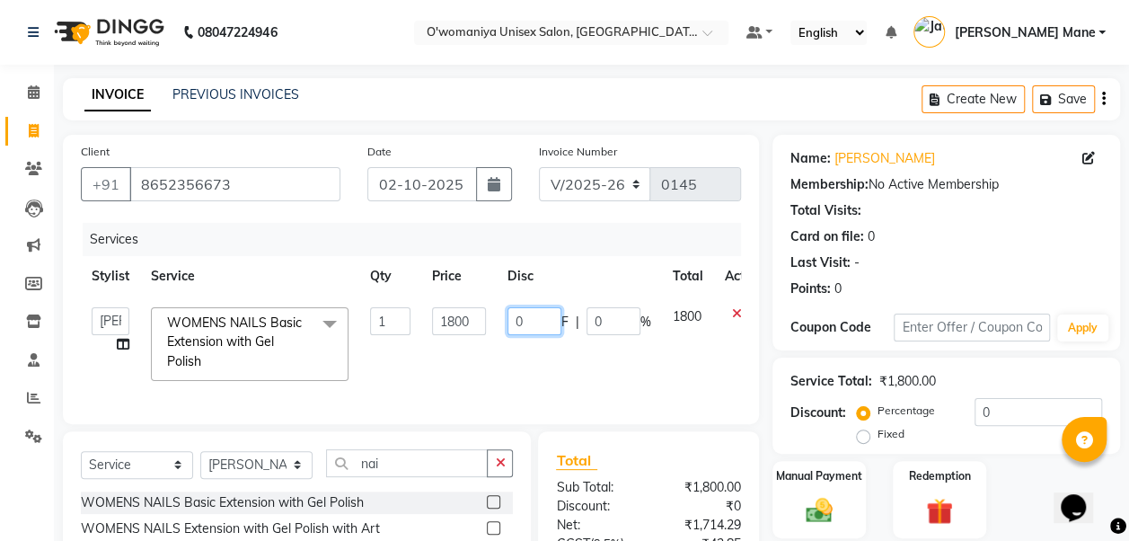
click at [429, 182] on input "0" at bounding box center [535, 321] width 54 height 28
type input "30"
click at [429, 182] on td "30 F | 0 %" at bounding box center [579, 343] width 165 height 95
select select "53030"
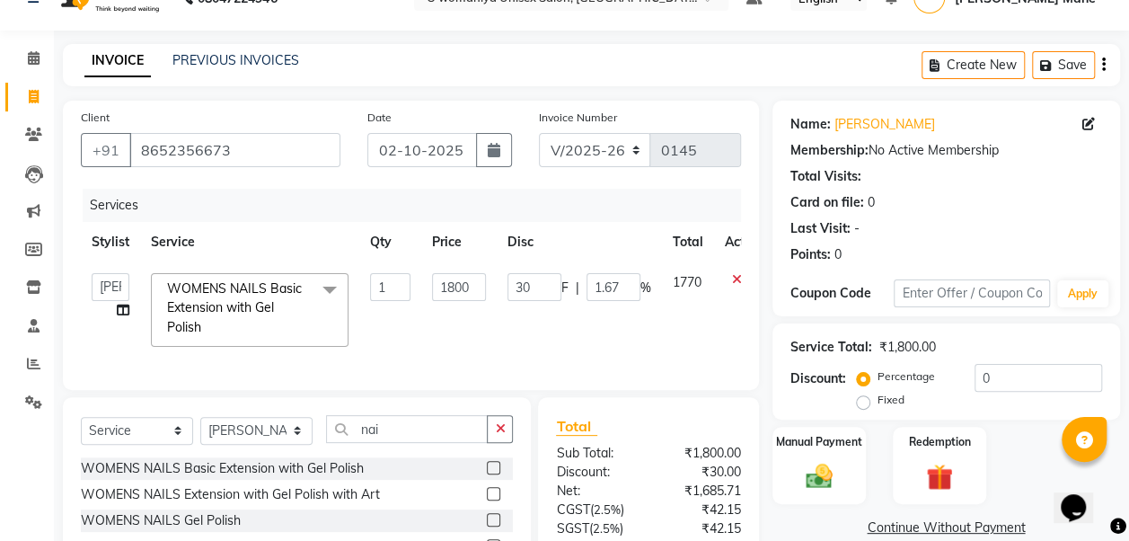
scroll to position [31, 0]
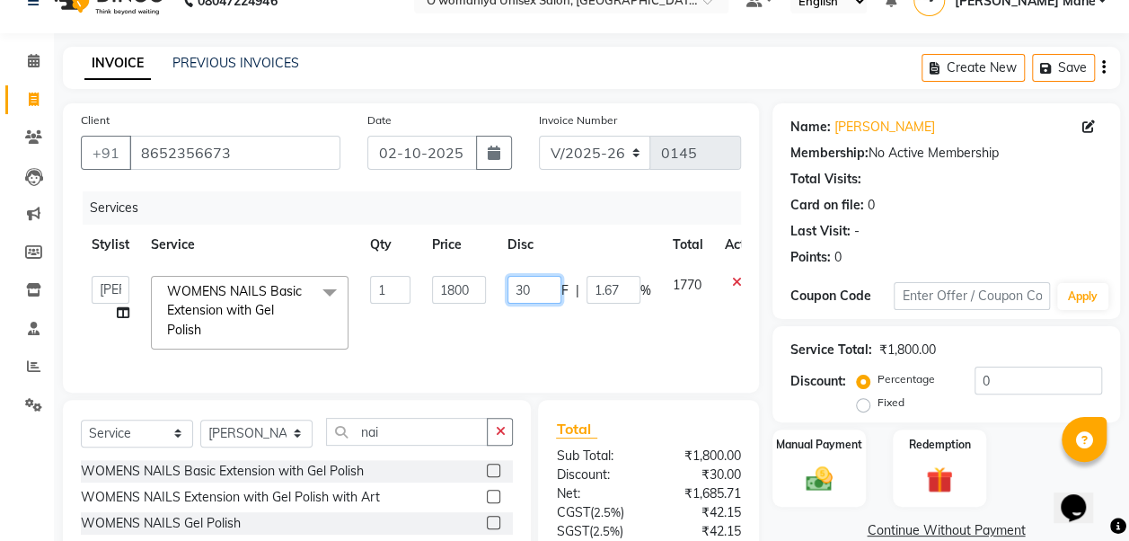
click at [429, 182] on input "30" at bounding box center [535, 290] width 54 height 28
type input "3"
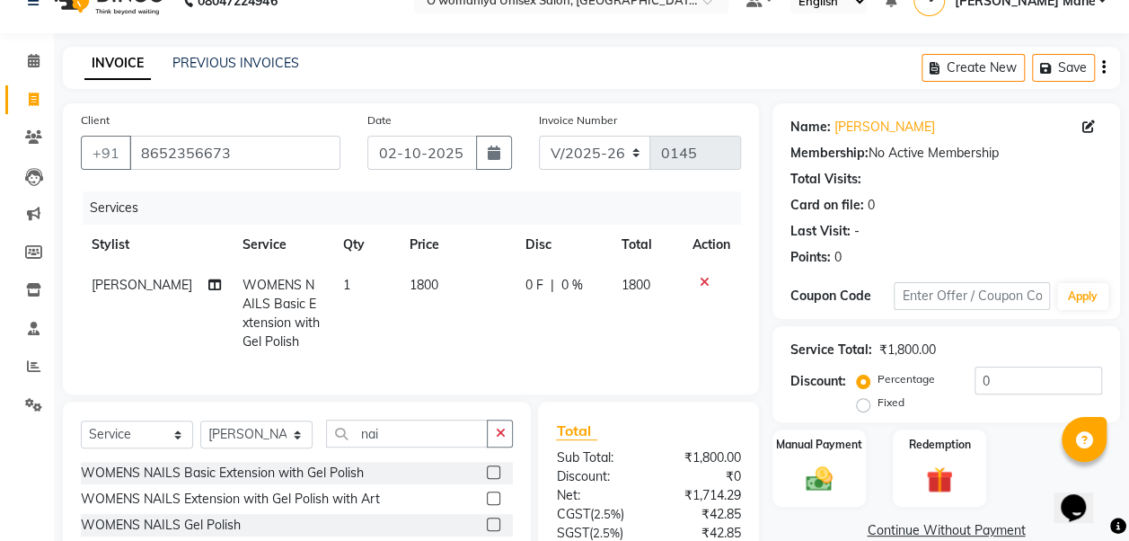
click at [429, 182] on span "0 %" at bounding box center [572, 285] width 22 height 19
select select "53030"
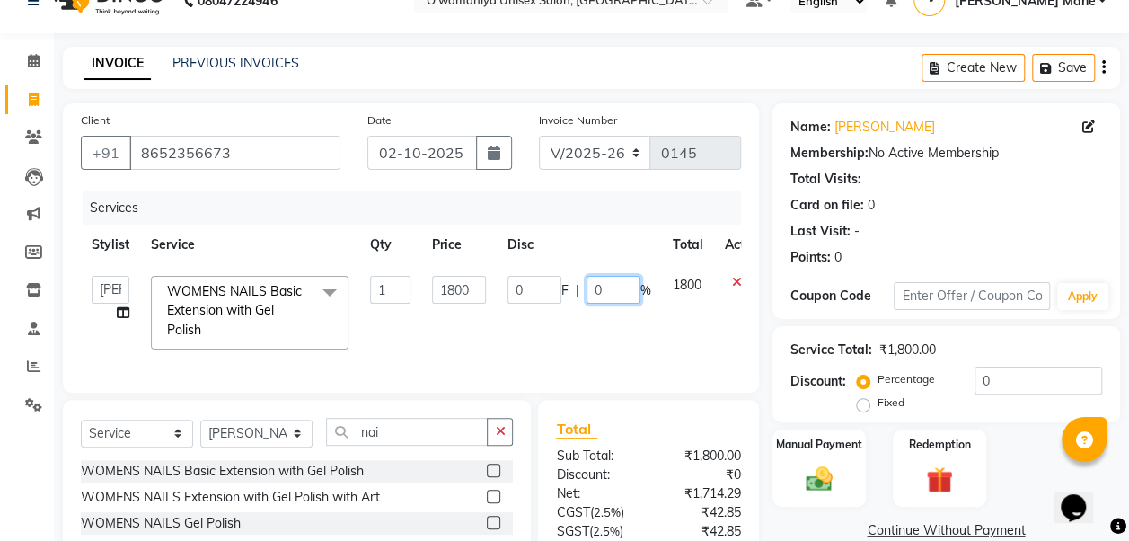
click at [429, 182] on input "0" at bounding box center [614, 290] width 54 height 28
type input "30"
click at [429, 182] on tr "bhagyashree Dilshad Jateen Mane kajal kuldeep lavina mannu Nehad nikita Parveen…" at bounding box center [427, 312] width 693 height 95
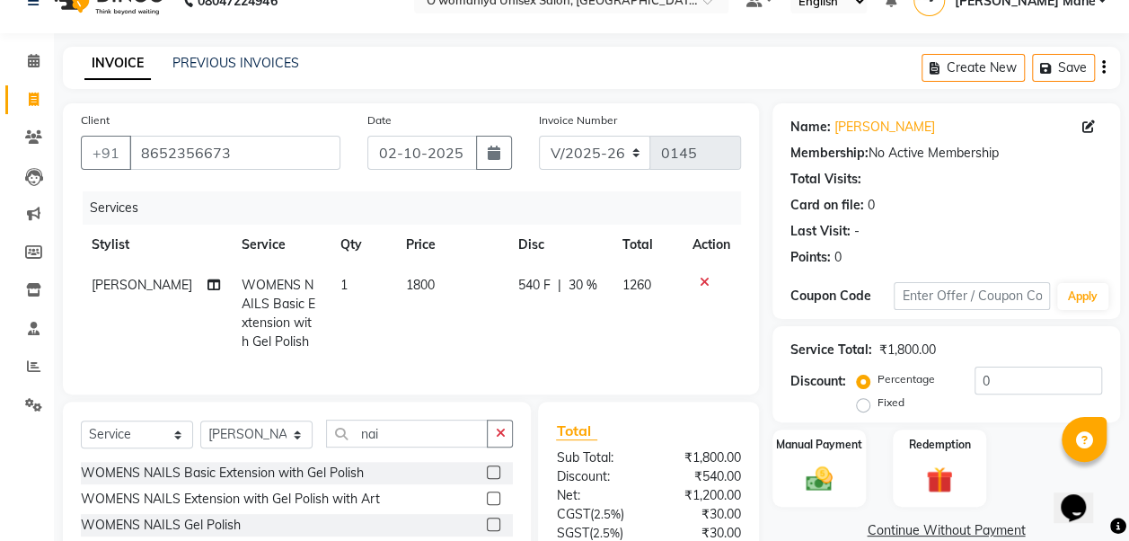
scroll to position [198, 0]
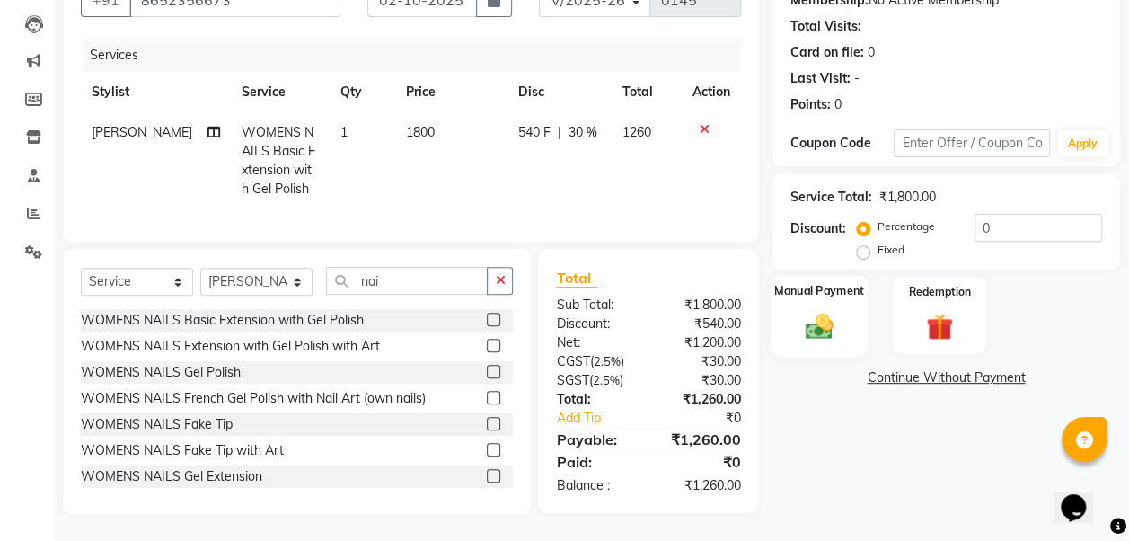
click at [429, 182] on img at bounding box center [819, 326] width 45 height 32
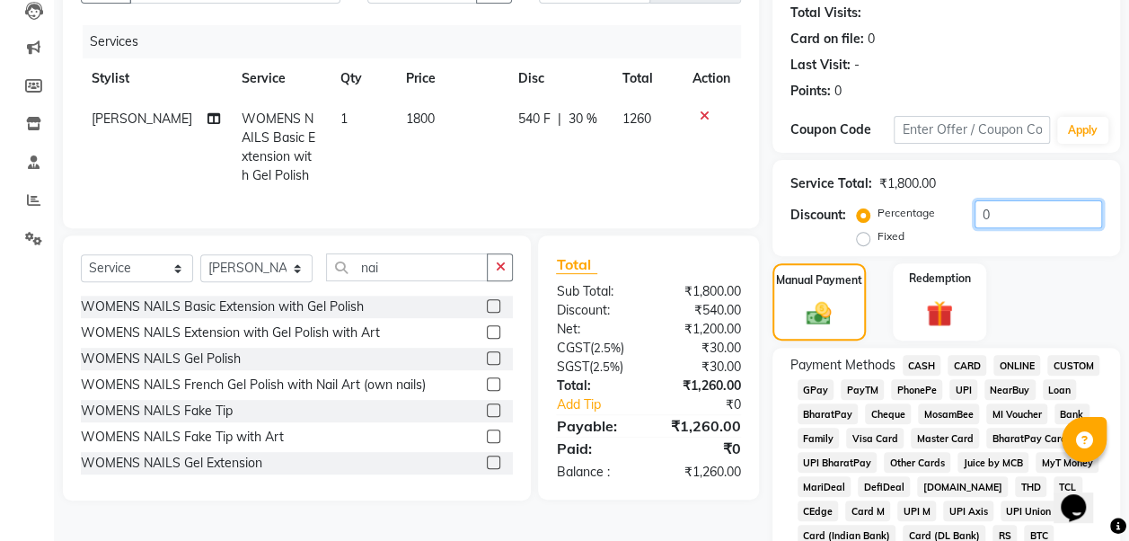
click at [429, 182] on input "0" at bounding box center [1039, 214] width 128 height 28
type input "30"
click at [429, 182] on div "Manual Payment Redemption" at bounding box center [946, 302] width 375 height 78
click at [429, 182] on span "CASH" at bounding box center [922, 365] width 39 height 21
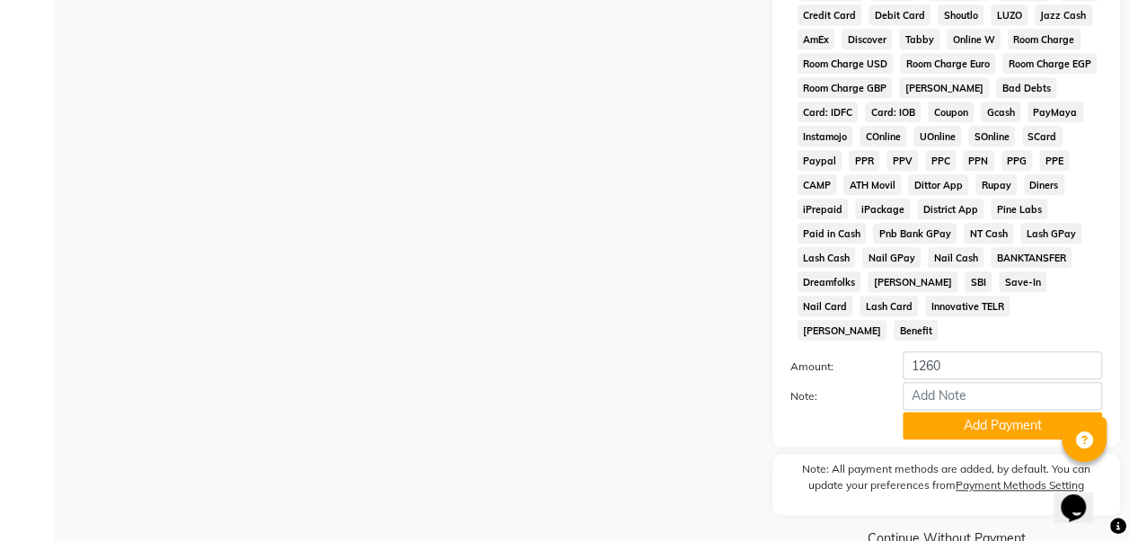
scroll to position [882, 0]
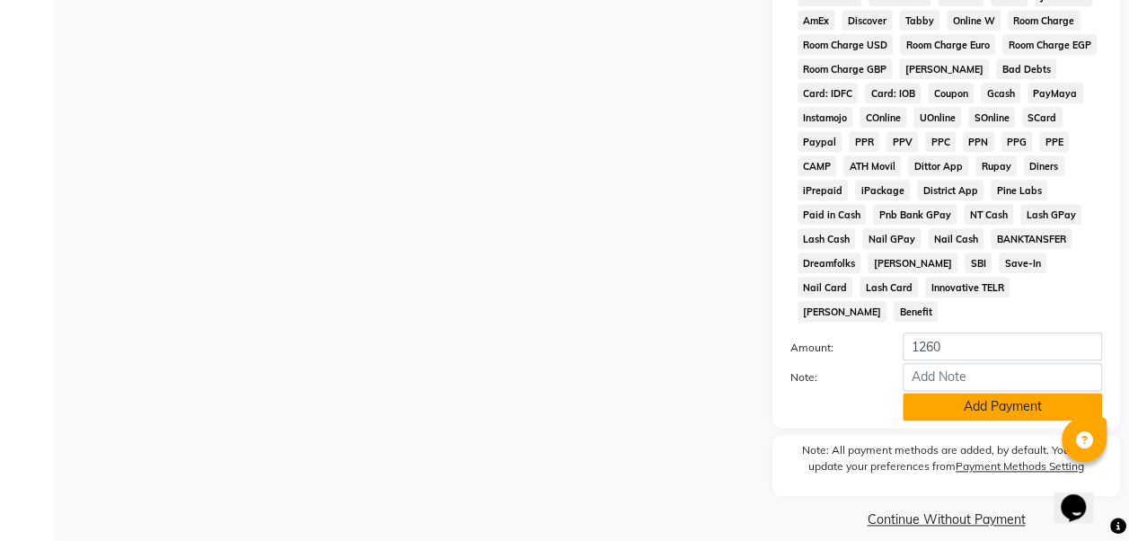
click at [429, 182] on button "Add Payment" at bounding box center [1002, 407] width 199 height 28
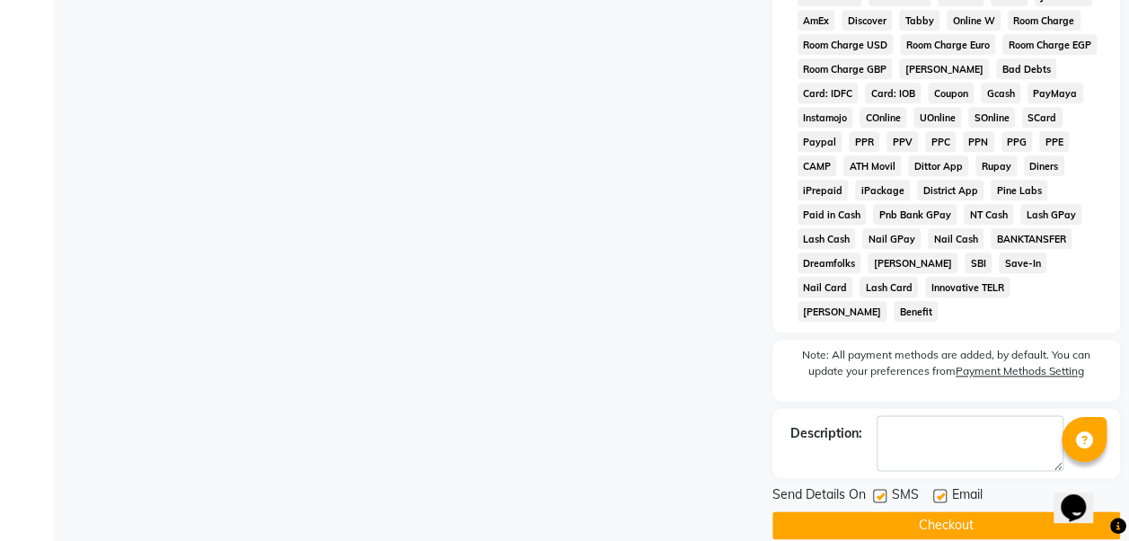
click at [429, 182] on button "Checkout" at bounding box center [947, 525] width 348 height 28
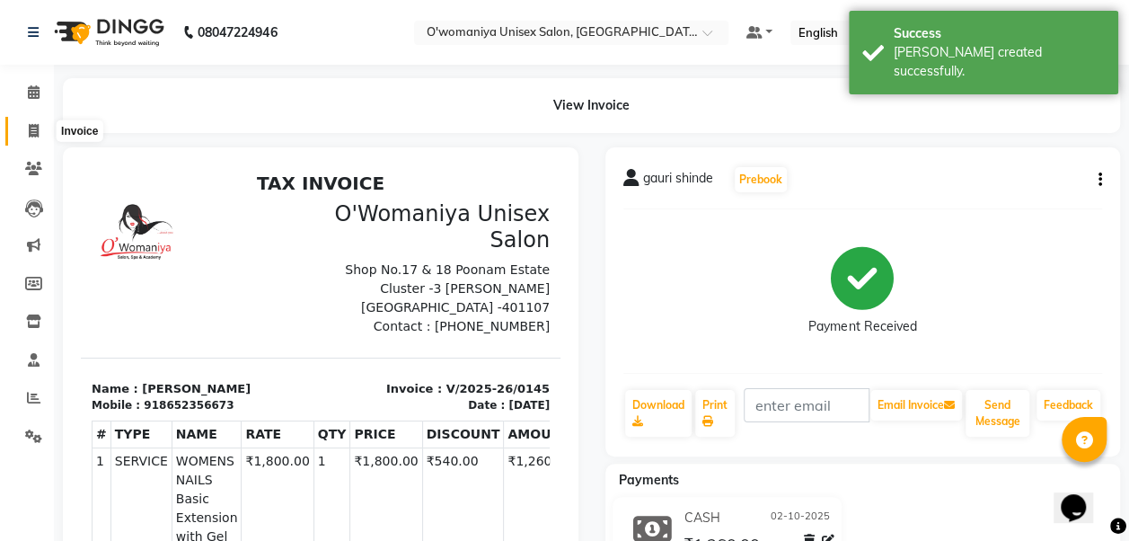
click at [34, 125] on icon at bounding box center [34, 130] width 10 height 13
select select "service"
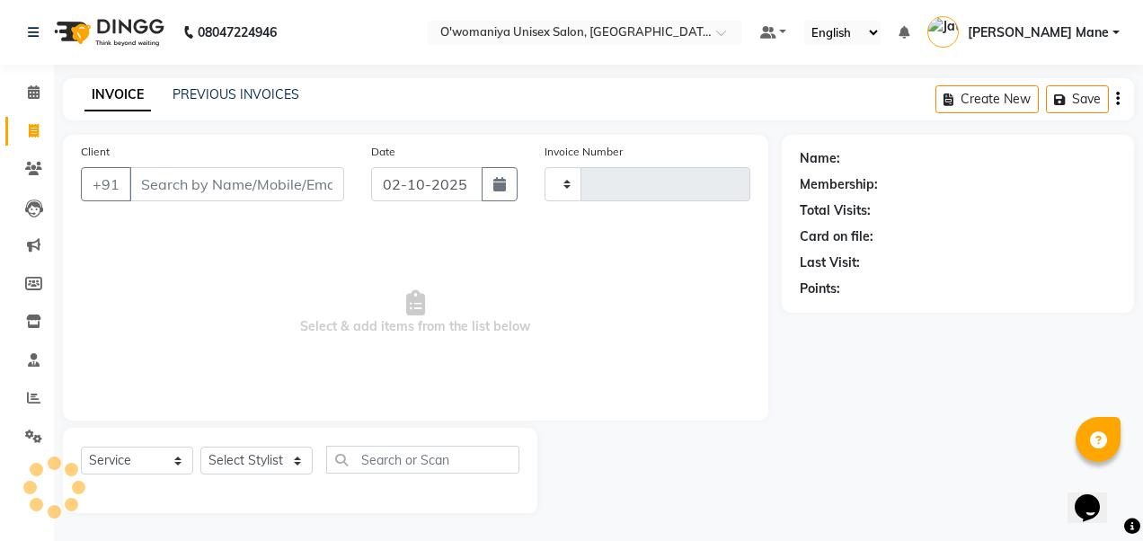
type input "0146"
select select "6581"
click at [199, 97] on link "PREVIOUS INVOICES" at bounding box center [235, 94] width 127 height 16
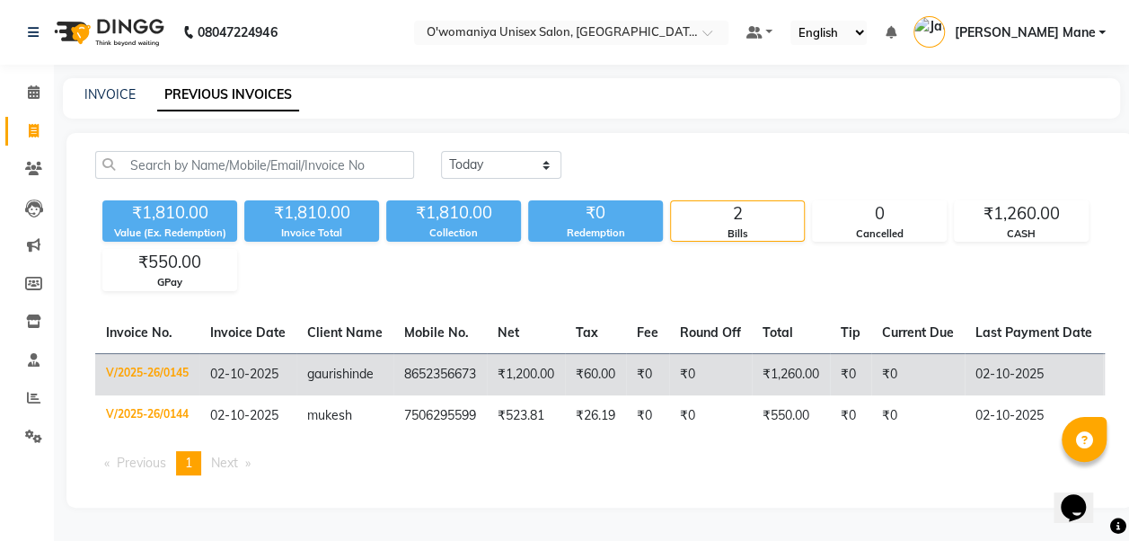
click at [129, 182] on td "V/2025-26/0145" at bounding box center [147, 374] width 104 height 42
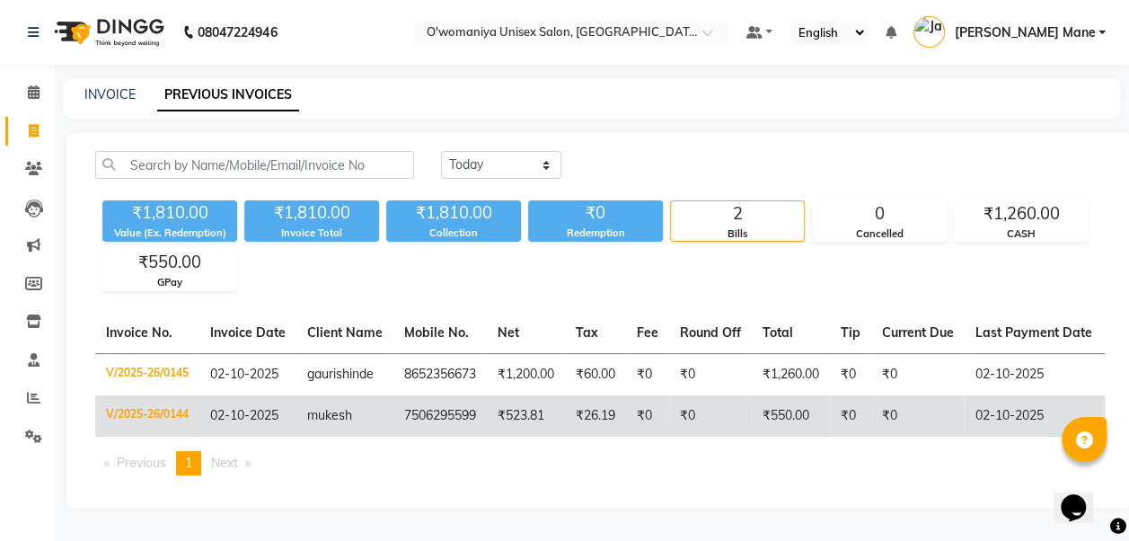
click at [177, 182] on td "V/2025-26/0144" at bounding box center [147, 415] width 104 height 41
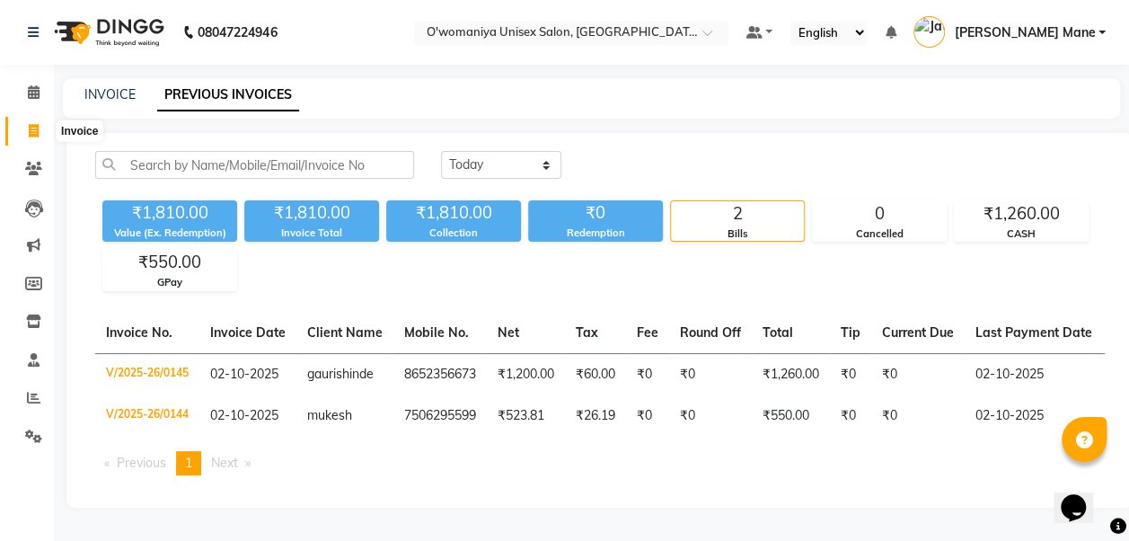
click at [31, 128] on icon at bounding box center [34, 130] width 10 height 13
select select "service"
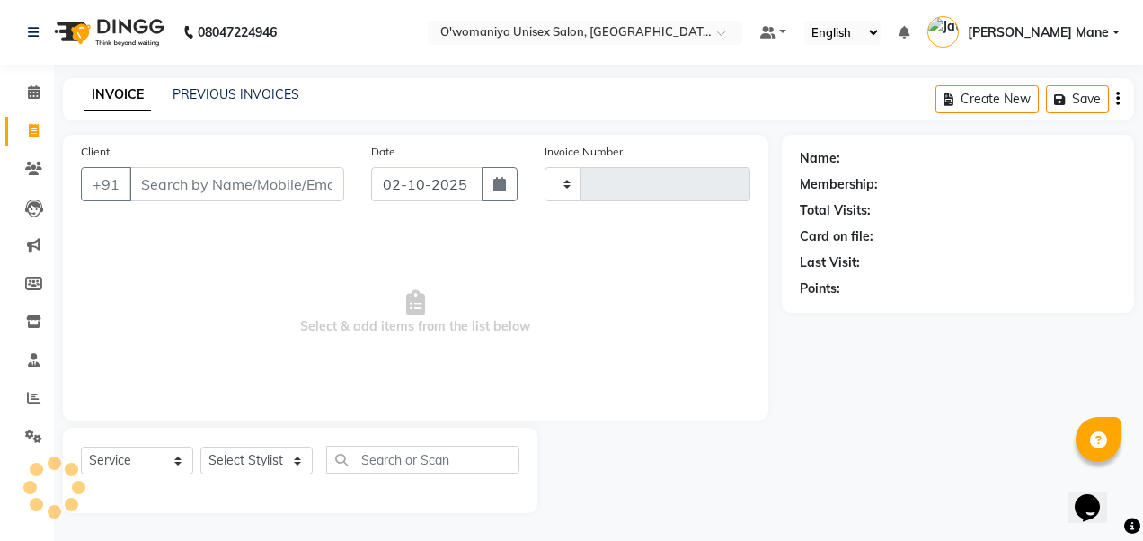
type input "0146"
select select "6581"
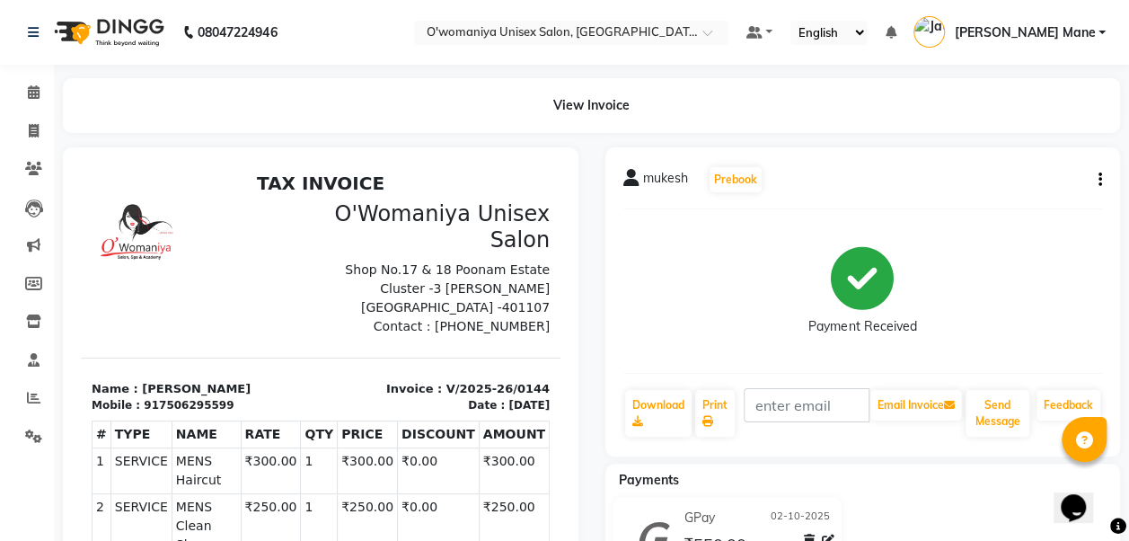
click at [1096, 181] on button "button" at bounding box center [1096, 180] width 11 height 19
click at [1020, 196] on div "Edit Invoice" at bounding box center [1010, 202] width 123 height 22
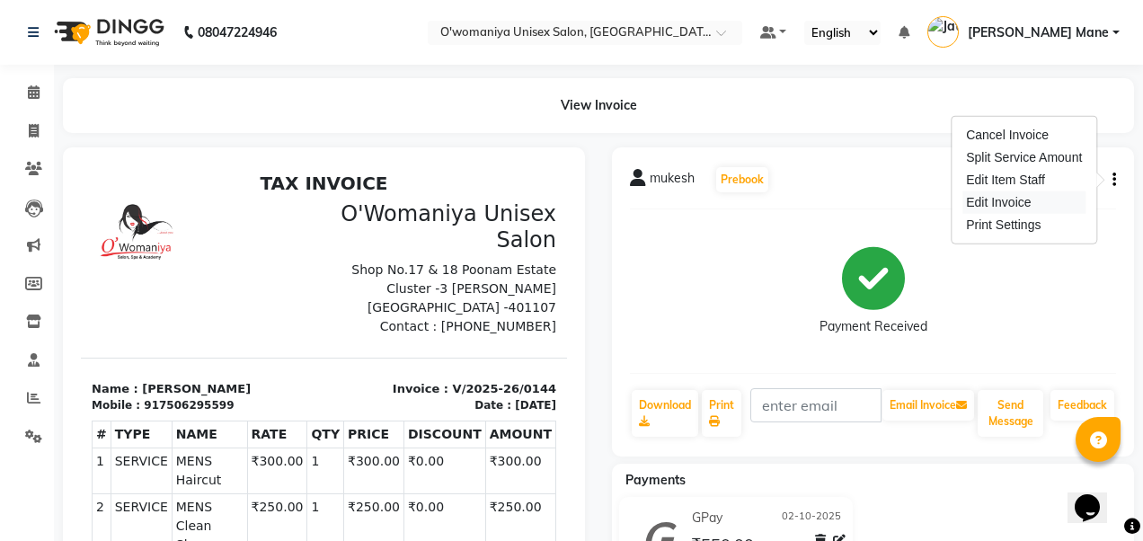
select select "service"
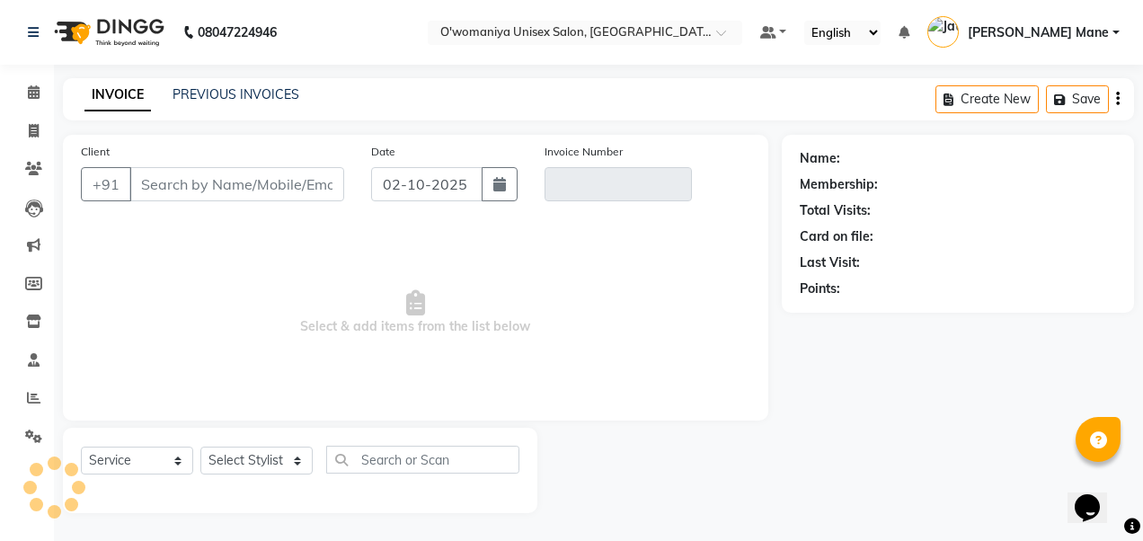
type input "7506295599"
type input "V/2025-26/0144"
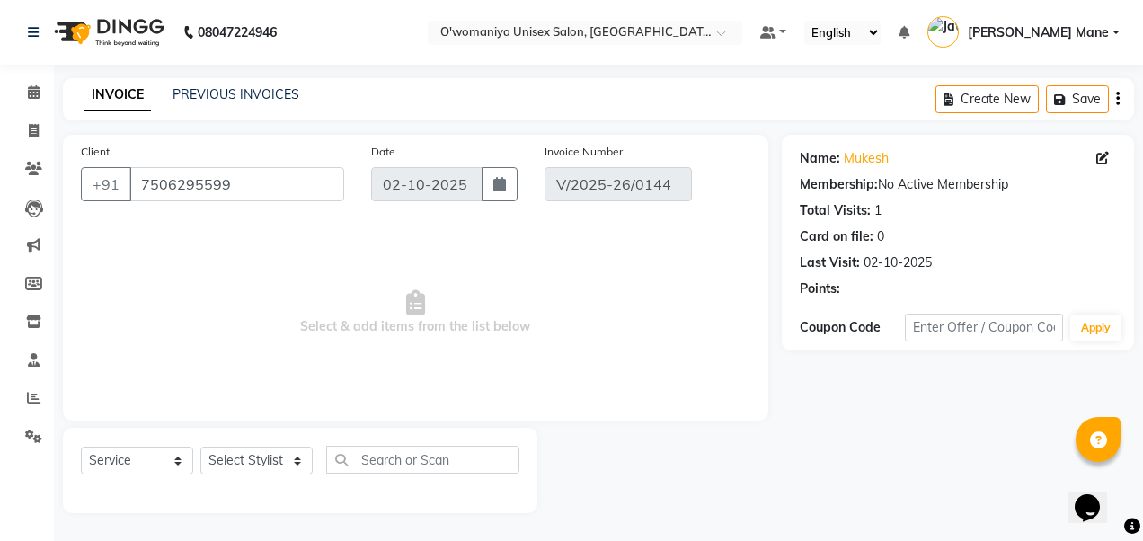
select select "select"
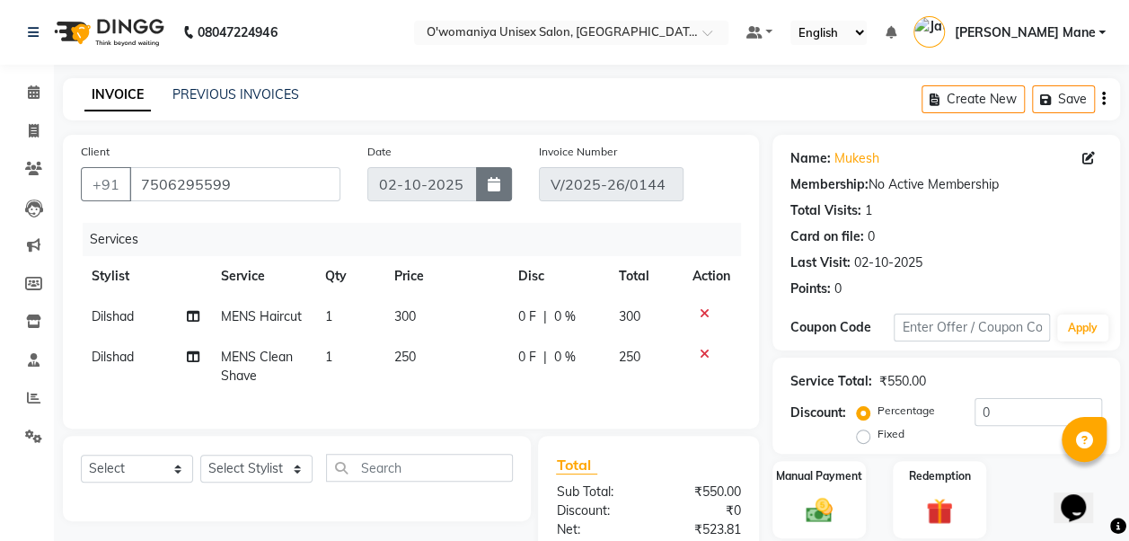
click at [490, 183] on icon "button" at bounding box center [494, 184] width 13 height 14
select select "10"
select select "2025"
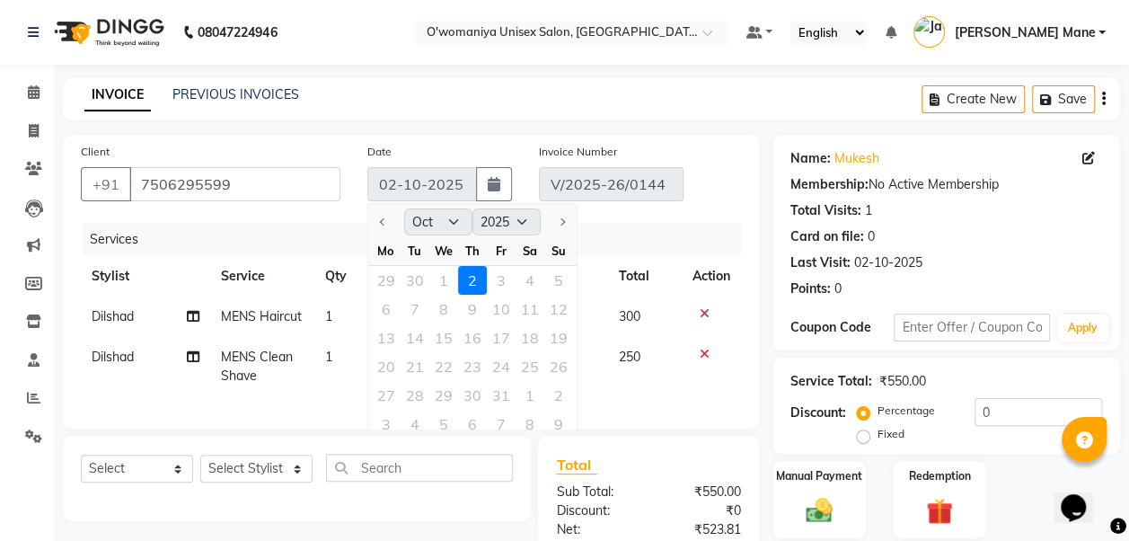
click at [447, 276] on div "29 30 1 2 3 4 5" at bounding box center [472, 280] width 208 height 29
click at [441, 278] on div "29 30 1 2 3 4 5" at bounding box center [472, 280] width 208 height 29
